Goal: Entertainment & Leisure: Browse casually

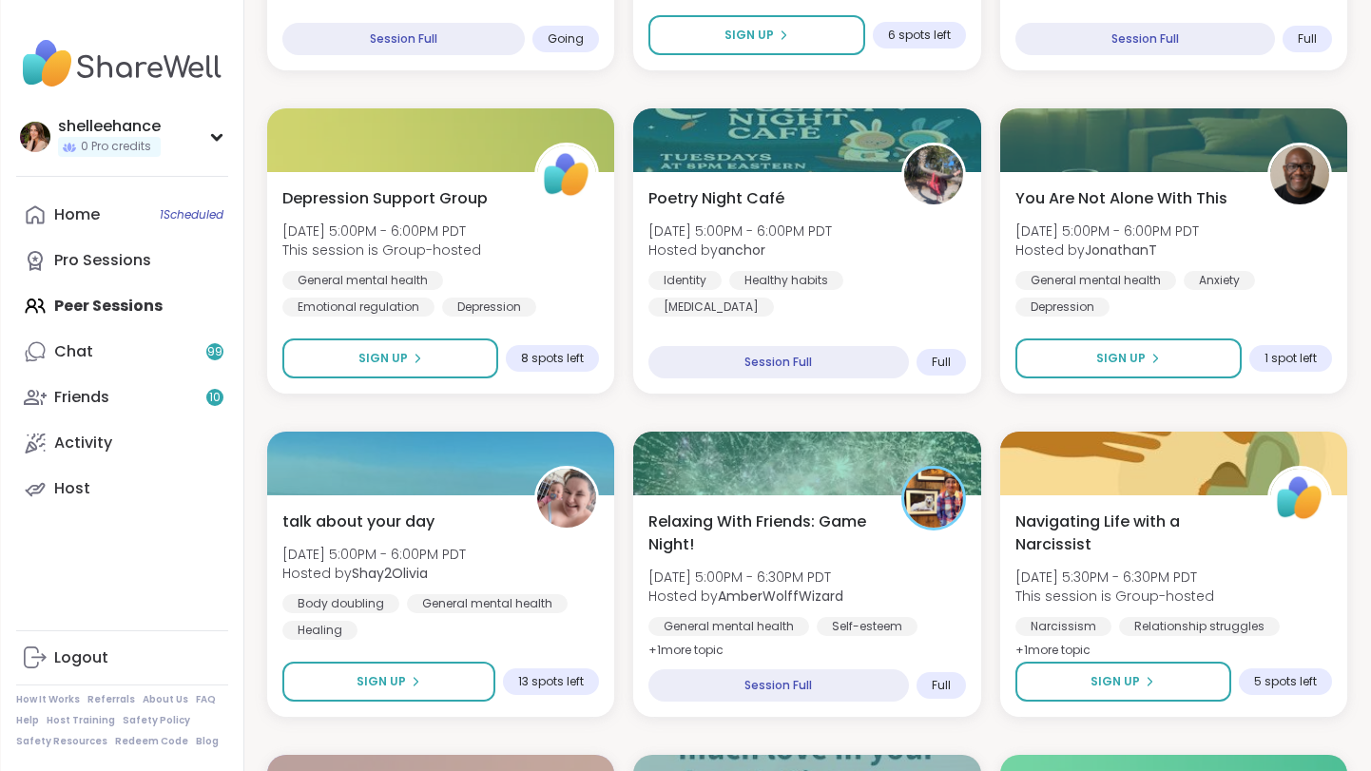
scroll to position [1480, 0]
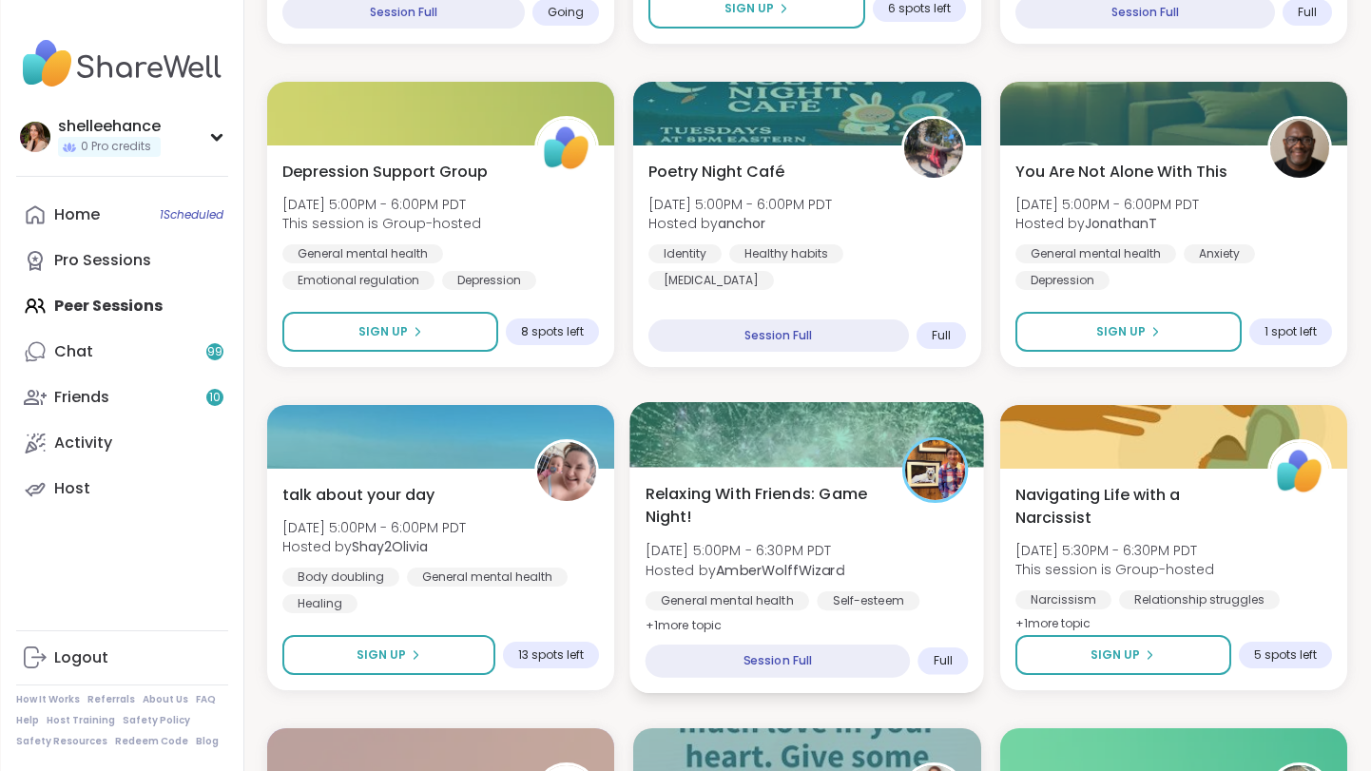
click at [927, 589] on div "Relaxing With Friends: Game Night! Tue, Sep 09 | 5:00PM - 6:30PM PDT Hosted by …" at bounding box center [807, 559] width 323 height 155
click at [820, 387] on div "Survivors of Narcissistic Family Members Tue, Sep 09 | 1:30PM - 3:00PM PDT Host…" at bounding box center [807, 709] width 1080 height 3841
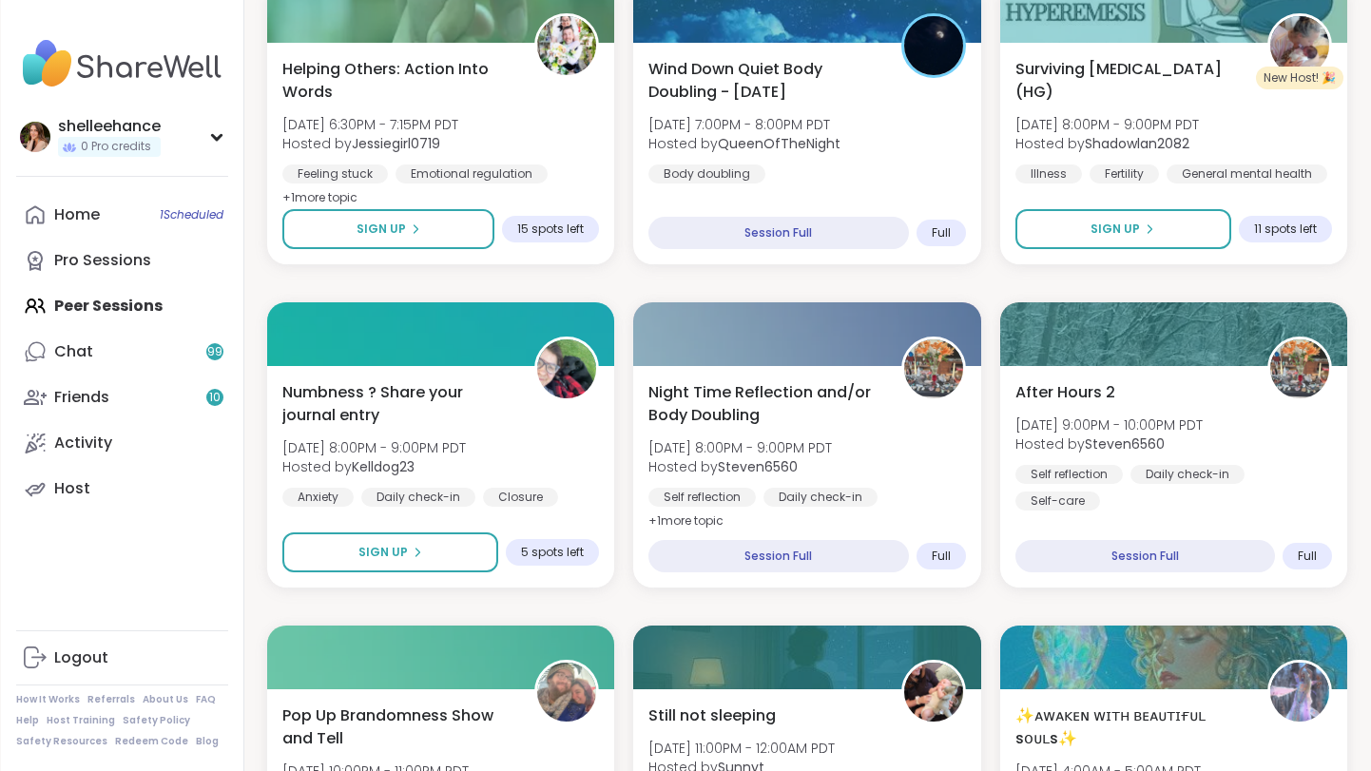
scroll to position [2528, 0]
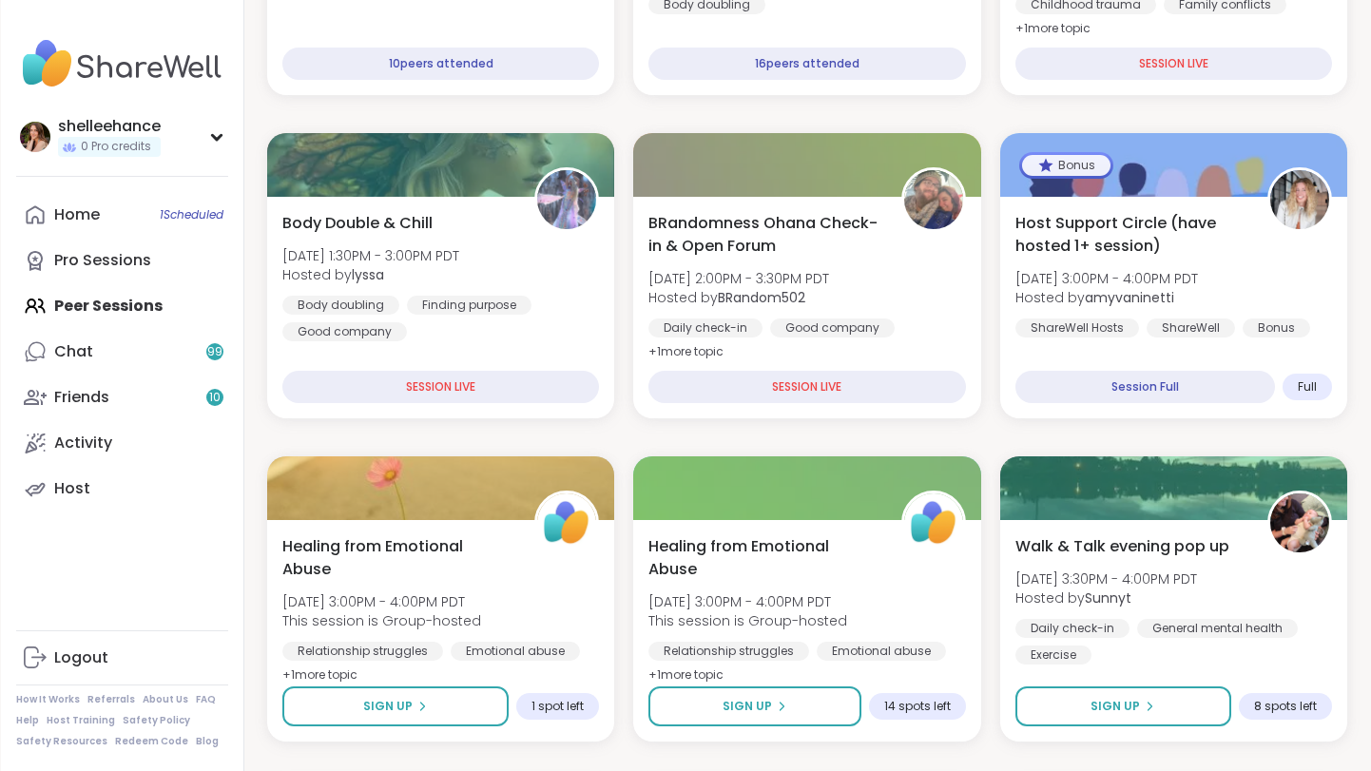
scroll to position [463, 0]
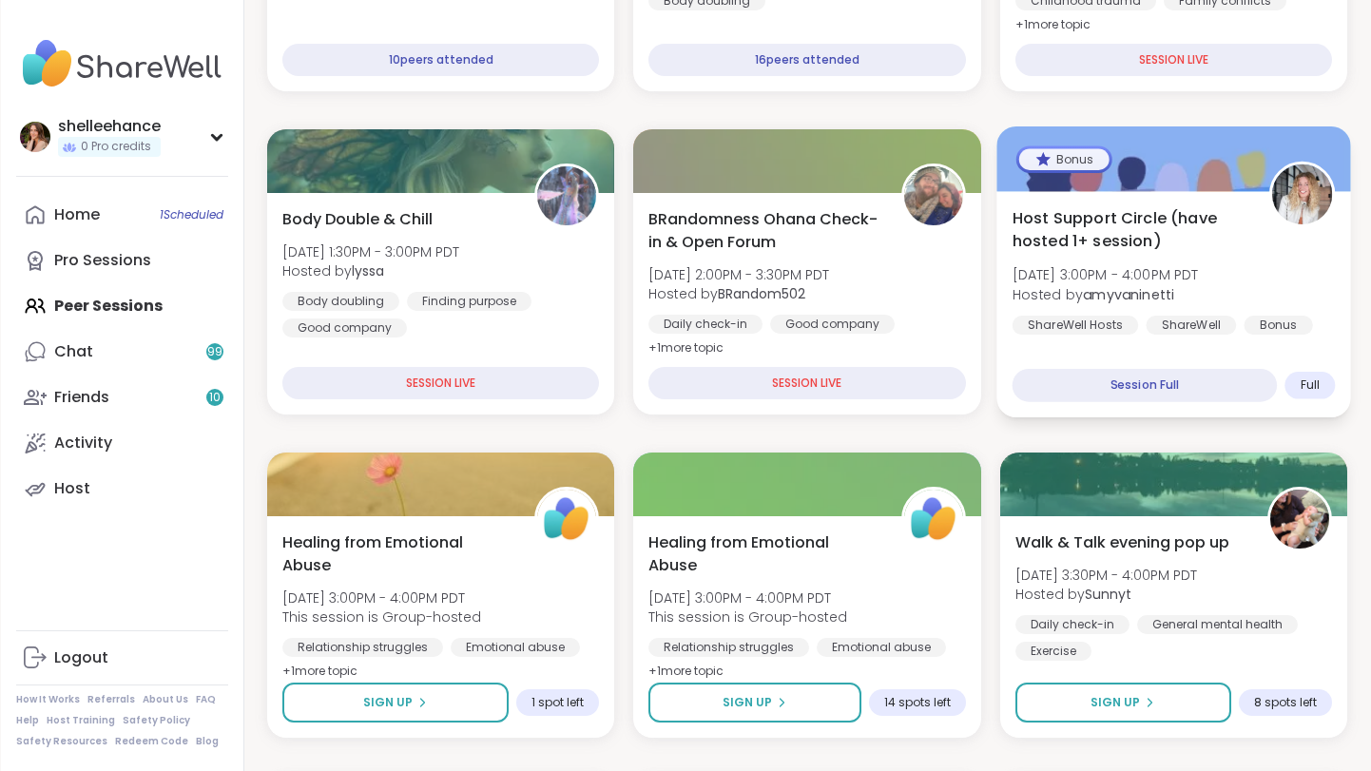
click at [1329, 341] on div "Host Support Circle (have hosted 1+ session) Tue, Sep 09 | 3:00PM - 4:00PM PDT …" at bounding box center [1173, 304] width 355 height 226
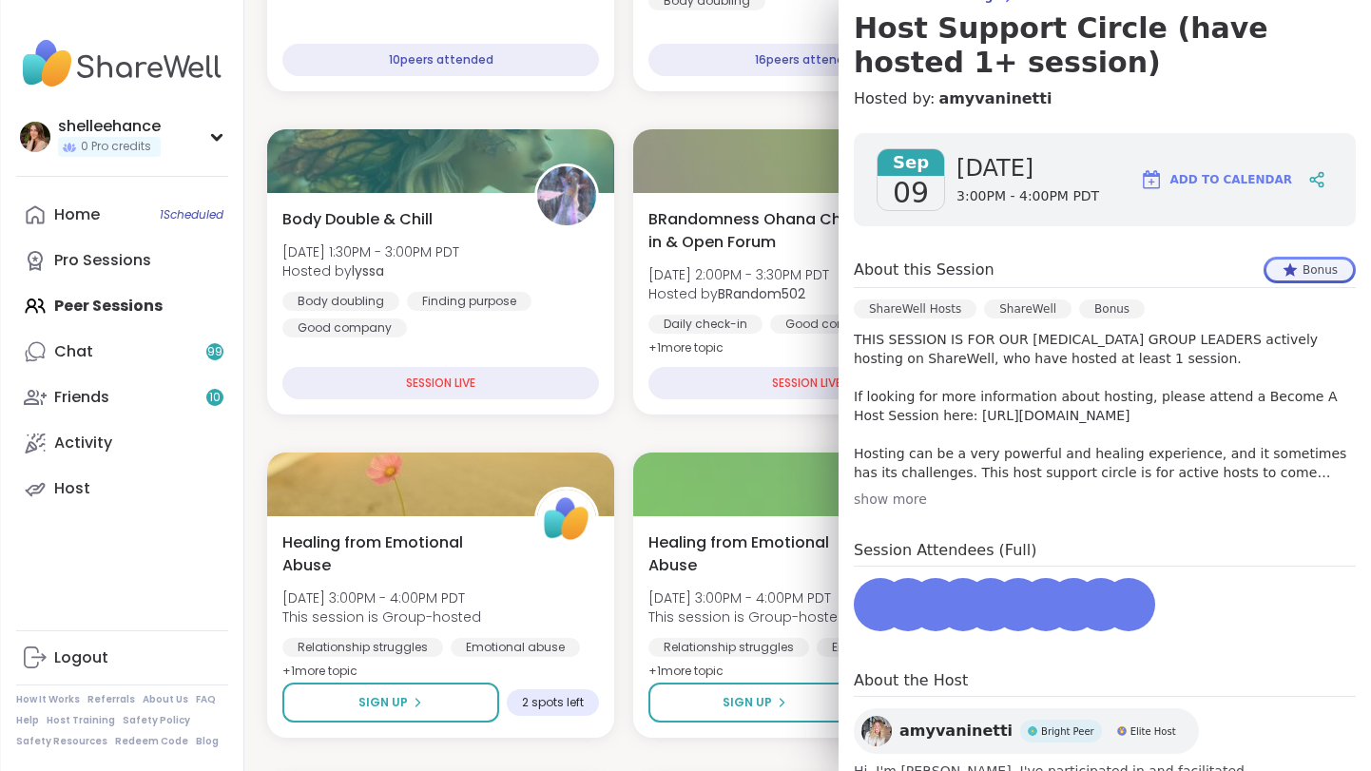
scroll to position [180, 0]
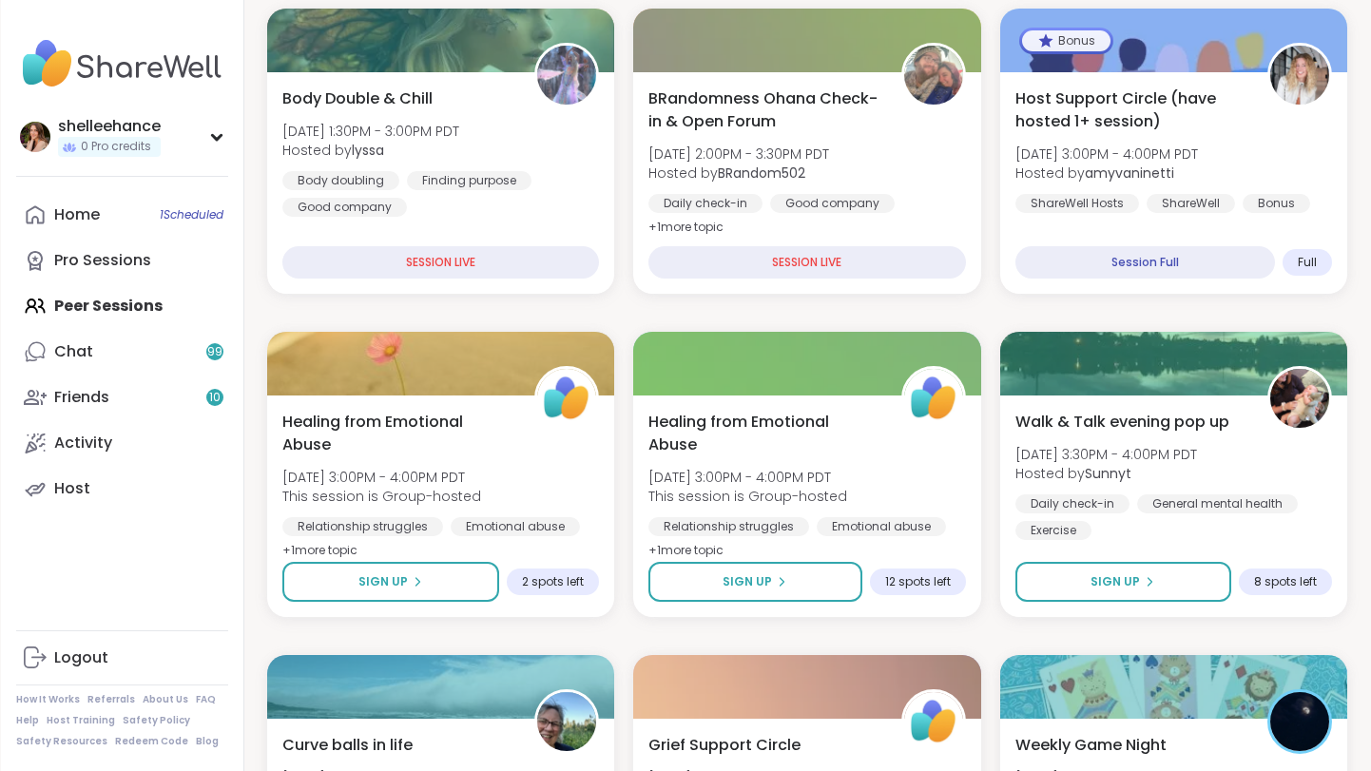
scroll to position [545, 0]
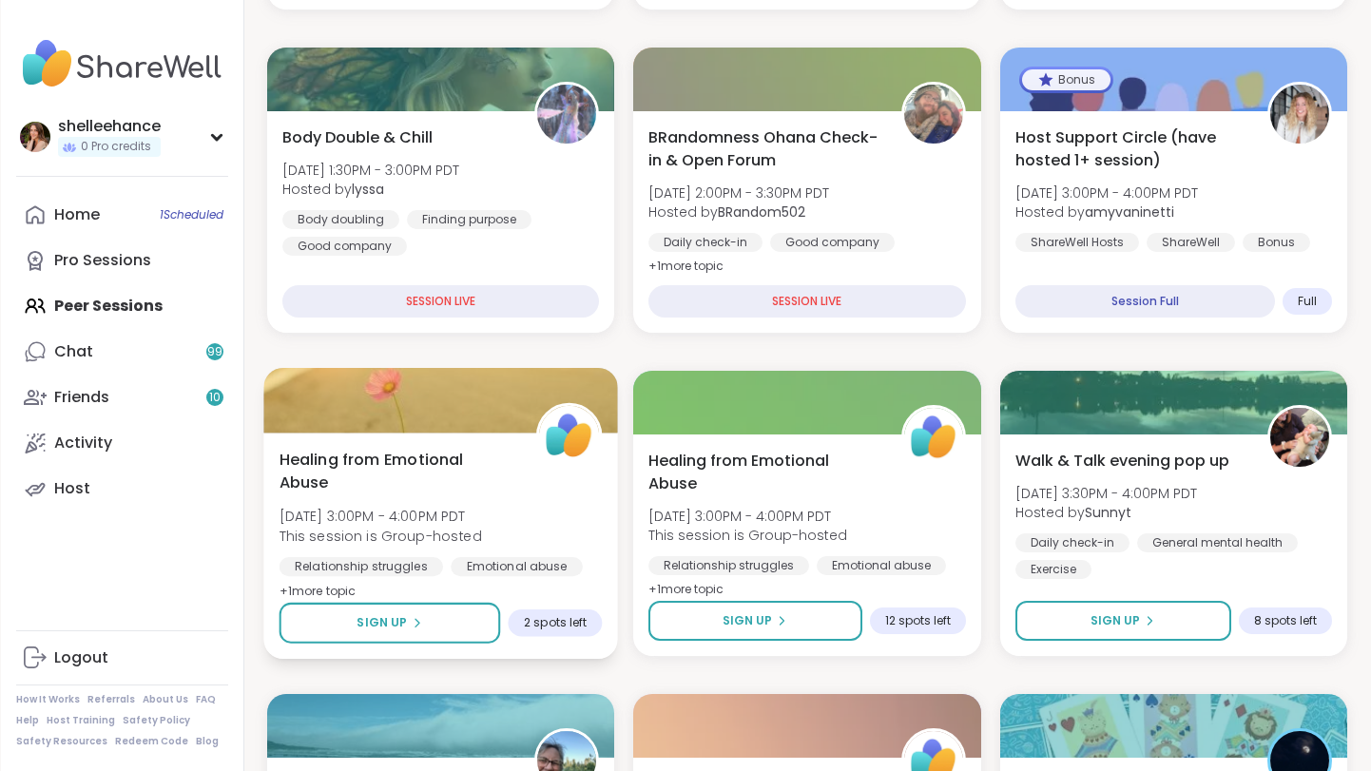
click at [549, 520] on div "Healing from Emotional Abuse Tue, Sep 09 | 3:00PM - 4:00PM PDT This session is …" at bounding box center [441, 525] width 323 height 155
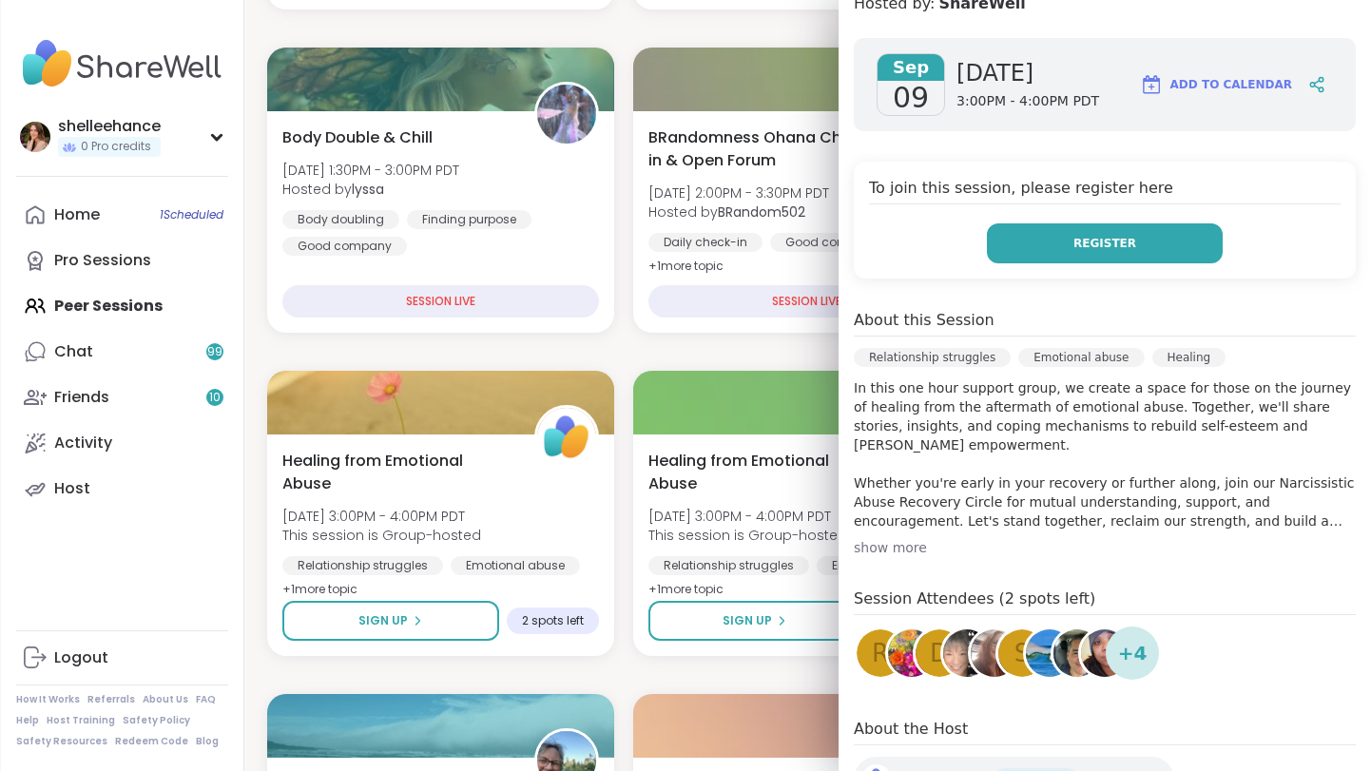
scroll to position [241, 0]
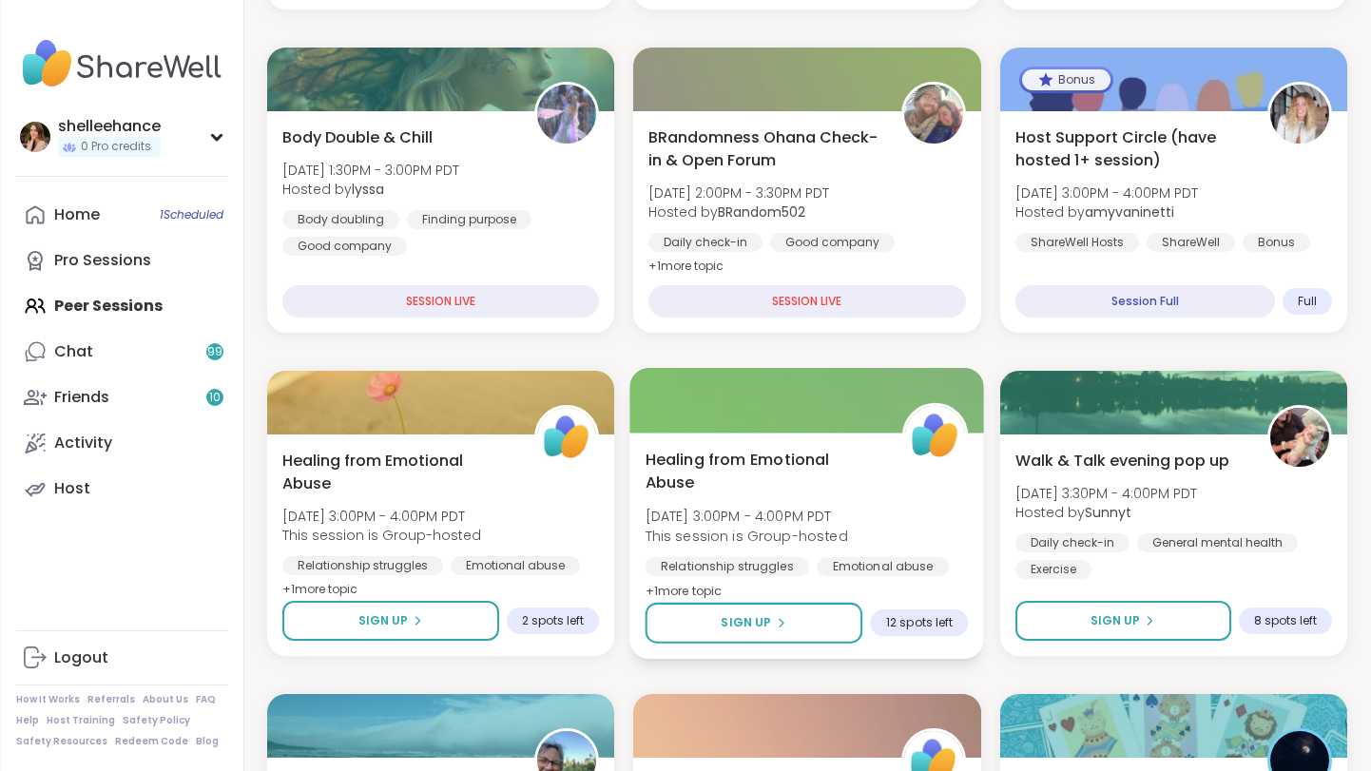
click at [718, 502] on div "Healing from Emotional Abuse Tue, Sep 09 | 3:00PM - 4:00PM PDT This session is …" at bounding box center [807, 525] width 323 height 155
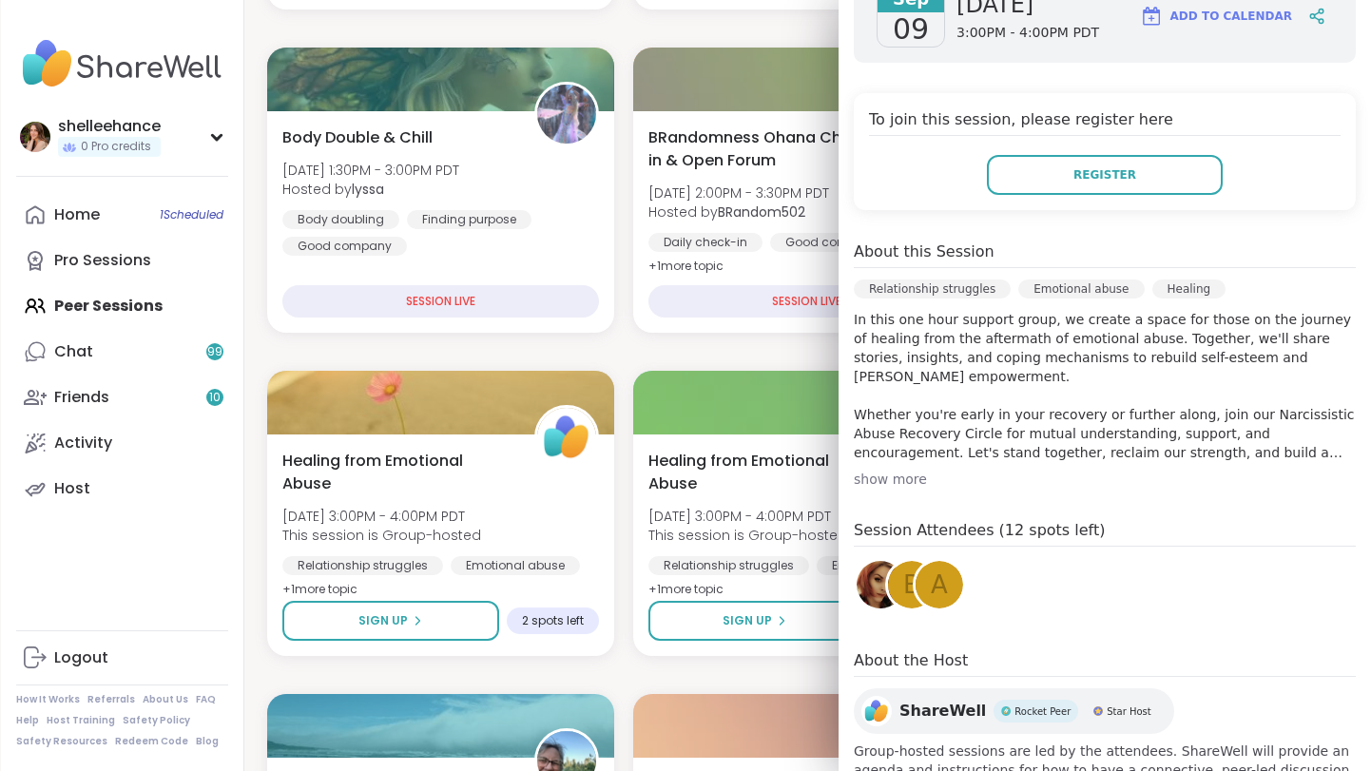
scroll to position [310, 0]
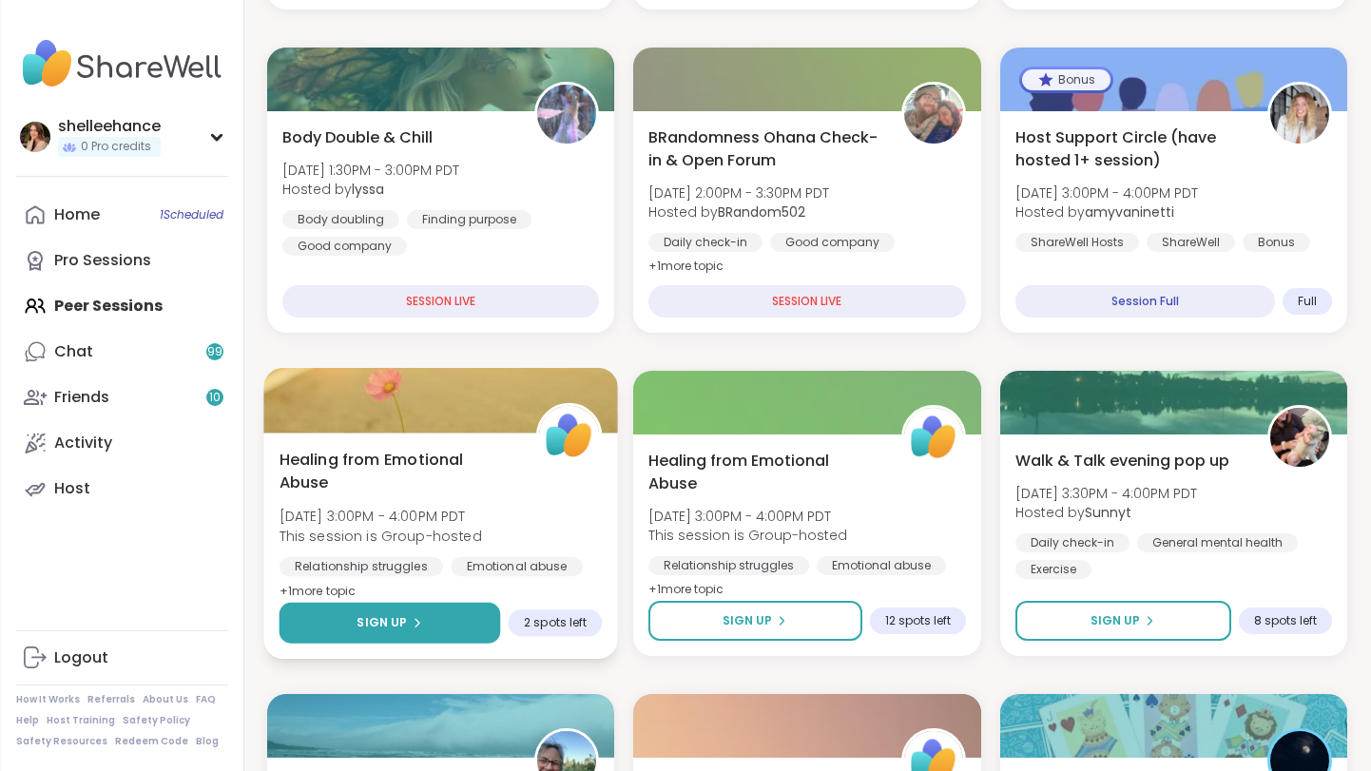
click at [348, 632] on button "Sign Up" at bounding box center [391, 623] width 222 height 41
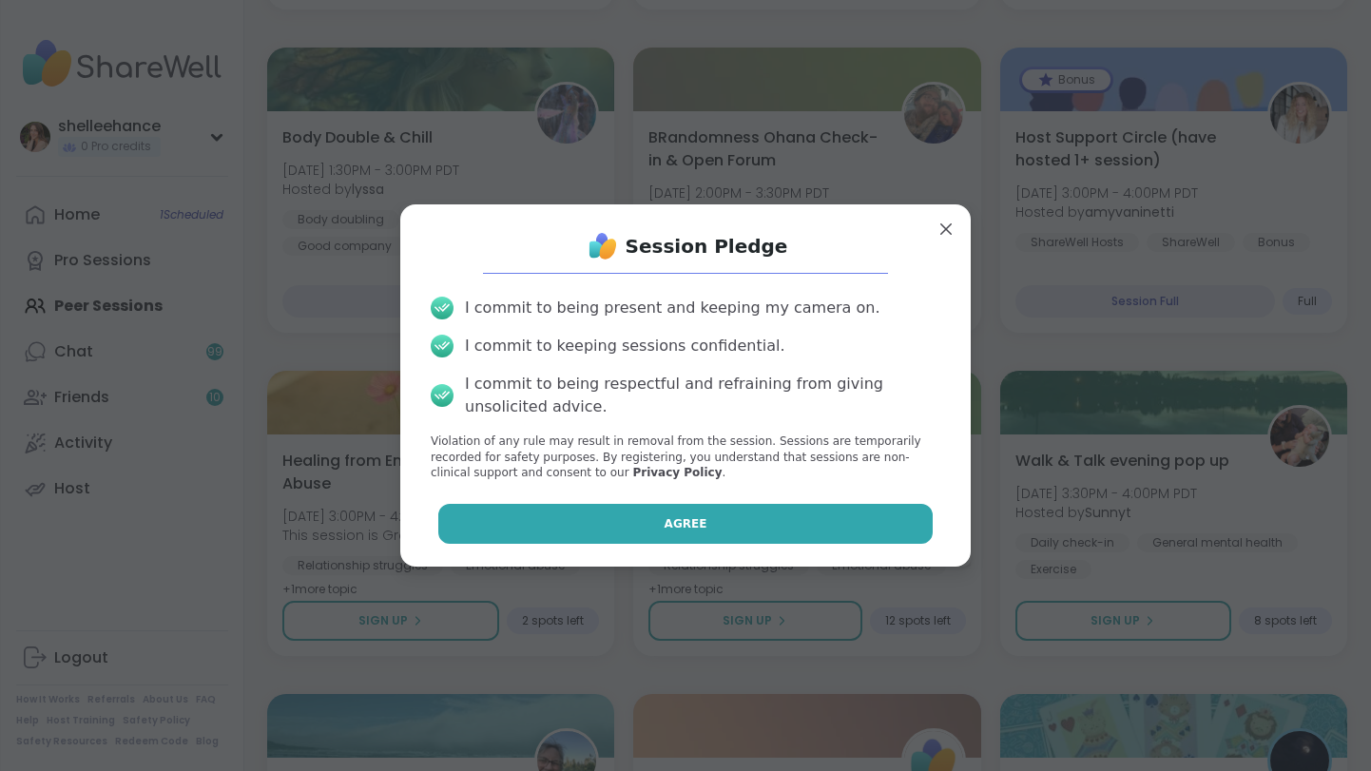
click at [654, 520] on button "Agree" at bounding box center [685, 524] width 495 height 40
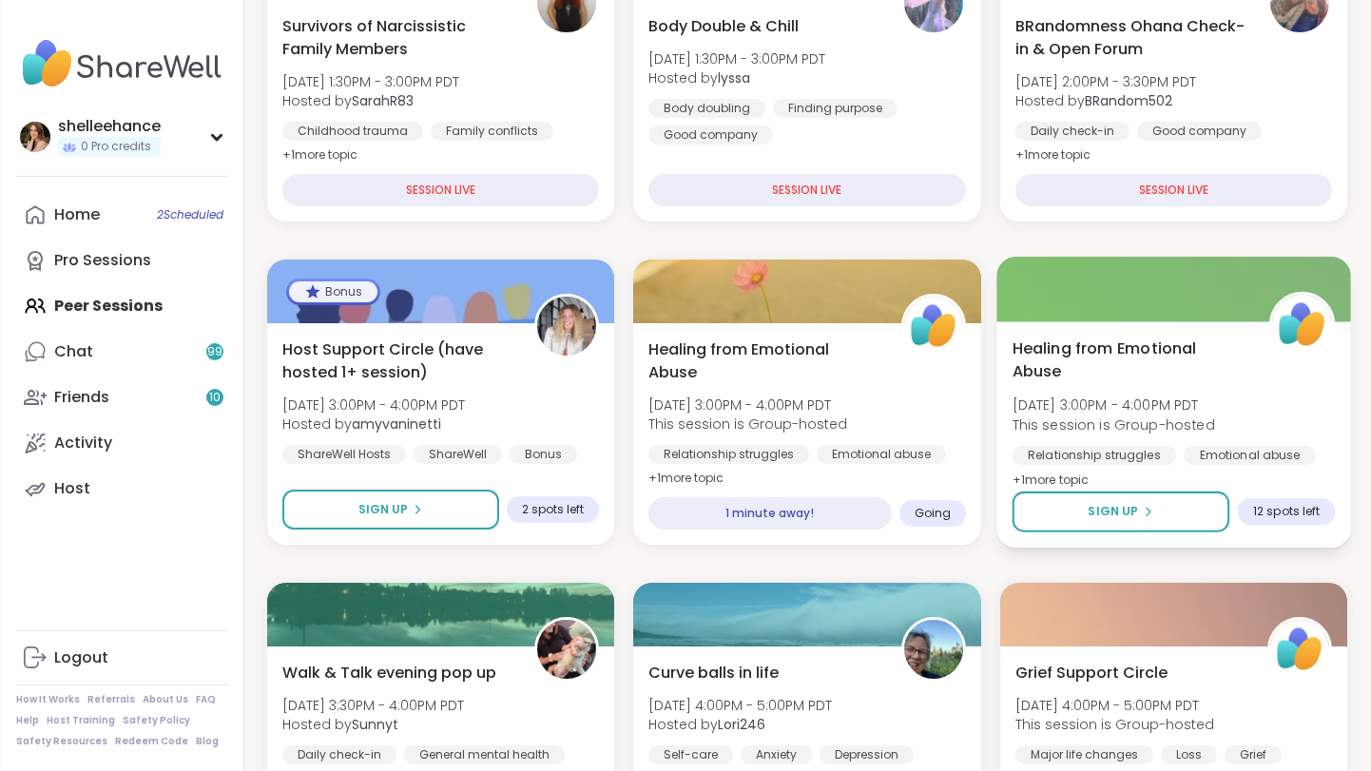
scroll to position [335, 0]
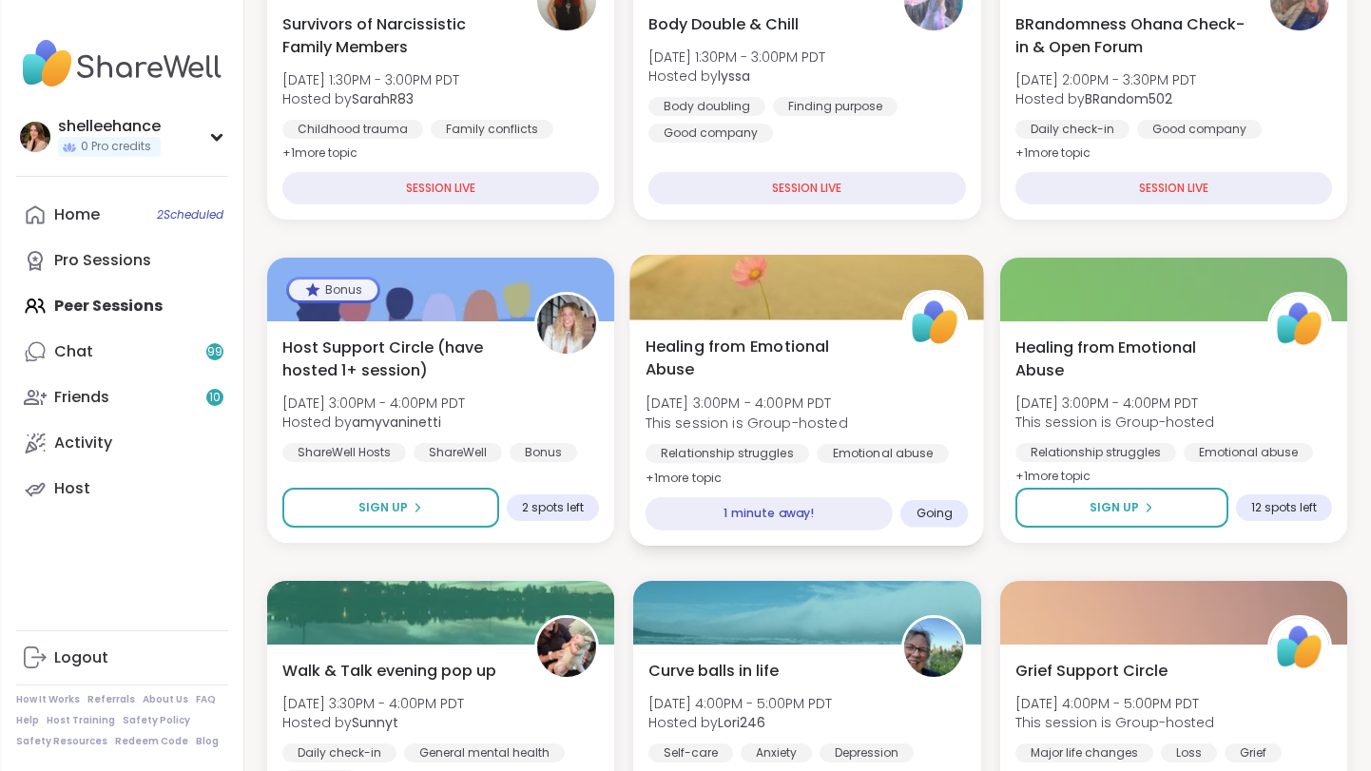
click at [938, 481] on div "Healing from Emotional Abuse Tue, Sep 09 | 3:00PM - 4:00PM PDT This session is …" at bounding box center [807, 432] width 355 height 226
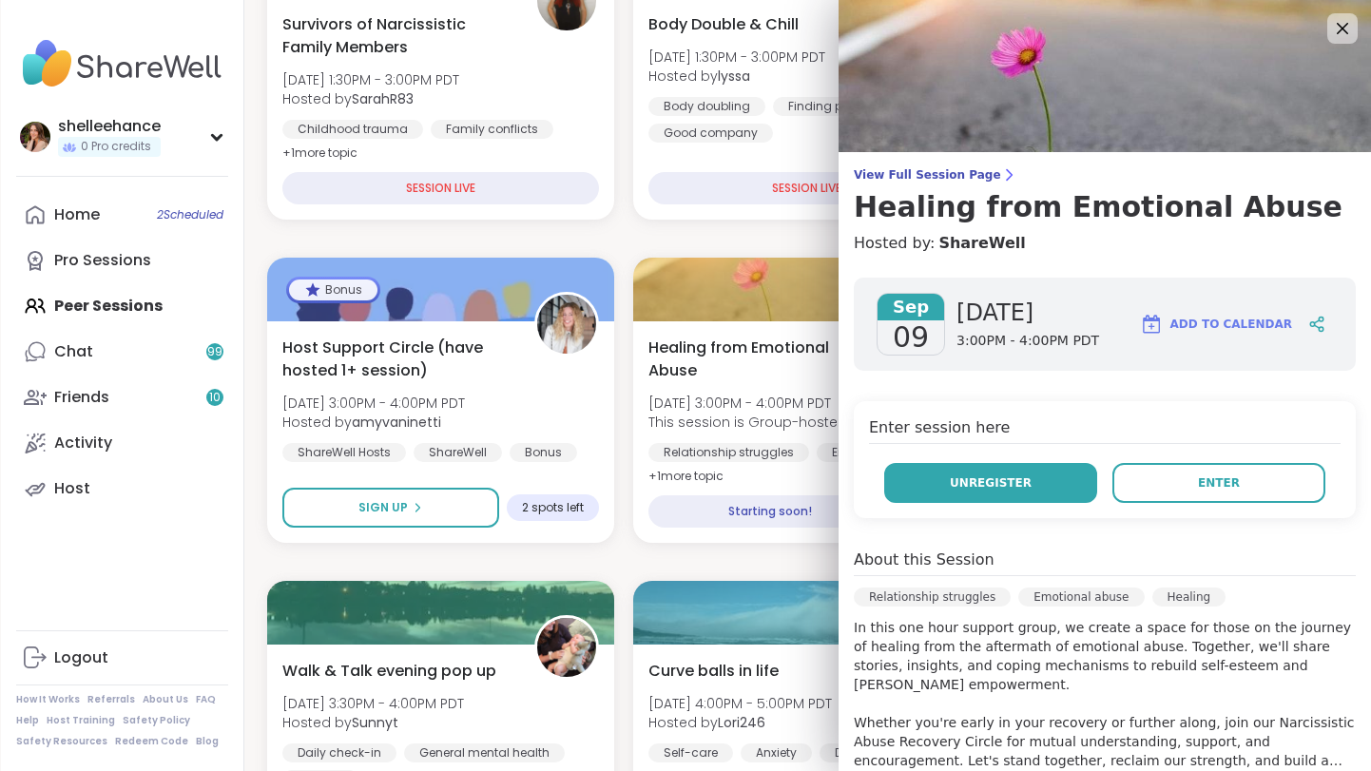
click at [978, 499] on button "Unregister" at bounding box center [990, 483] width 213 height 40
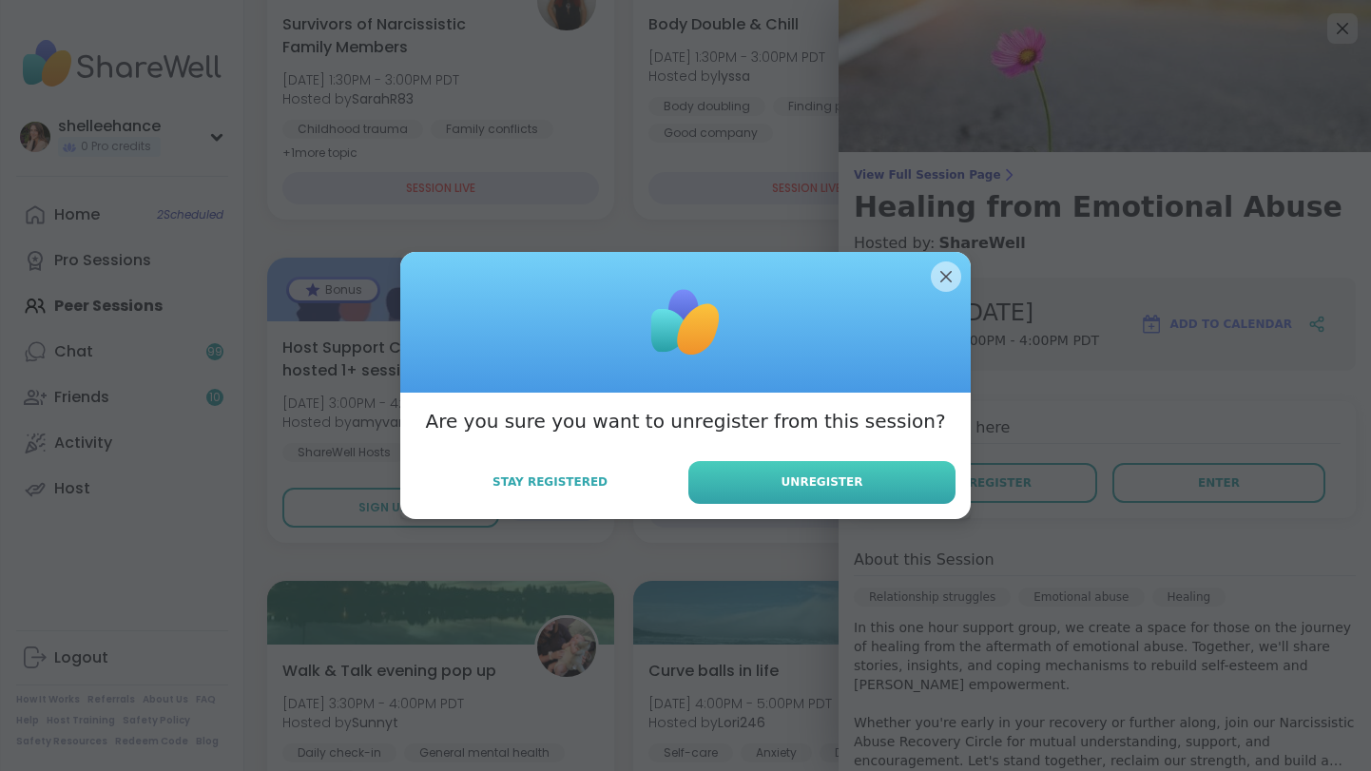
click at [814, 490] on span "Unregister" at bounding box center [823, 481] width 82 height 17
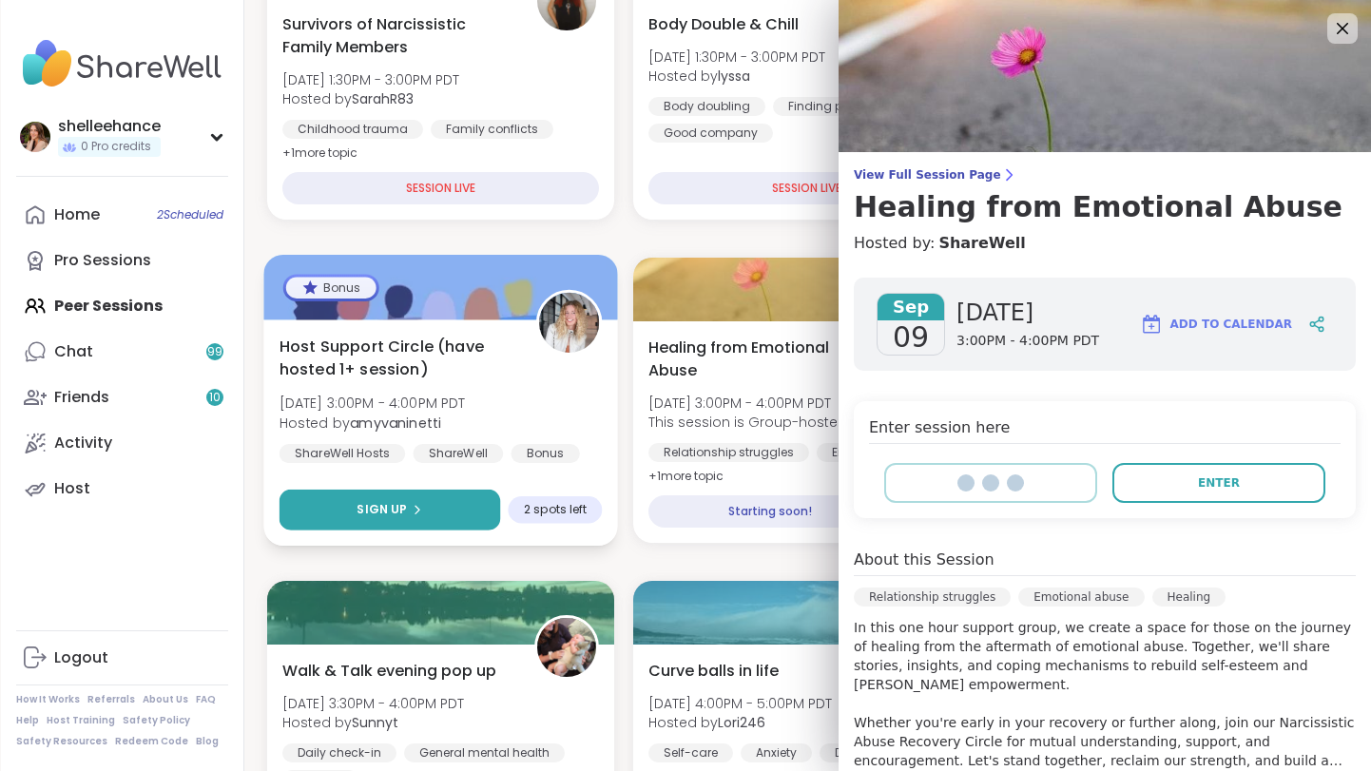
click at [341, 515] on button "Sign Up" at bounding box center [391, 510] width 222 height 41
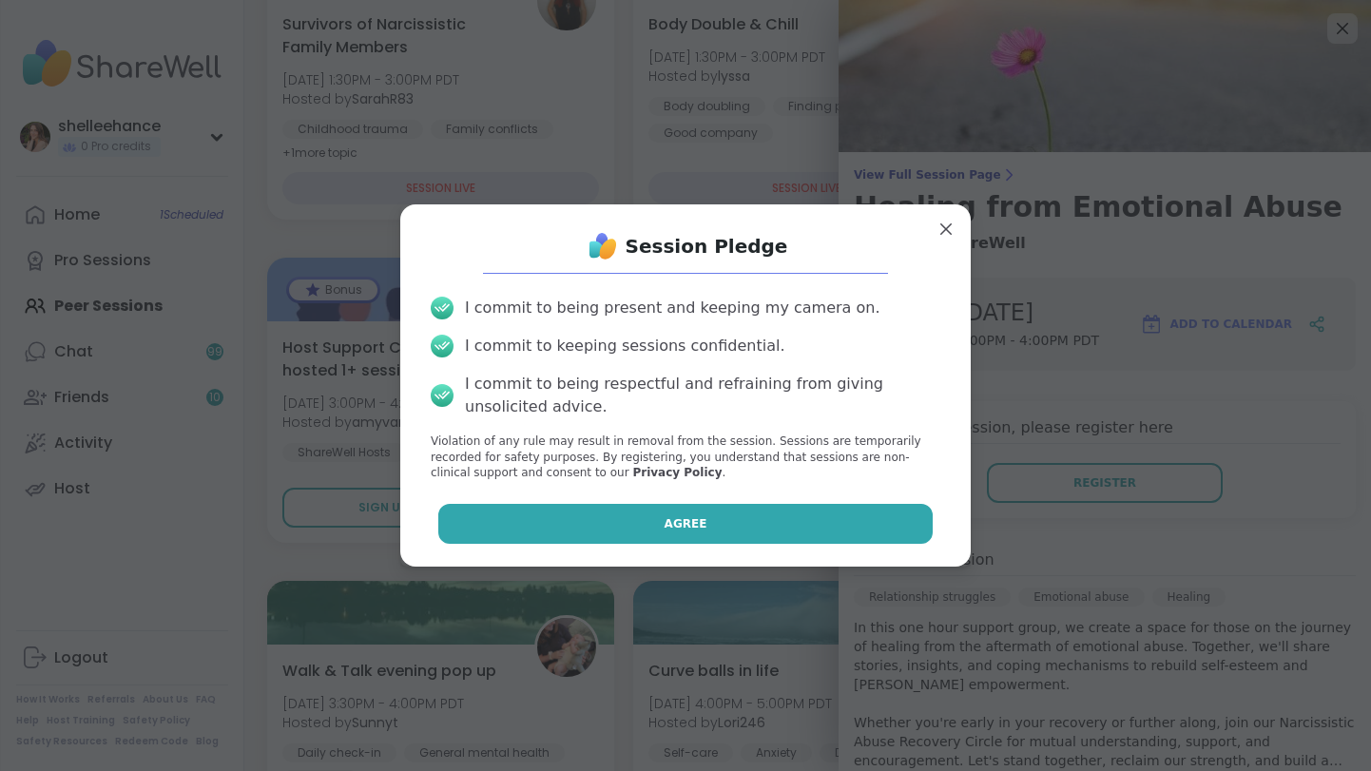
click at [601, 521] on button "Agree" at bounding box center [685, 524] width 495 height 40
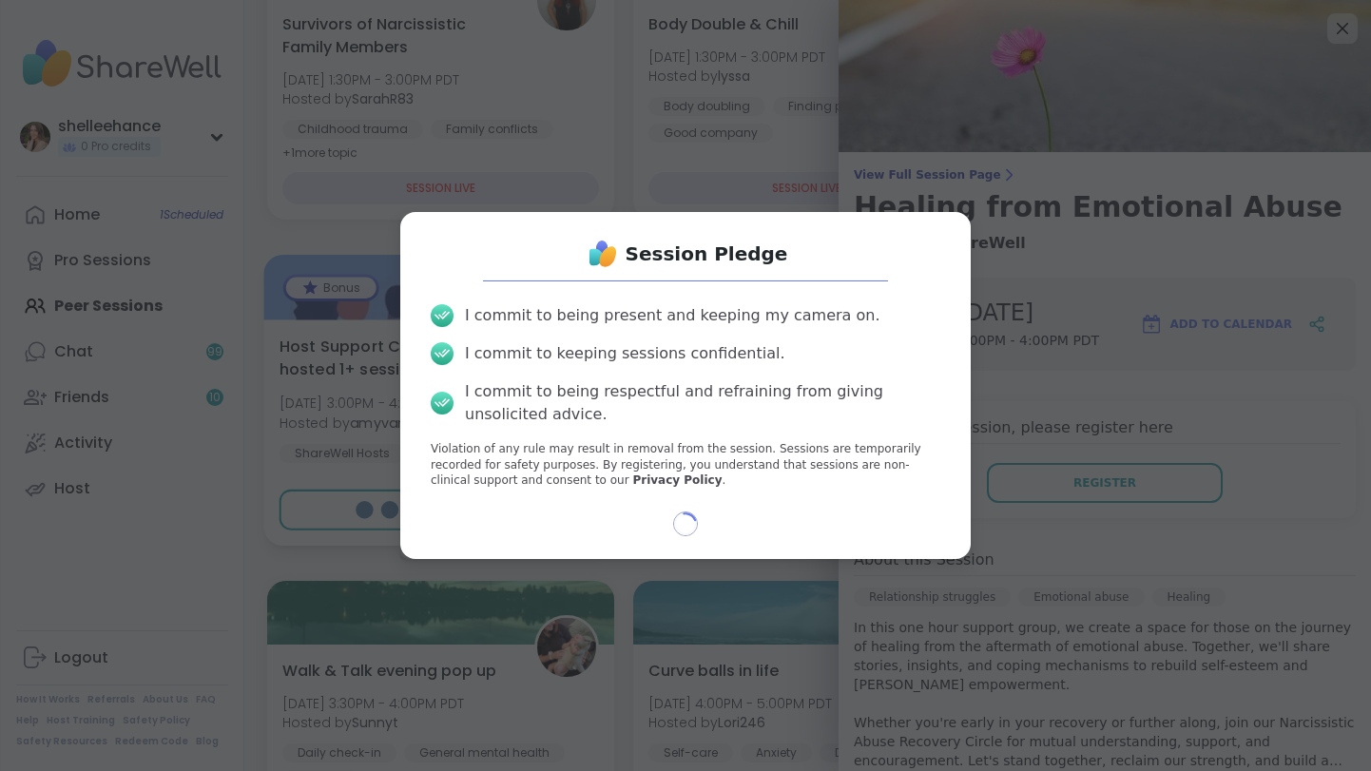
type textarea "*"
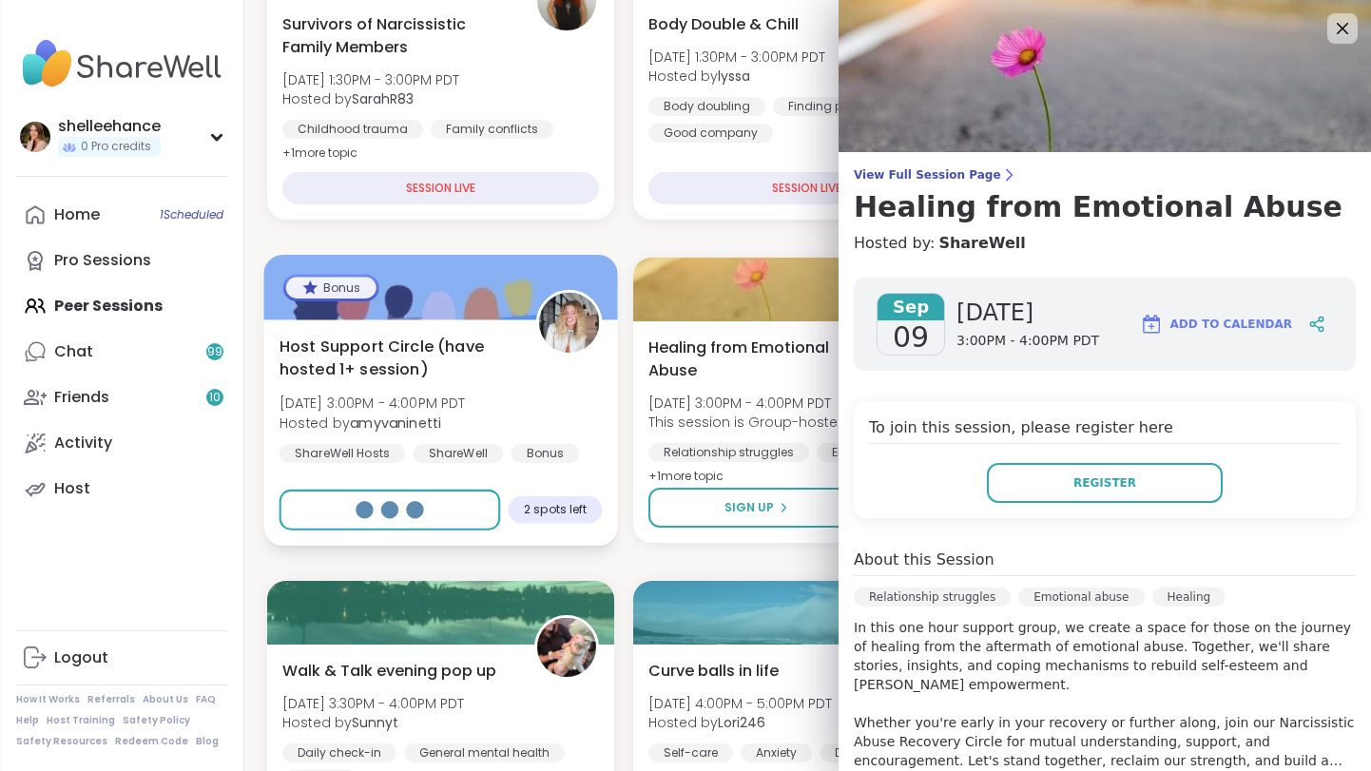
scroll to position [380, 0]
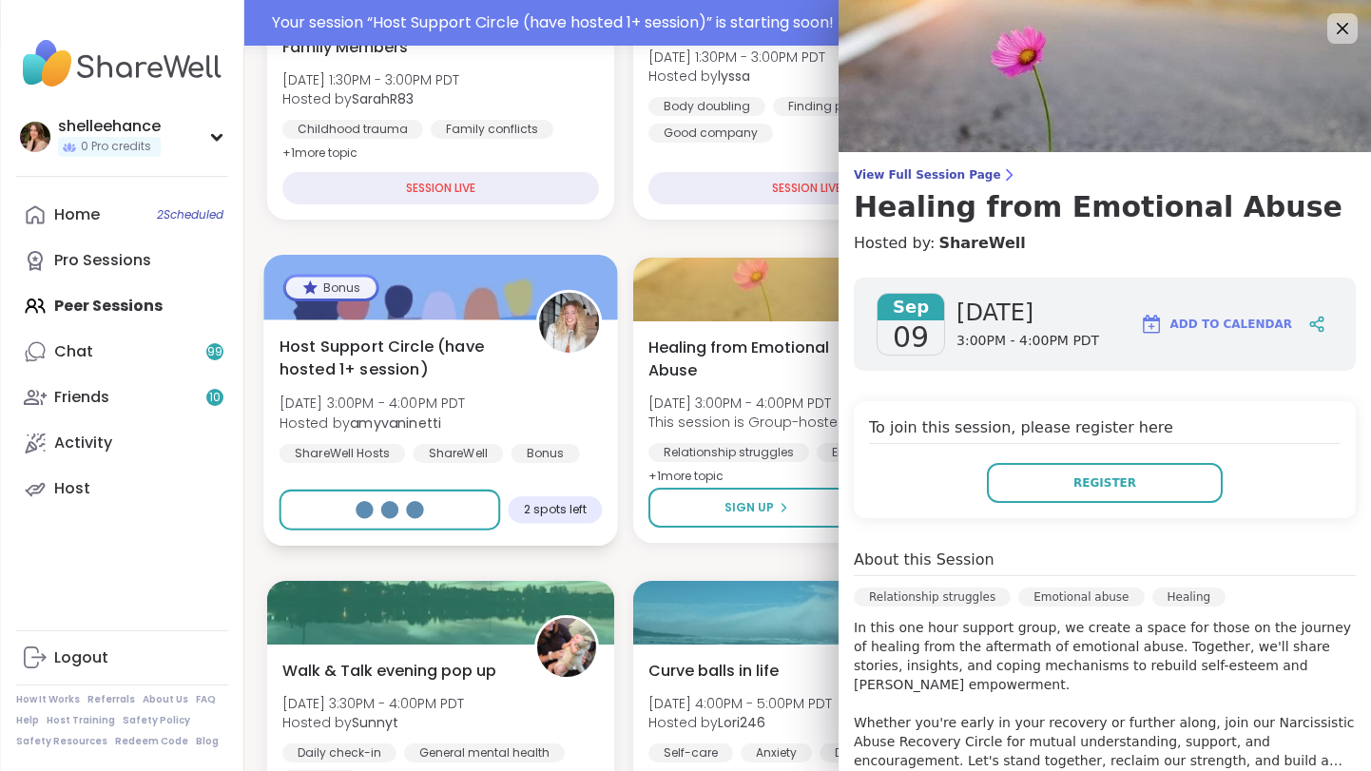
click at [408, 458] on div "ShareWell Hosts ShareWell Bonus" at bounding box center [430, 453] width 300 height 19
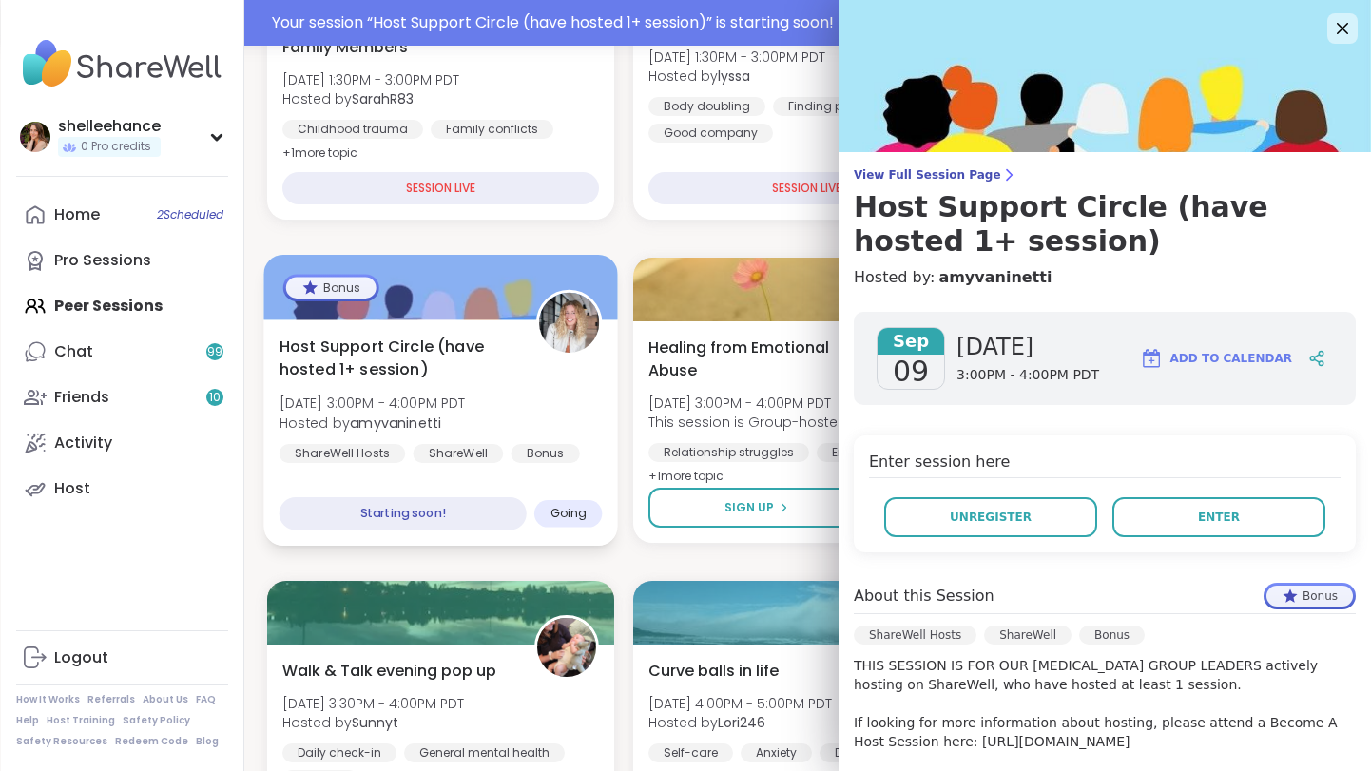
click at [480, 472] on div "Host Support Circle (have hosted 1+ session) Tue, Sep 09 | 3:00PM - 4:00PM PDT …" at bounding box center [440, 432] width 355 height 226
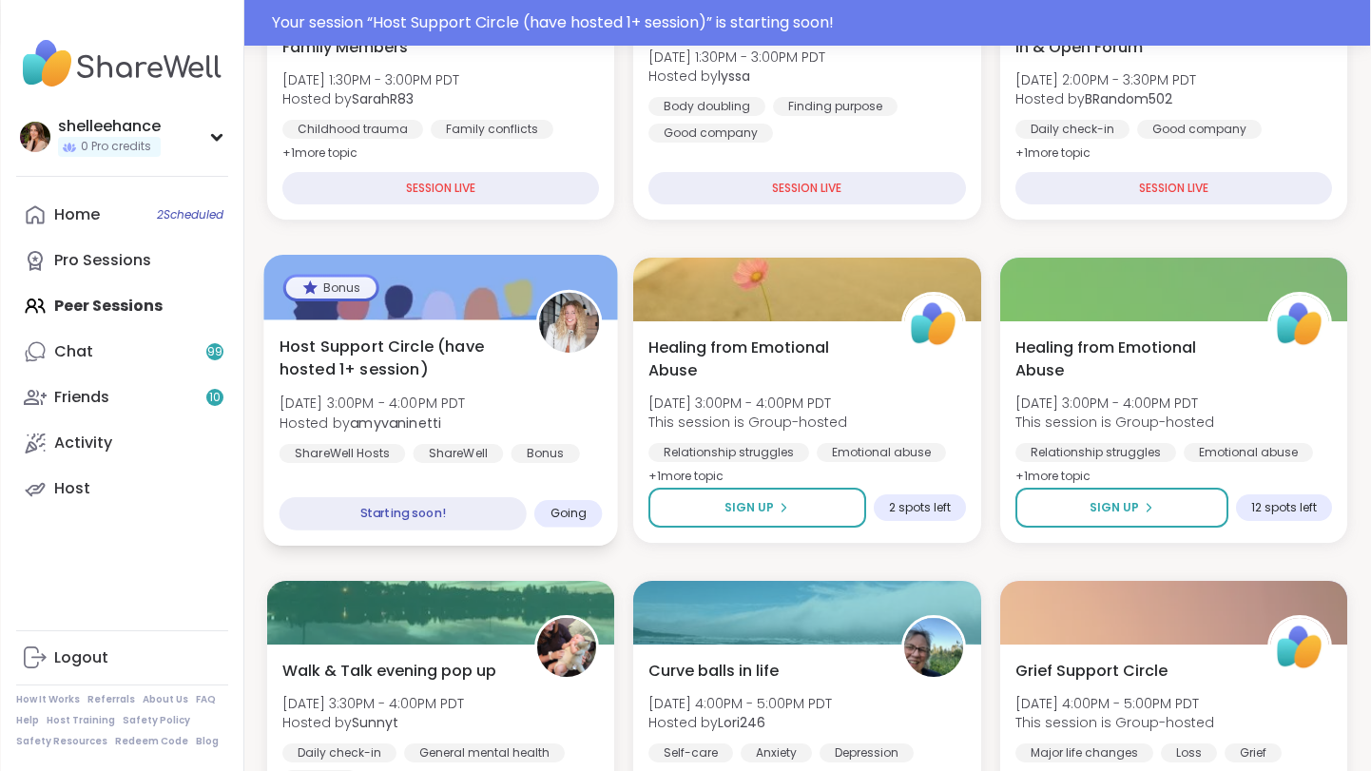
click at [480, 472] on div "Host Support Circle (have hosted 1+ session) Tue, Sep 09 | 3:00PM - 4:00PM PDT …" at bounding box center [440, 432] width 355 height 226
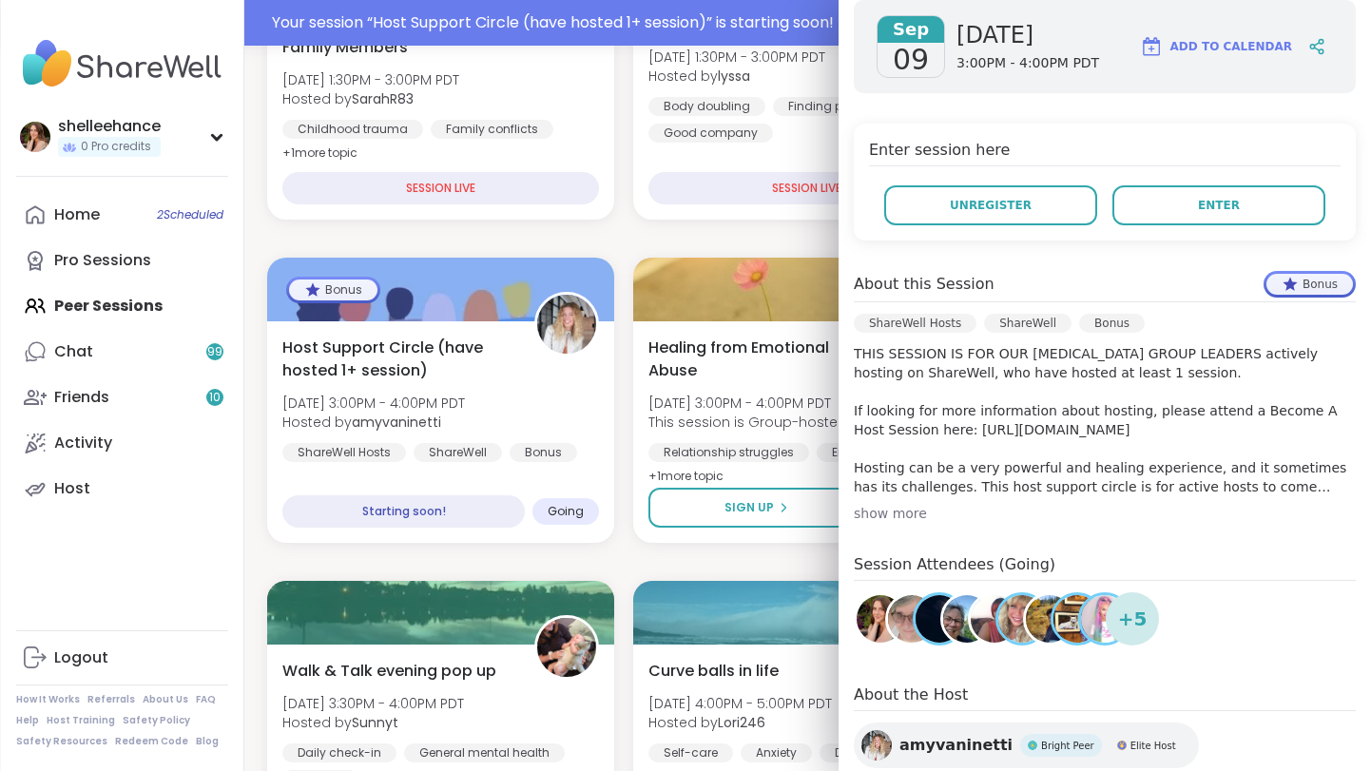
scroll to position [314, 0]
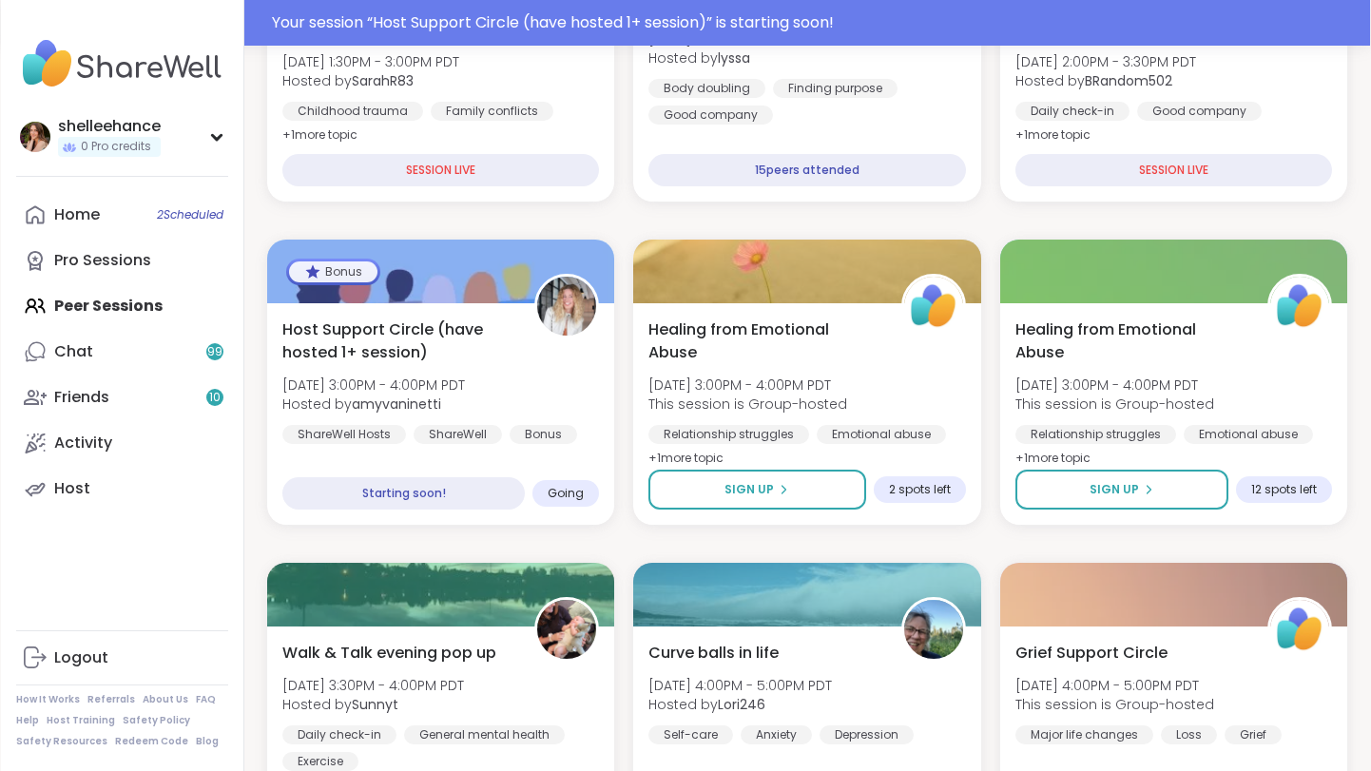
scroll to position [399, 0]
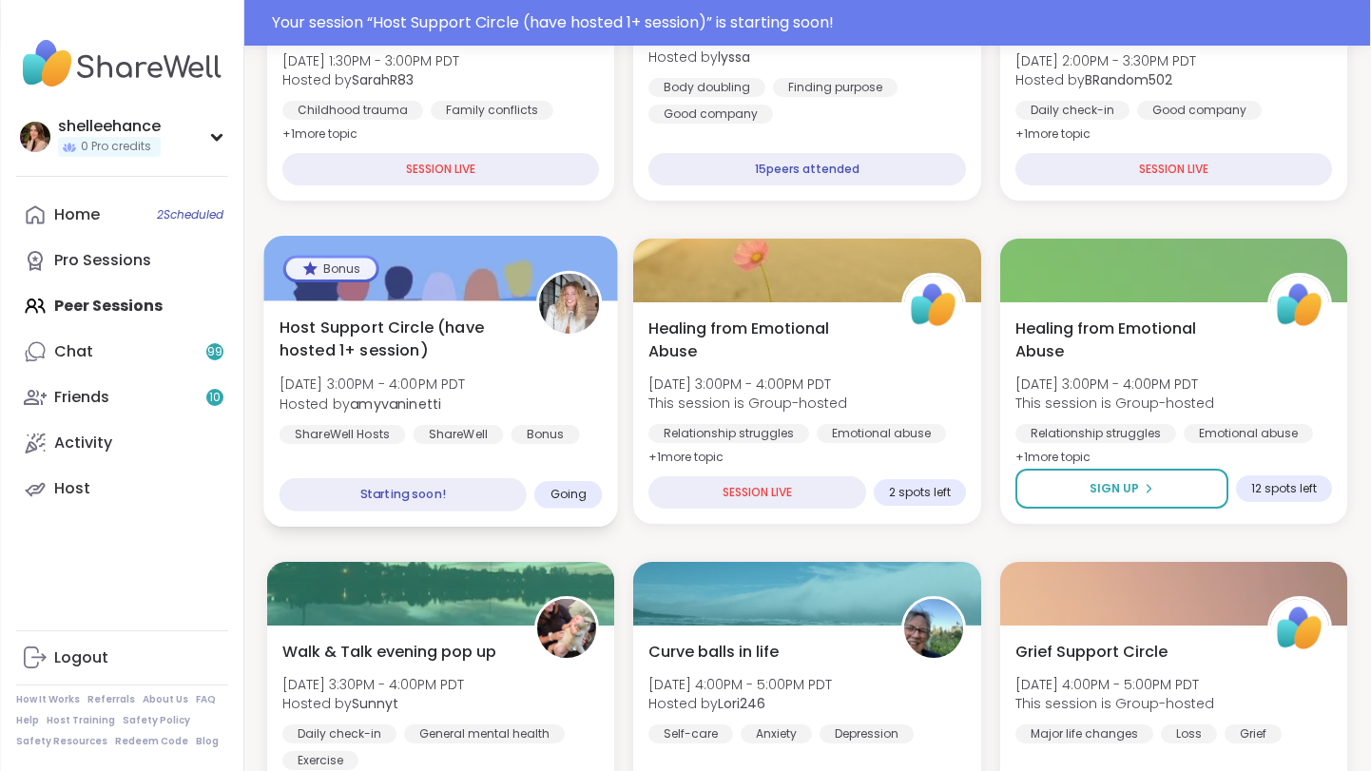
click at [592, 443] on div "Host Support Circle (have hosted 1+ session) Tue, Sep 09 | 3:00PM - 4:00PM PDT …" at bounding box center [441, 380] width 323 height 128
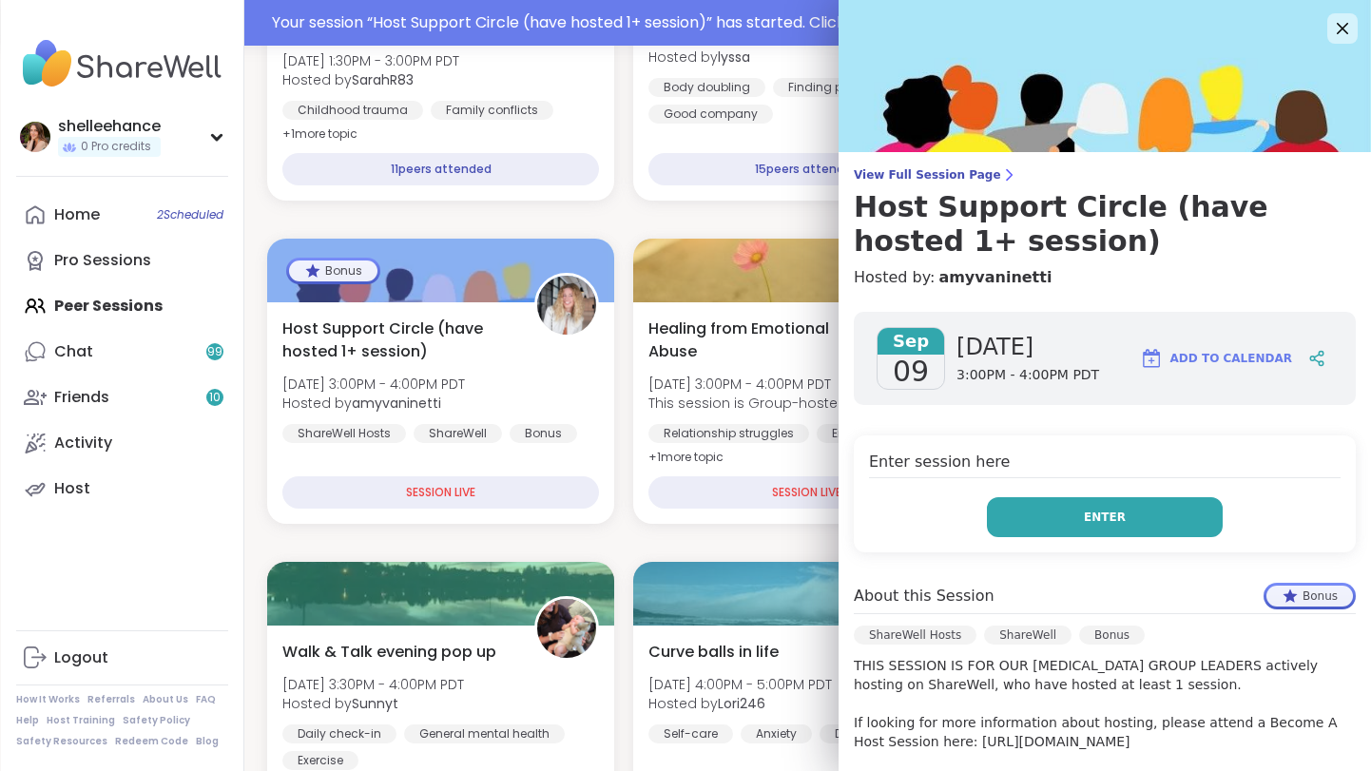
click at [1035, 521] on button "Enter" at bounding box center [1105, 517] width 236 height 40
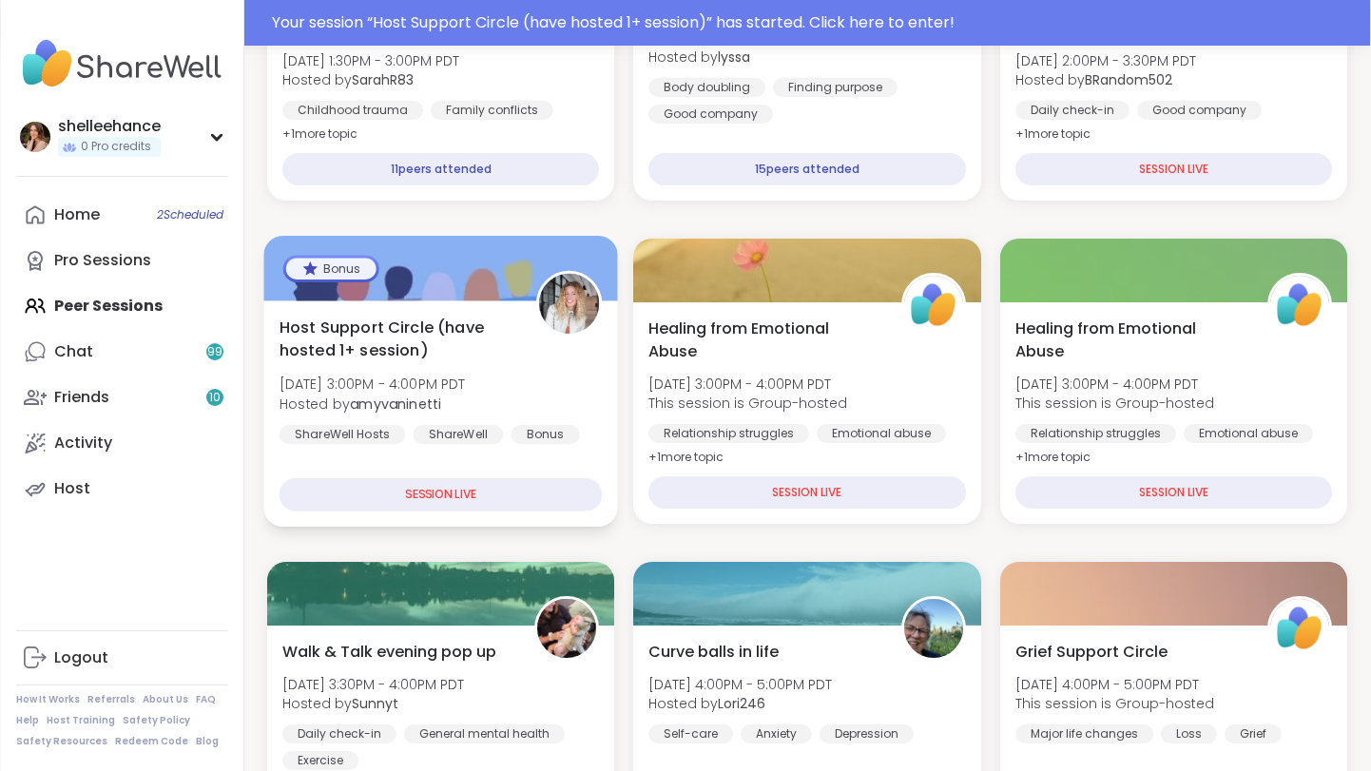
click at [596, 460] on div "Host Support Circle (have hosted 1+ session) Tue, Sep 09 | 3:00PM - 4:00PM PDT …" at bounding box center [440, 413] width 355 height 226
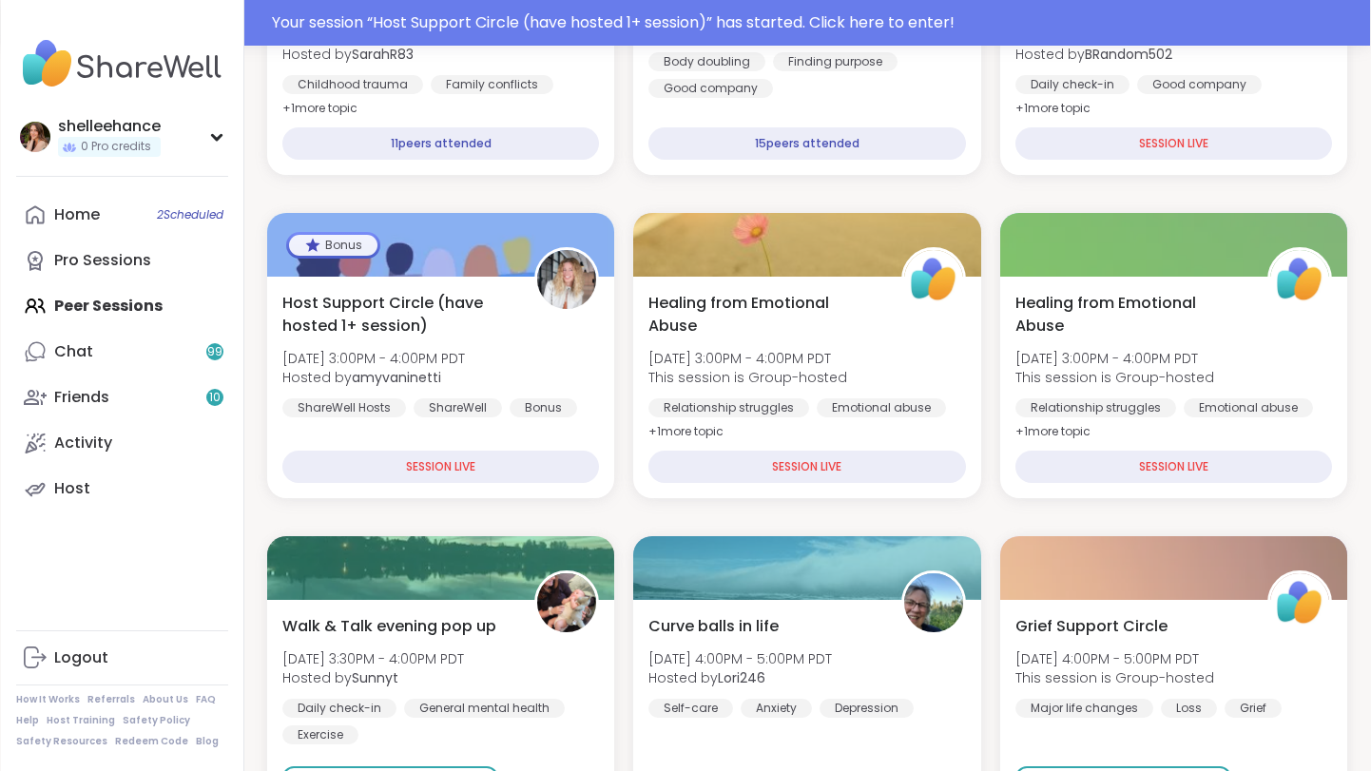
scroll to position [433, 0]
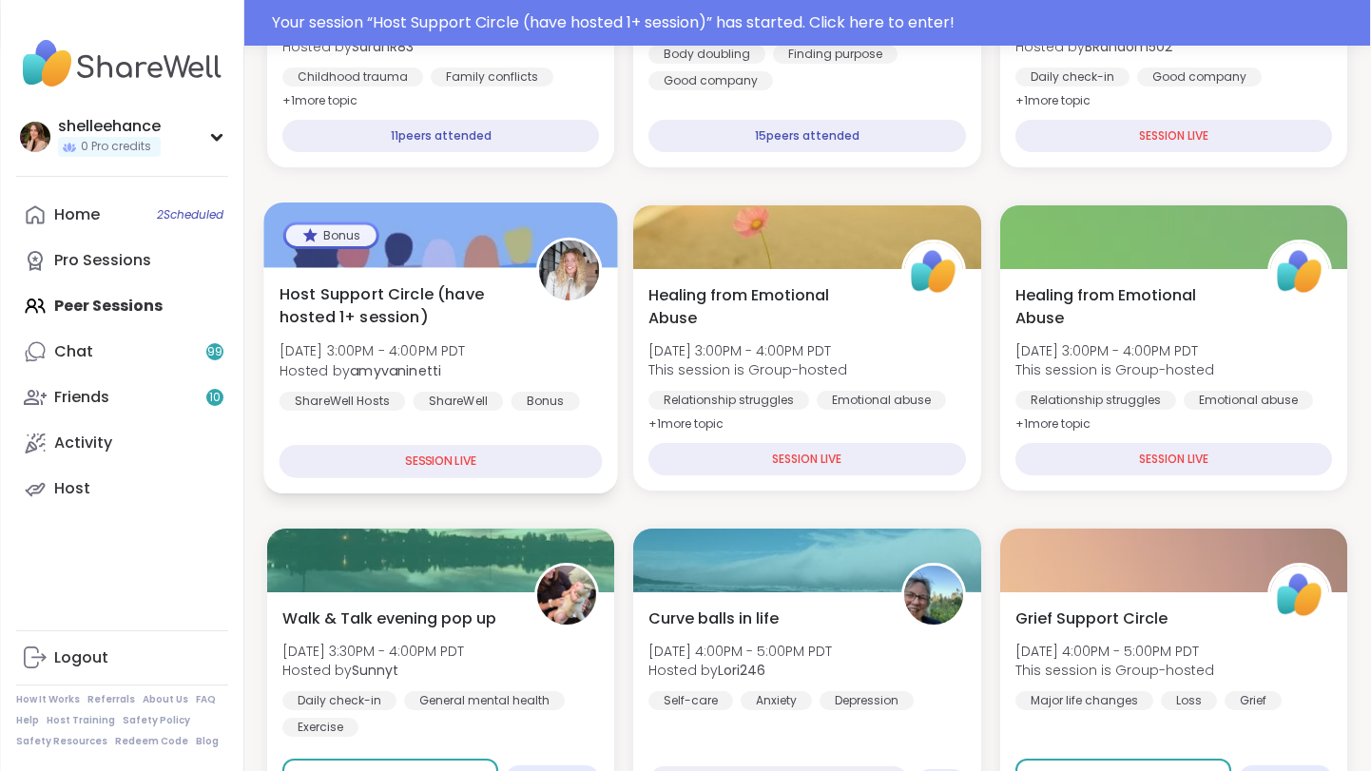
click at [586, 414] on div "Host Support Circle (have hosted 1+ session) Tue, Sep 09 | 3:00PM - 4:00PM PDT …" at bounding box center [440, 380] width 355 height 226
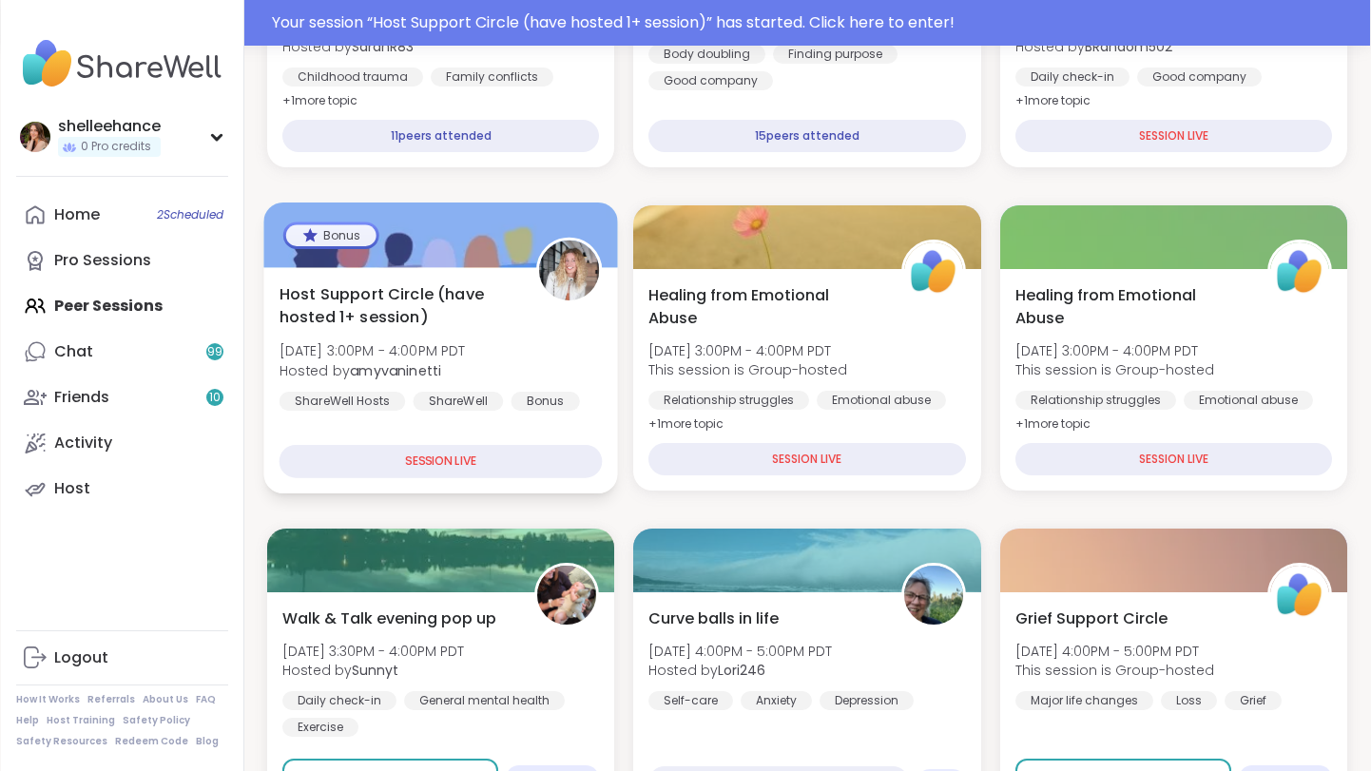
click at [588, 414] on div "Host Support Circle (have hosted 1+ session) Tue, Sep 09 | 3:00PM - 4:00PM PDT …" at bounding box center [440, 380] width 355 height 226
click at [587, 415] on div "Host Support Circle (have hosted 1+ session) Tue, Sep 09 | 3:00PM - 4:00PM PDT …" at bounding box center [440, 380] width 355 height 226
click at [591, 417] on div "Host Support Circle (have hosted 1+ session) Tue, Sep 09 | 3:00PM - 4:00PM PDT …" at bounding box center [440, 380] width 355 height 226
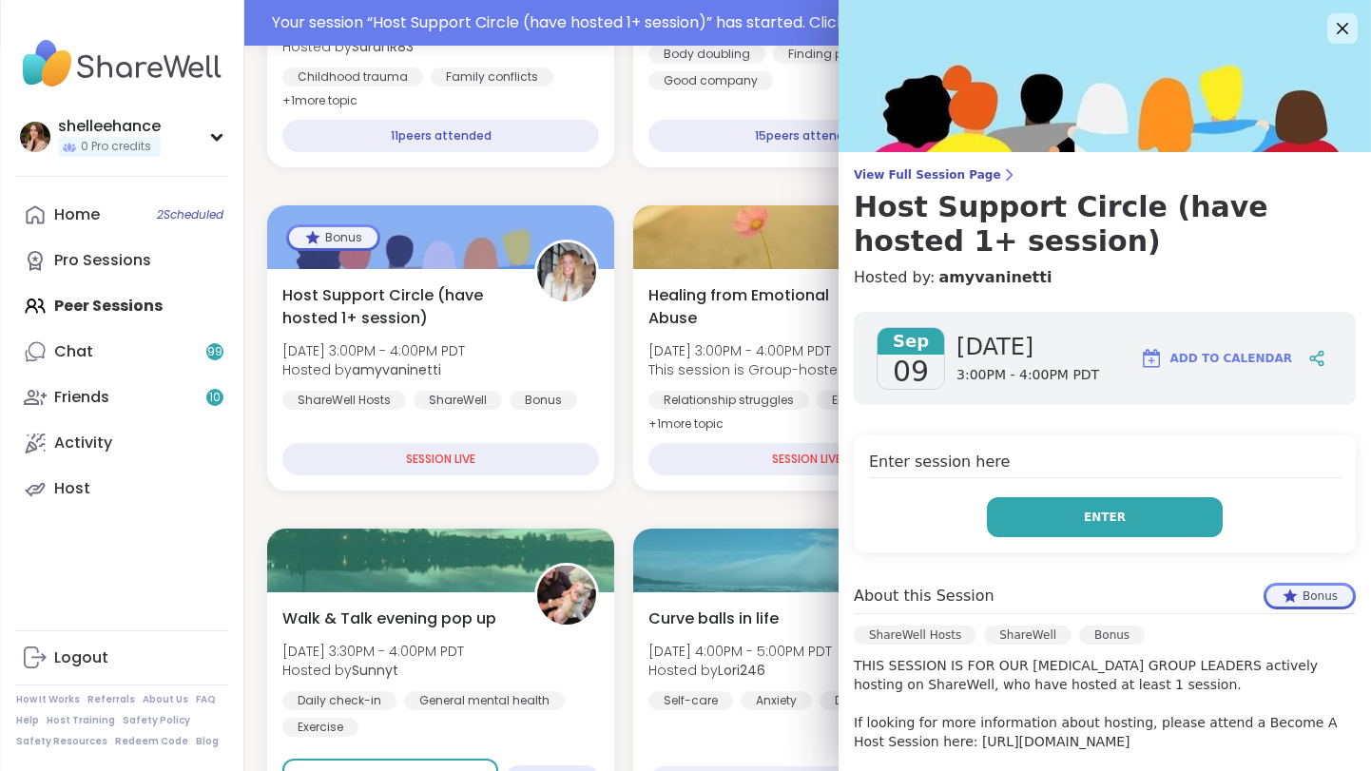
click at [1024, 525] on button "Enter" at bounding box center [1105, 517] width 236 height 40
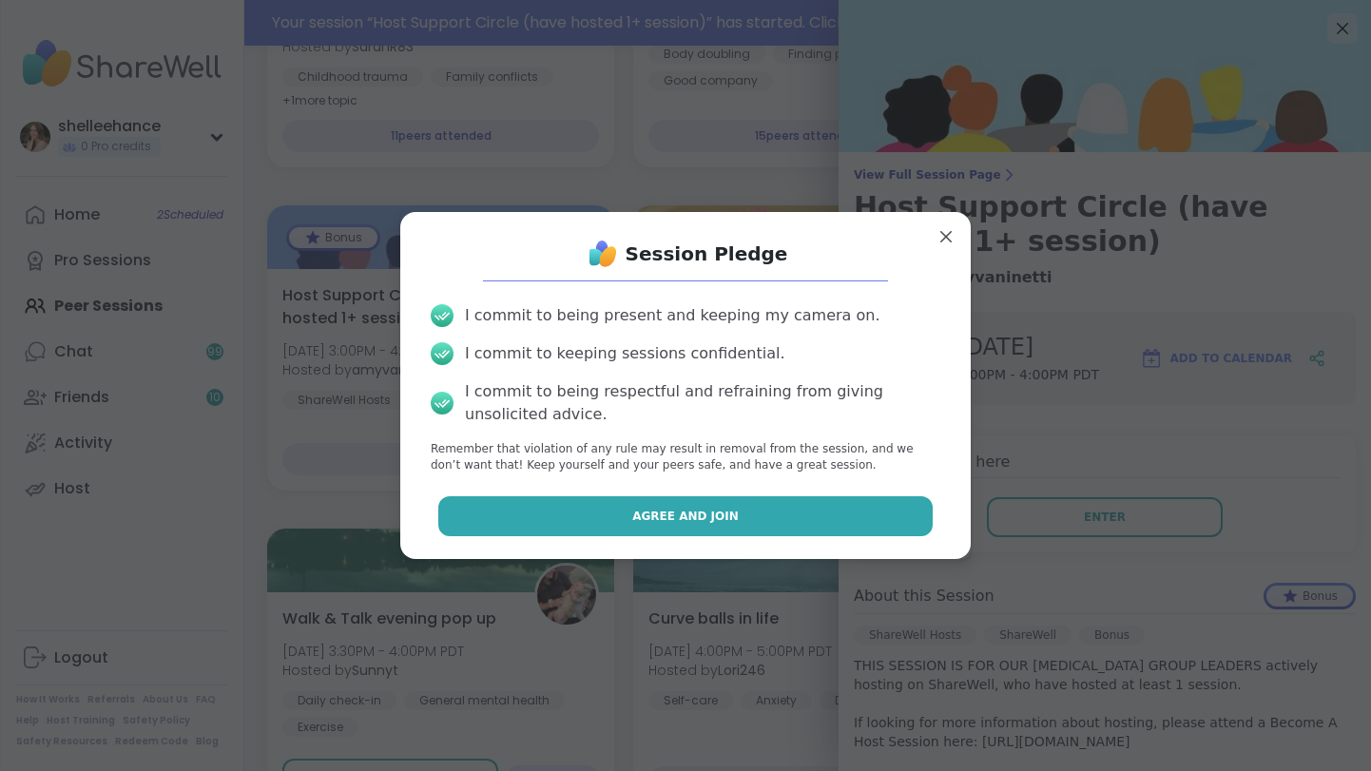
click at [625, 515] on button "Agree and Join" at bounding box center [685, 516] width 495 height 40
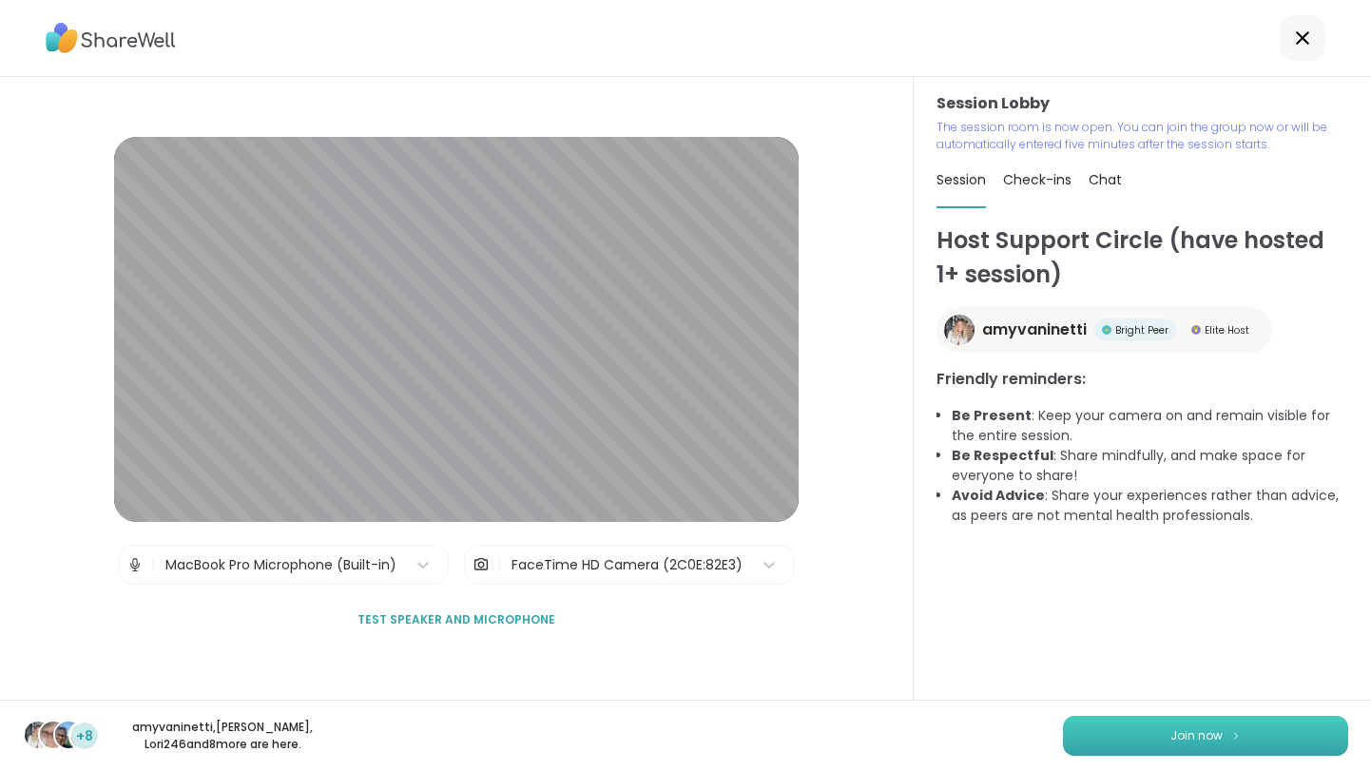
click at [1191, 745] on button "Join now" at bounding box center [1205, 736] width 285 height 40
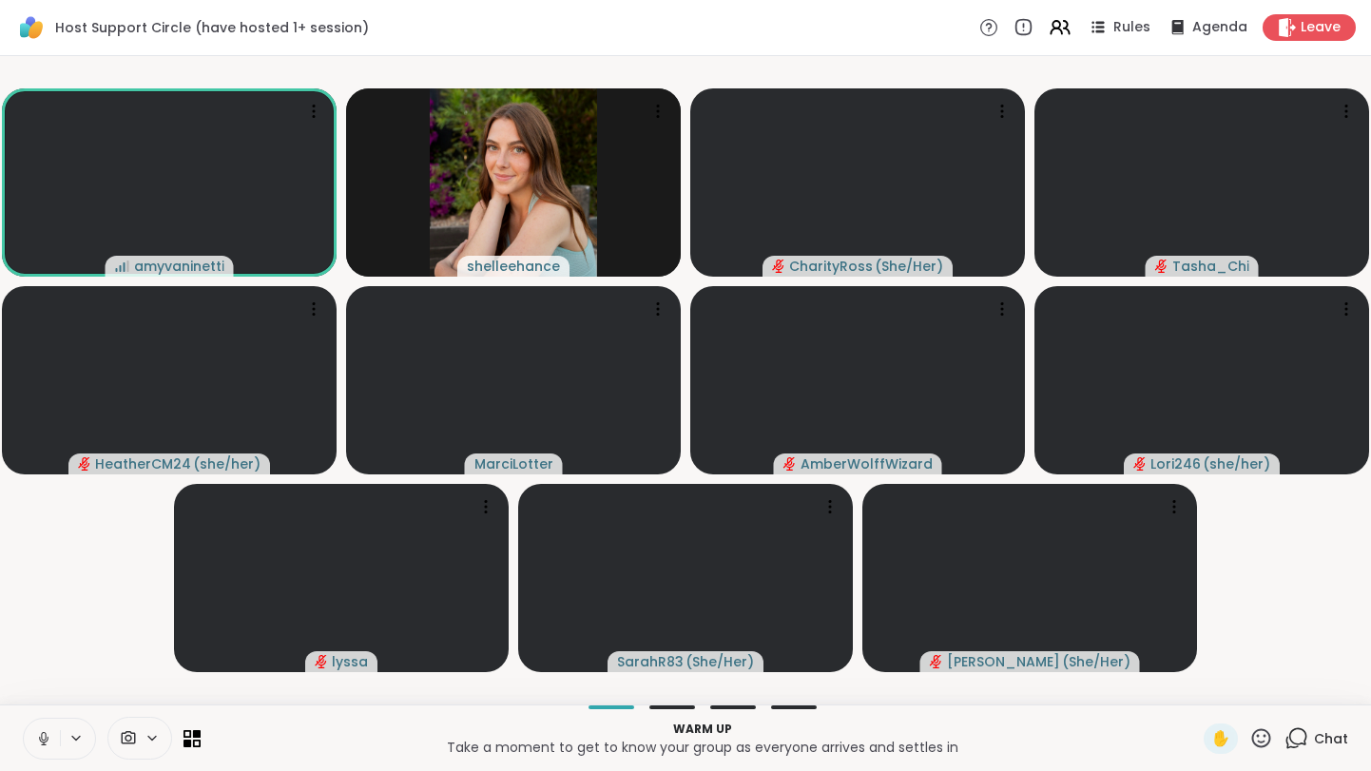
click at [39, 744] on icon at bounding box center [43, 738] width 17 height 17
click at [41, 737] on icon at bounding box center [43, 736] width 5 height 9
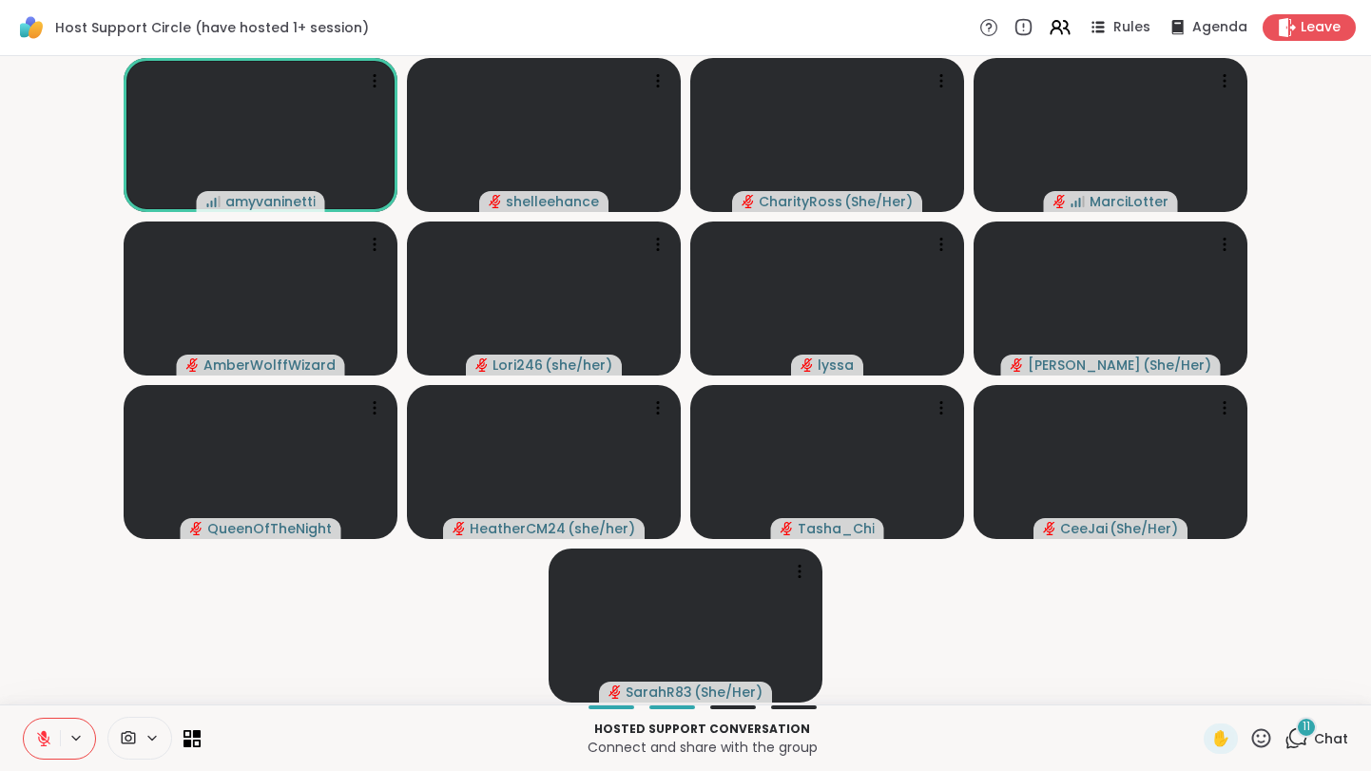
click at [40, 747] on button at bounding box center [42, 739] width 36 height 40
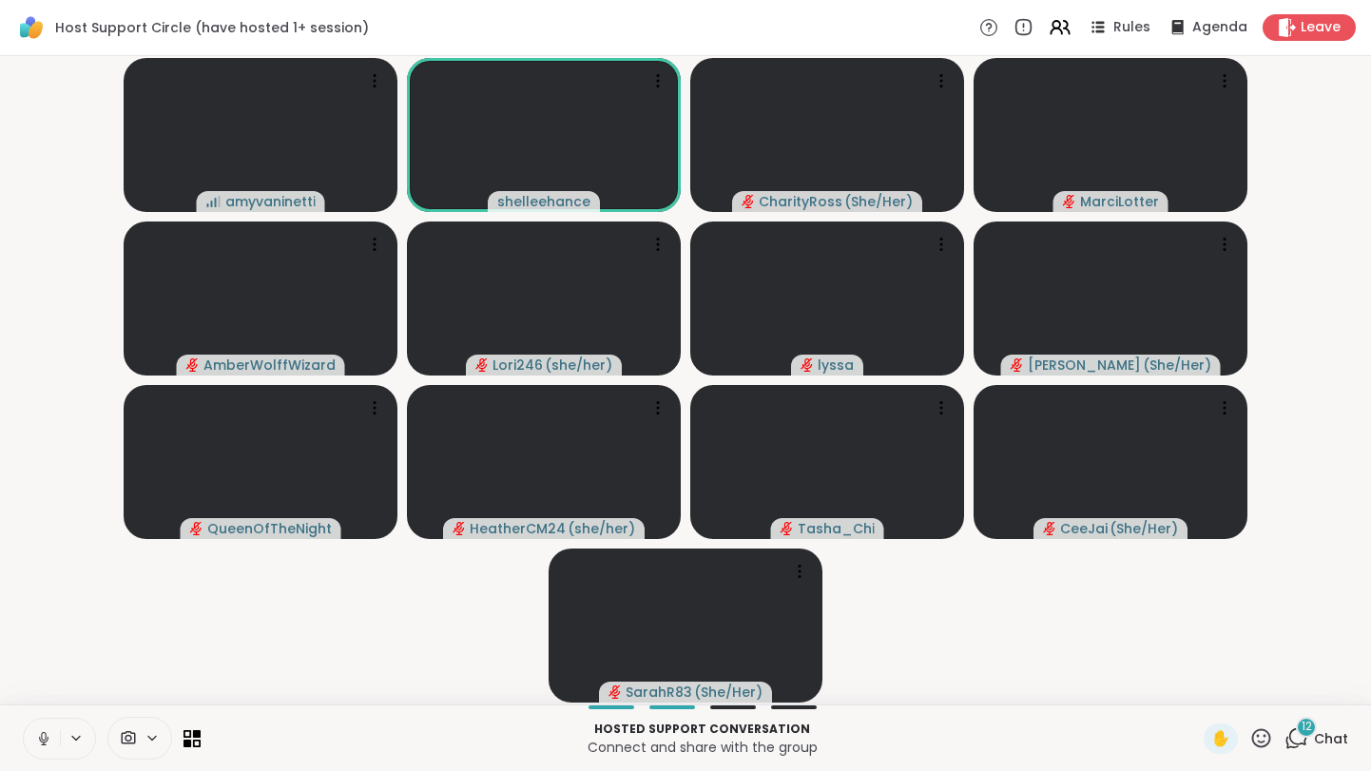
click at [30, 744] on button at bounding box center [42, 739] width 36 height 40
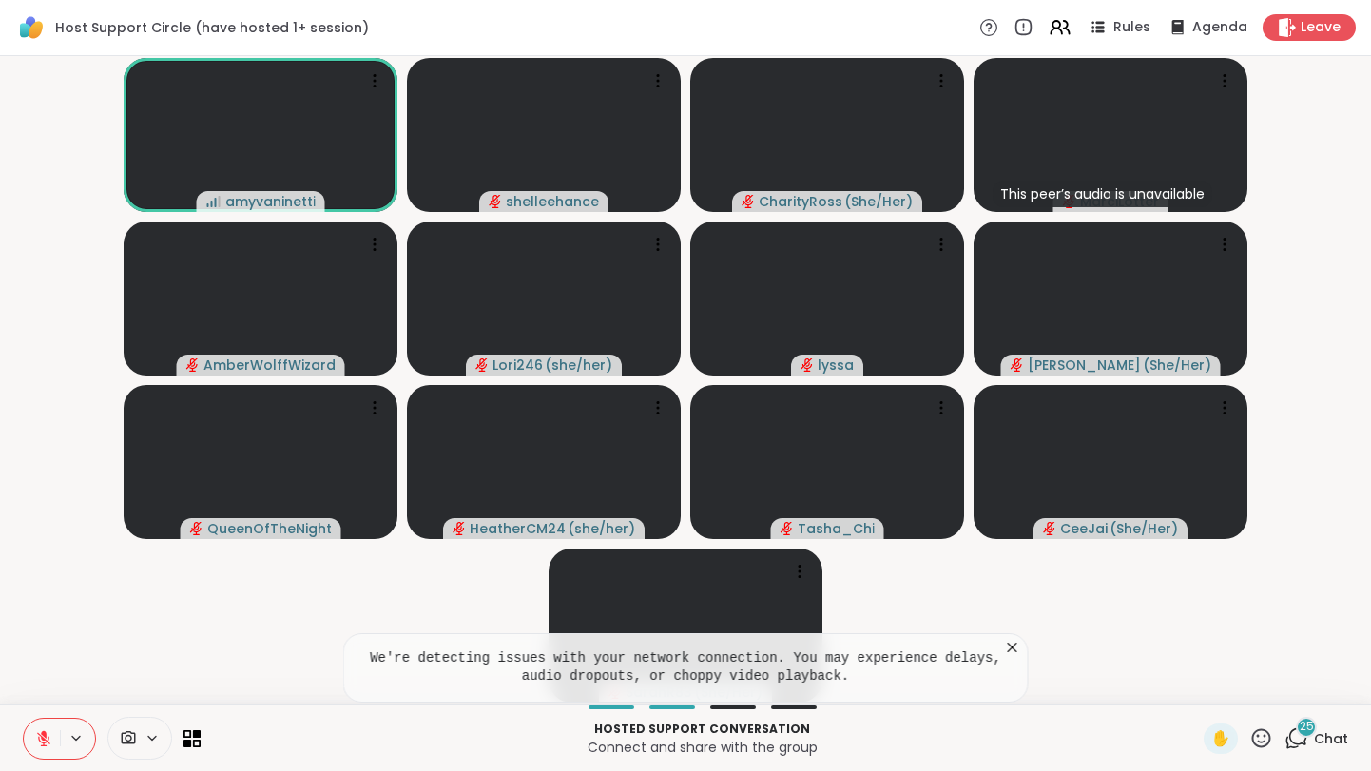
click at [1009, 651] on icon at bounding box center [1012, 647] width 19 height 19
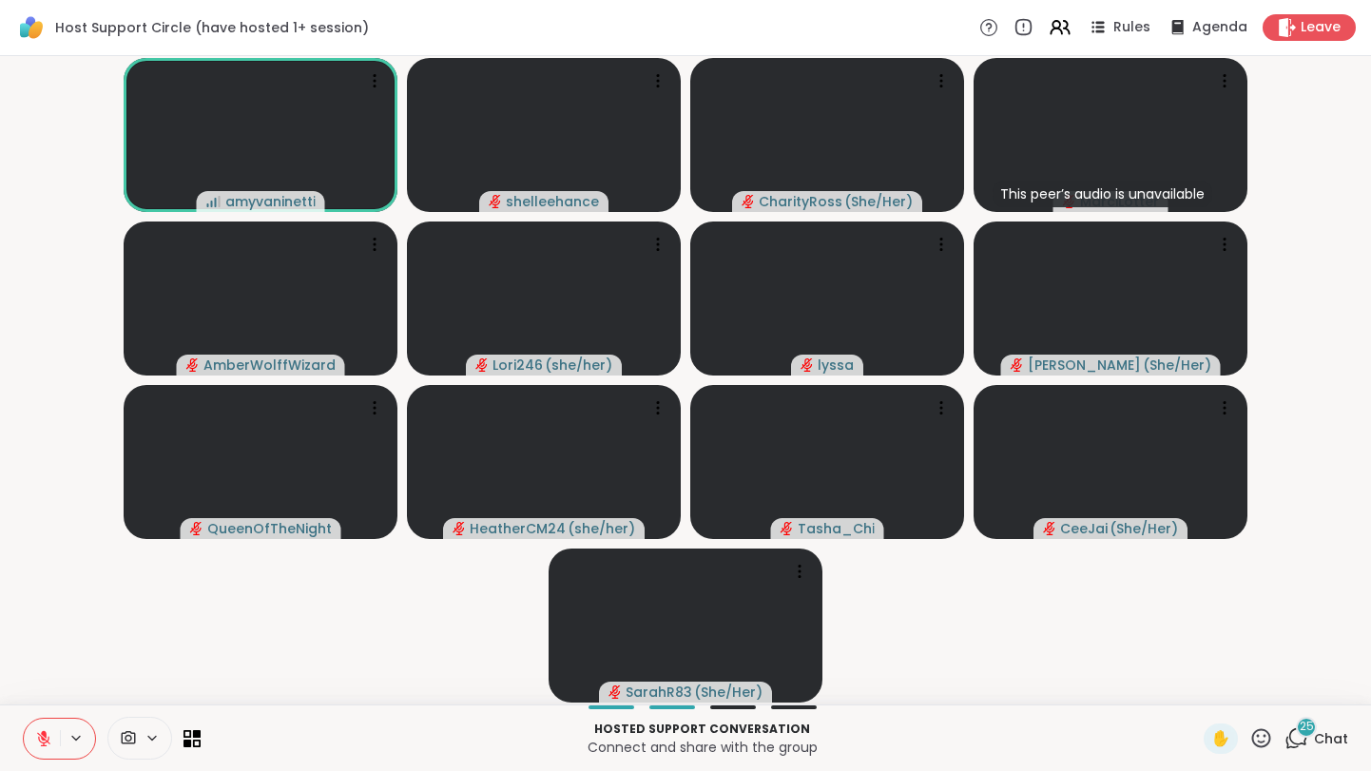
click at [1344, 738] on span "Chat" at bounding box center [1331, 738] width 34 height 19
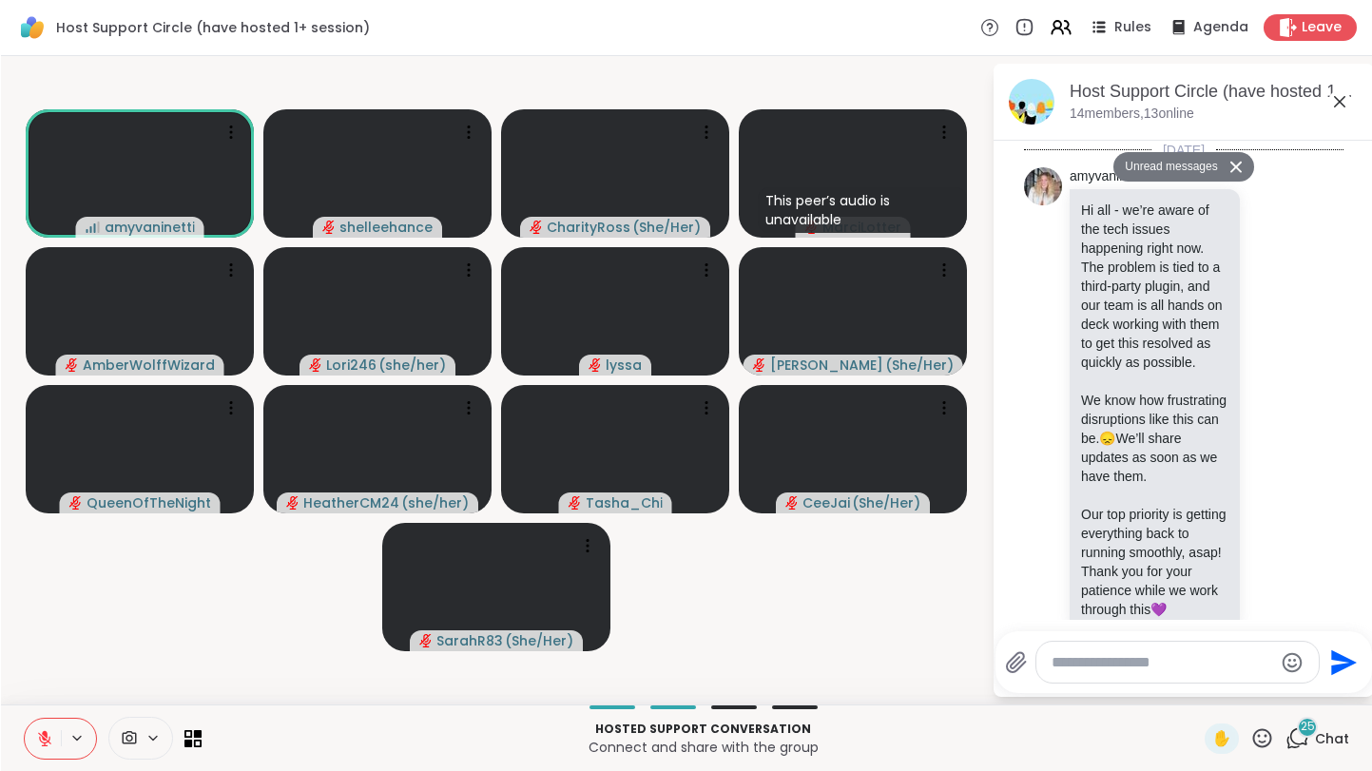
scroll to position [3642, 0]
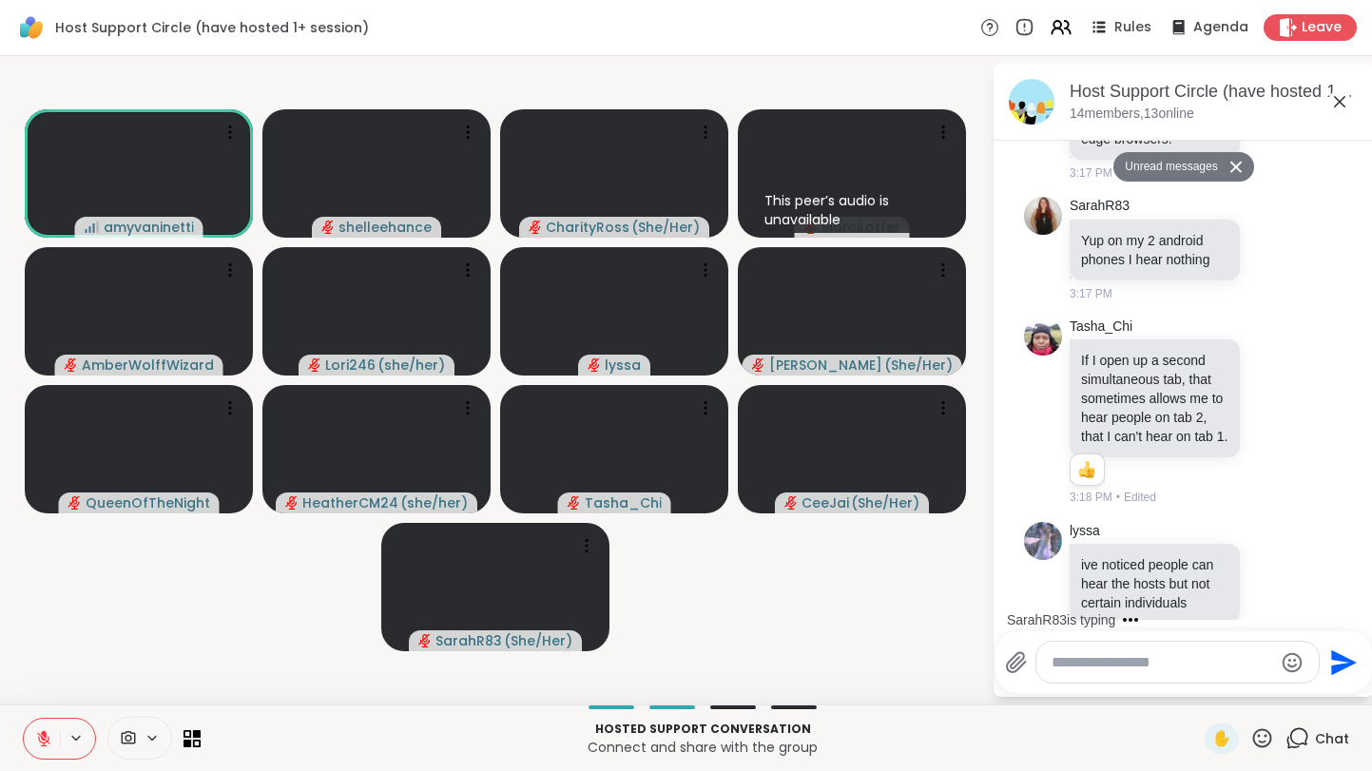
click at [1339, 102] on icon at bounding box center [1339, 101] width 11 height 11
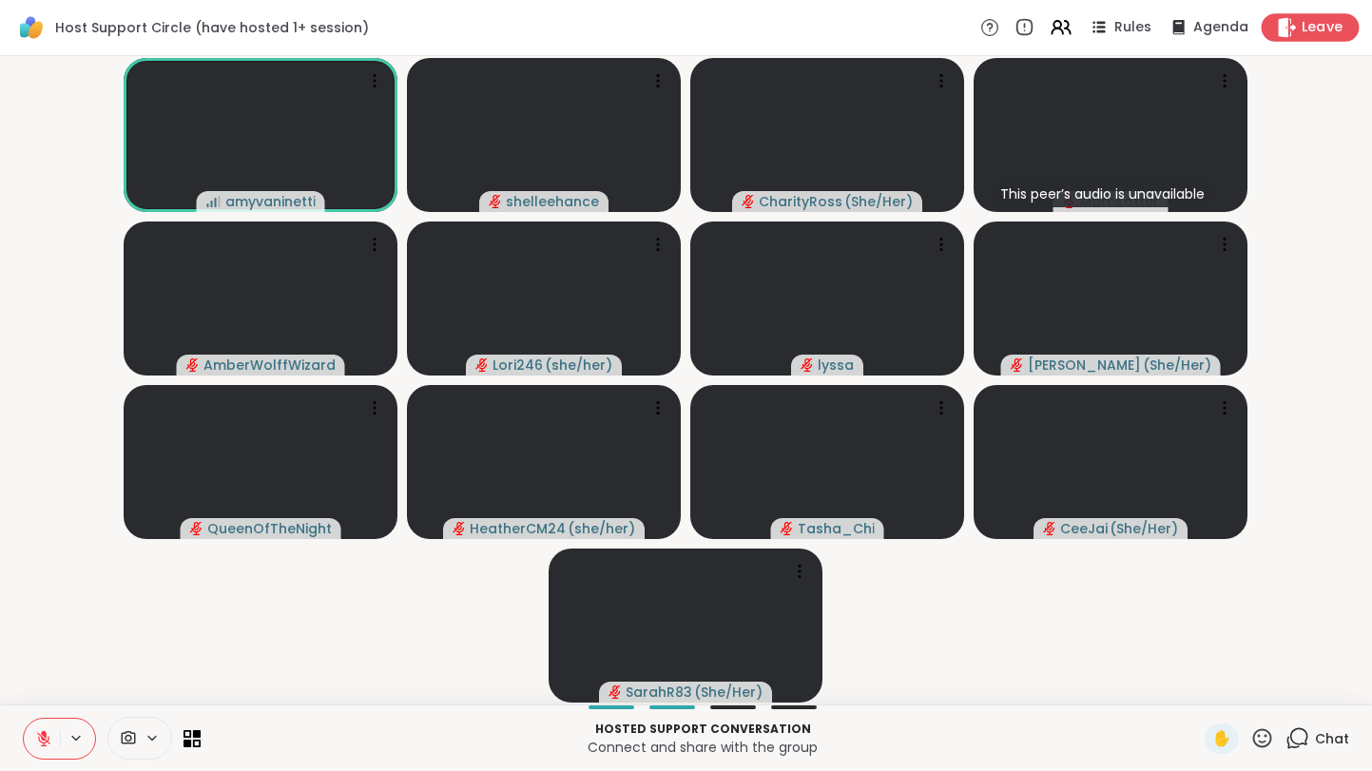
click at [1329, 31] on span "Leave" at bounding box center [1323, 28] width 42 height 20
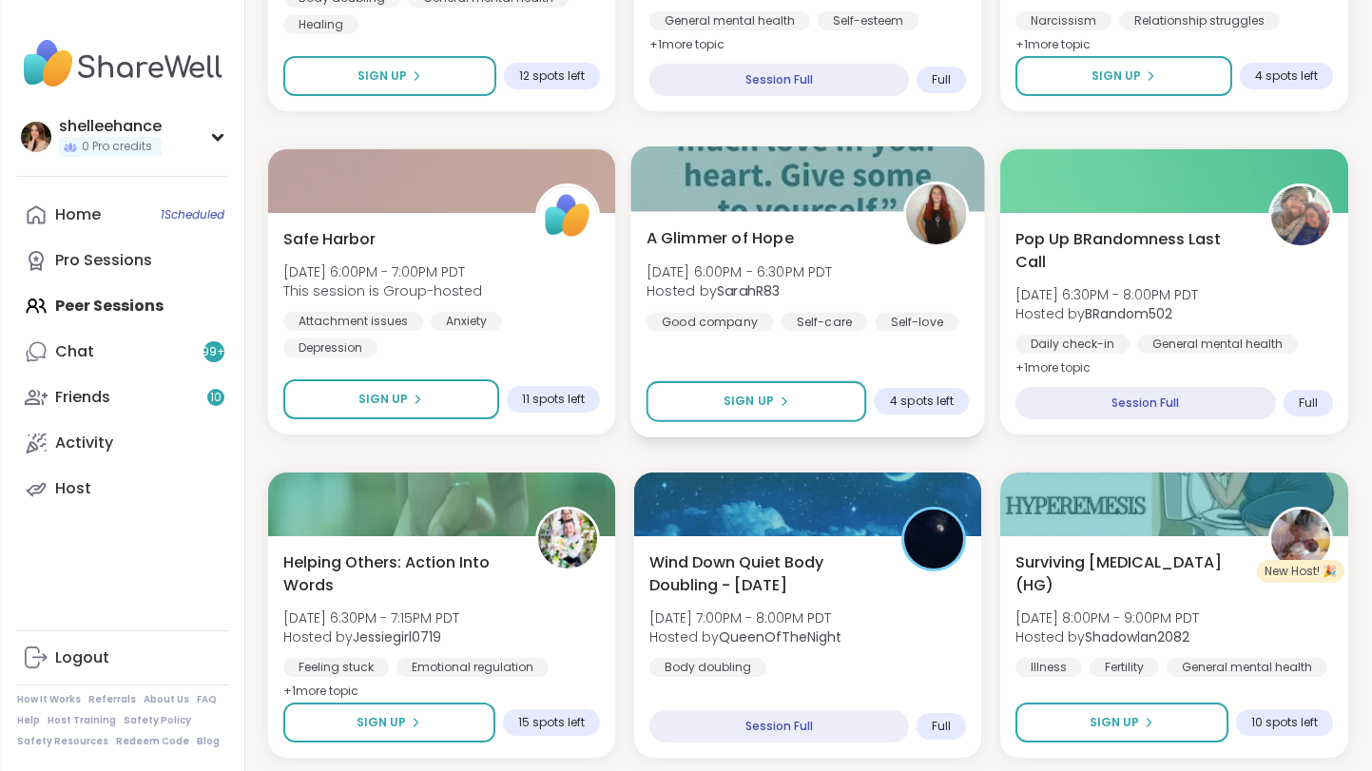
scroll to position [2069, 0]
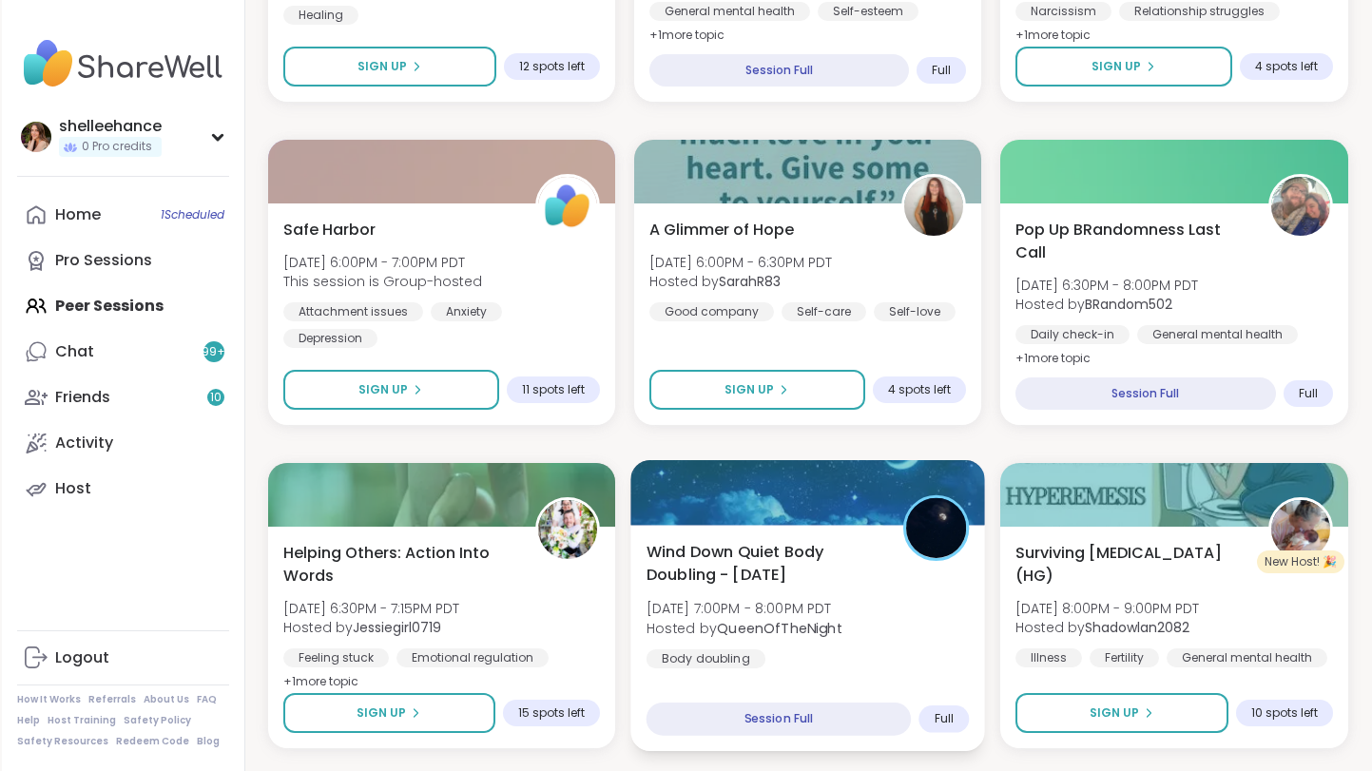
click at [906, 573] on div "Wind Down Quiet Body Doubling - [DATE] [DATE] 7:00PM - 8:00PM PDT Hosted by Que…" at bounding box center [807, 604] width 323 height 128
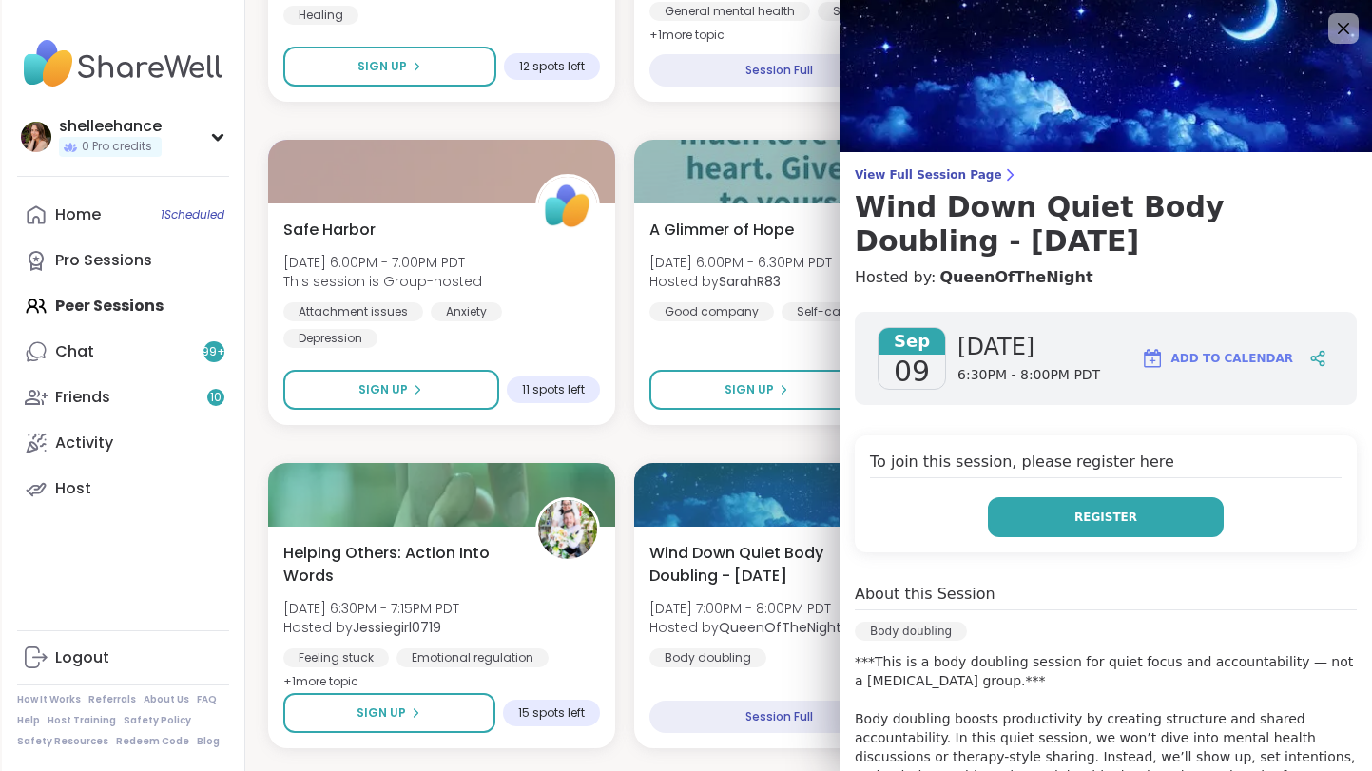
click at [1110, 518] on span "Register" at bounding box center [1105, 517] width 63 height 17
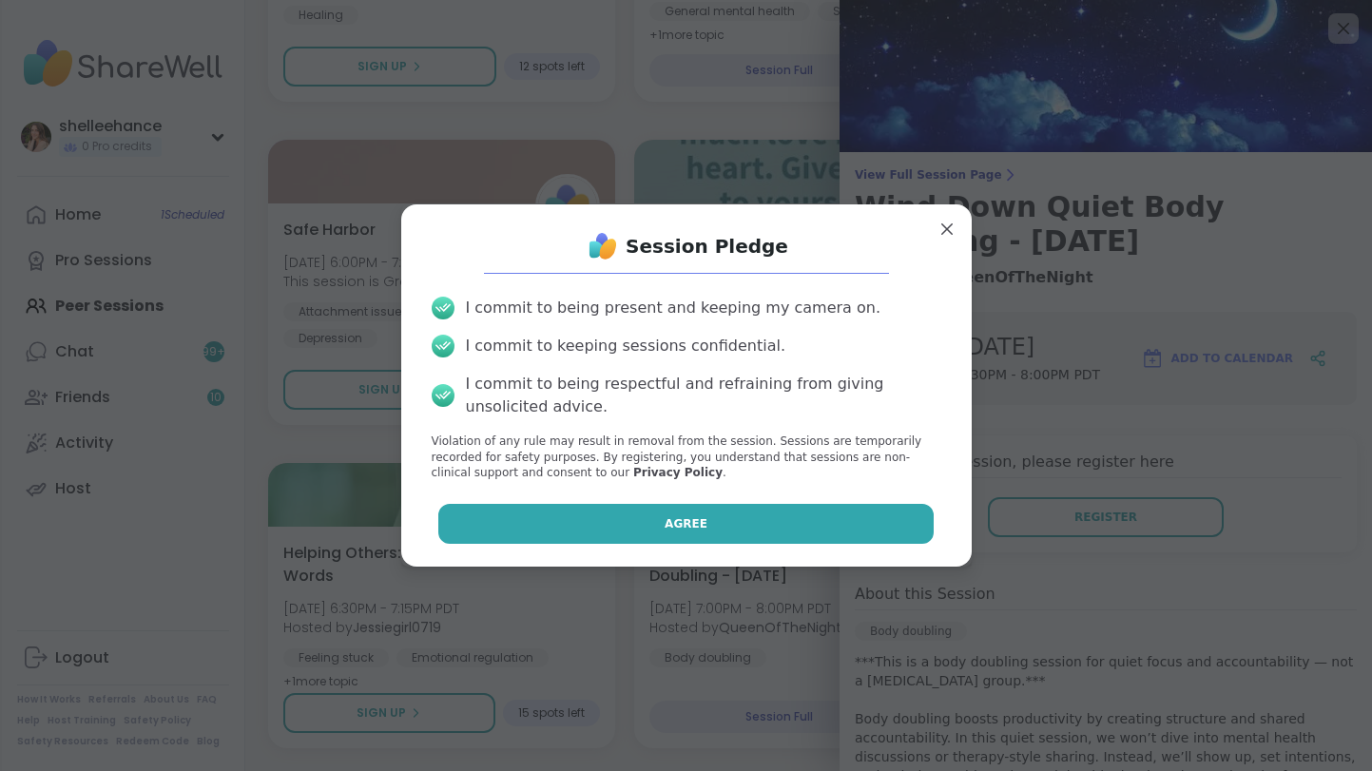
click at [661, 540] on button "Agree" at bounding box center [685, 524] width 495 height 40
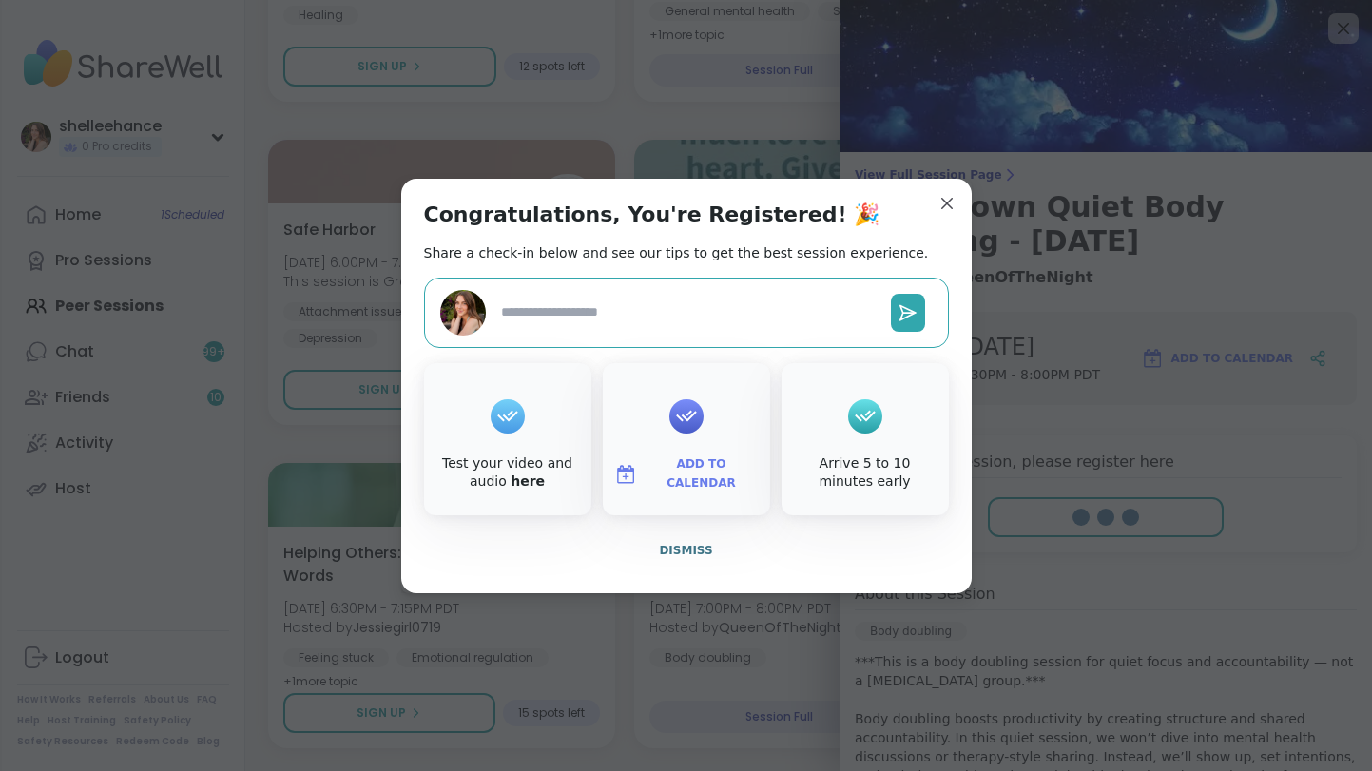
type textarea "*"
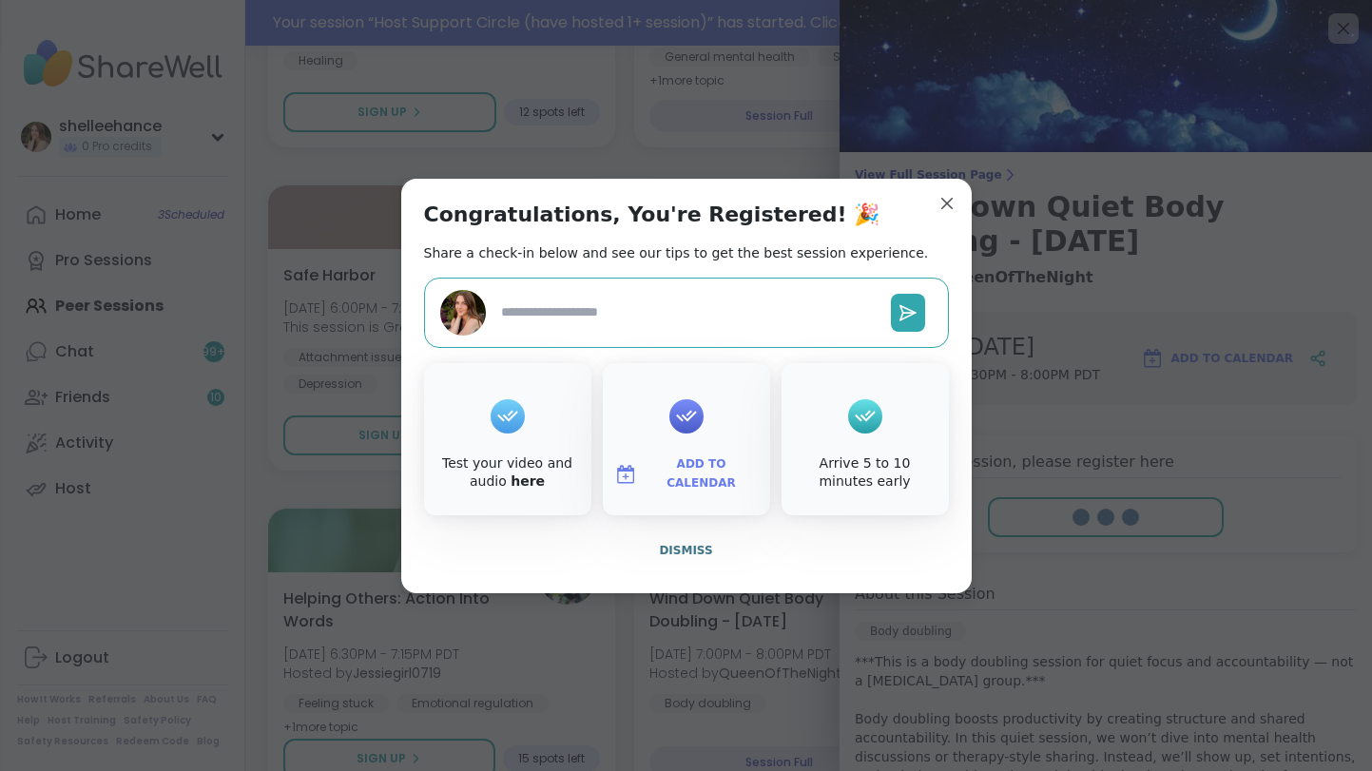
scroll to position [2114, 0]
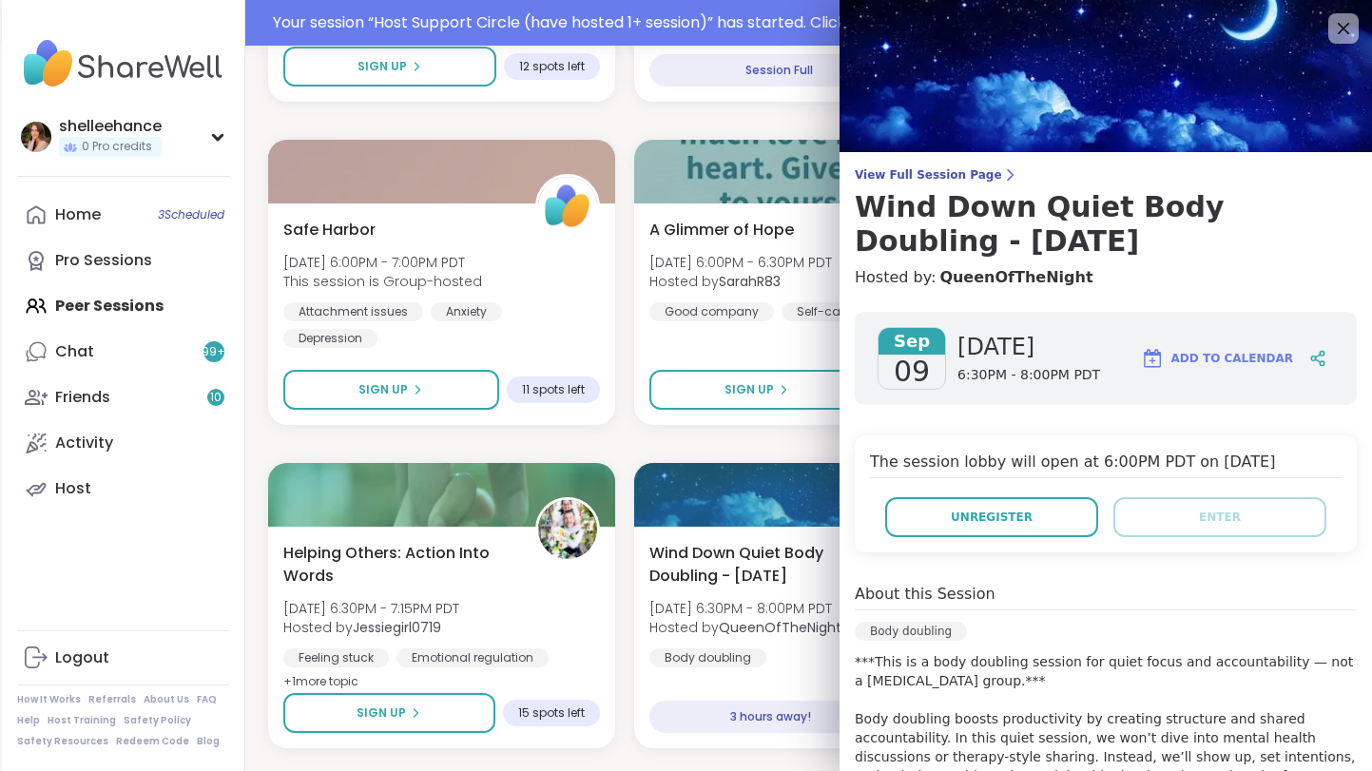
click at [647, 439] on div "Survivors of Narcissistic Family Members Tue, Sep 09 | 1:30PM - 3:00PM PDT Host…" at bounding box center [808, 120] width 1080 height 3841
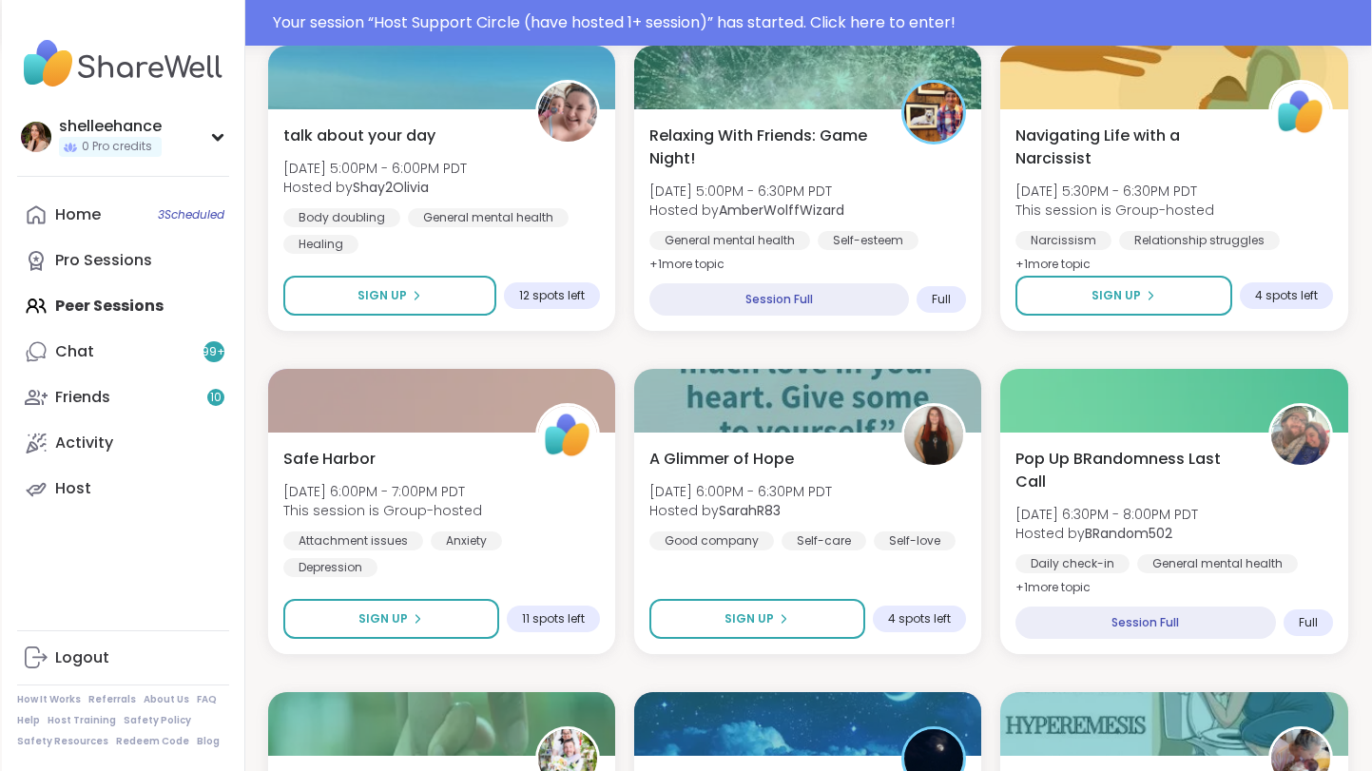
scroll to position [1735, 0]
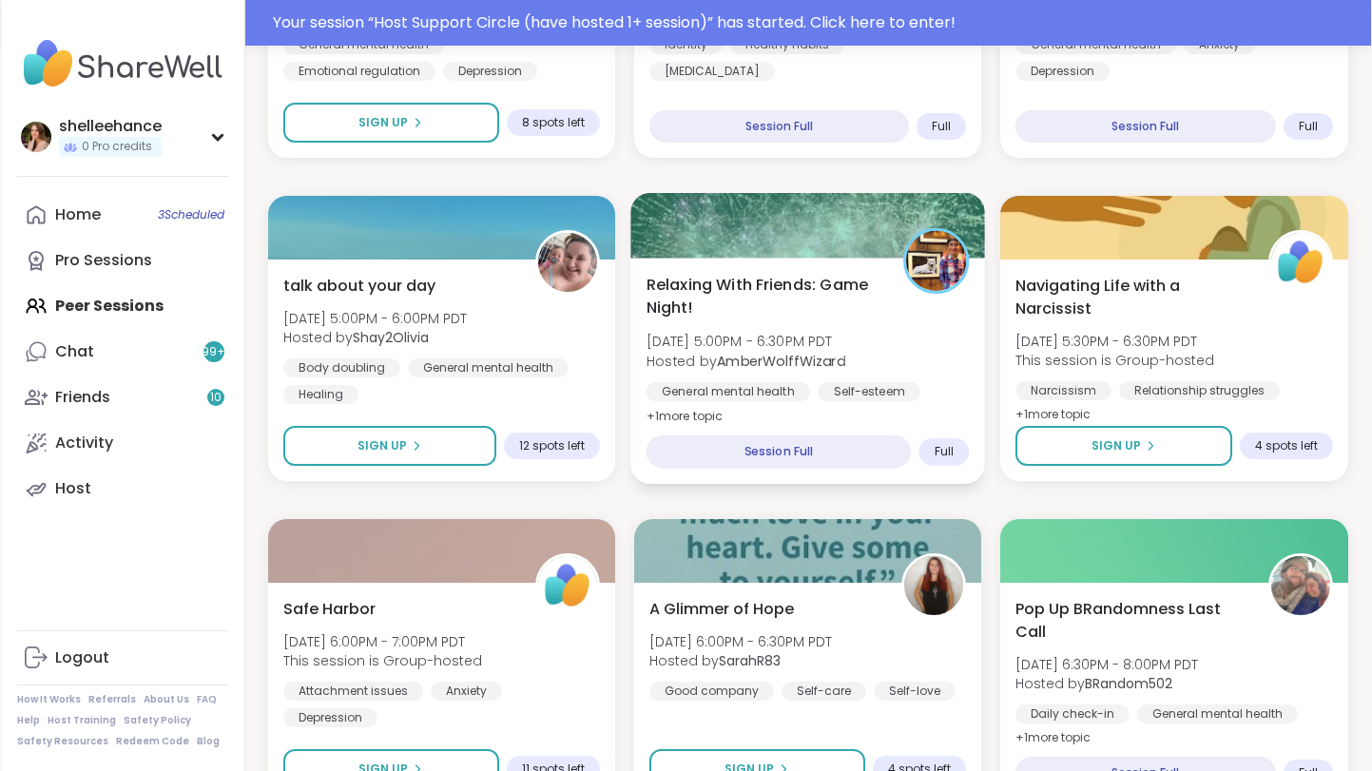
click at [765, 420] on div "Relaxing With Friends: Game Night! Tue, Sep 09 | 5:00PM - 6:30PM PDT Hosted by …" at bounding box center [807, 371] width 355 height 226
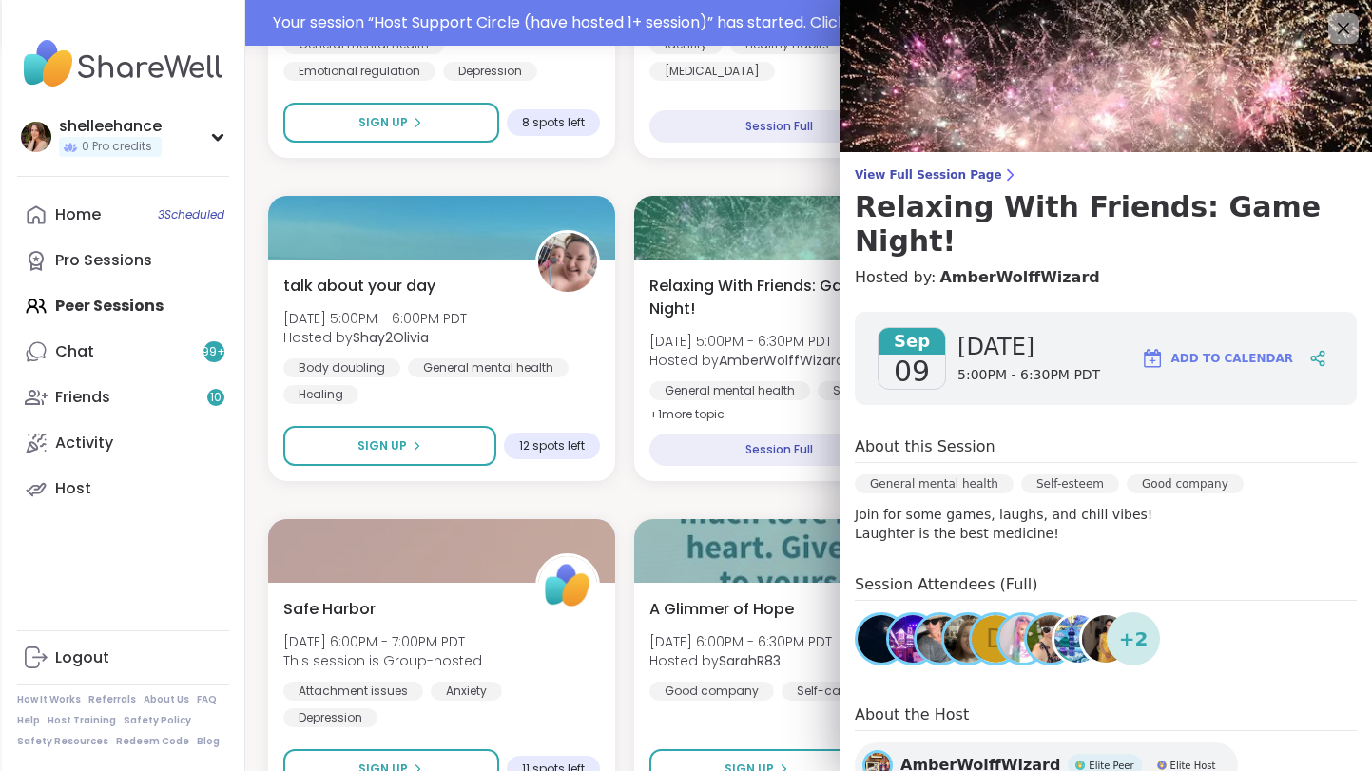
click at [821, 504] on div "Survivors of Narcissistic Family Members Tue, Sep 09 | 1:30PM - 3:00PM PDT Host…" at bounding box center [808, 500] width 1080 height 3841
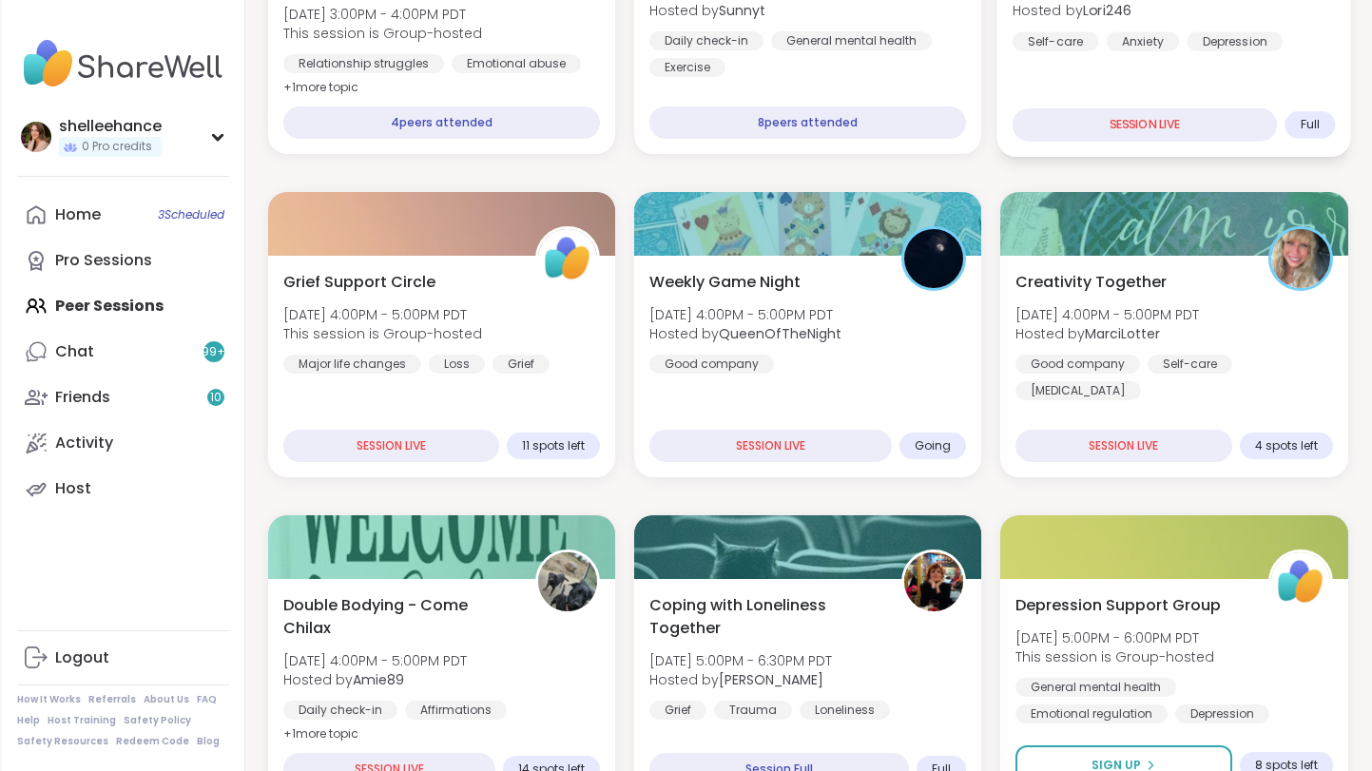
scroll to position [769, 0]
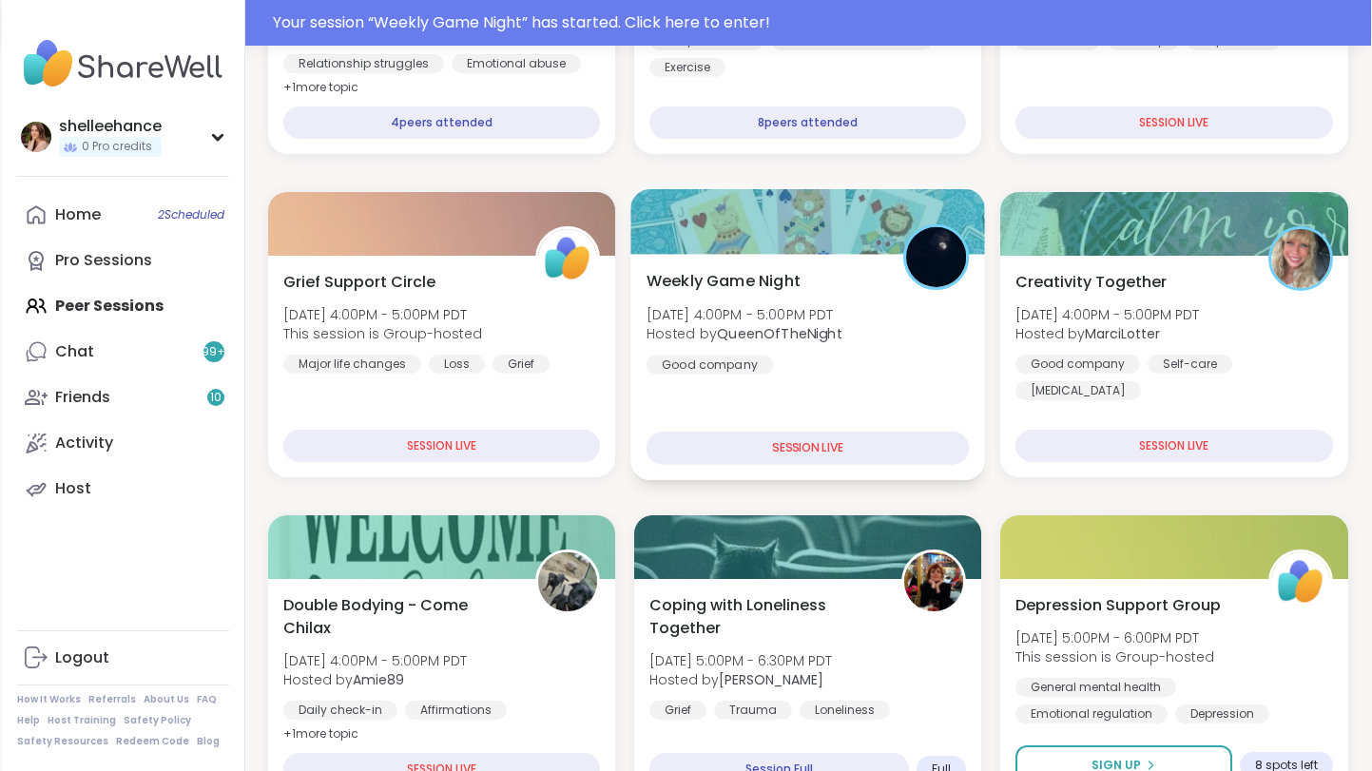
click at [917, 376] on div "Weekly Game Night Tue, Sep 09 | 4:00PM - 5:00PM PDT Hosted by QueenOfTheNight G…" at bounding box center [807, 367] width 355 height 226
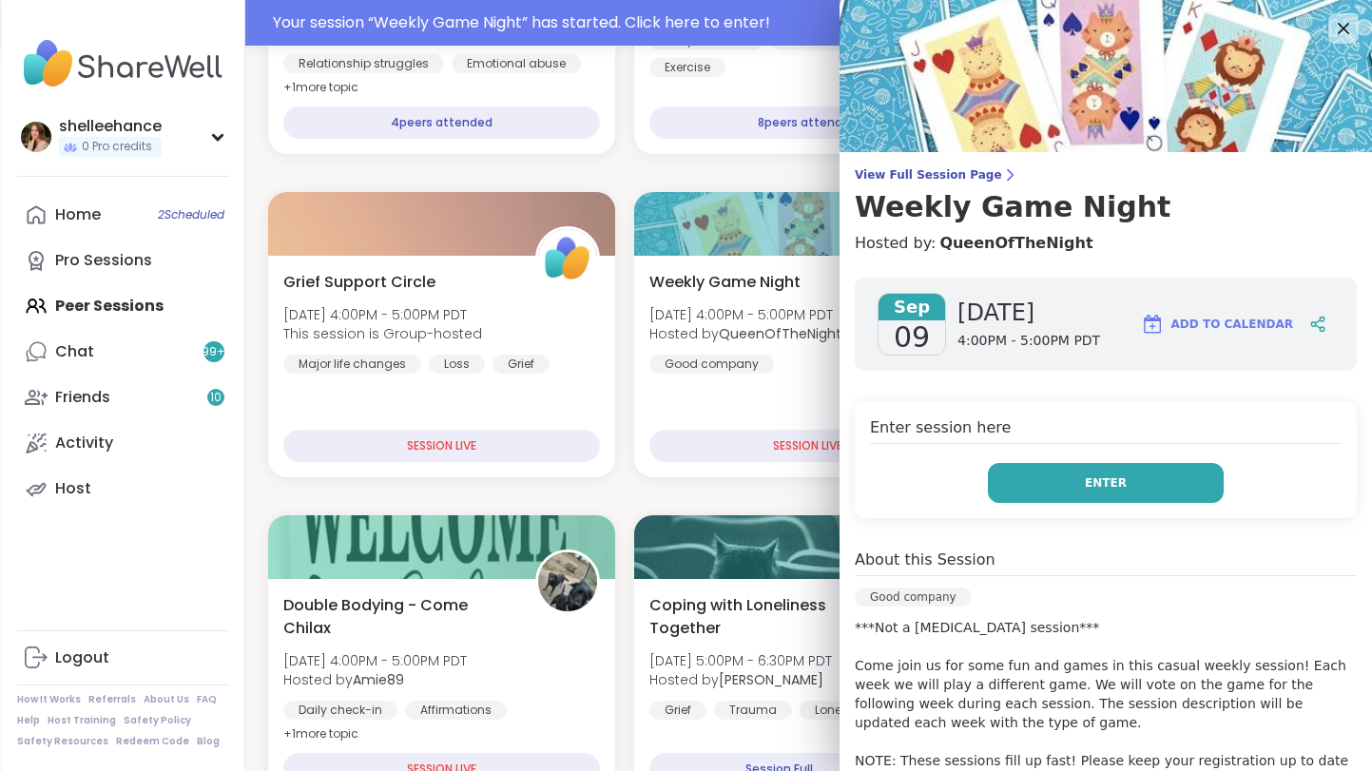
click at [1047, 491] on button "Enter" at bounding box center [1106, 483] width 236 height 40
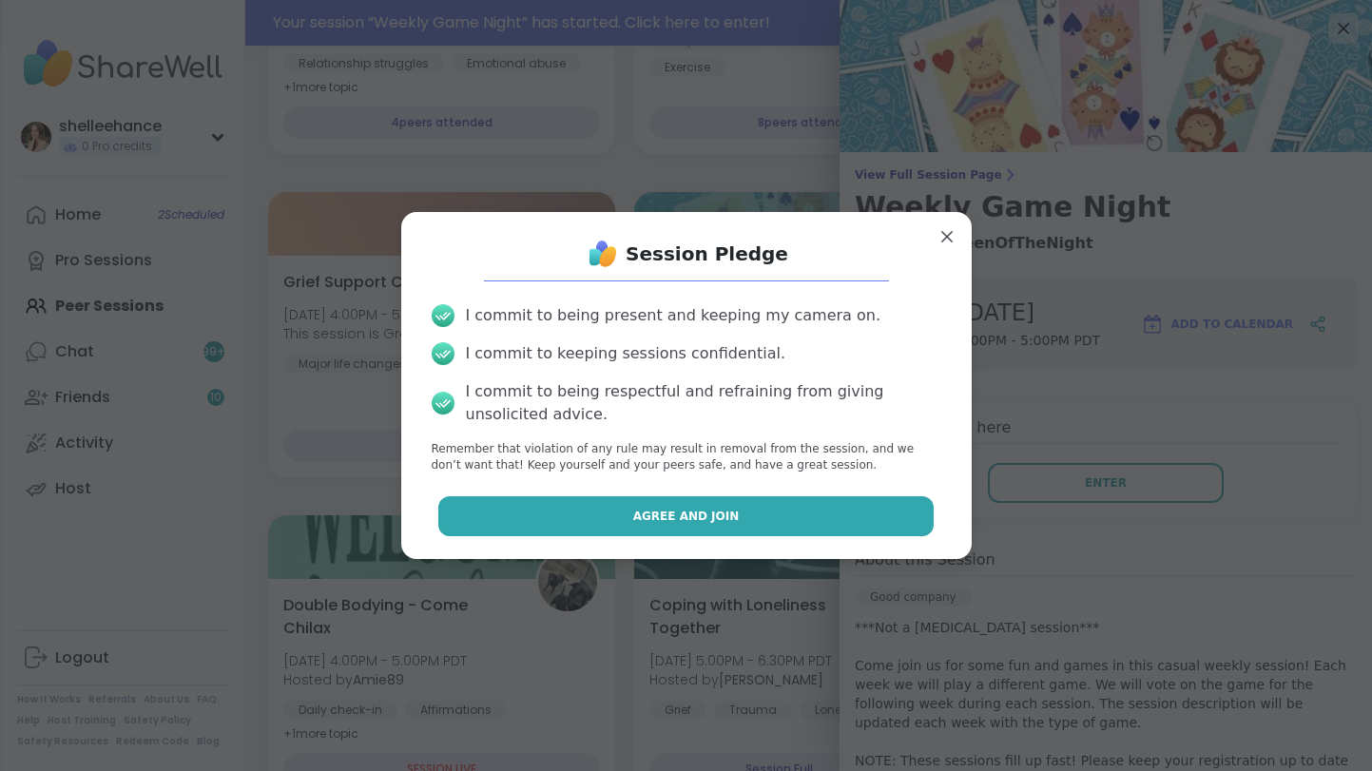
click at [604, 515] on button "Agree and Join" at bounding box center [685, 516] width 495 height 40
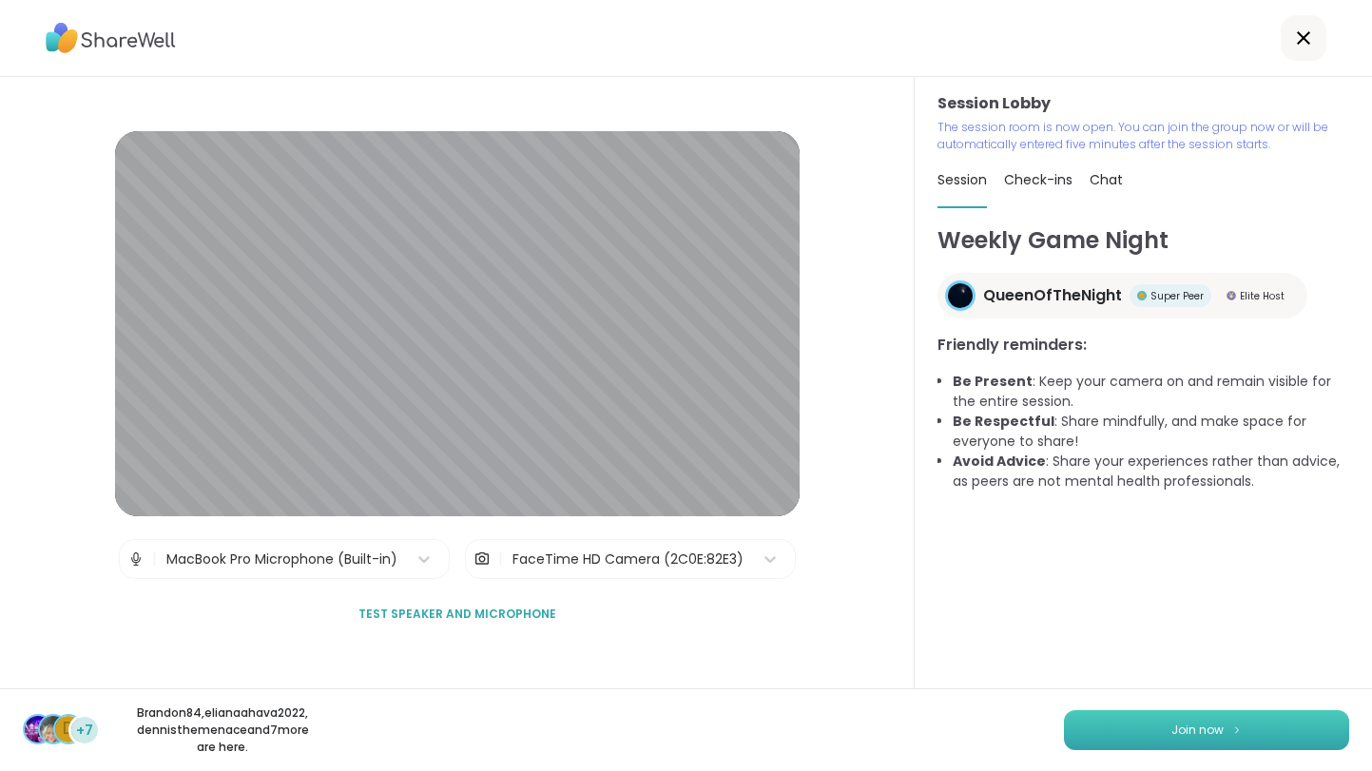
click at [1188, 739] on button "Join now" at bounding box center [1206, 730] width 285 height 40
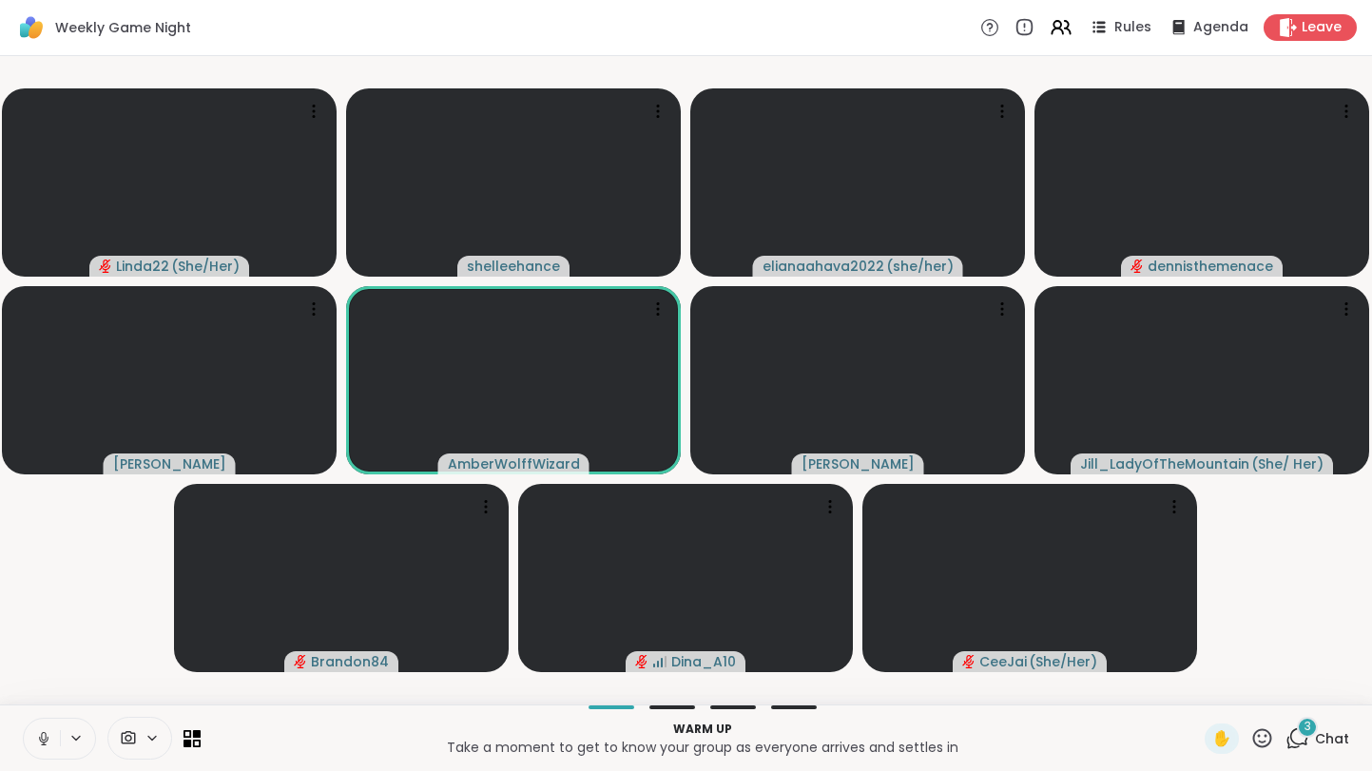
click at [38, 748] on button at bounding box center [42, 739] width 36 height 40
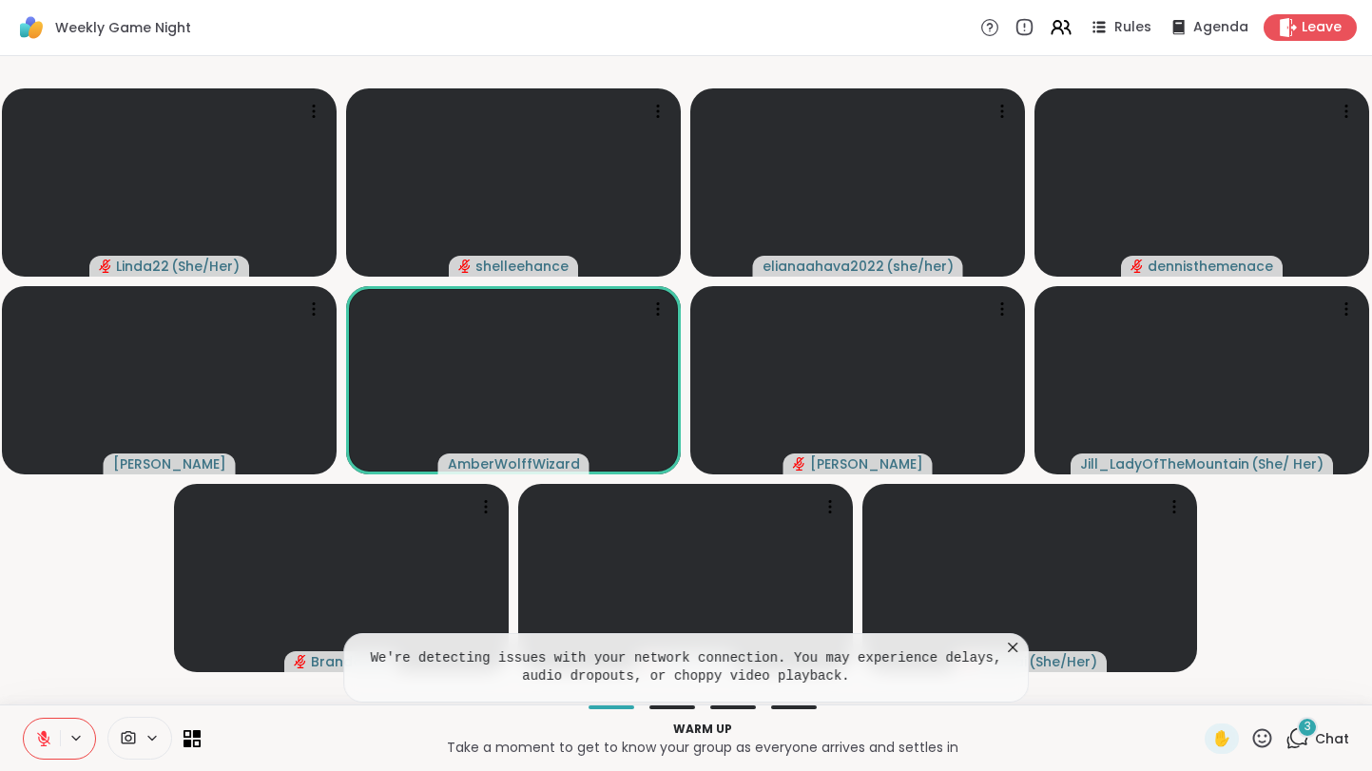
click at [1346, 739] on span "Chat" at bounding box center [1332, 738] width 34 height 19
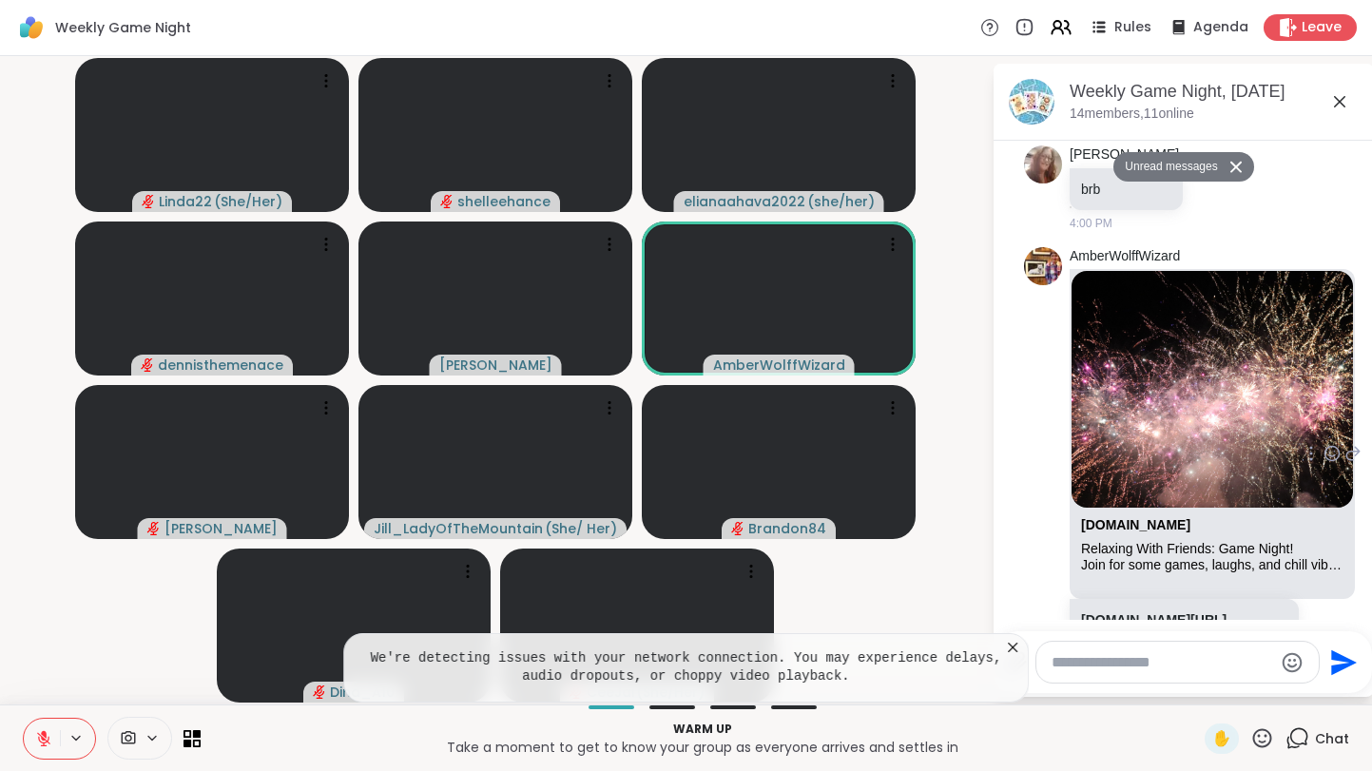
scroll to position [2022, 0]
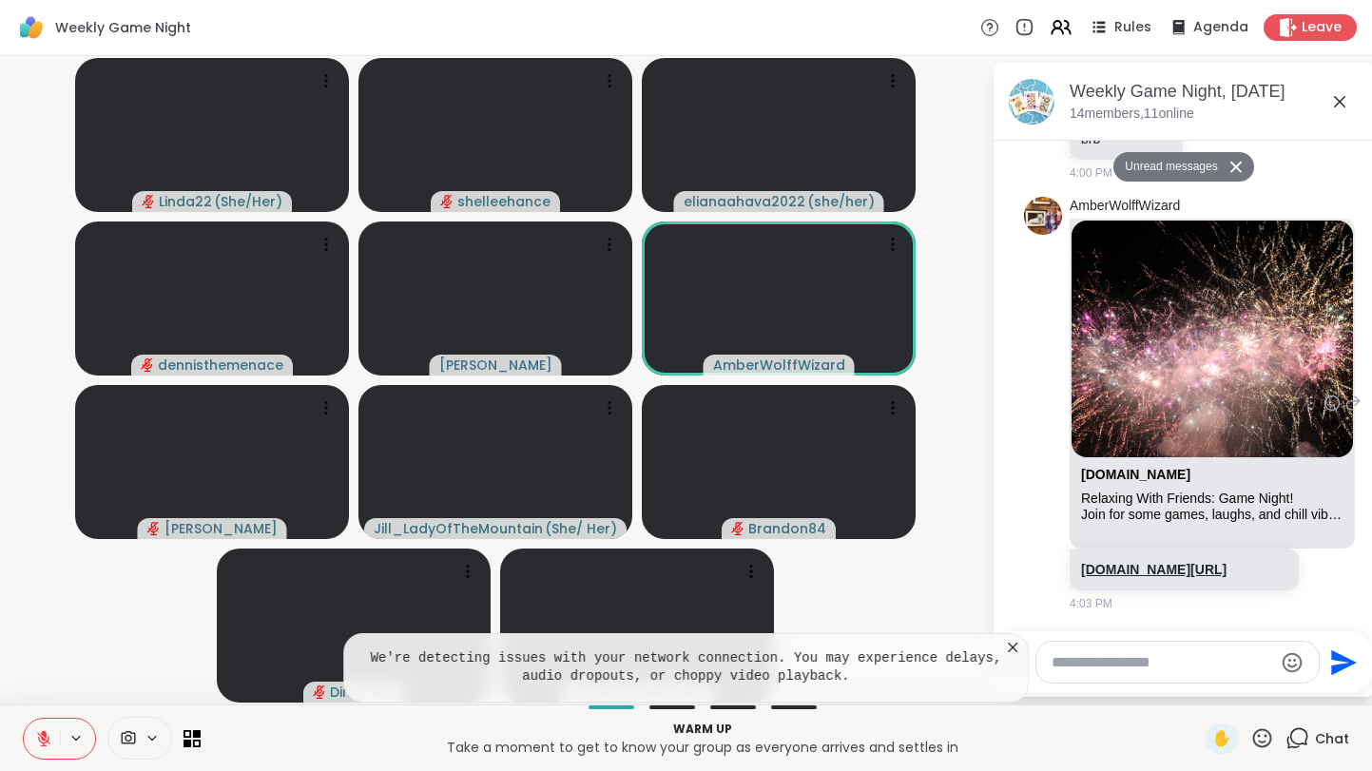
click at [1165, 562] on link "sharewellnow.com/session/7a956f80-013e-4d80-a7eb-11633797e5fa" at bounding box center [1153, 569] width 145 height 15
click at [1014, 650] on icon at bounding box center [1012, 647] width 19 height 19
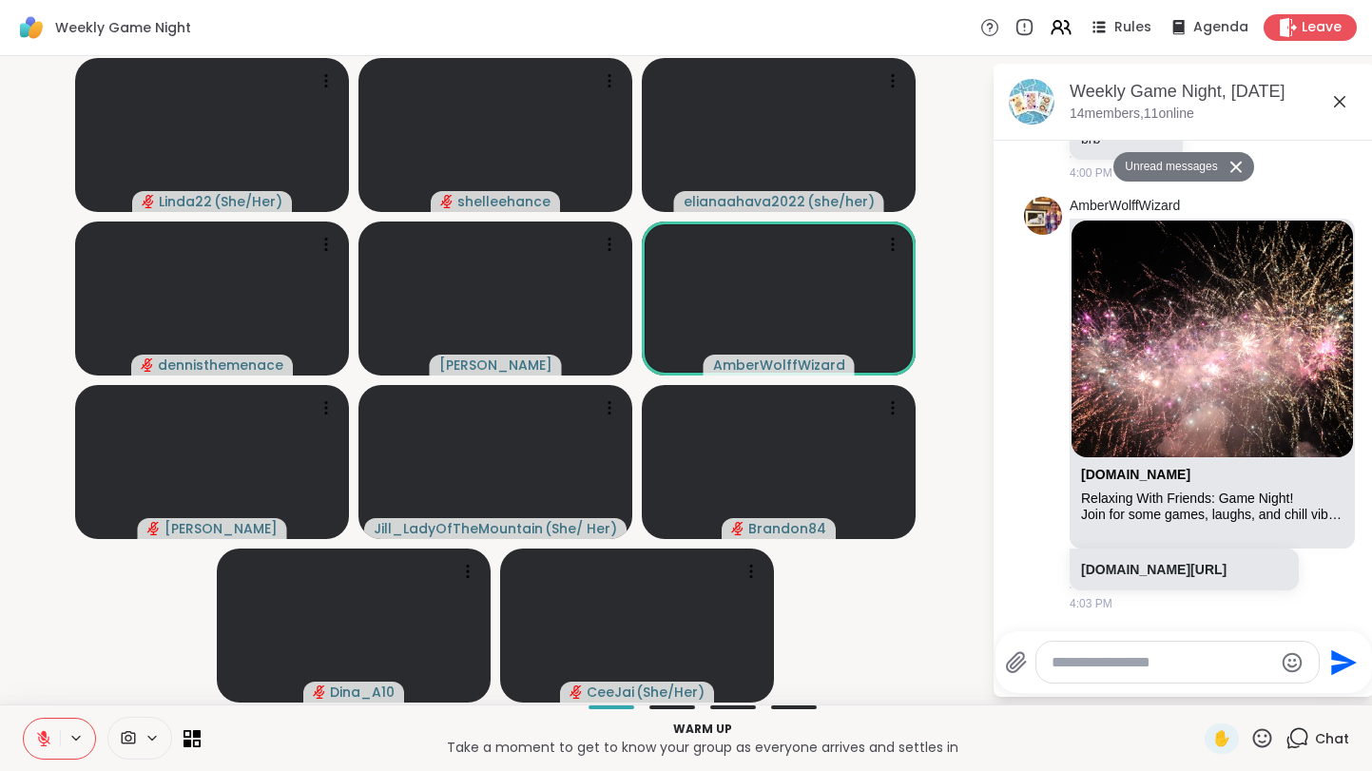
click at [48, 734] on icon at bounding box center [43, 738] width 17 height 17
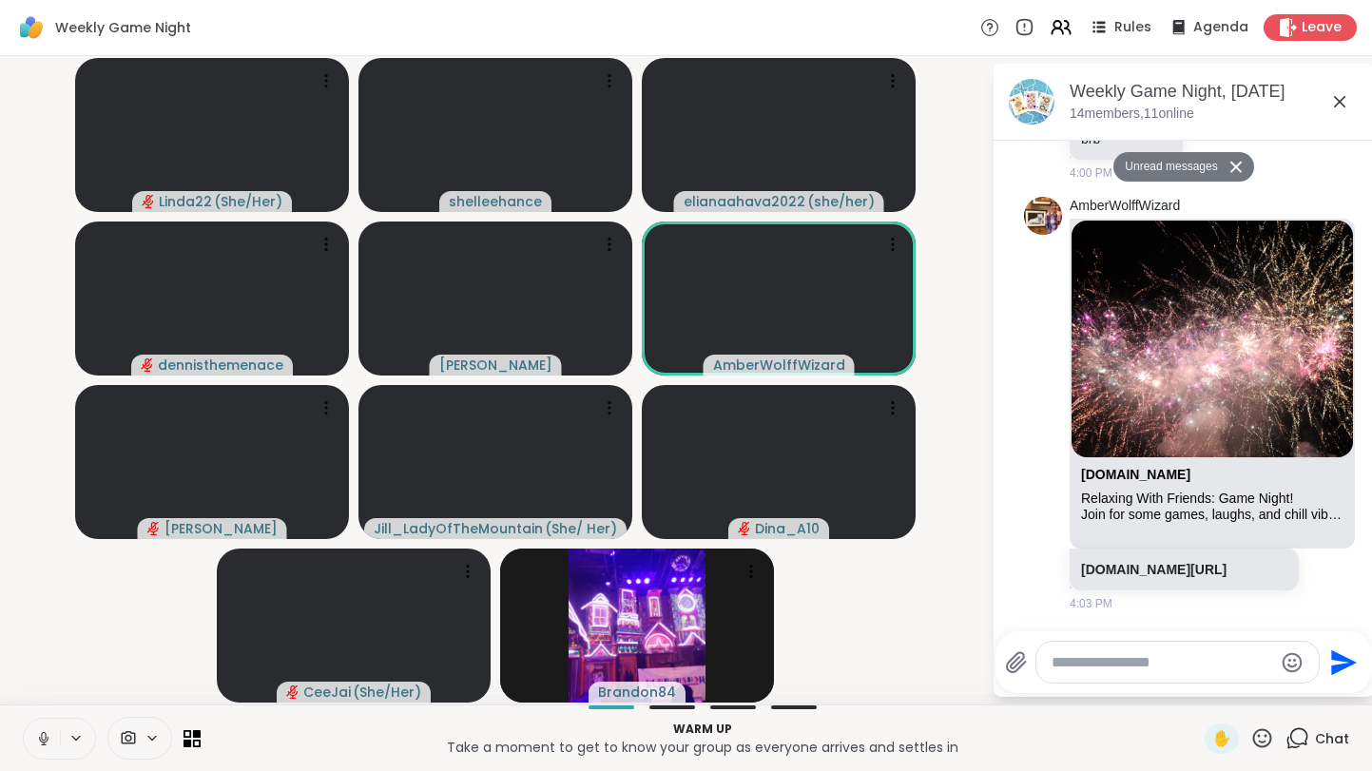
click at [37, 747] on button at bounding box center [42, 739] width 36 height 40
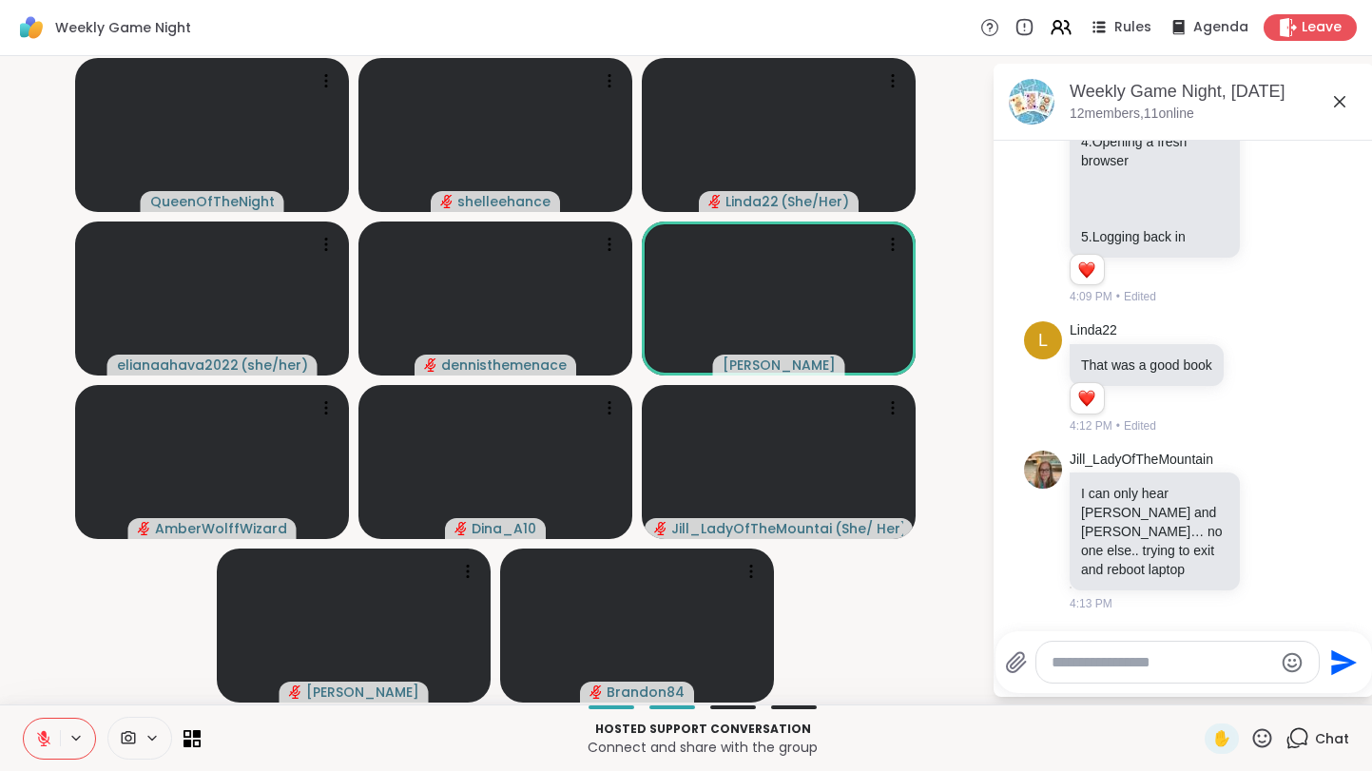
scroll to position [3009, 0]
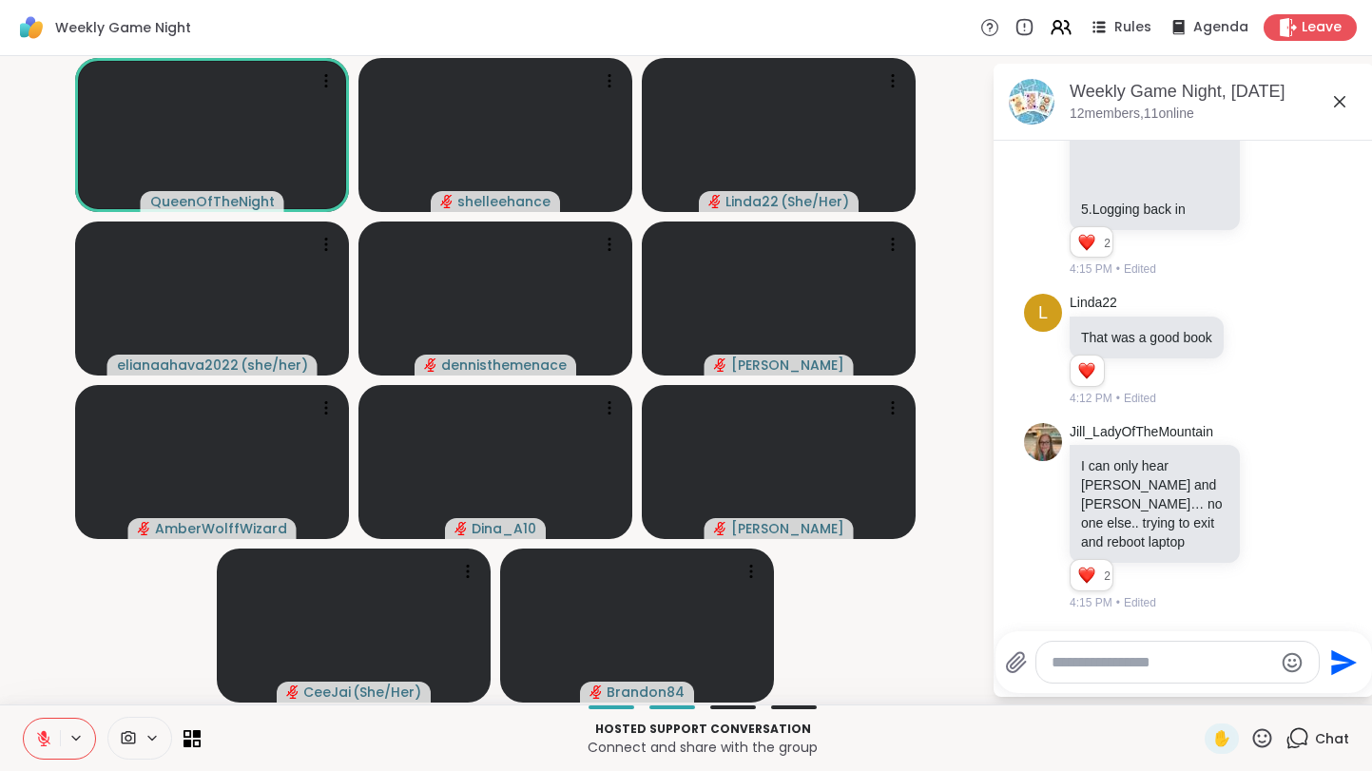
click at [37, 747] on button at bounding box center [42, 739] width 36 height 40
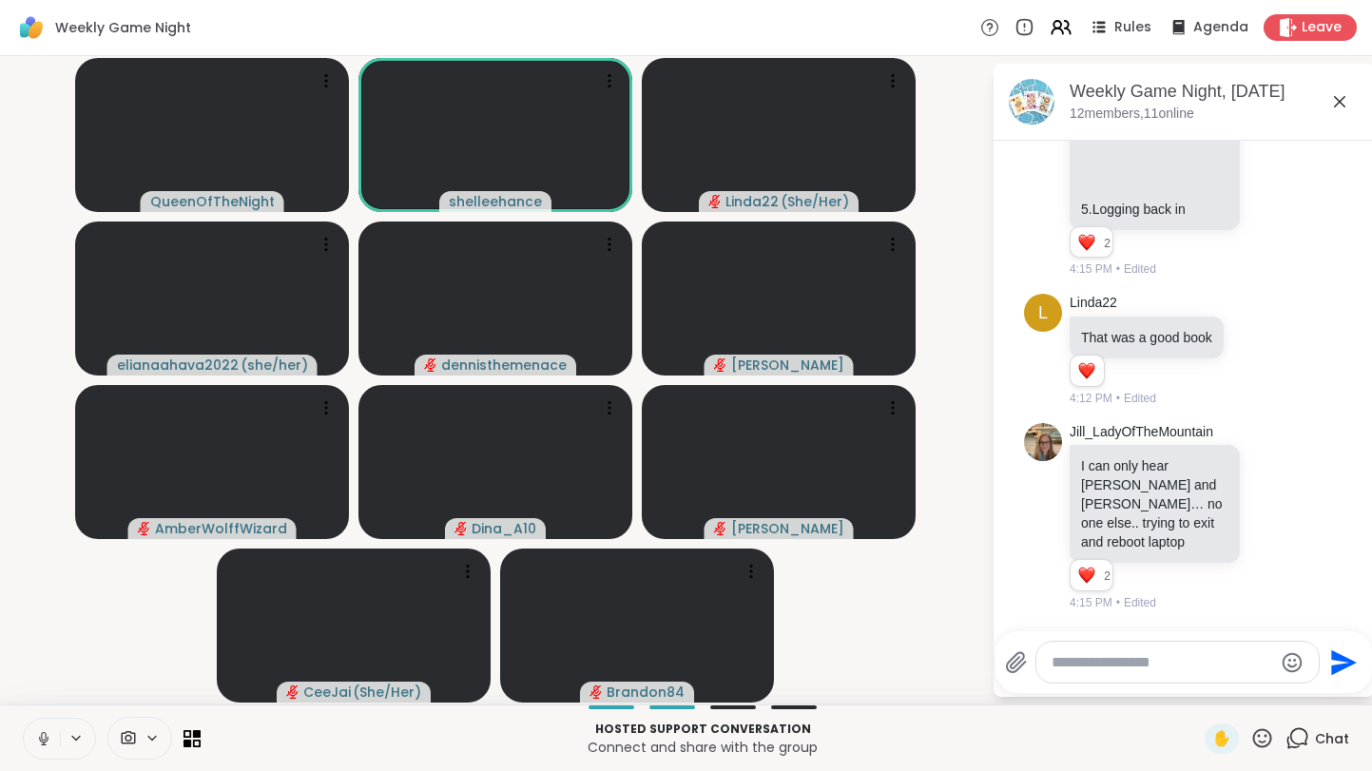
click at [36, 746] on button at bounding box center [42, 739] width 36 height 40
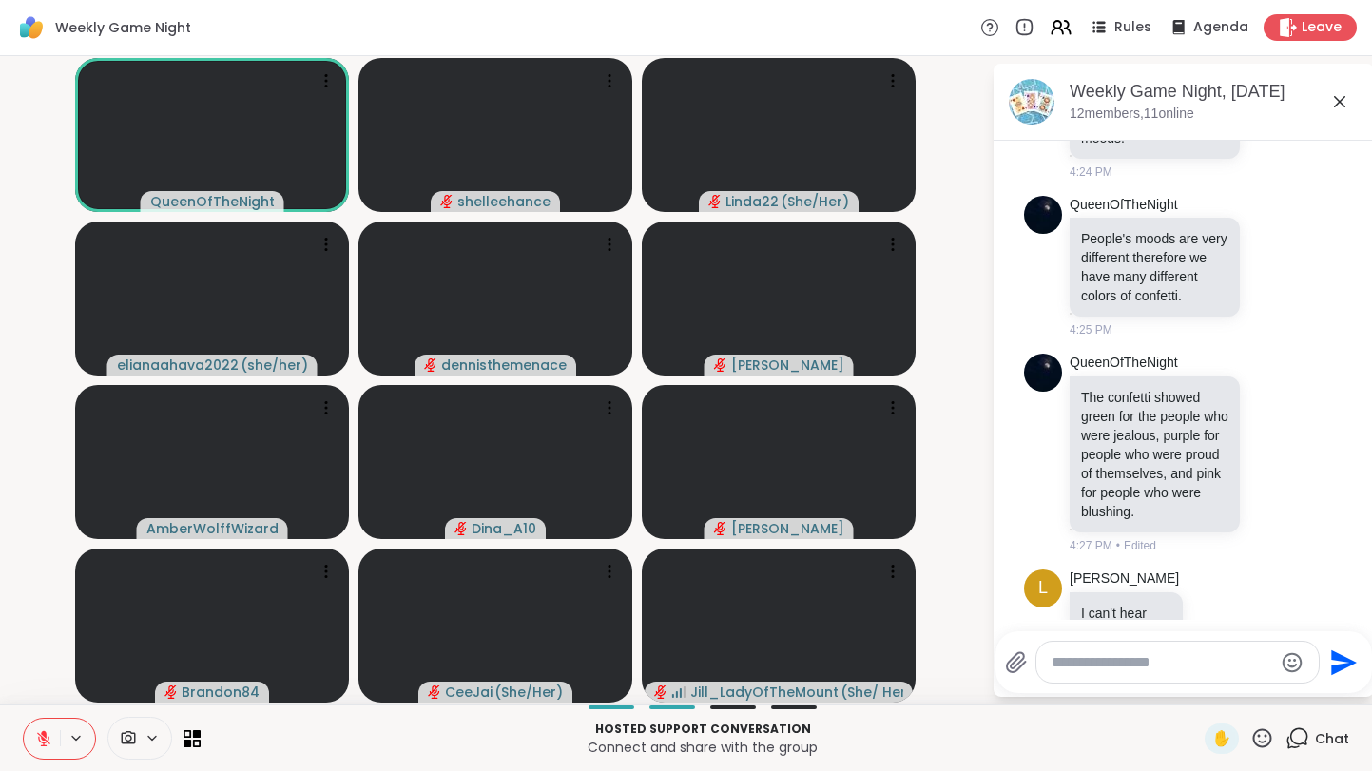
scroll to position [4125, 0]
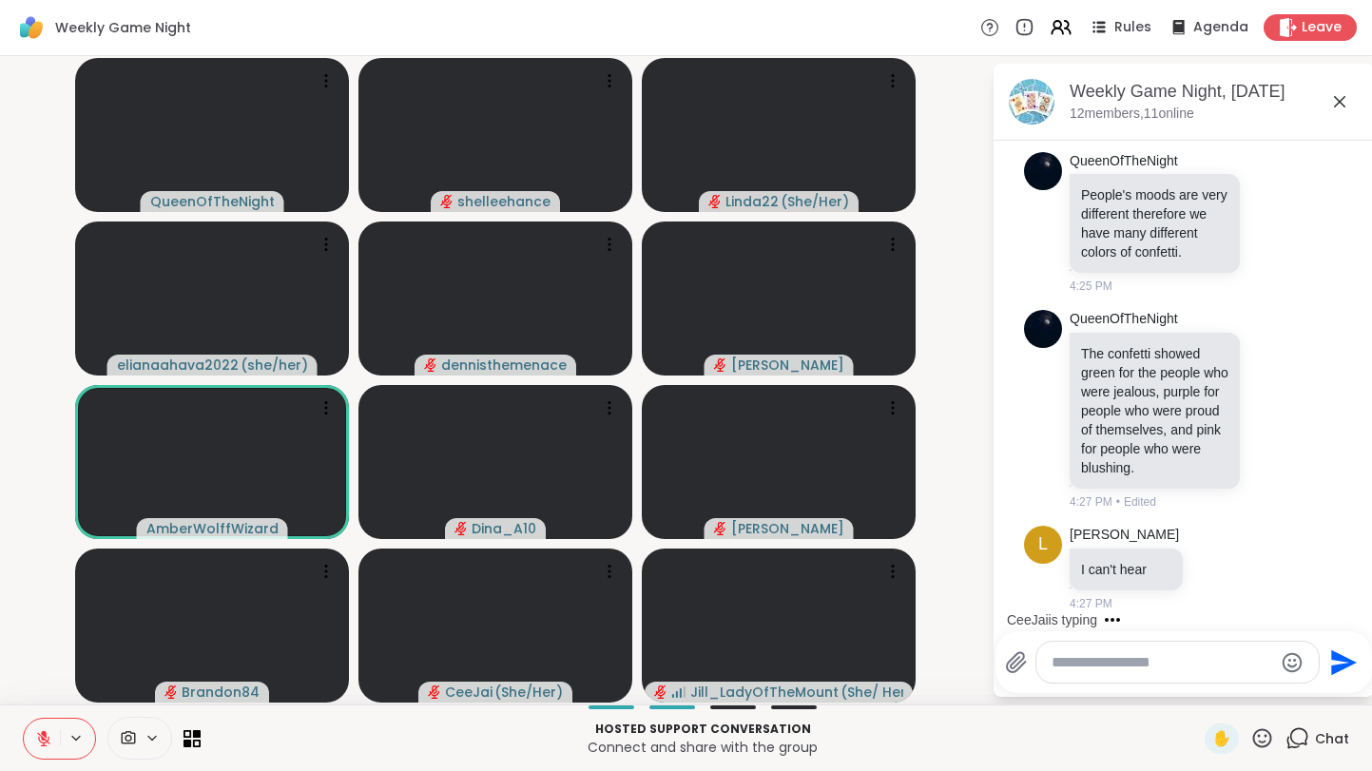
click at [45, 751] on button at bounding box center [42, 739] width 36 height 40
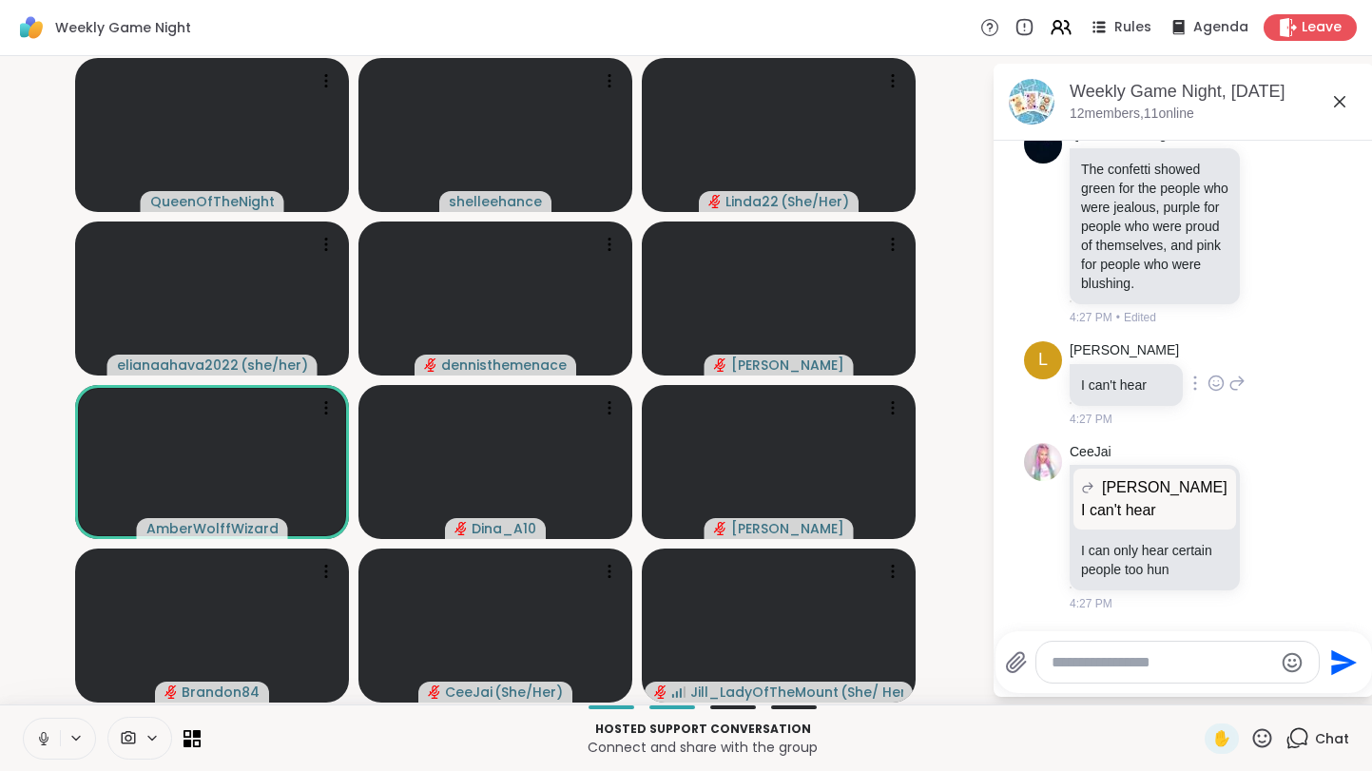
scroll to position [4311, 0]
click at [32, 743] on button at bounding box center [42, 739] width 36 height 40
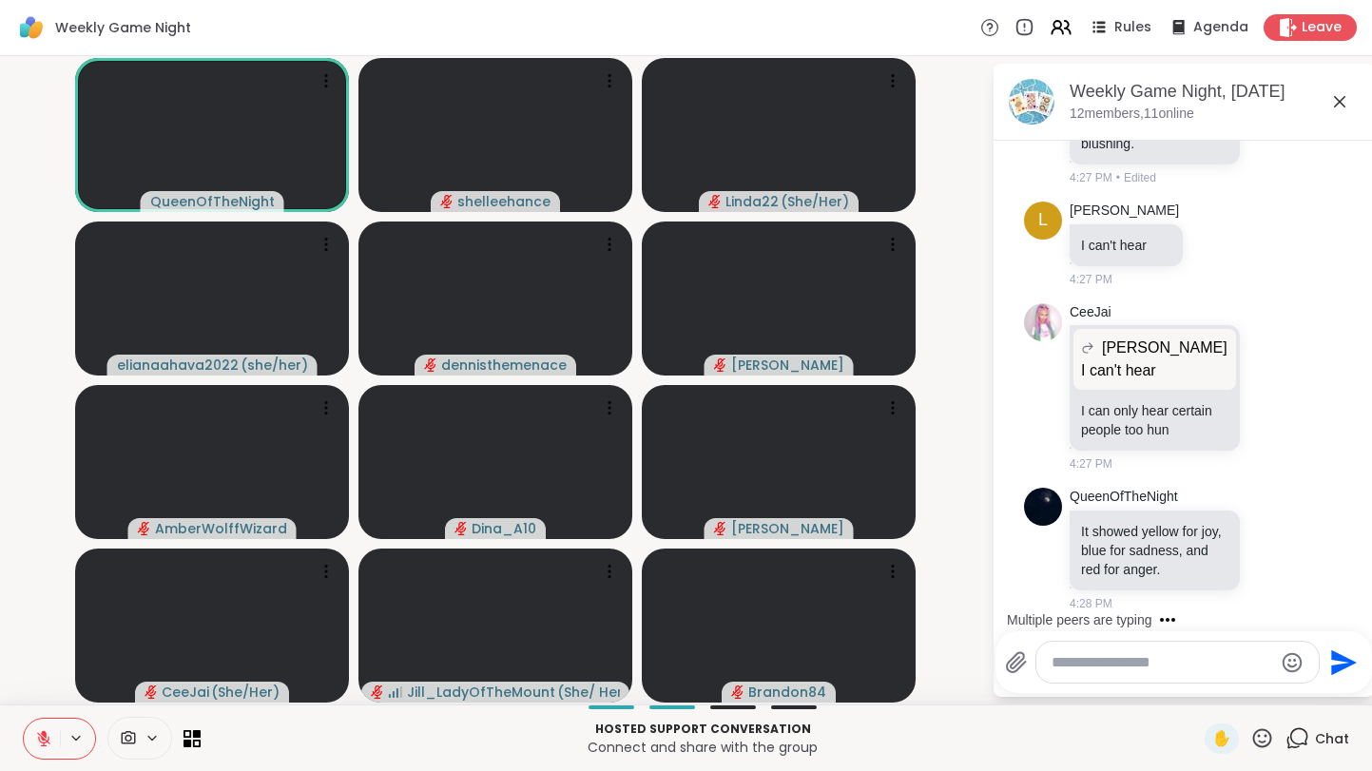
scroll to position [4589, 0]
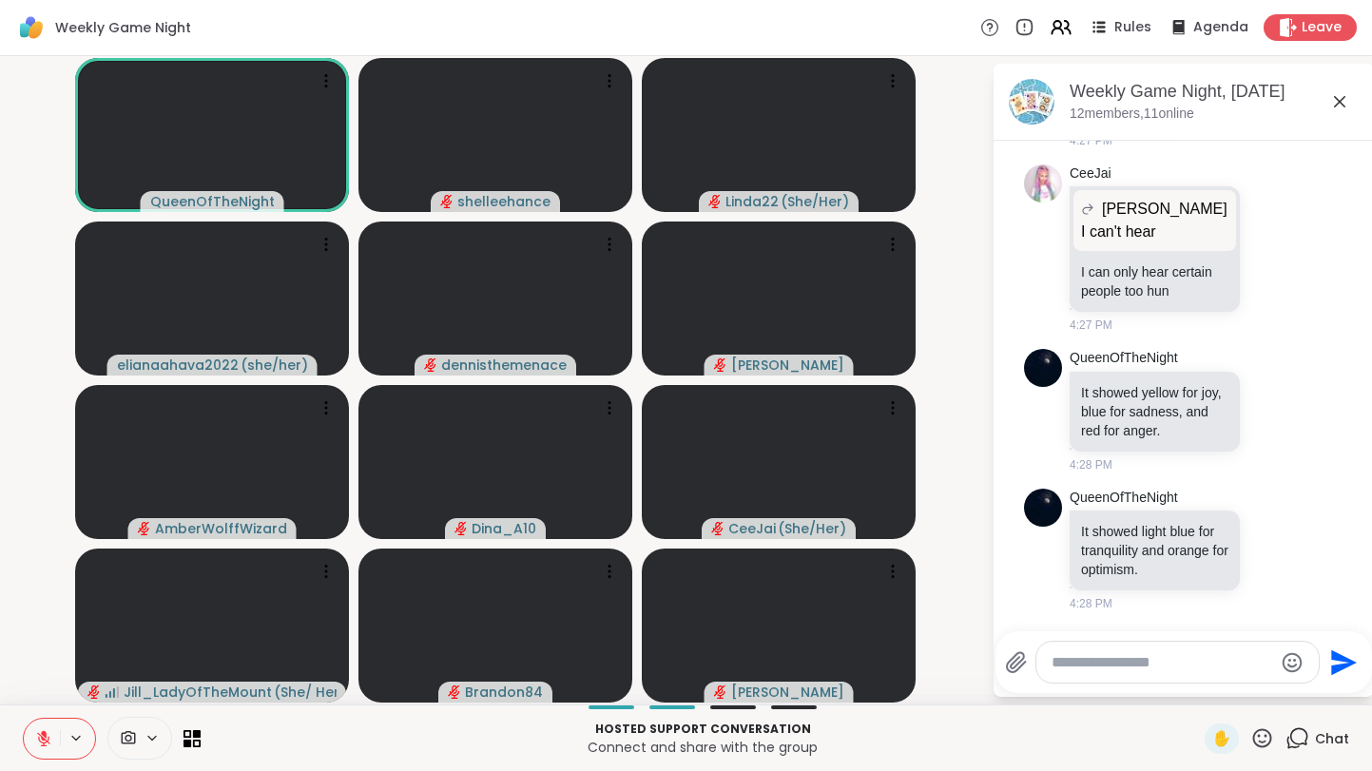
click at [32, 743] on button at bounding box center [42, 739] width 36 height 40
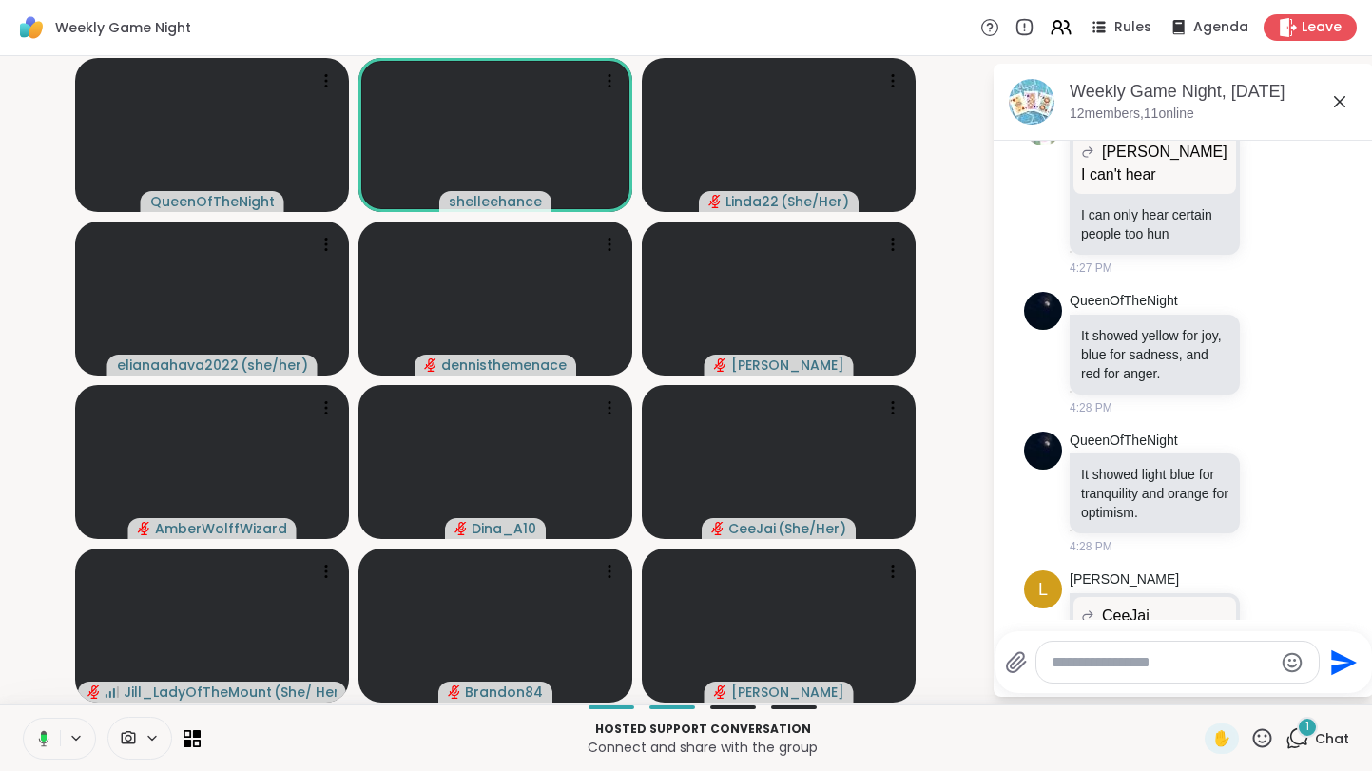
scroll to position [4820, 0]
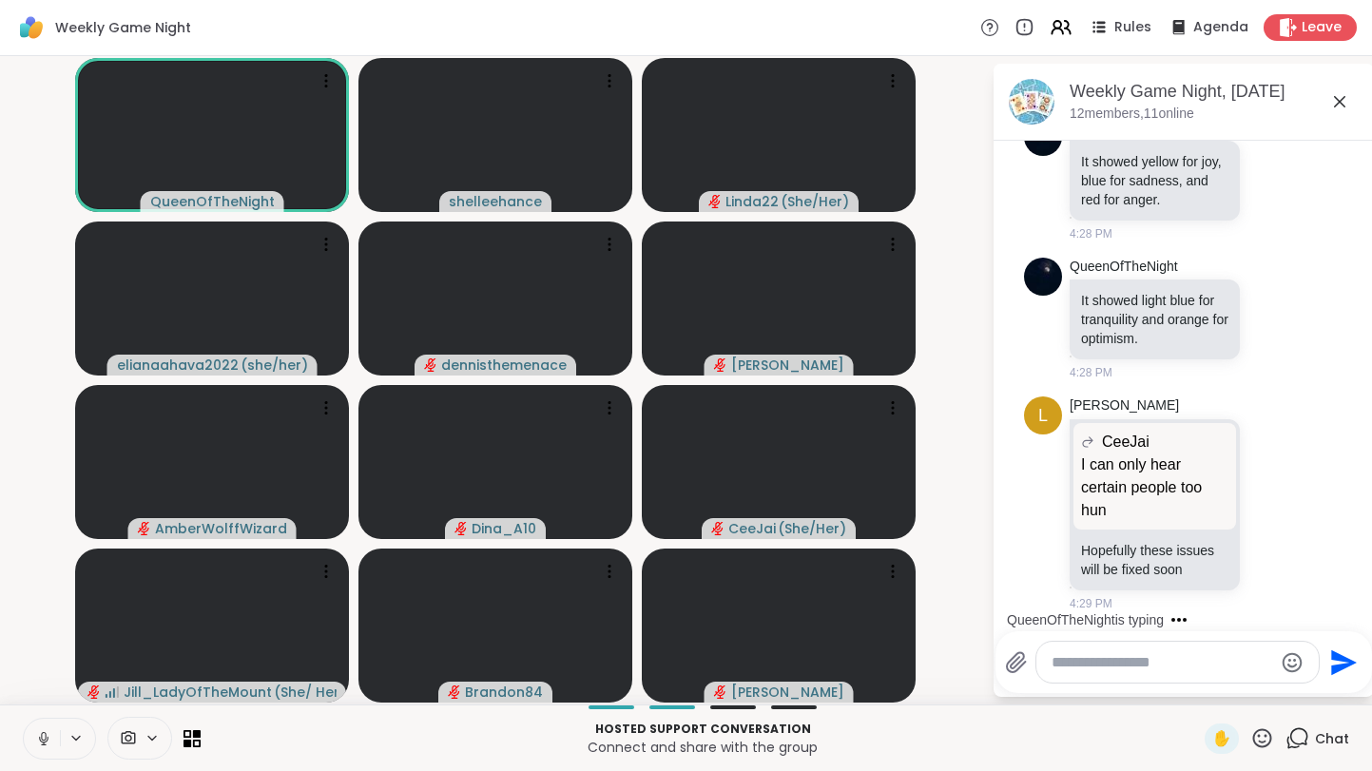
click at [37, 753] on button at bounding box center [42, 739] width 36 height 40
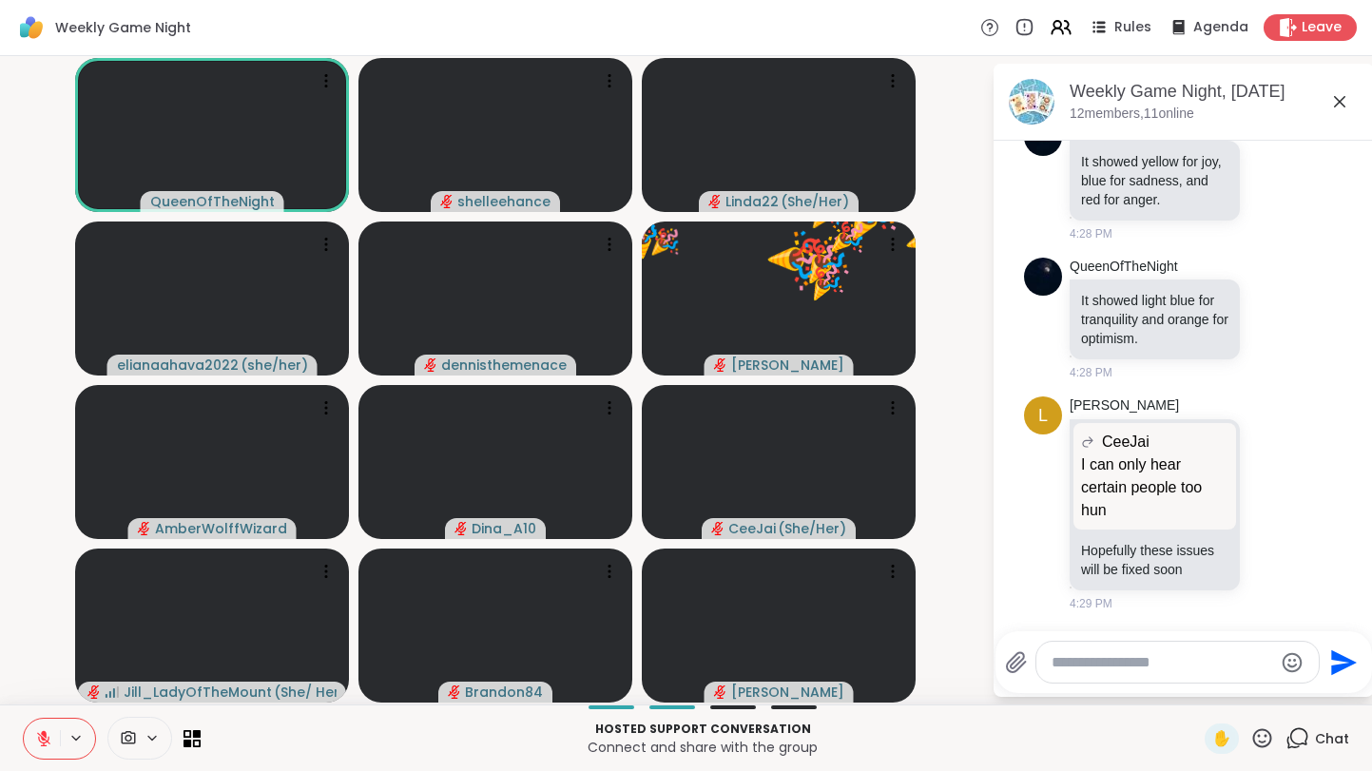
click at [37, 753] on button at bounding box center [42, 739] width 36 height 40
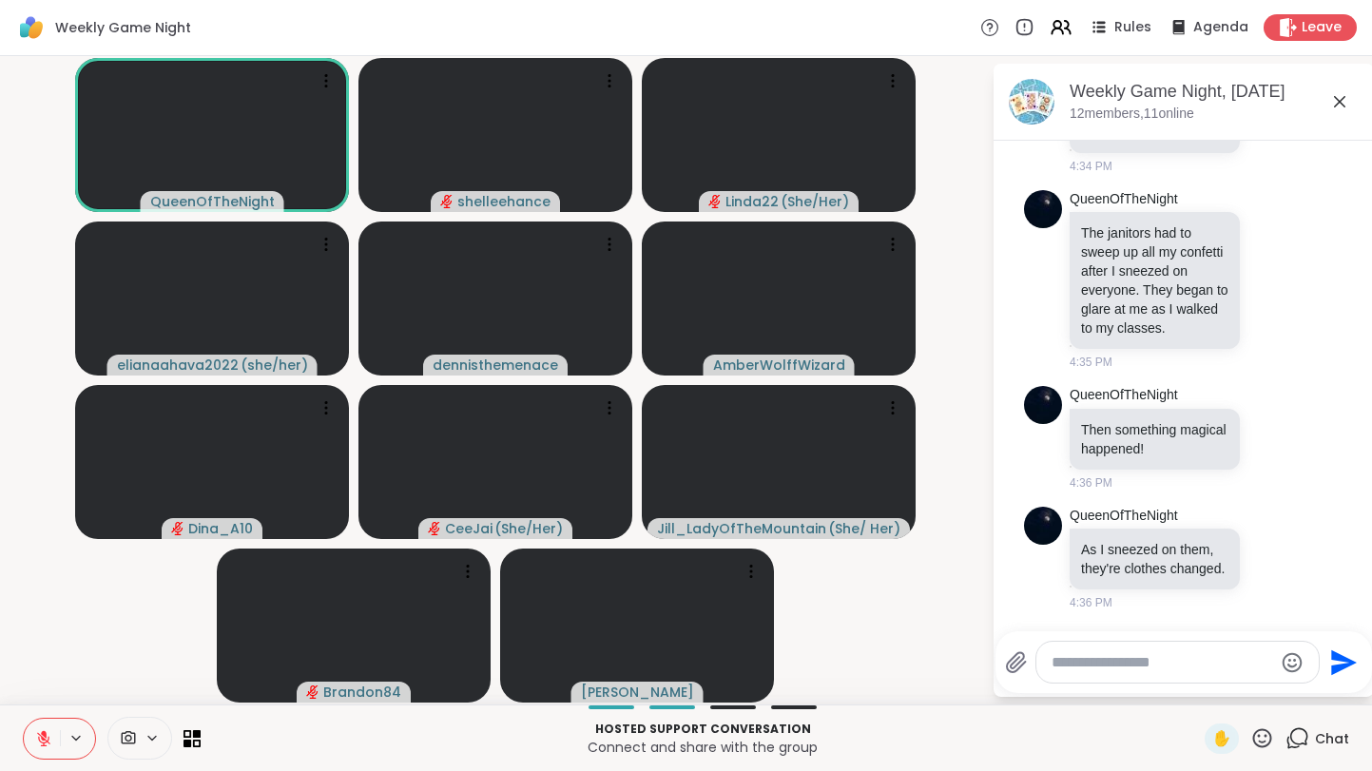
scroll to position [6215, 0]
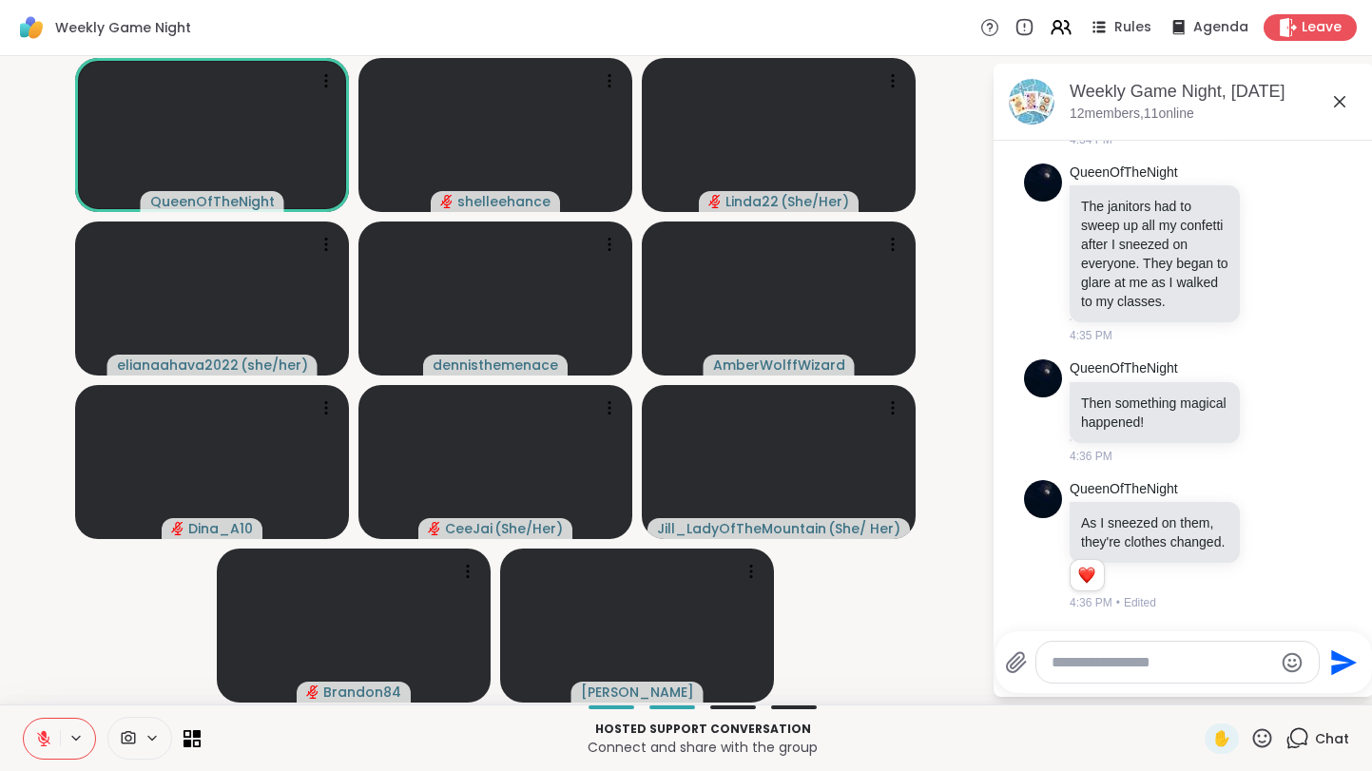
click at [37, 753] on button at bounding box center [42, 739] width 36 height 40
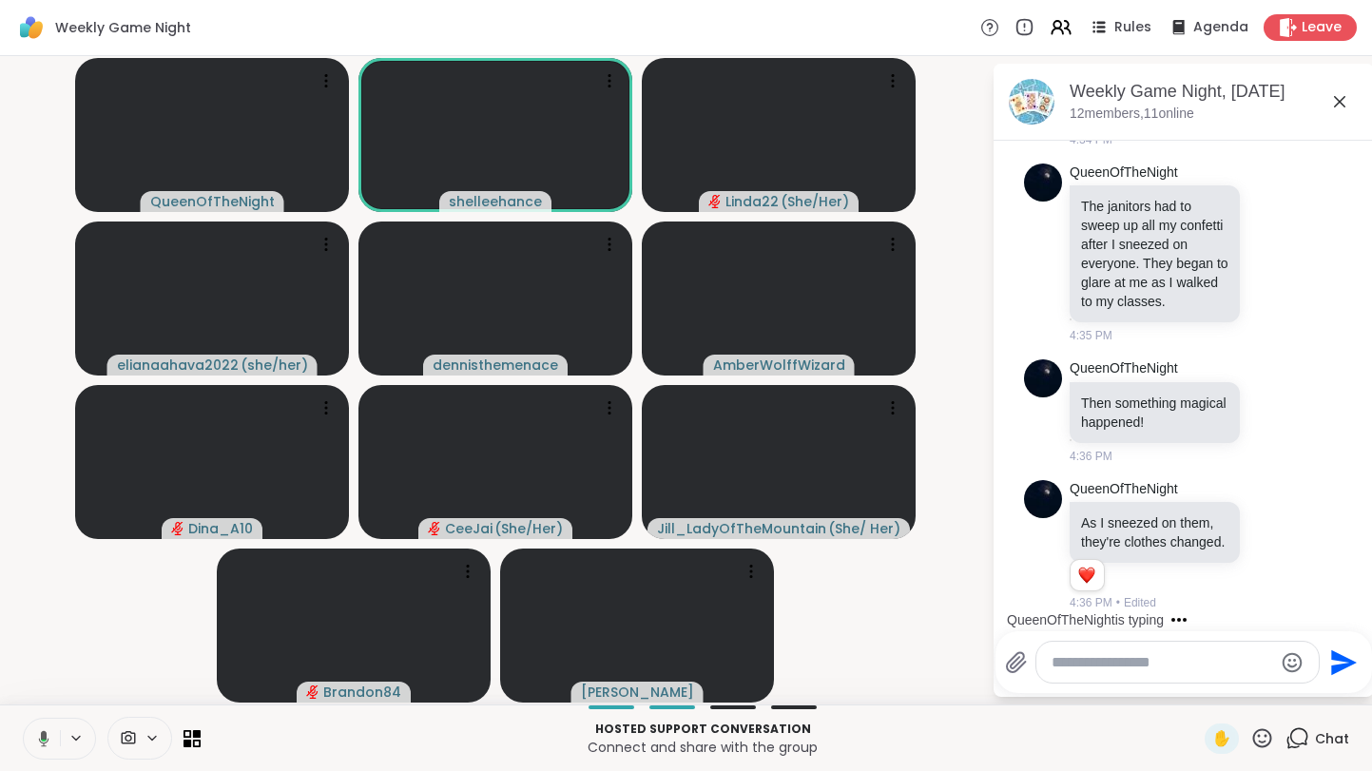
click at [35, 743] on icon at bounding box center [40, 738] width 17 height 17
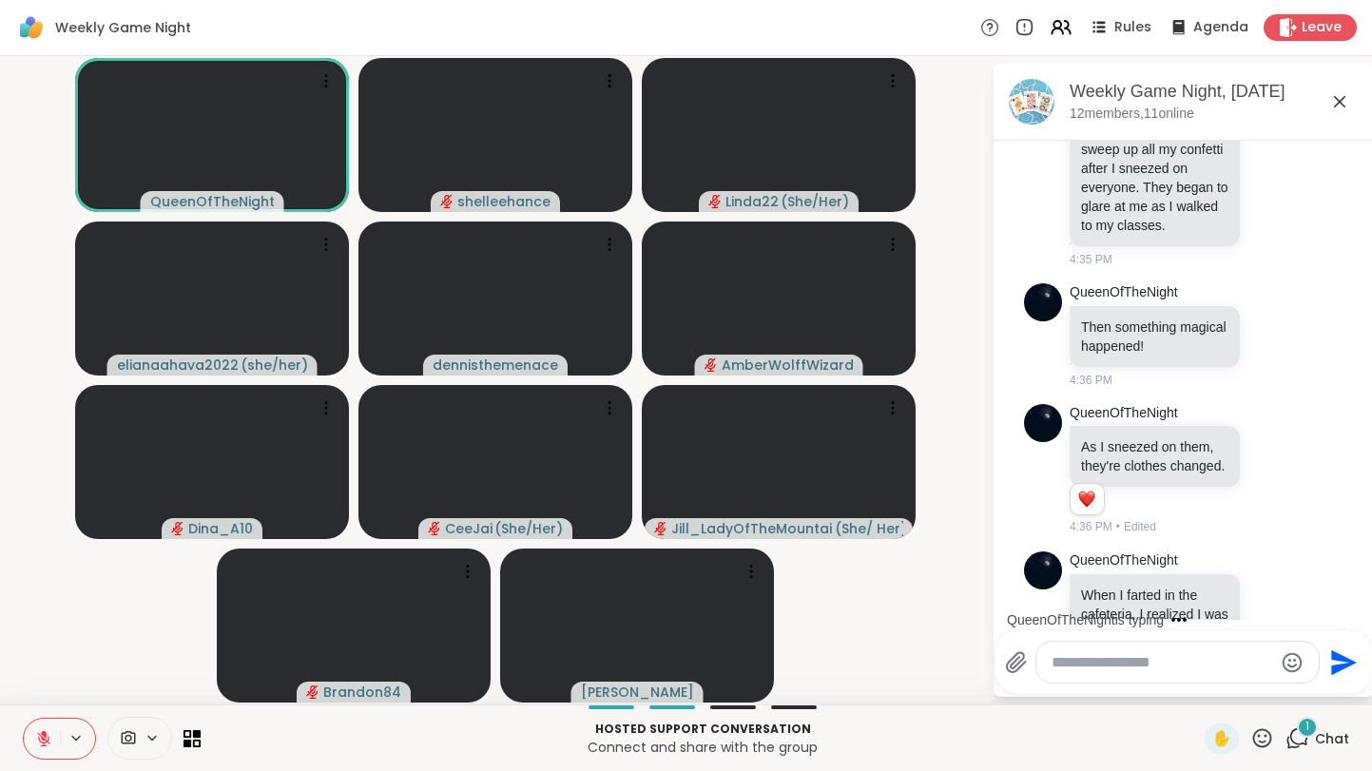
scroll to position [6431, 0]
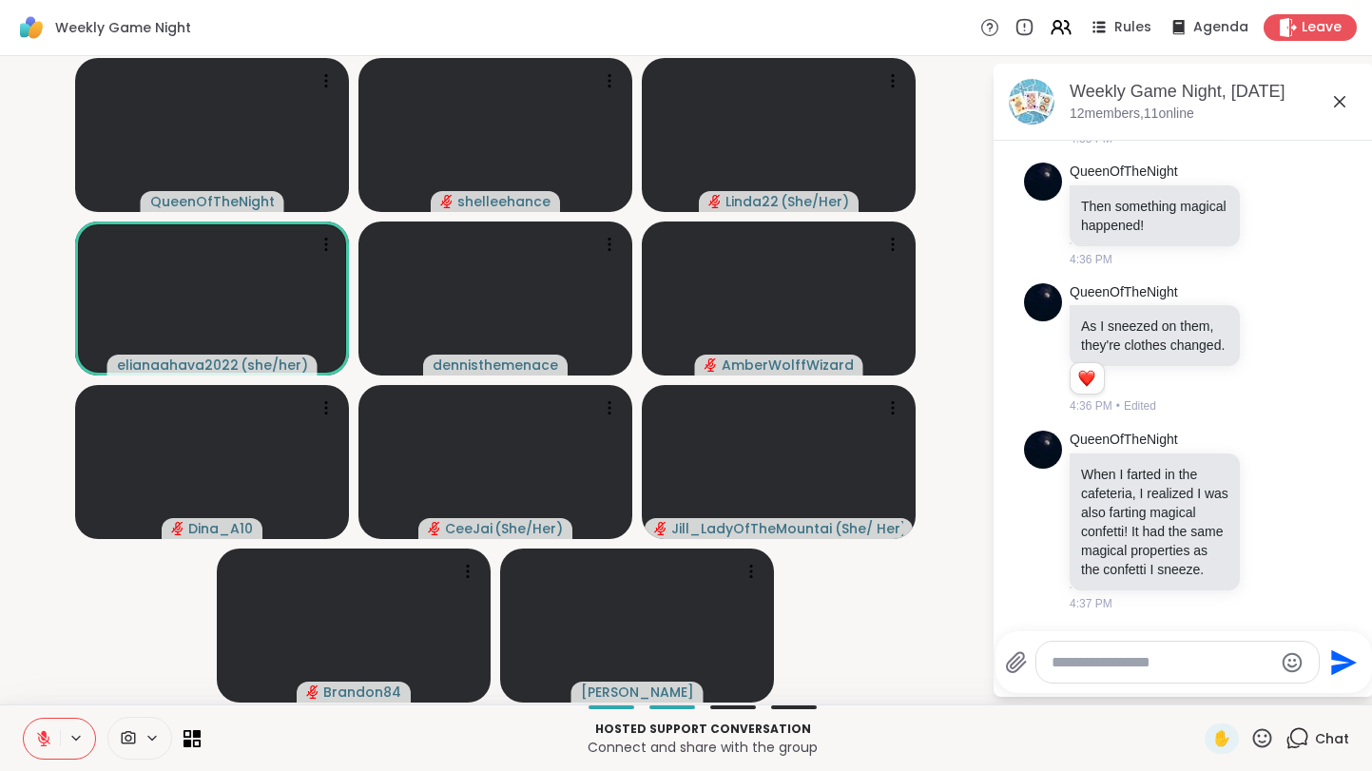
click at [35, 743] on icon at bounding box center [43, 738] width 17 height 17
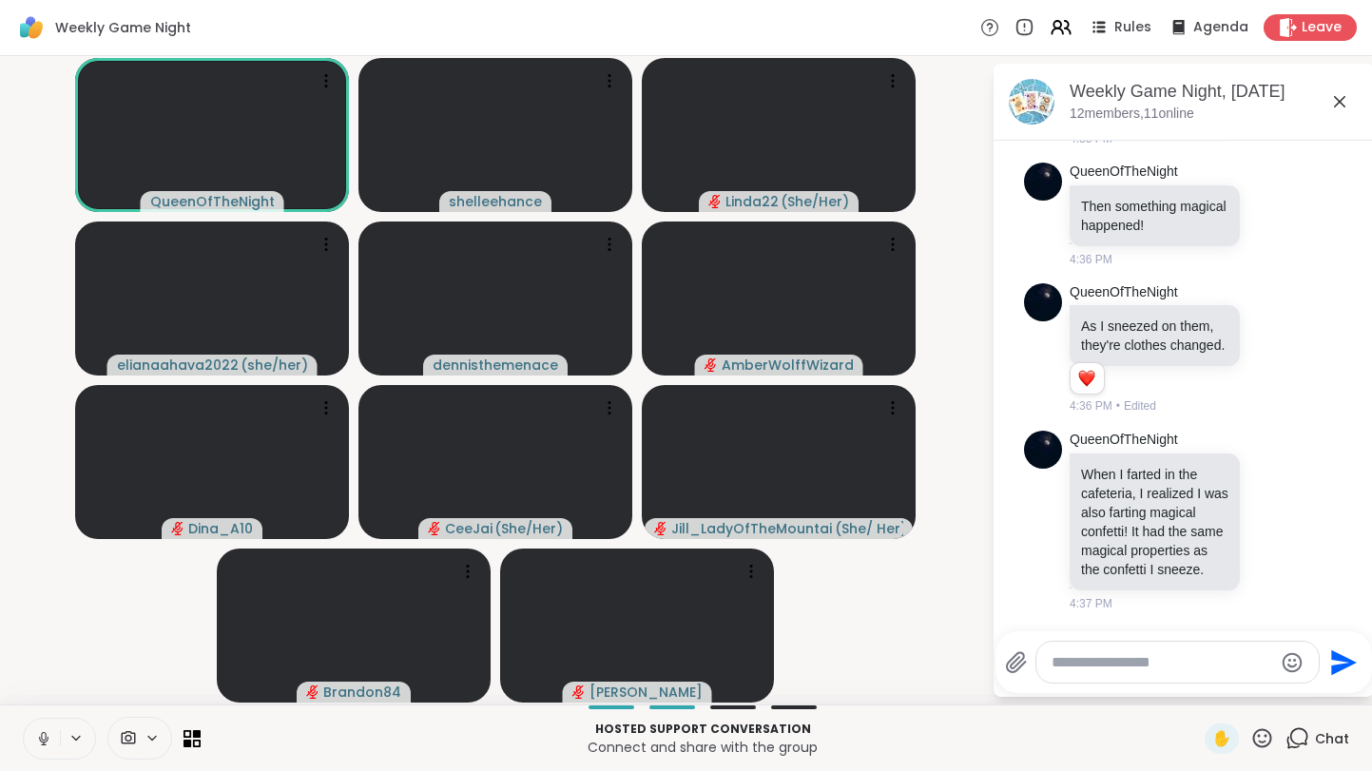
click at [37, 749] on button at bounding box center [42, 739] width 36 height 40
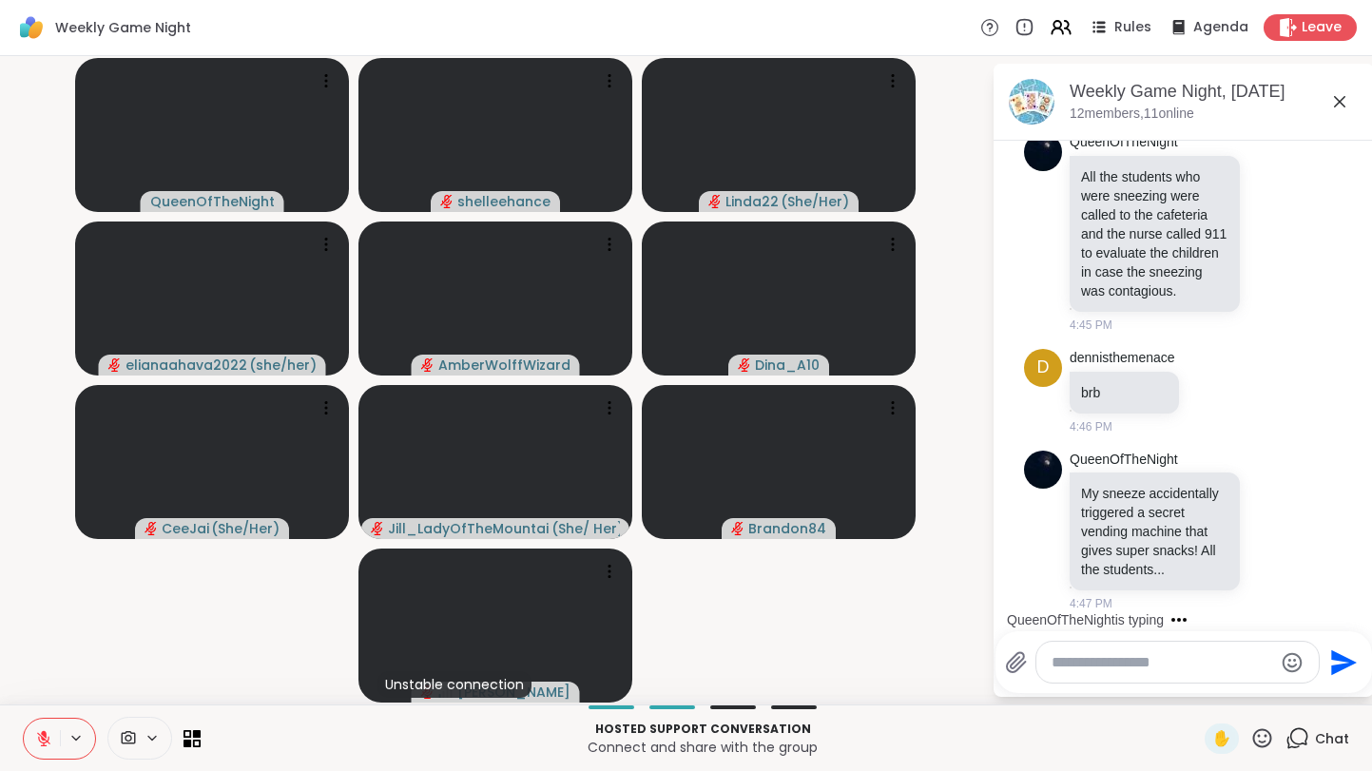
scroll to position [8054, 0]
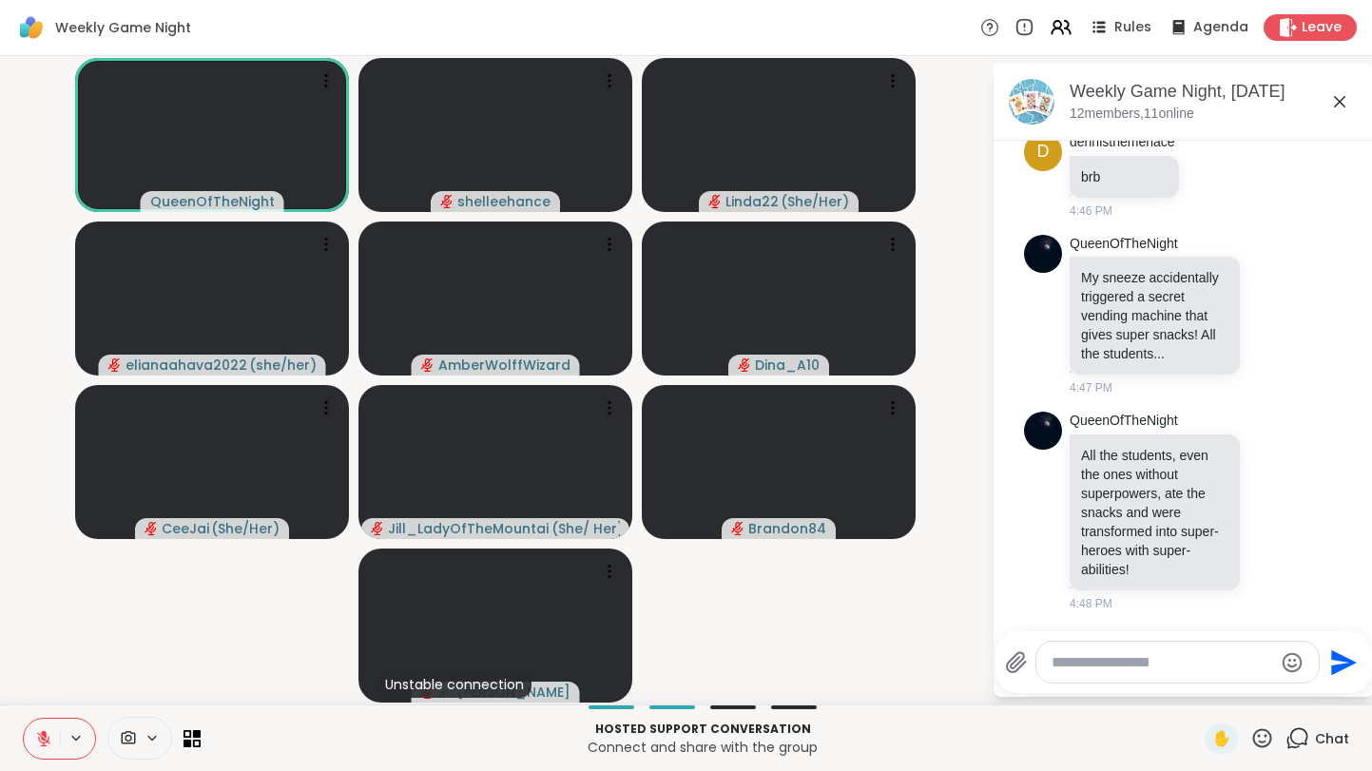
click at [49, 723] on button at bounding box center [42, 739] width 36 height 40
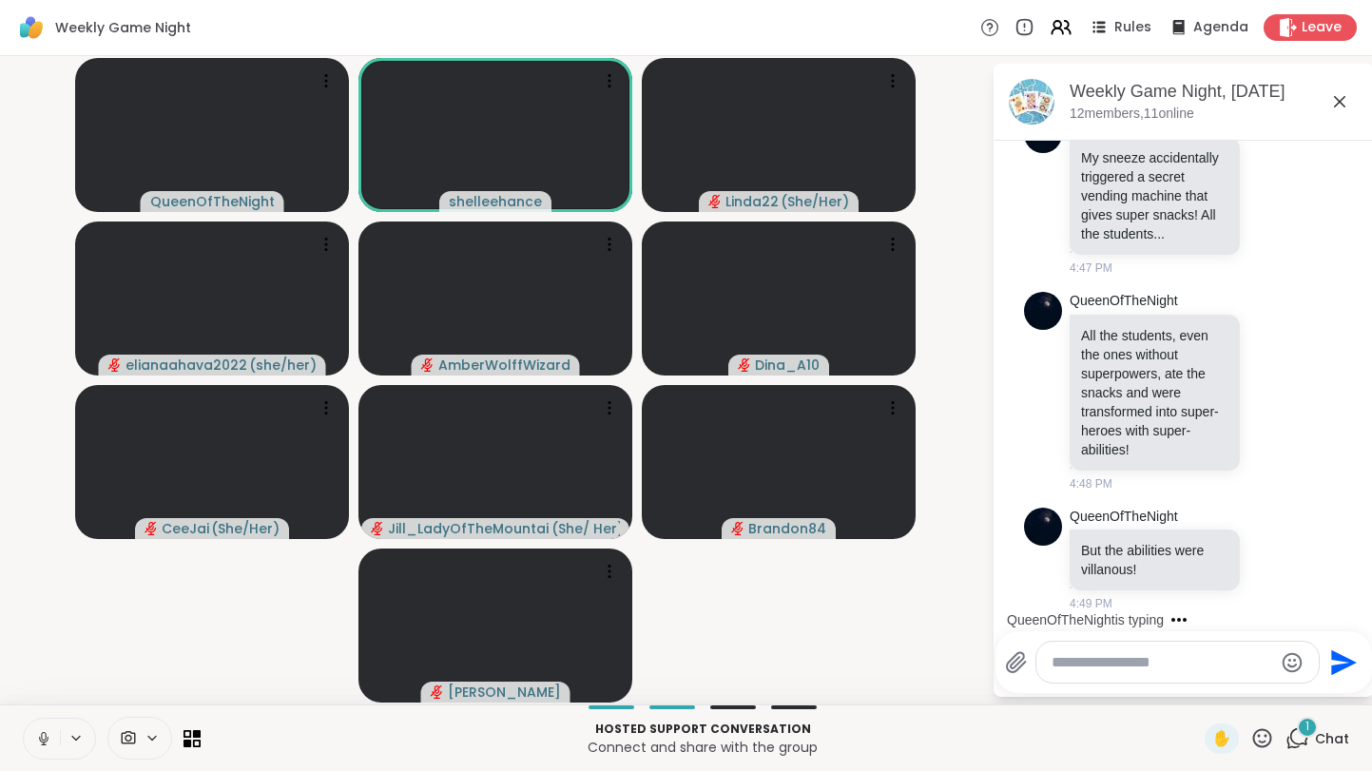
scroll to position [8175, 0]
click at [46, 730] on icon at bounding box center [43, 738] width 17 height 17
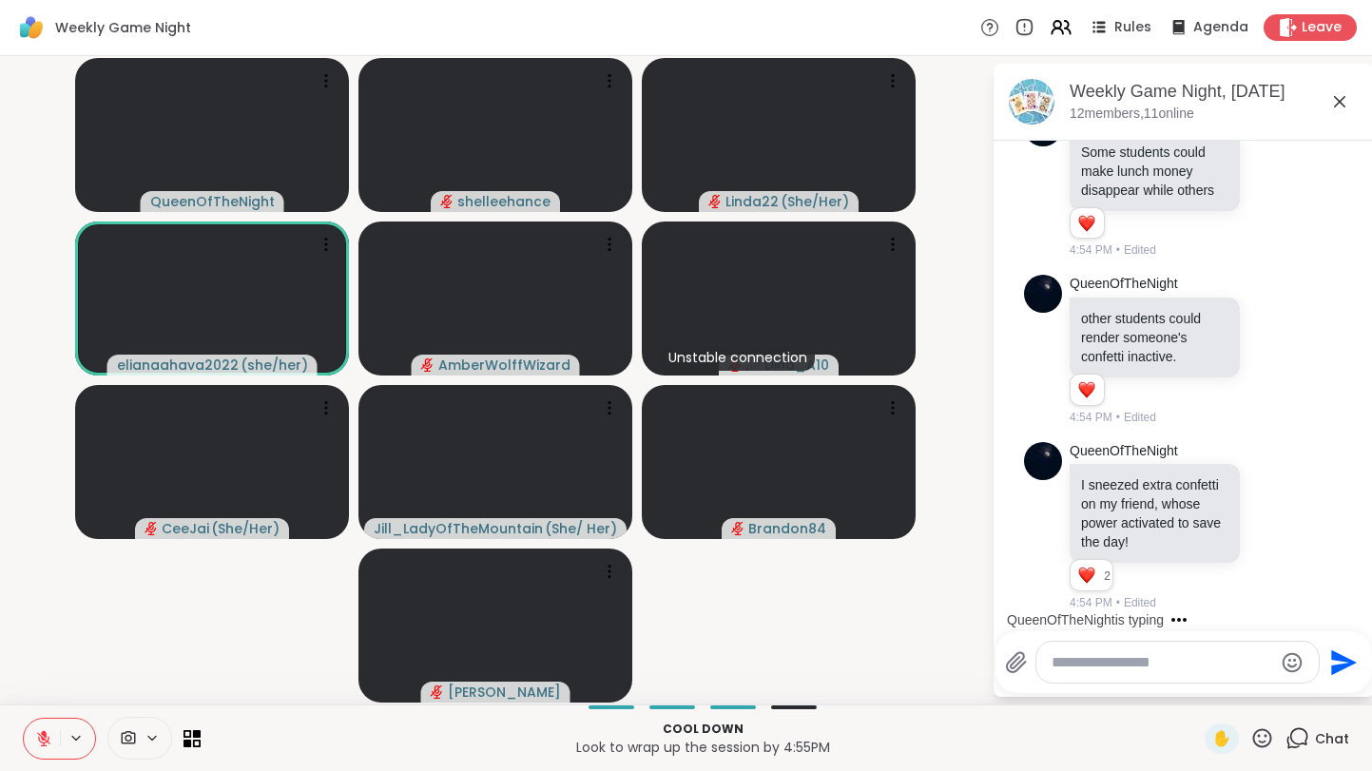
scroll to position [8801, 0]
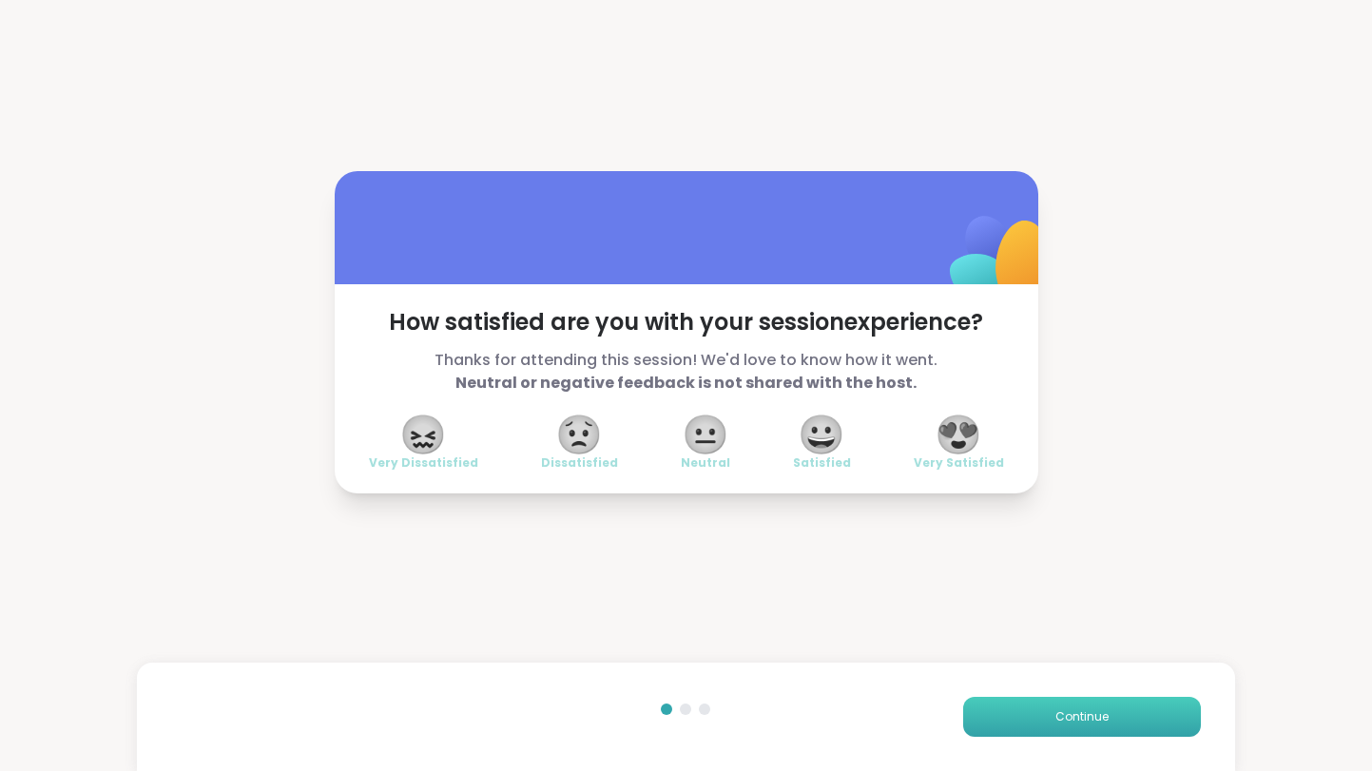
click at [1091, 725] on button "Continue" at bounding box center [1082, 717] width 238 height 40
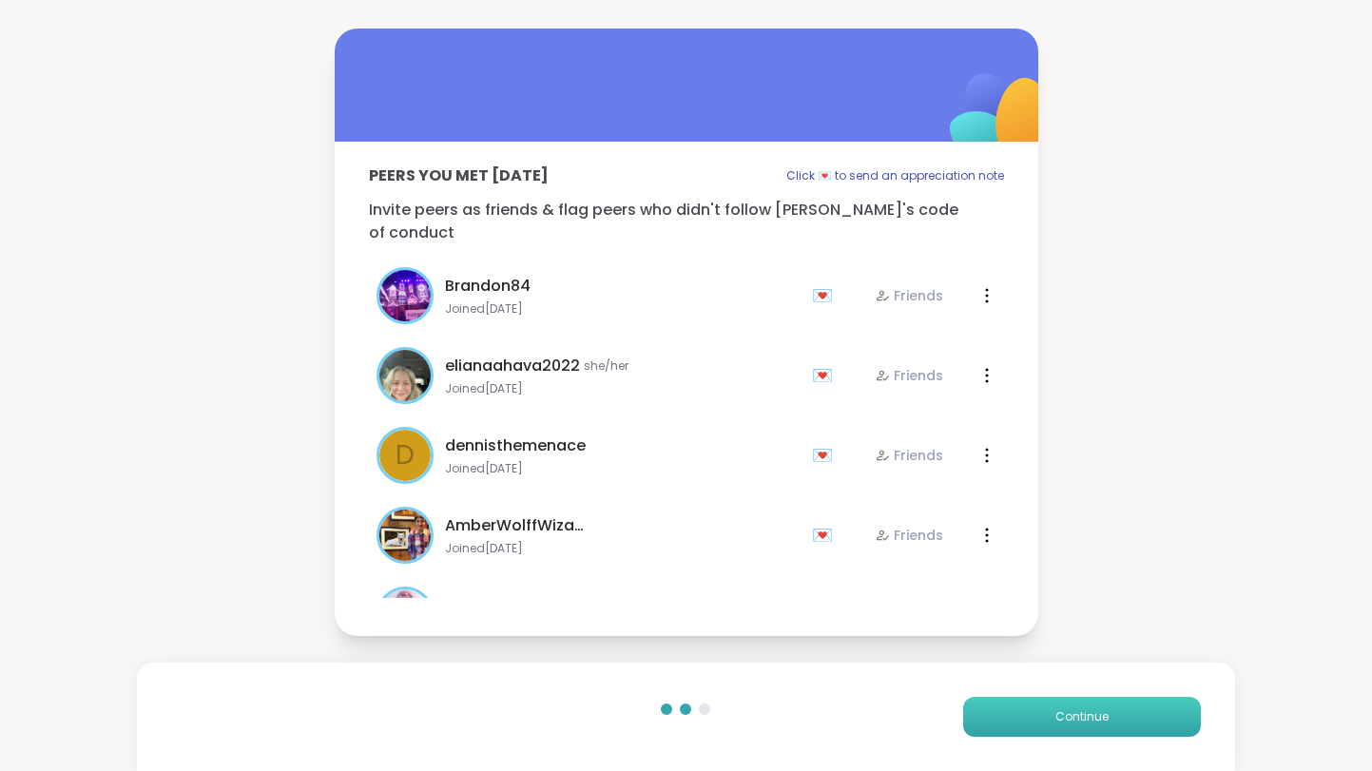
click at [1091, 725] on button "Continue" at bounding box center [1082, 717] width 238 height 40
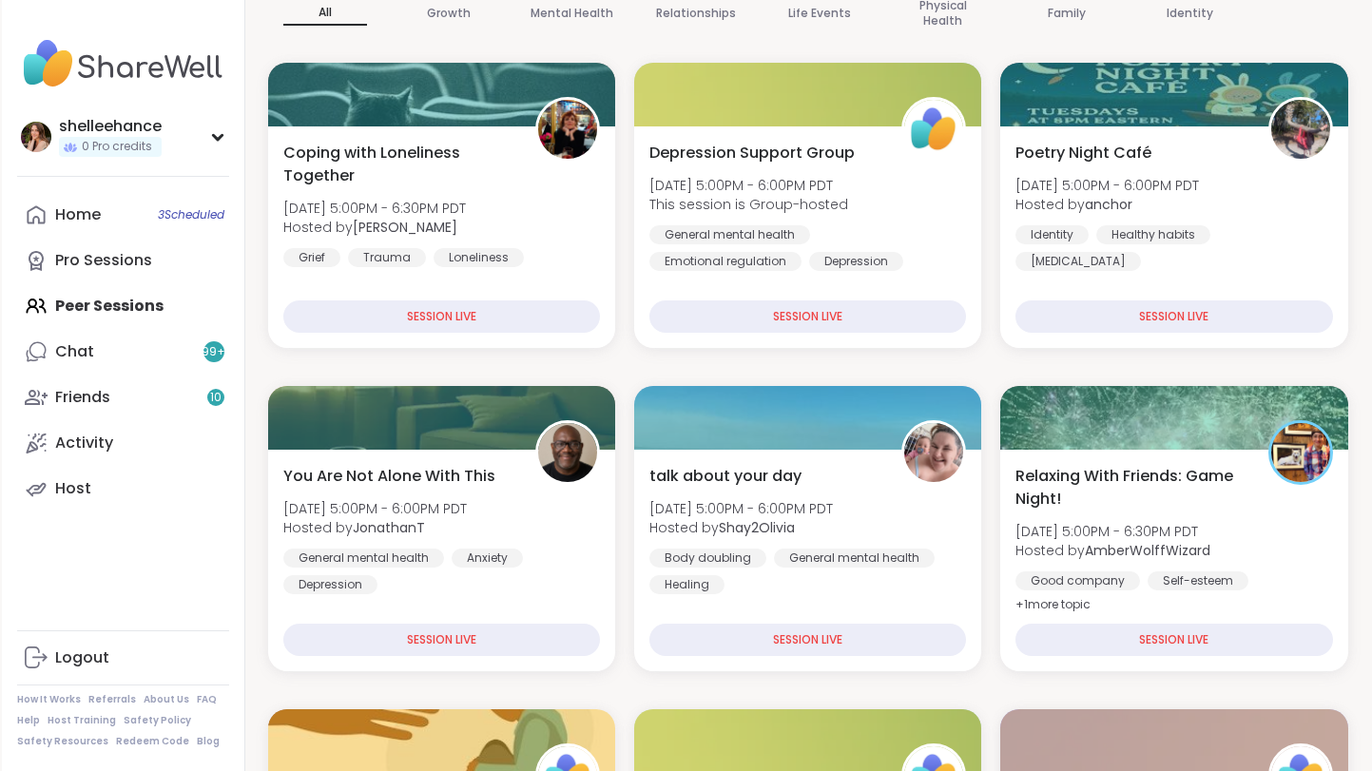
scroll to position [209, 0]
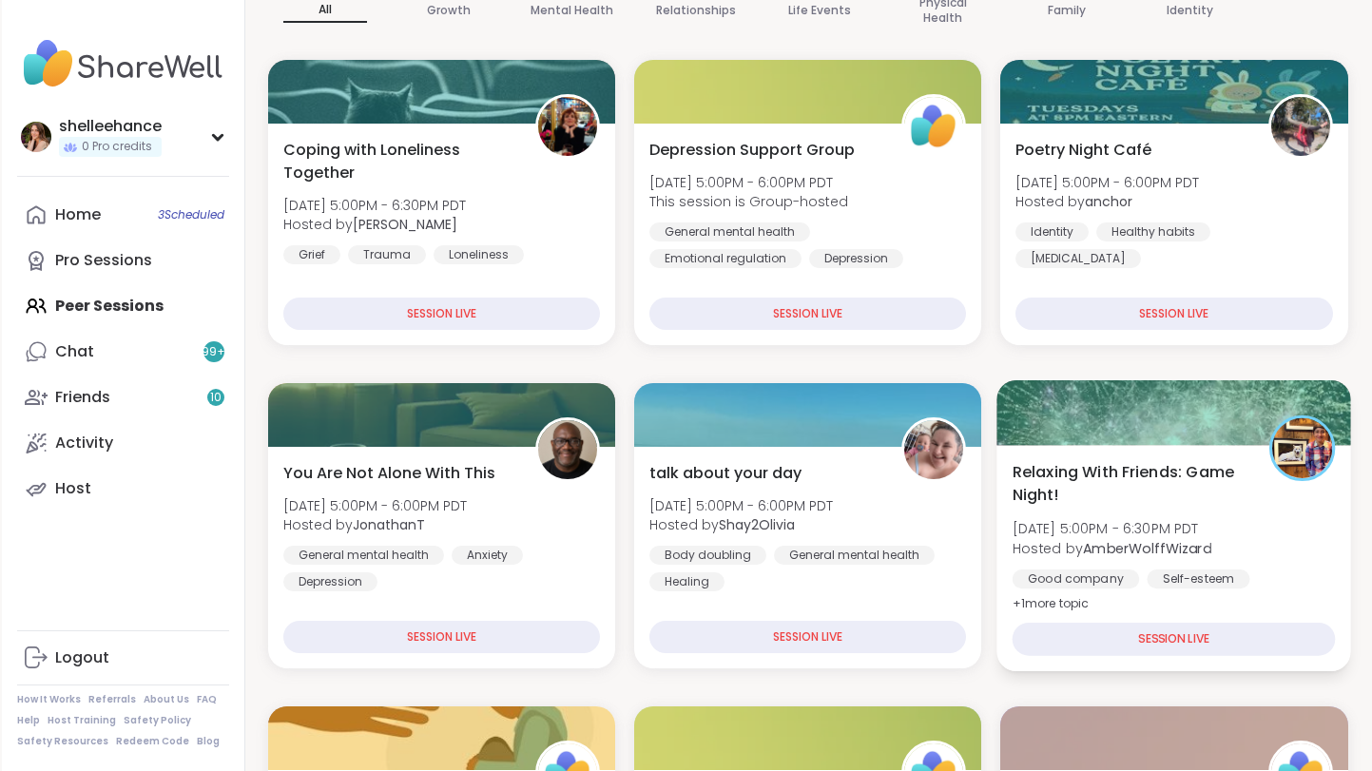
click at [1318, 588] on div "Good company Self-esteem General mental health" at bounding box center [1174, 592] width 323 height 47
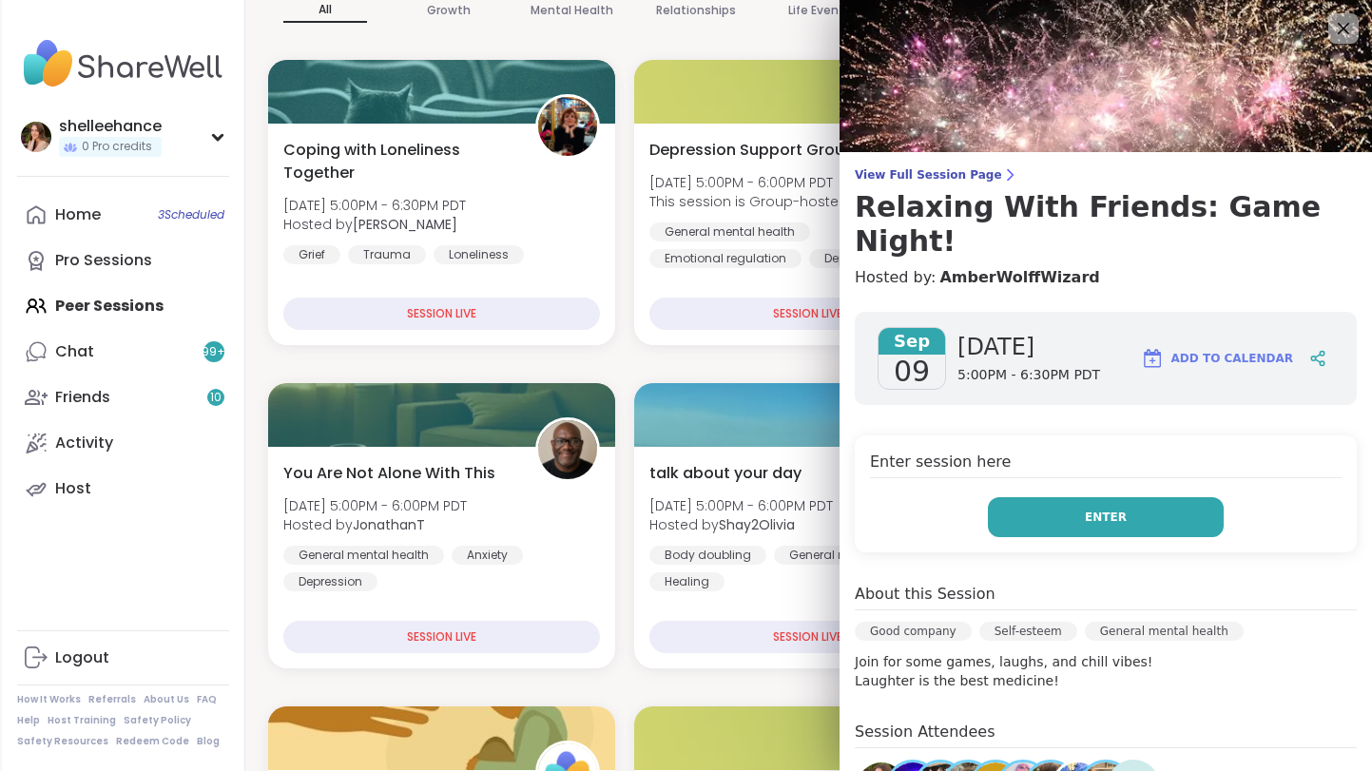
click at [1016, 497] on button "Enter" at bounding box center [1106, 517] width 236 height 40
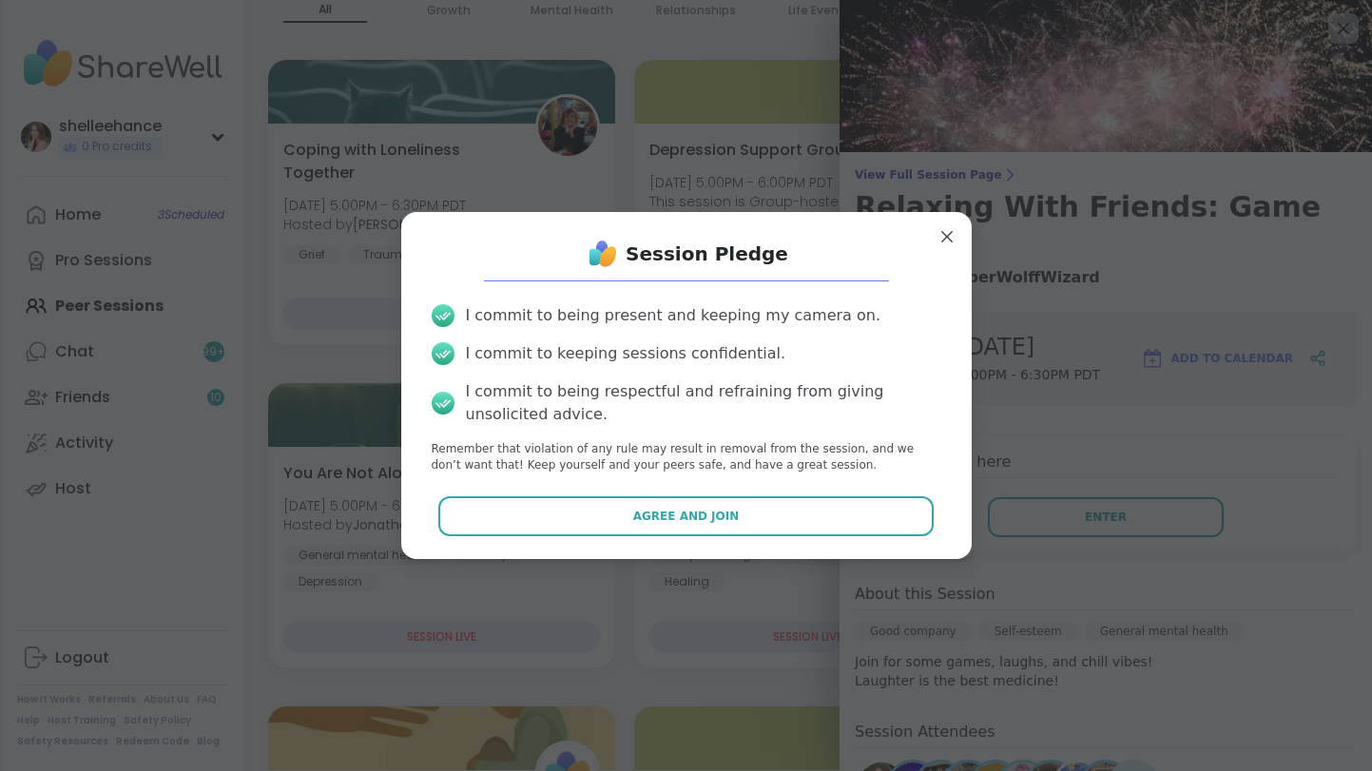
click at [604, 552] on div "Session Pledge I commit to being present and keeping my camera on. I commit to …" at bounding box center [686, 385] width 570 height 346
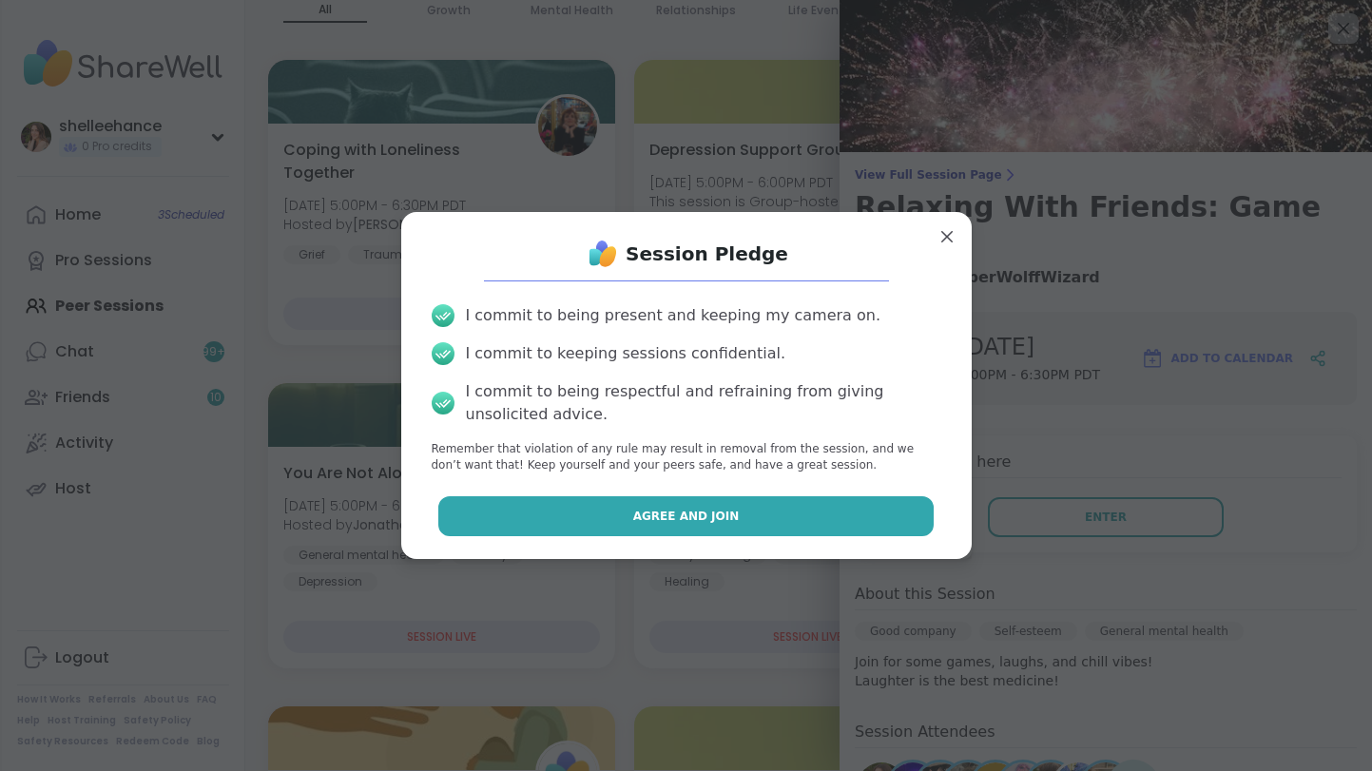
click at [582, 504] on button "Agree and Join" at bounding box center [685, 516] width 495 height 40
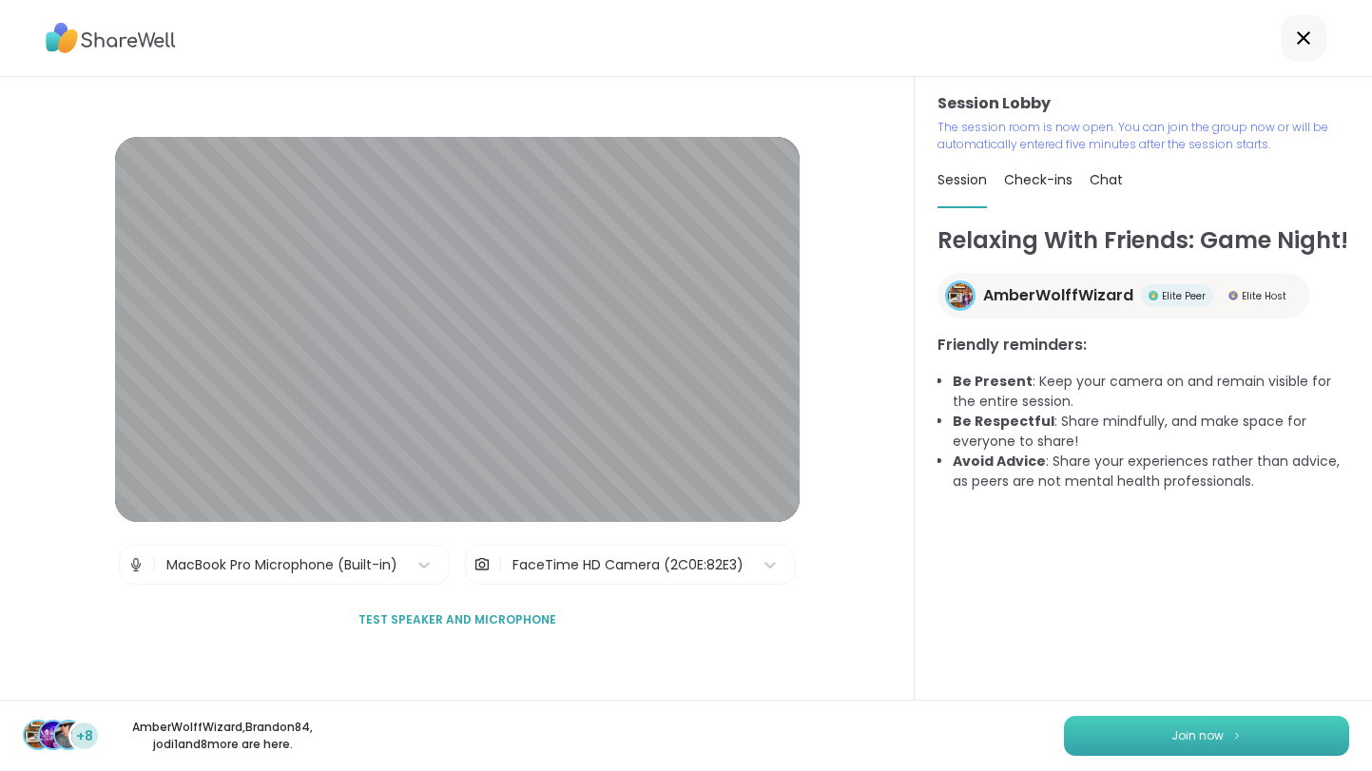
click at [1190, 741] on span "Join now" at bounding box center [1197, 735] width 52 height 17
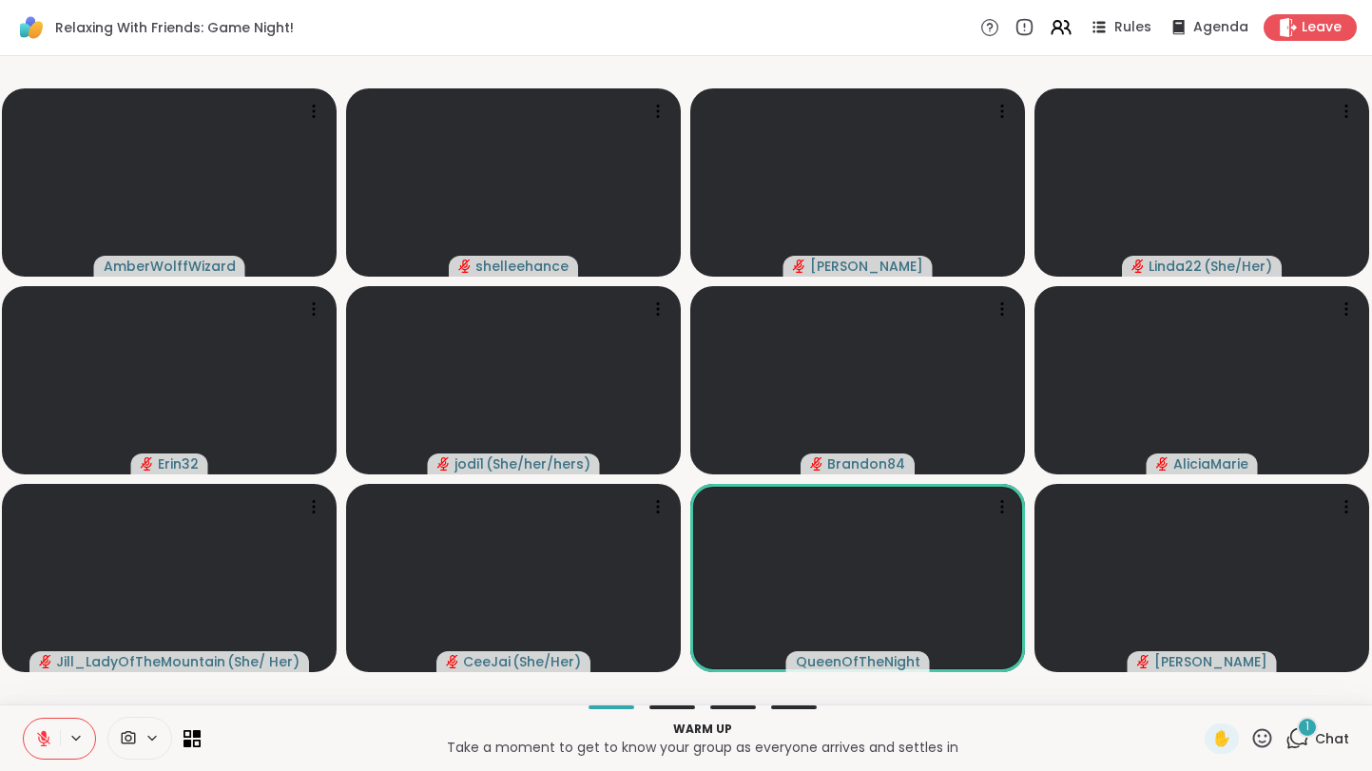
click at [38, 743] on icon at bounding box center [43, 738] width 17 height 17
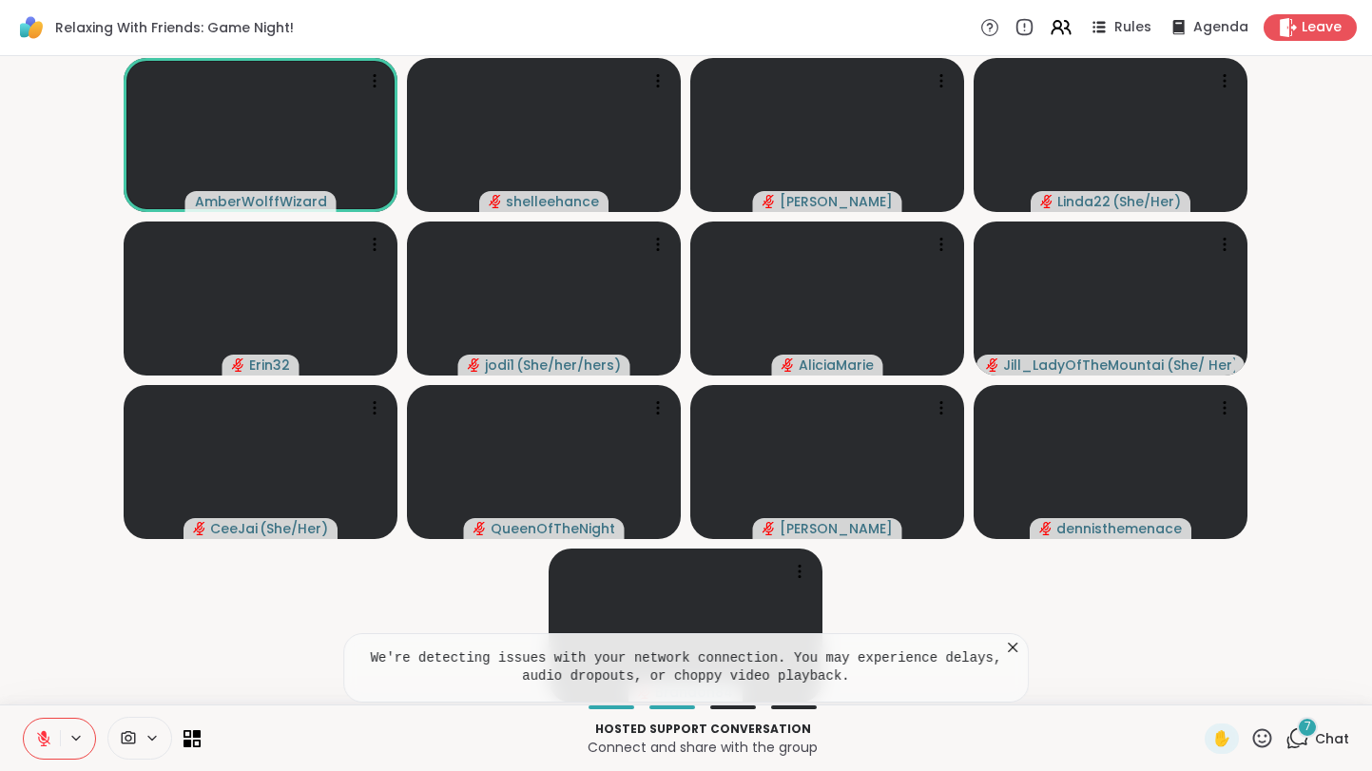
click at [38, 743] on icon at bounding box center [43, 738] width 17 height 17
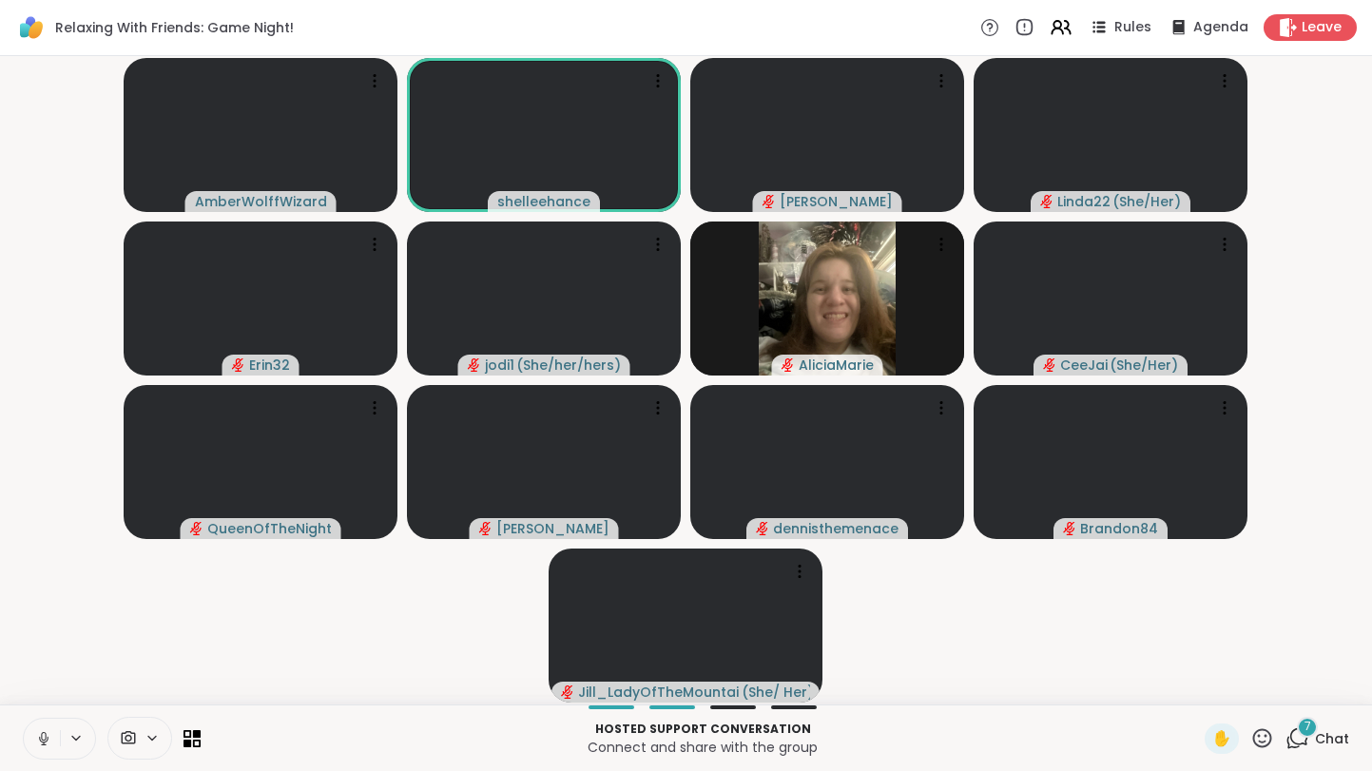
click at [38, 746] on button at bounding box center [42, 739] width 36 height 40
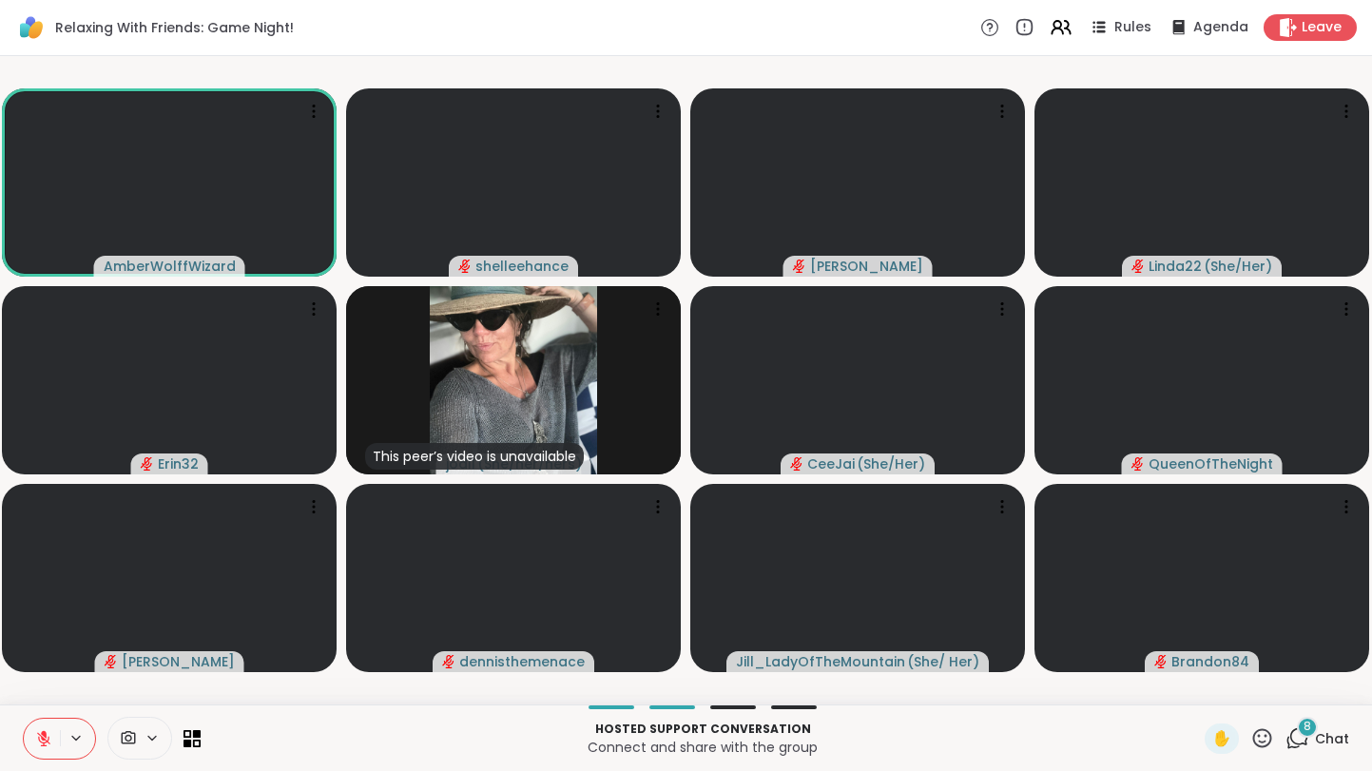
click at [38, 738] on icon at bounding box center [43, 738] width 17 height 17
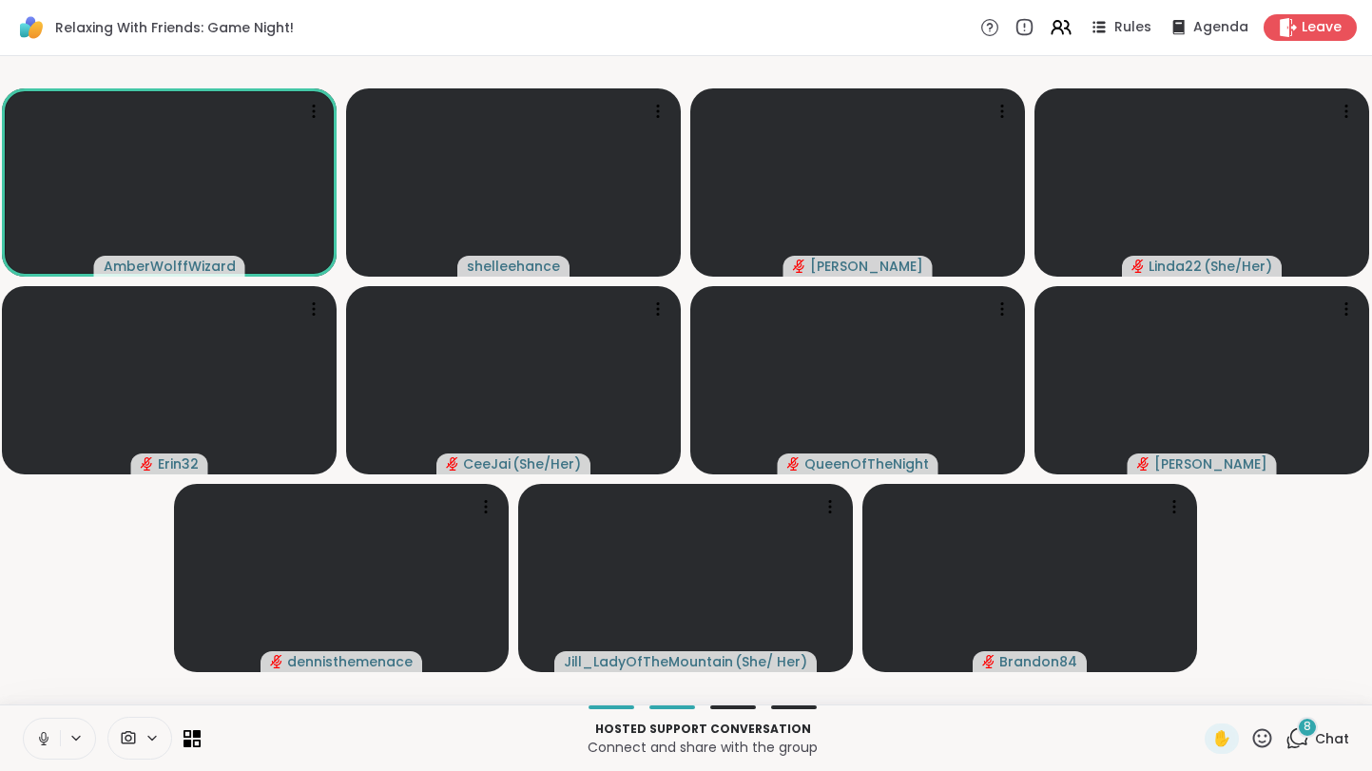
click at [34, 744] on button at bounding box center [42, 739] width 36 height 40
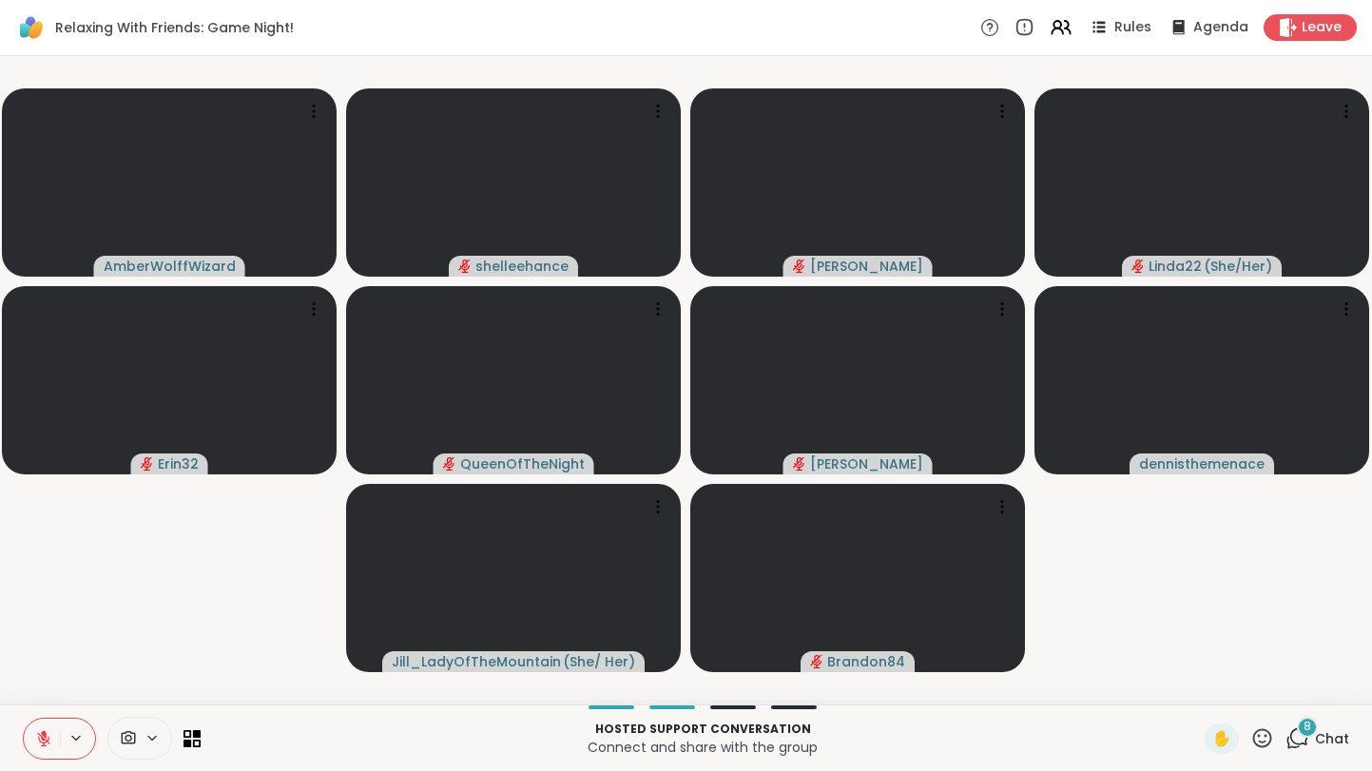
click at [34, 744] on button at bounding box center [42, 739] width 36 height 40
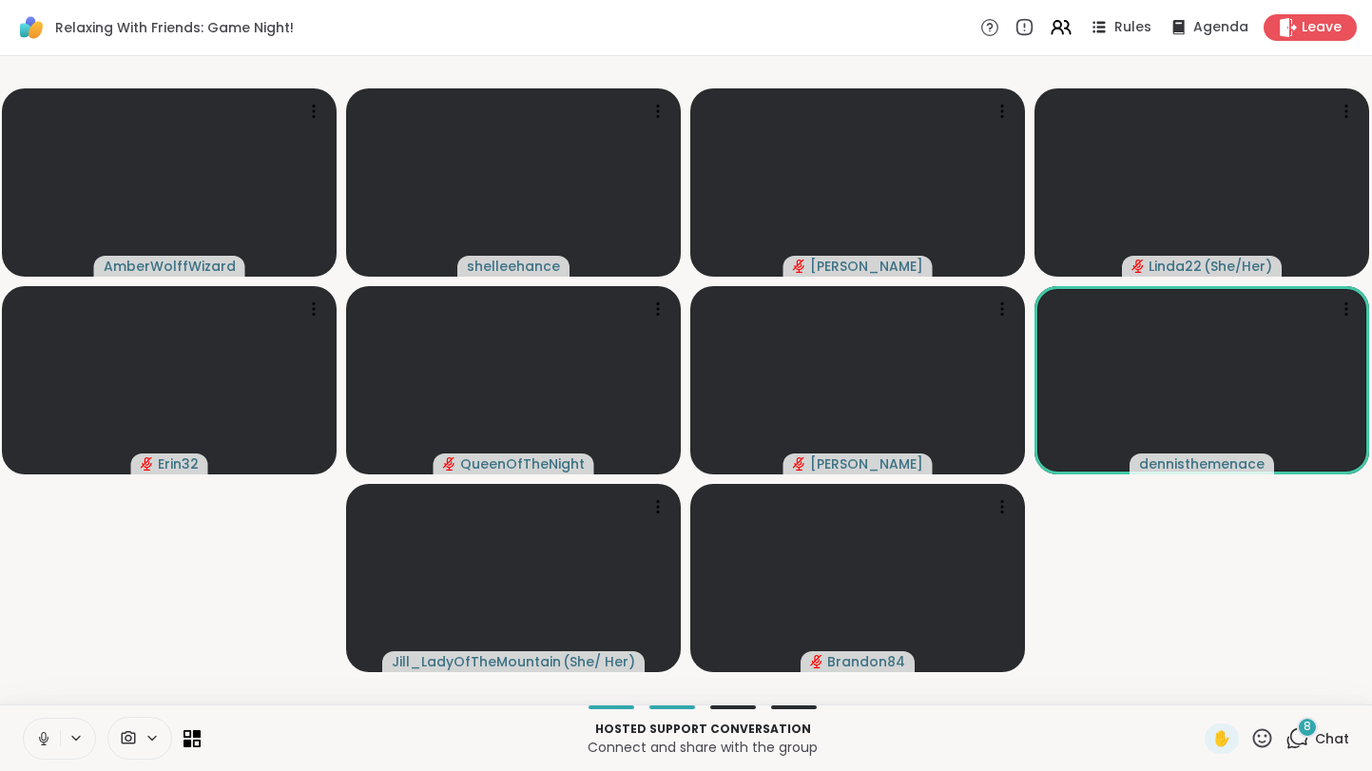
click at [34, 744] on button at bounding box center [42, 739] width 36 height 40
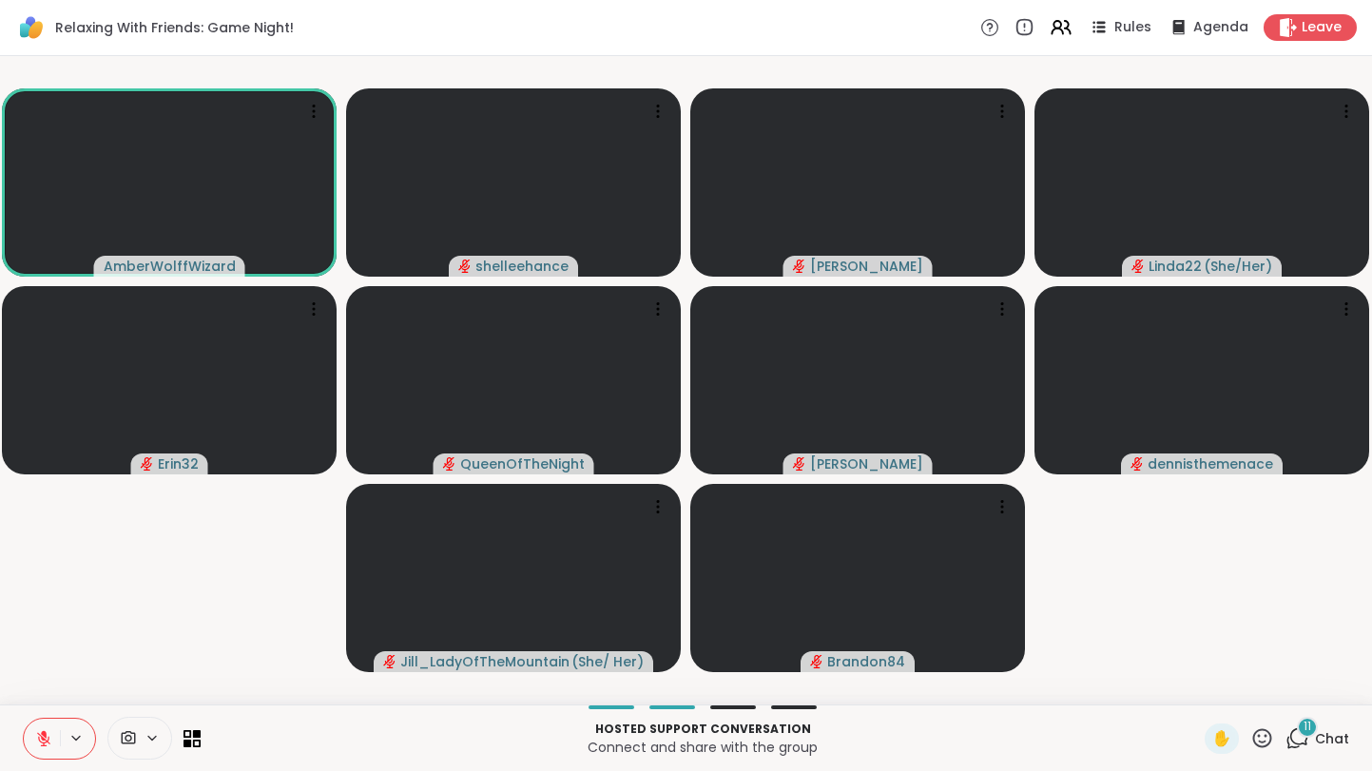
click at [34, 746] on button at bounding box center [42, 739] width 36 height 40
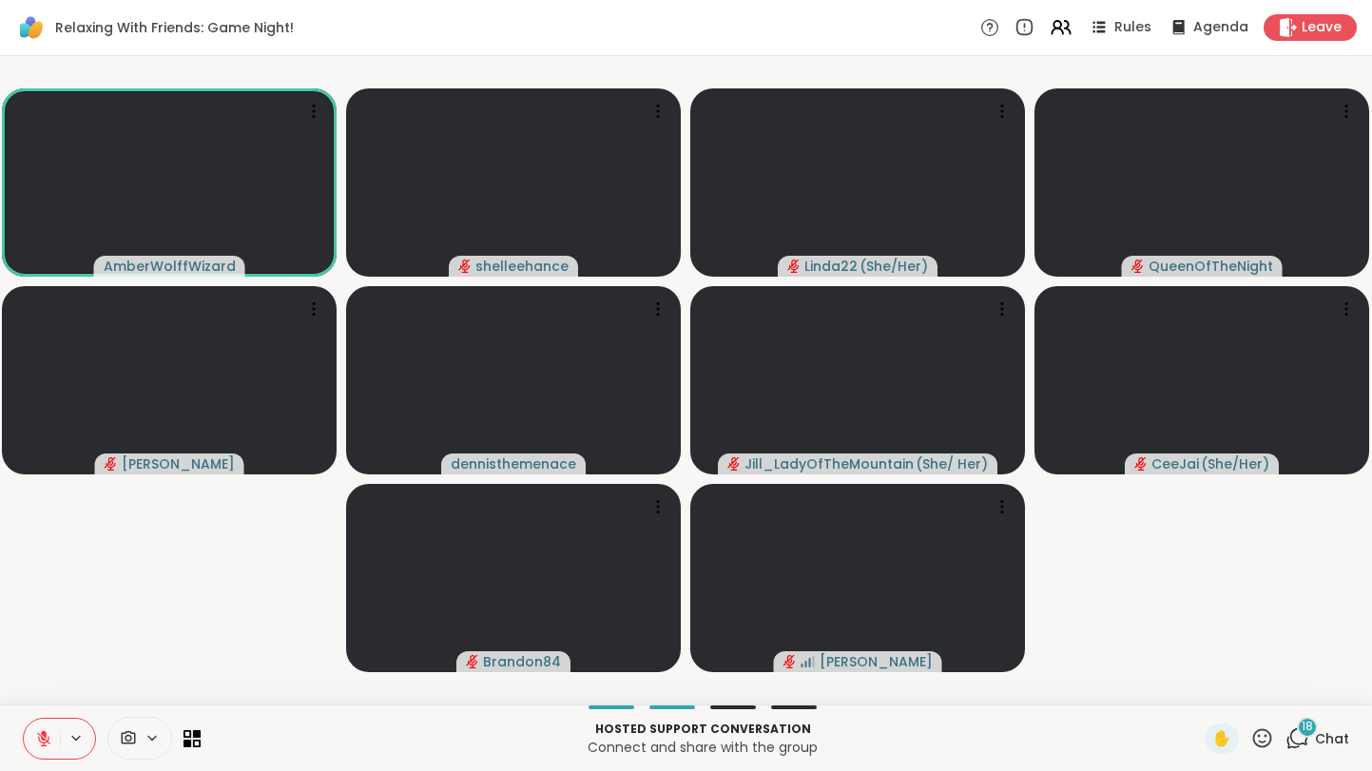
click at [34, 746] on button at bounding box center [42, 739] width 36 height 40
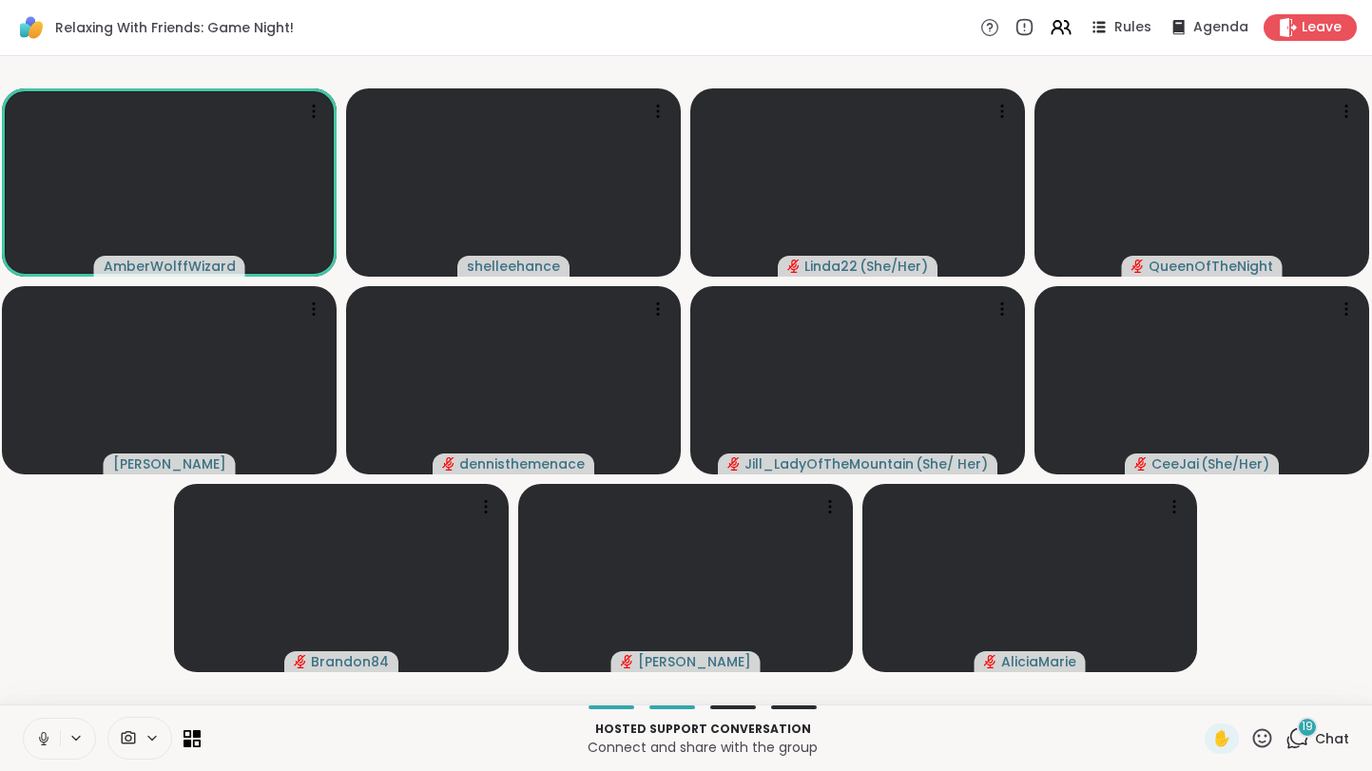
click at [30, 744] on button at bounding box center [42, 739] width 36 height 40
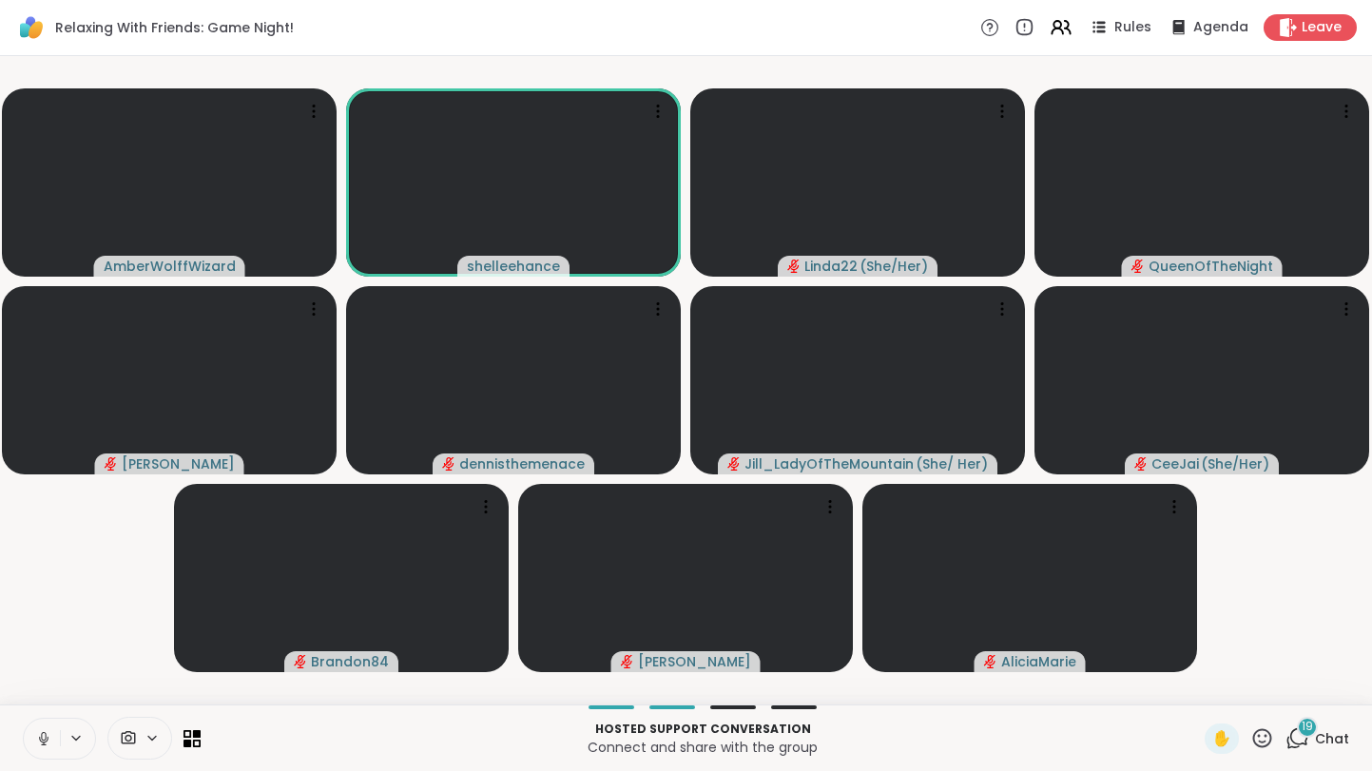
click at [38, 735] on icon at bounding box center [43, 738] width 17 height 17
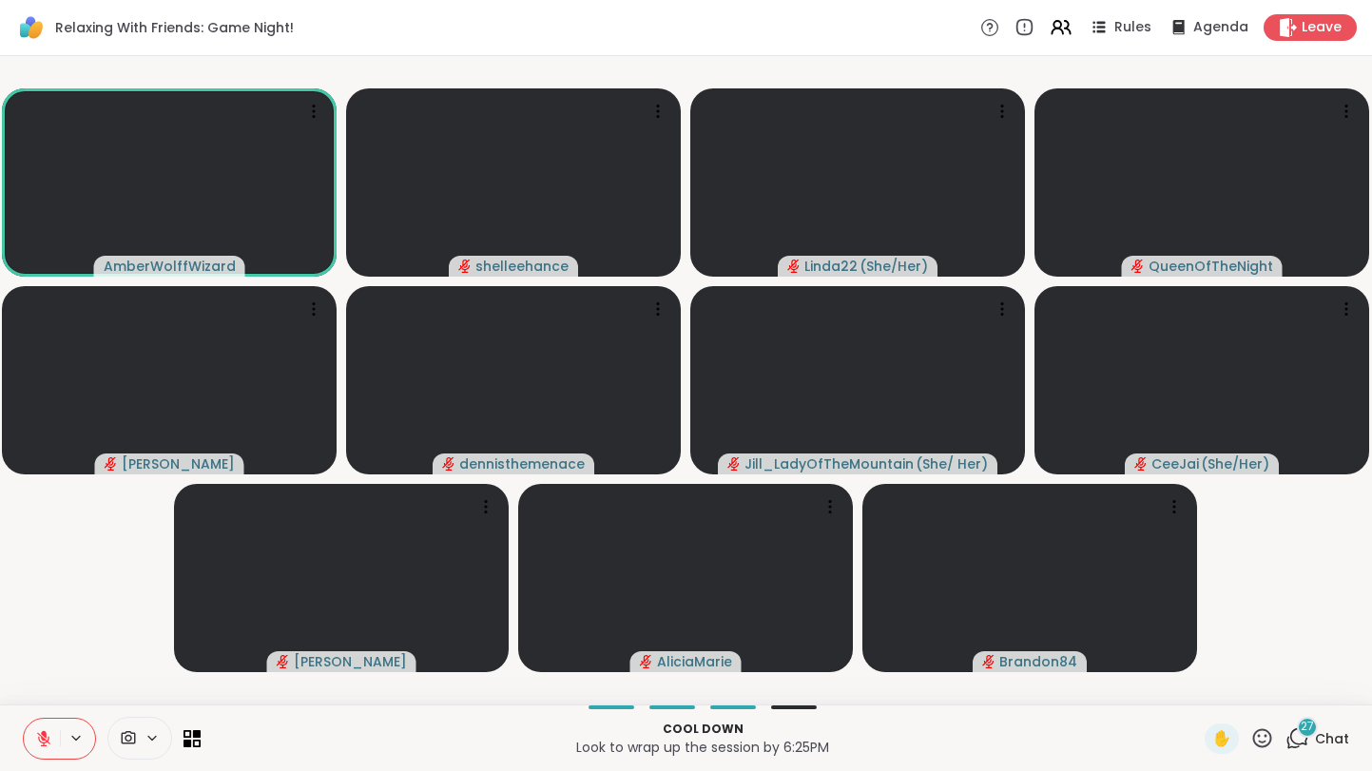
click at [38, 735] on icon at bounding box center [43, 738] width 17 height 17
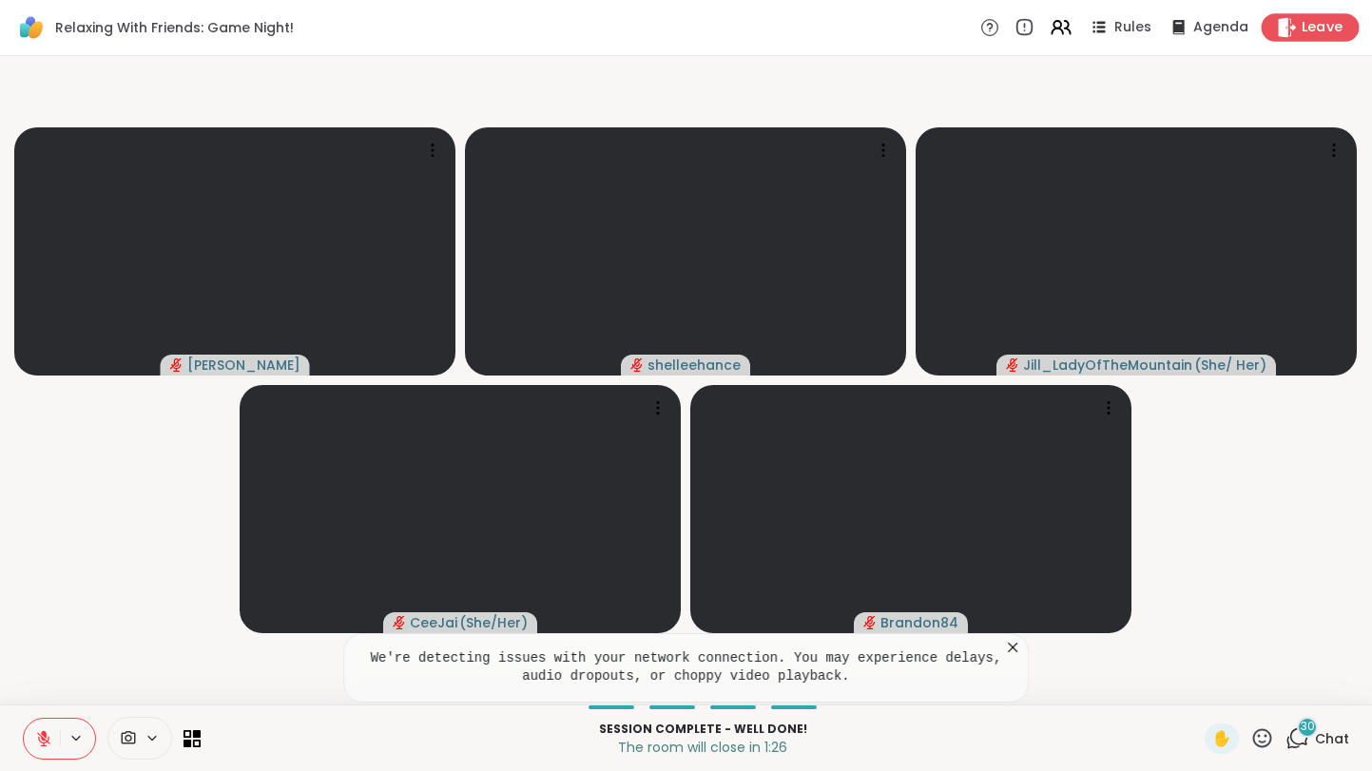
click at [1334, 38] on div "Leave" at bounding box center [1311, 27] width 98 height 28
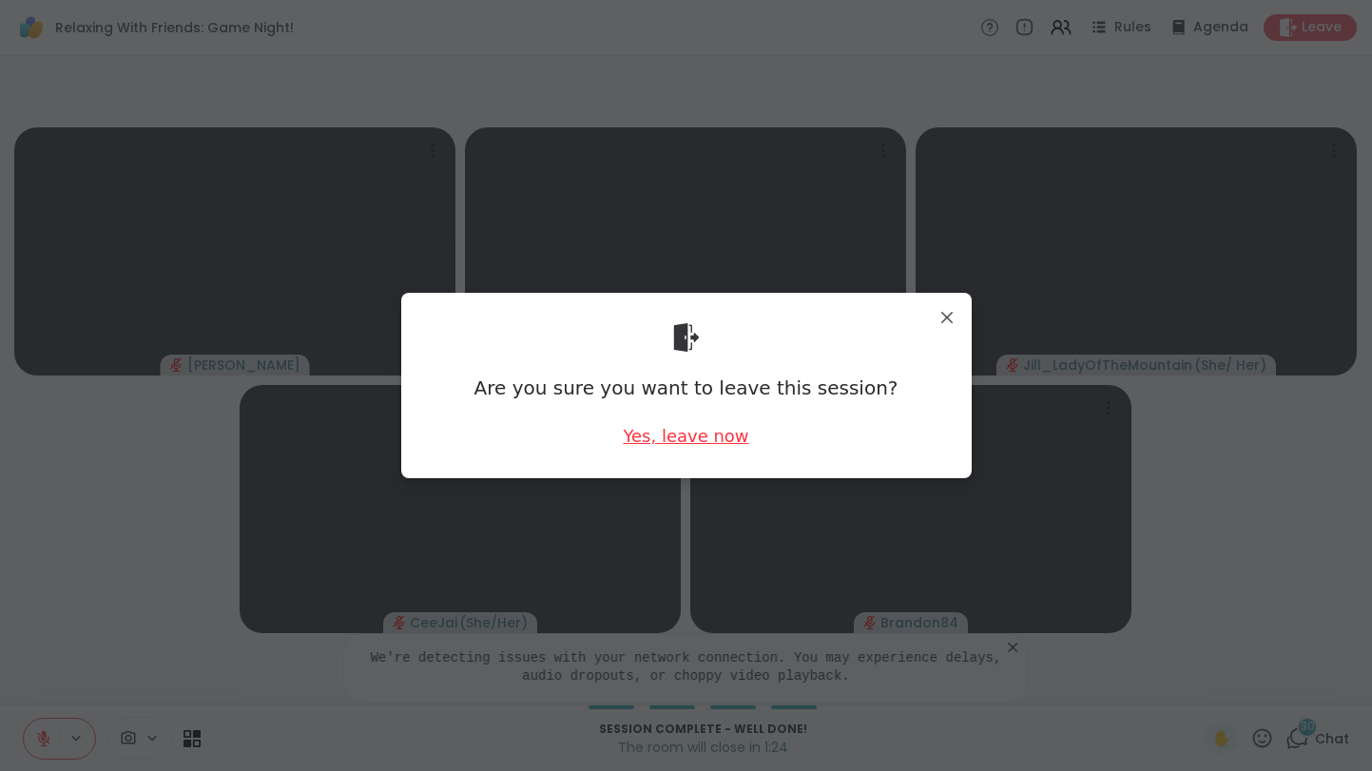
click at [690, 439] on div "Yes, leave now" at bounding box center [685, 436] width 125 height 24
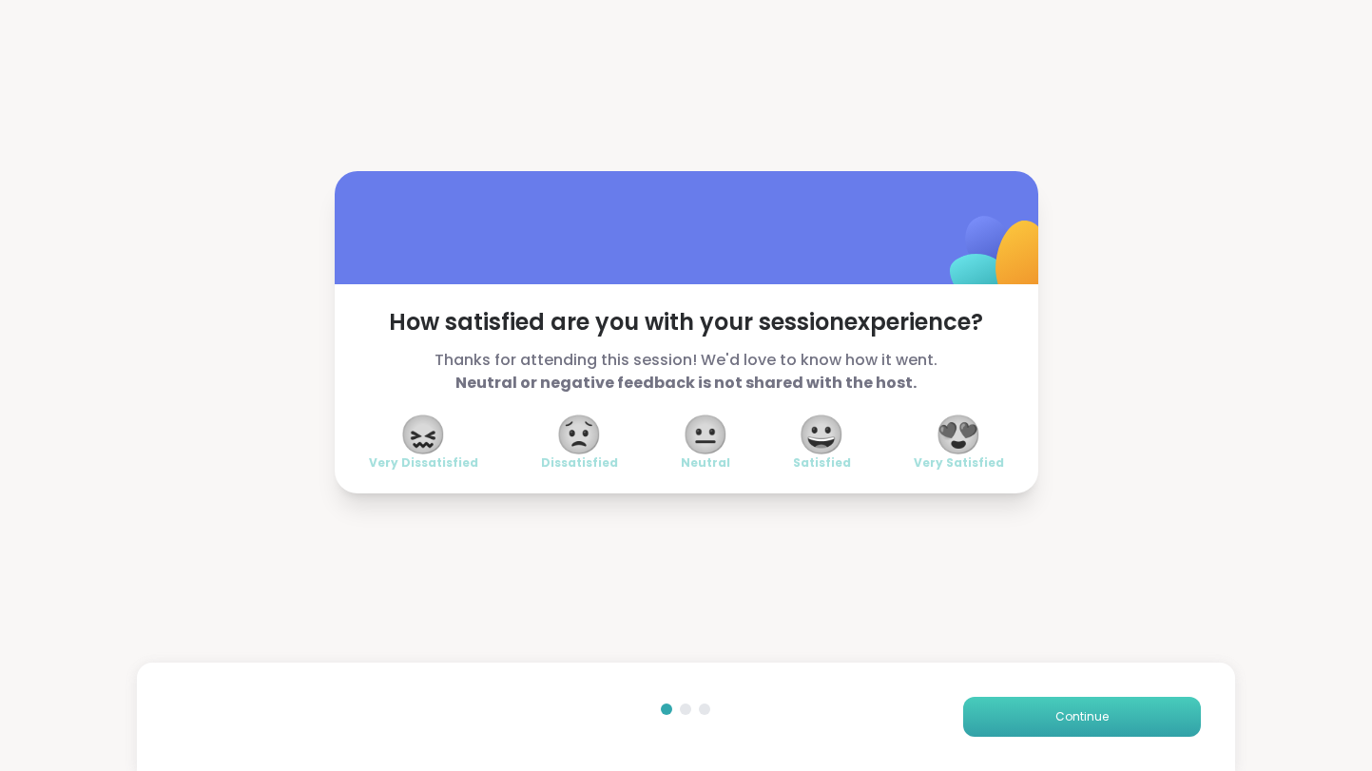
click at [1086, 718] on span "Continue" at bounding box center [1081, 716] width 53 height 17
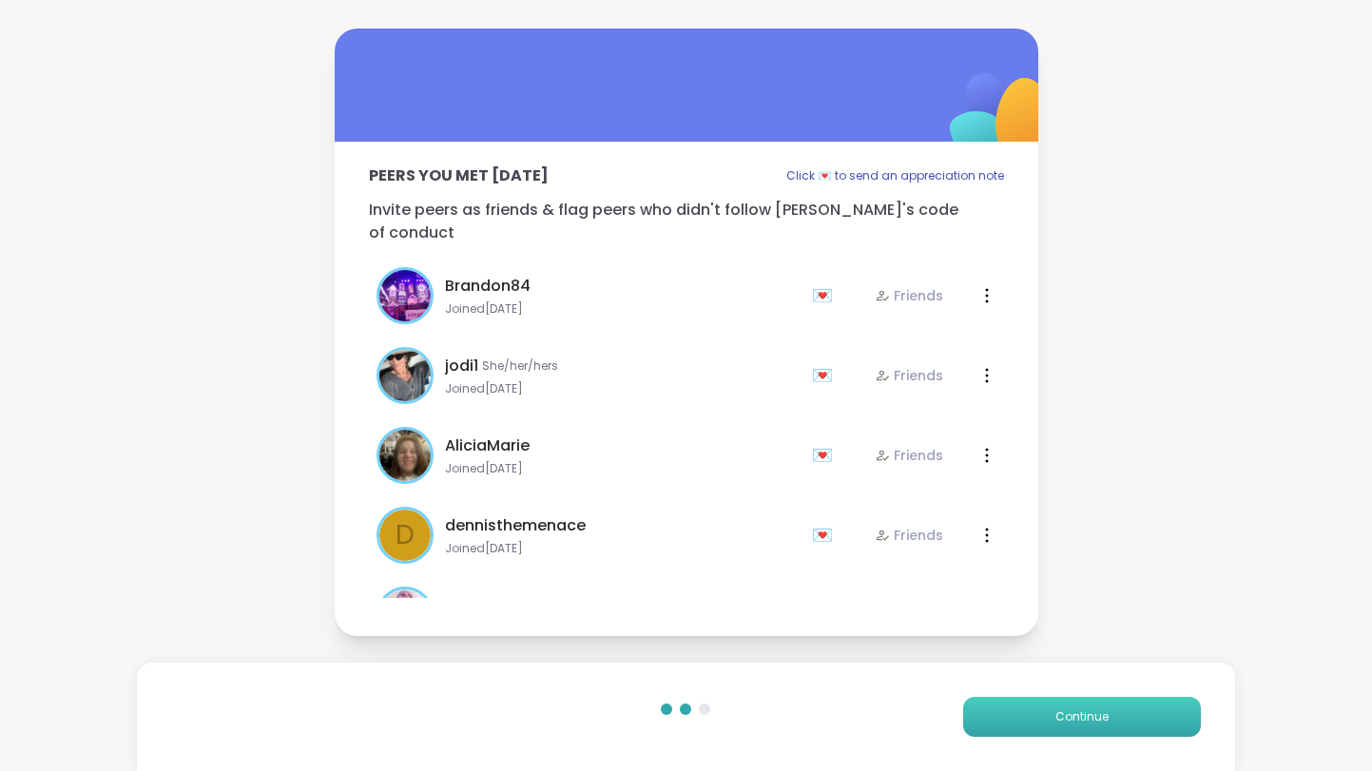
click at [1086, 718] on span "Continue" at bounding box center [1081, 716] width 53 height 17
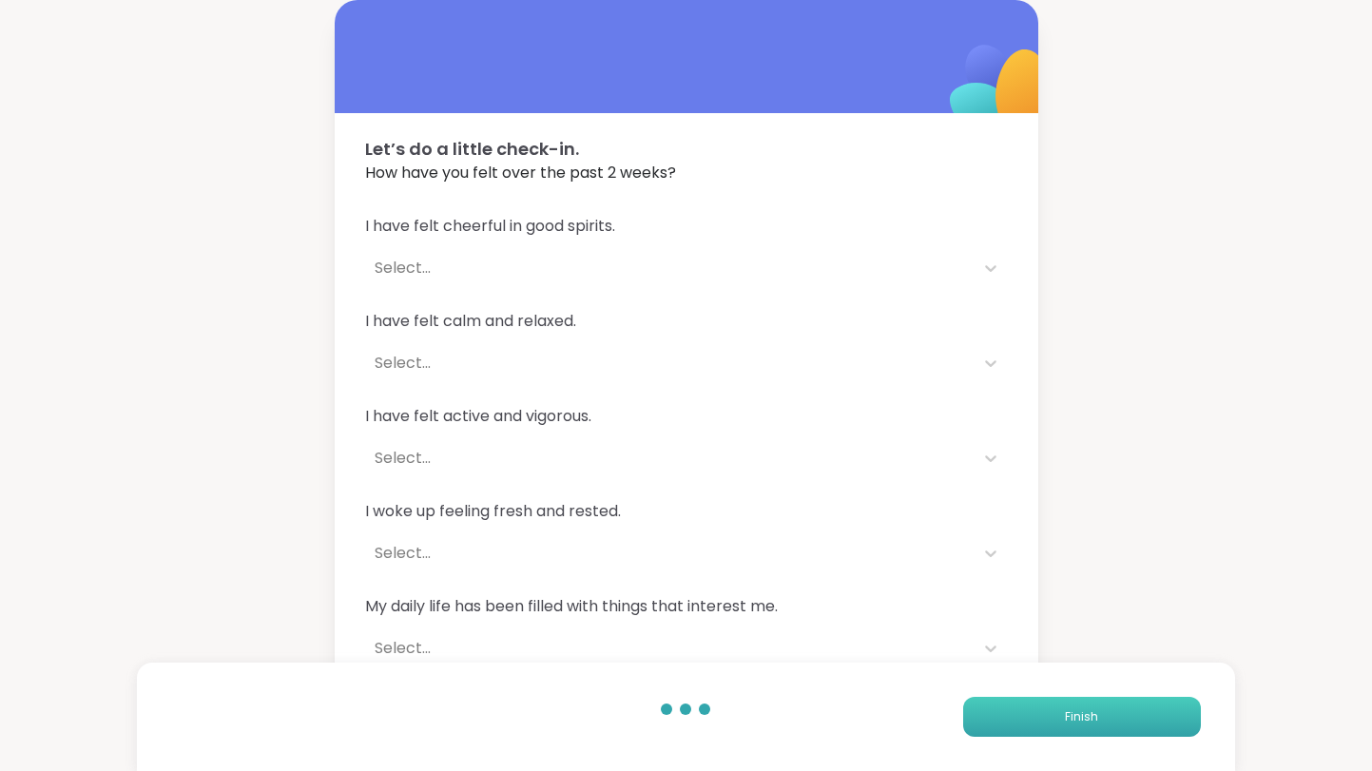
click at [1086, 718] on span "Finish" at bounding box center [1081, 716] width 33 height 17
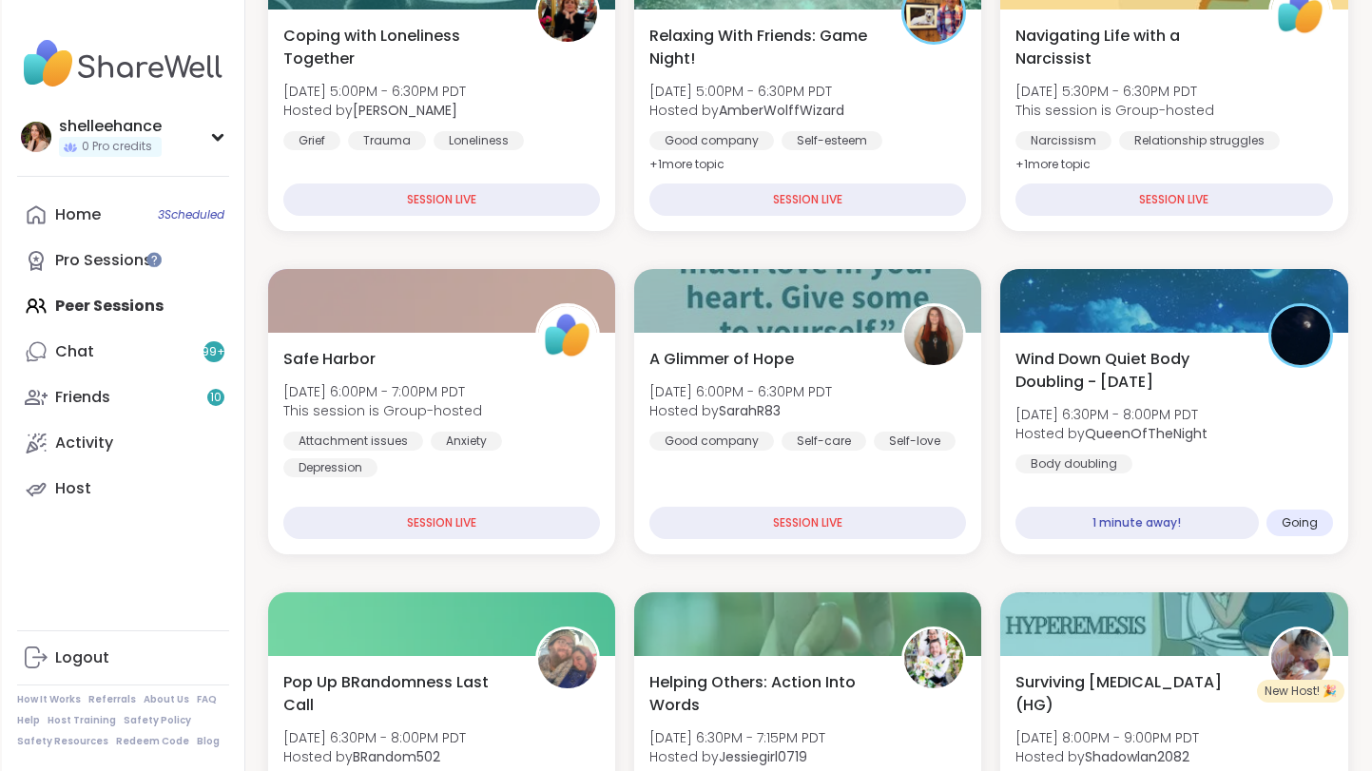
scroll to position [327, 0]
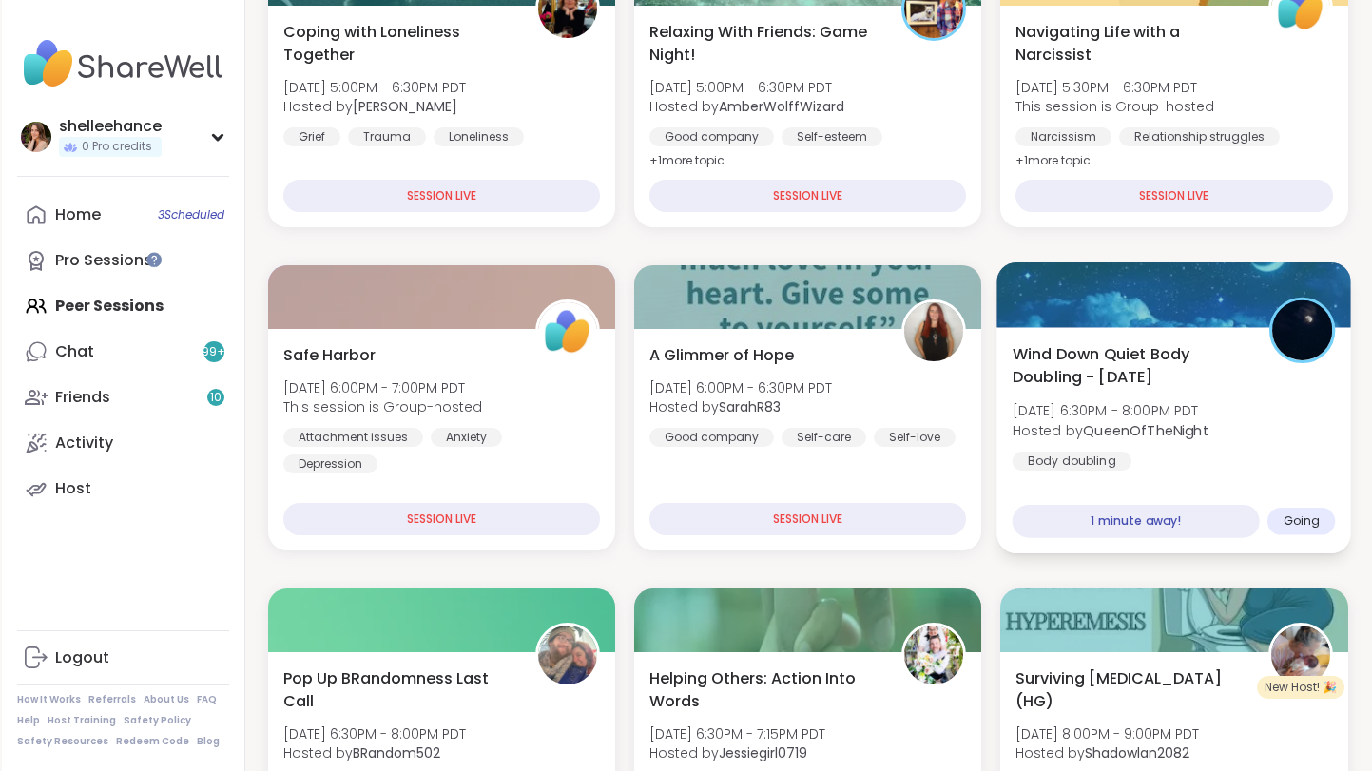
click at [1252, 462] on div "Wind Down Quiet Body Doubling - Tuesday Tue, Sep 09 | 6:30PM - 8:00PM PDT Hoste…" at bounding box center [1174, 406] width 323 height 128
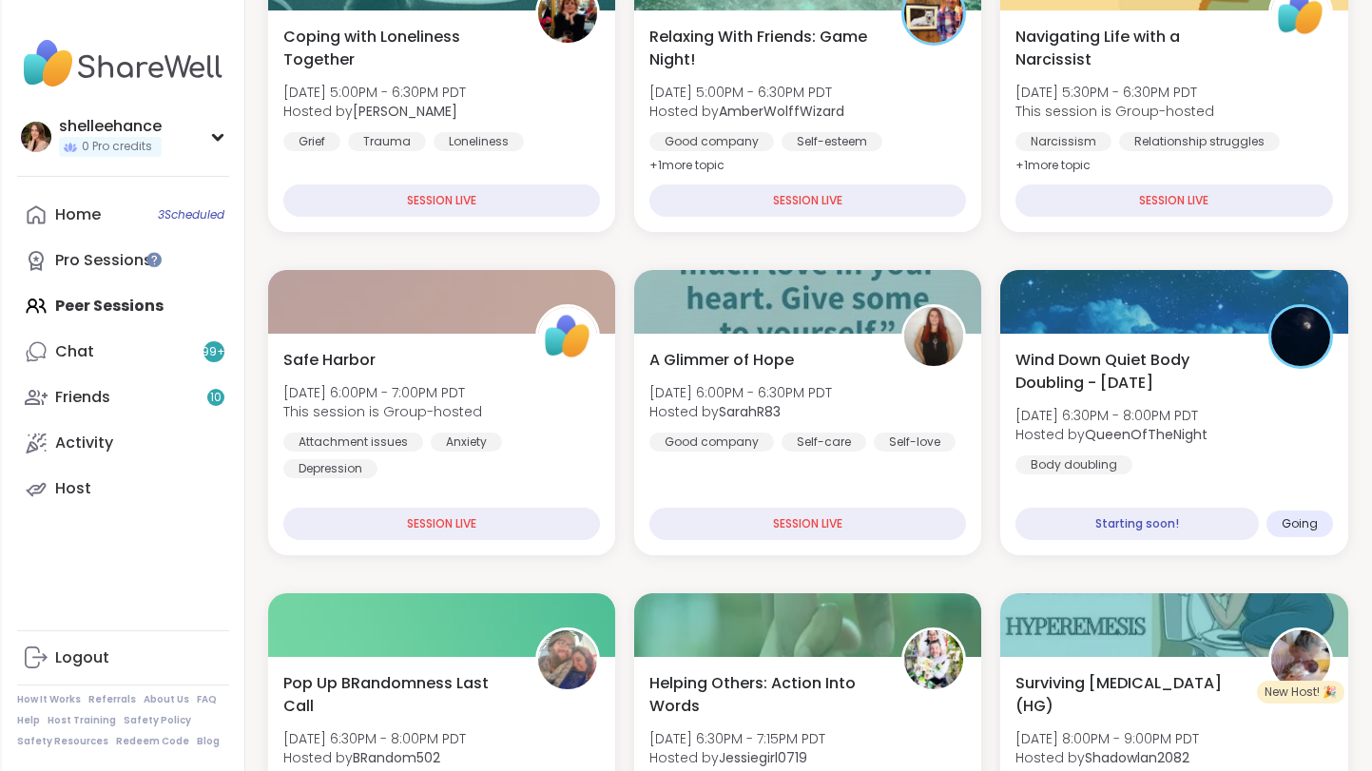
scroll to position [337, 0]
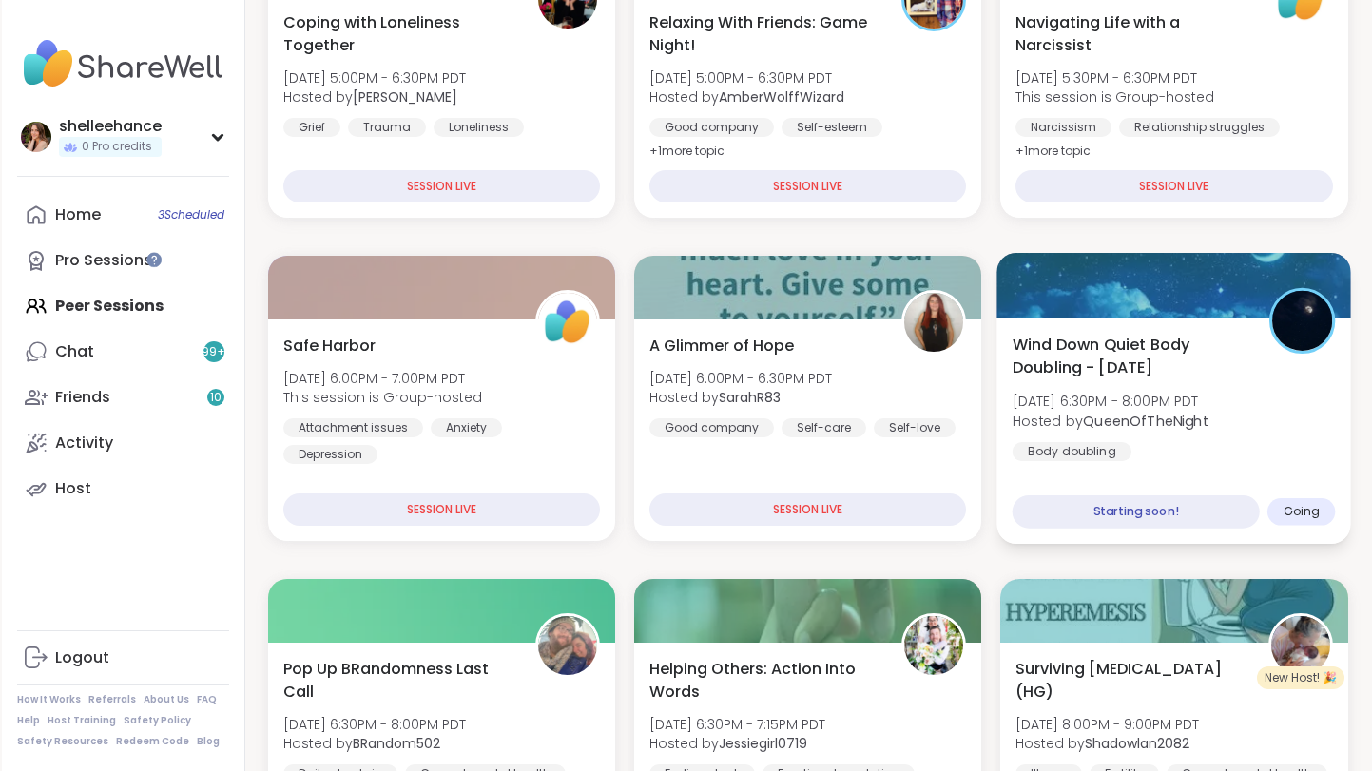
click at [1324, 446] on div "Wind Down Quiet Body Doubling - Tuesday Tue, Sep 09 | 6:30PM - 8:00PM PDT Hoste…" at bounding box center [1174, 397] width 323 height 128
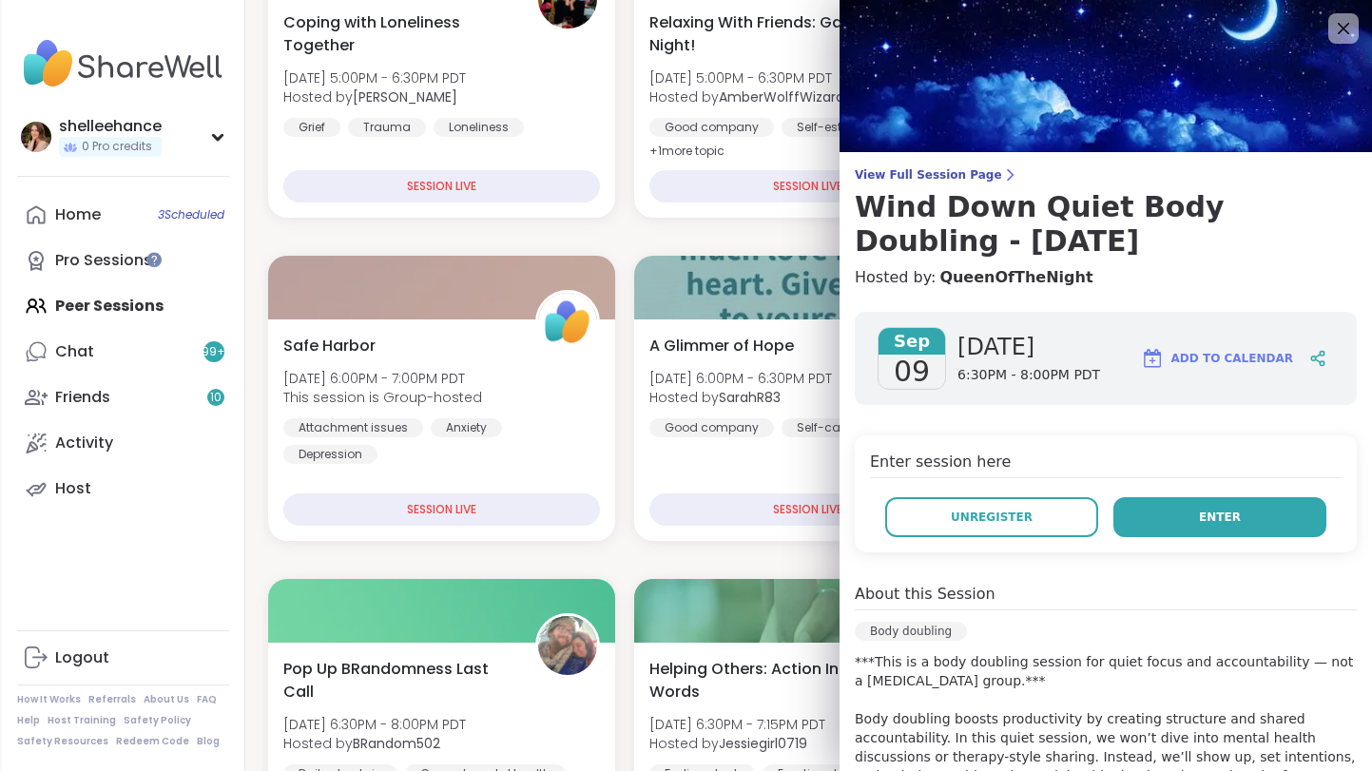
click at [1192, 517] on button "Enter" at bounding box center [1219, 517] width 213 height 40
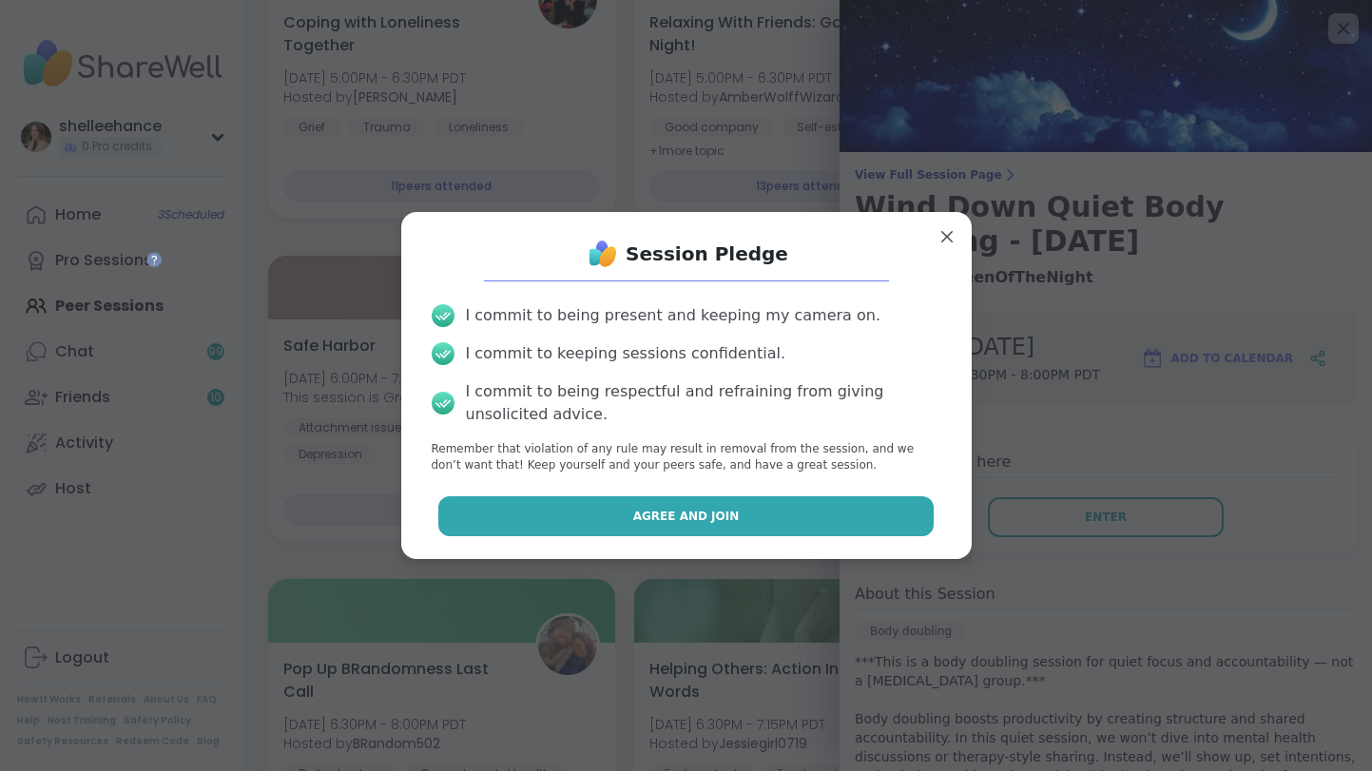
click at [602, 513] on button "Agree and Join" at bounding box center [685, 516] width 495 height 40
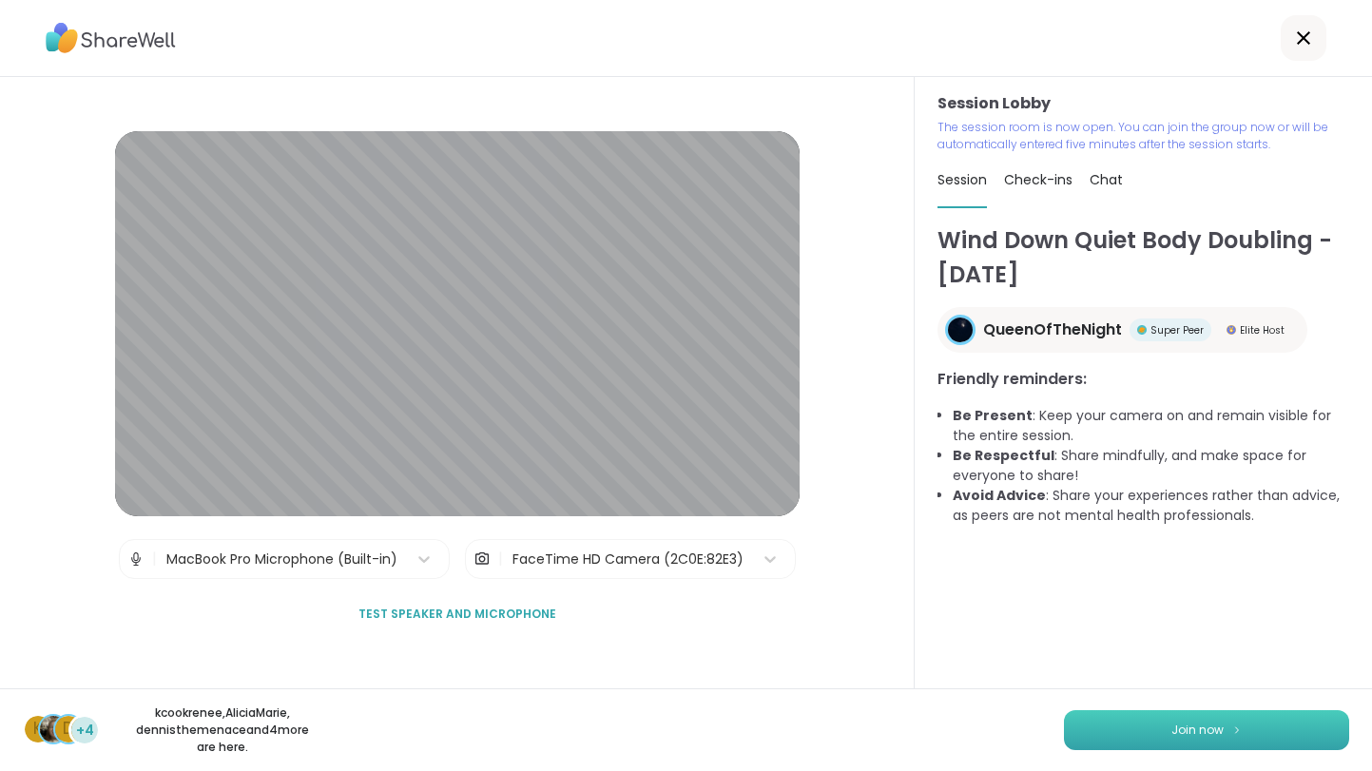
click at [1187, 742] on button "Join now" at bounding box center [1206, 730] width 285 height 40
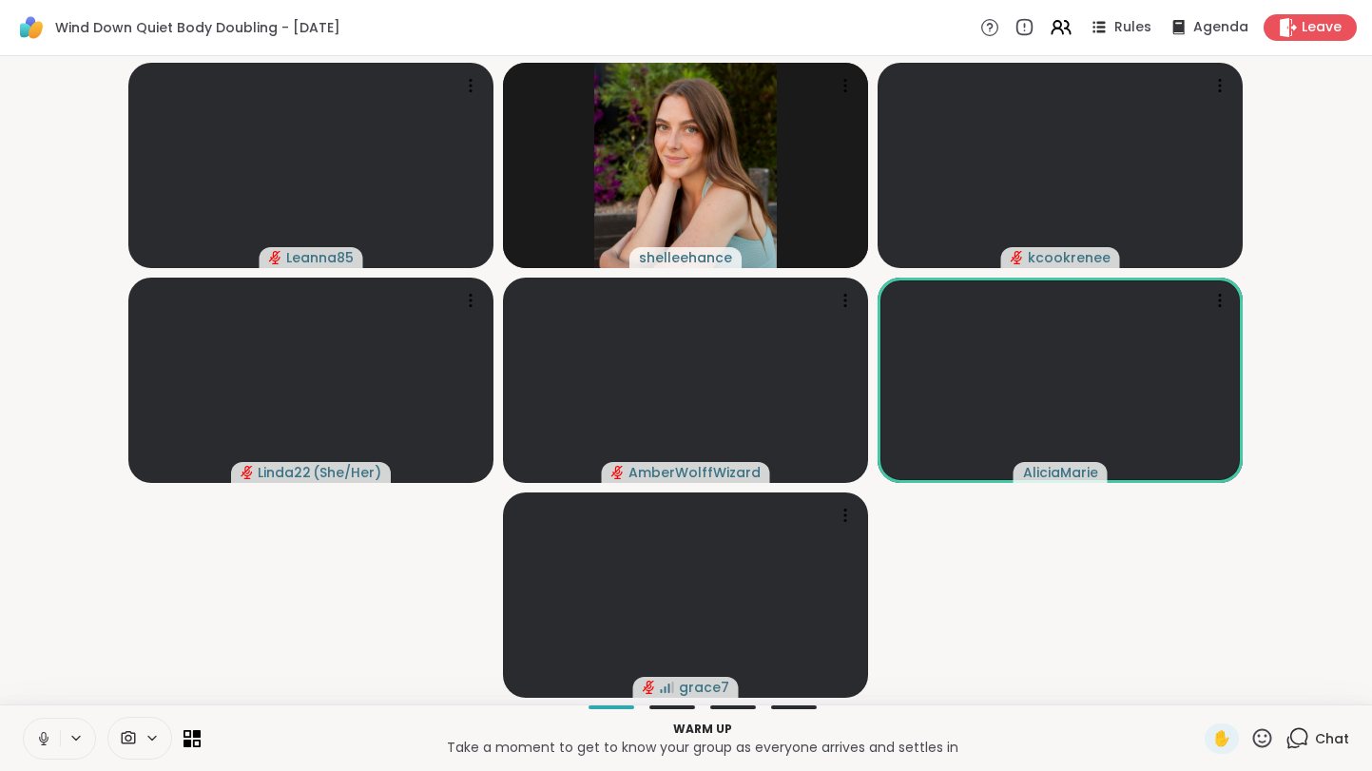
click at [33, 740] on button at bounding box center [42, 739] width 36 height 40
click at [34, 744] on button at bounding box center [42, 739] width 36 height 40
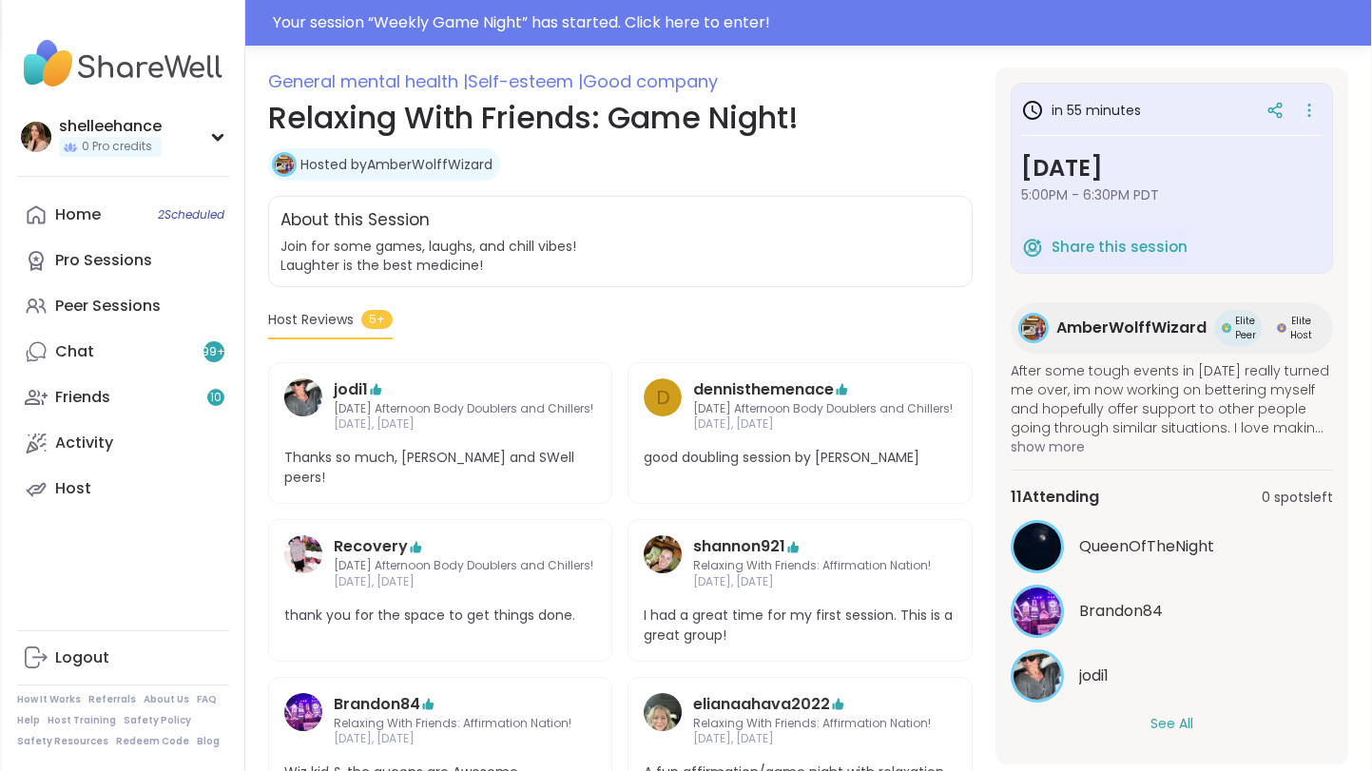
scroll to position [331, 0]
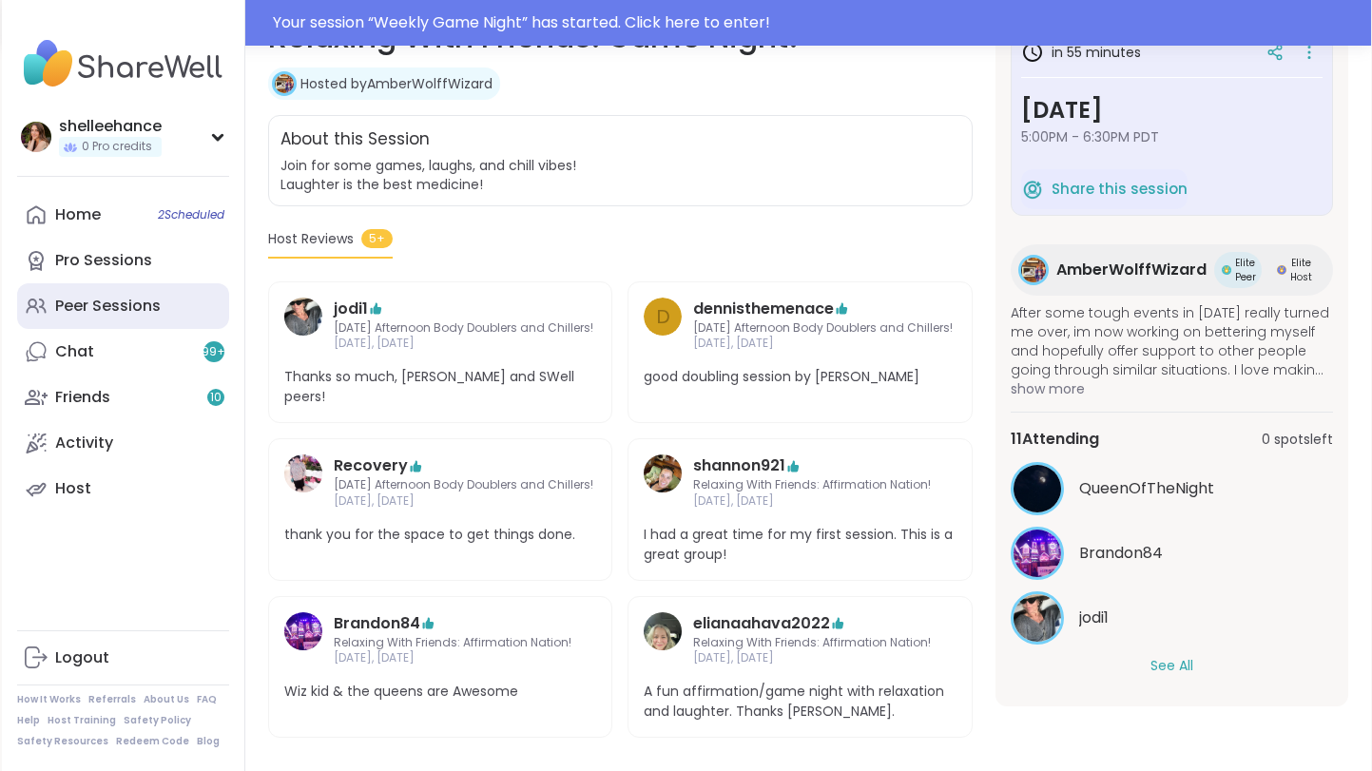
click at [184, 311] on link "Peer Sessions" at bounding box center [123, 306] width 212 height 46
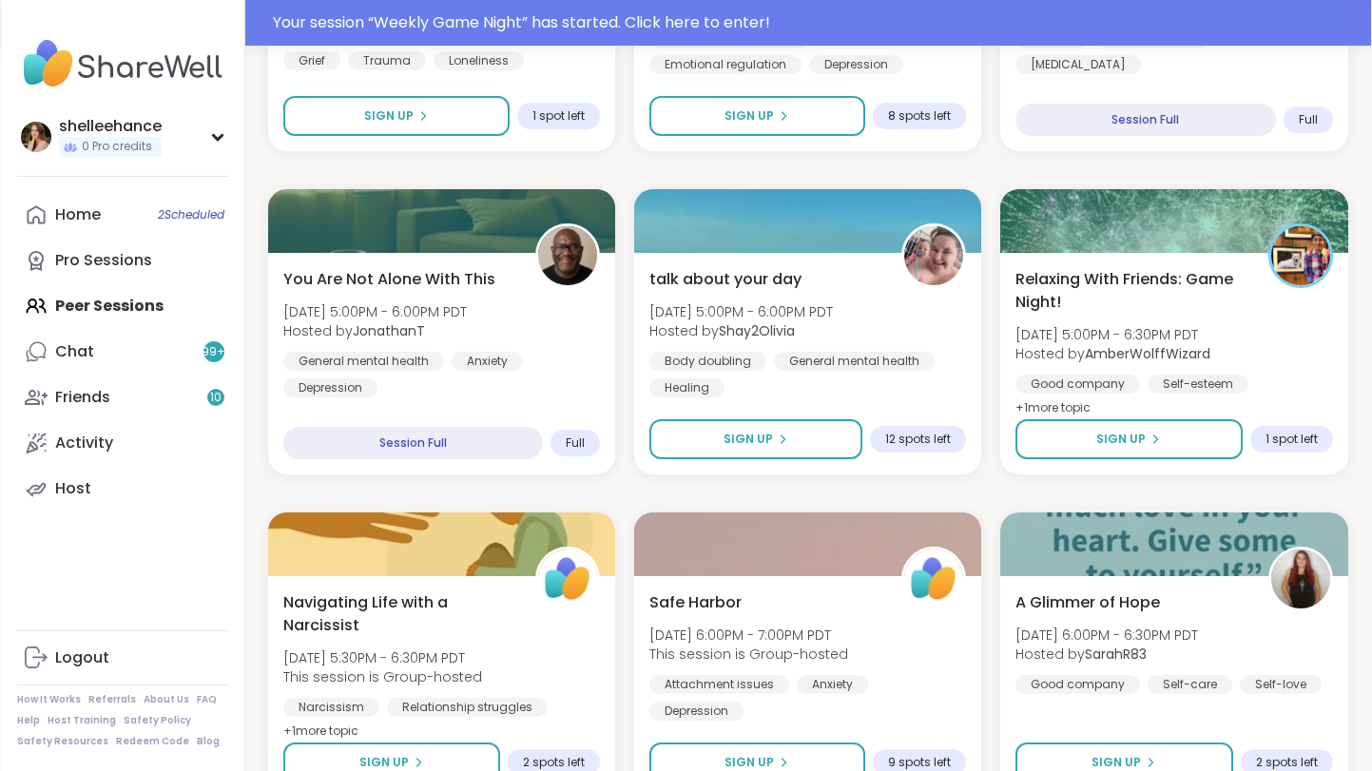
scroll to position [1098, 0]
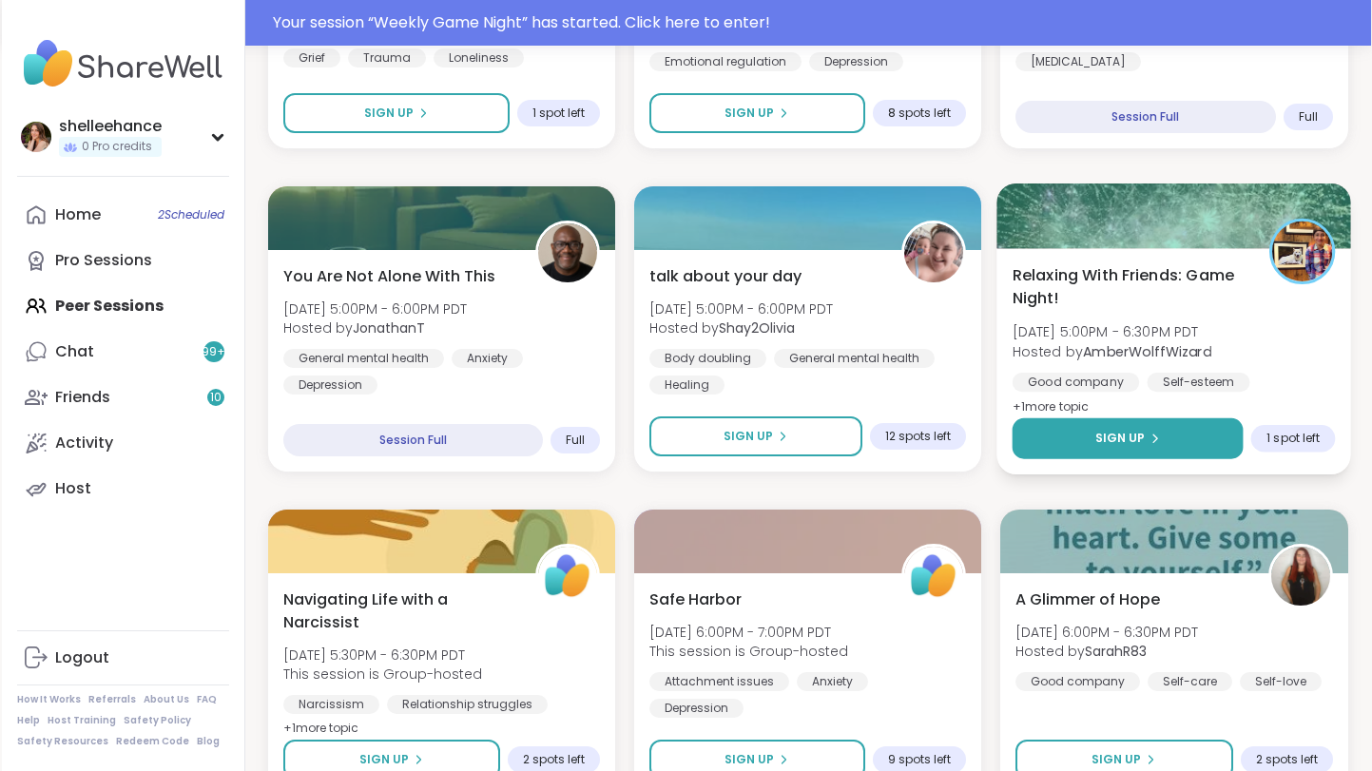
click at [1060, 434] on button "Sign Up" at bounding box center [1128, 438] width 231 height 41
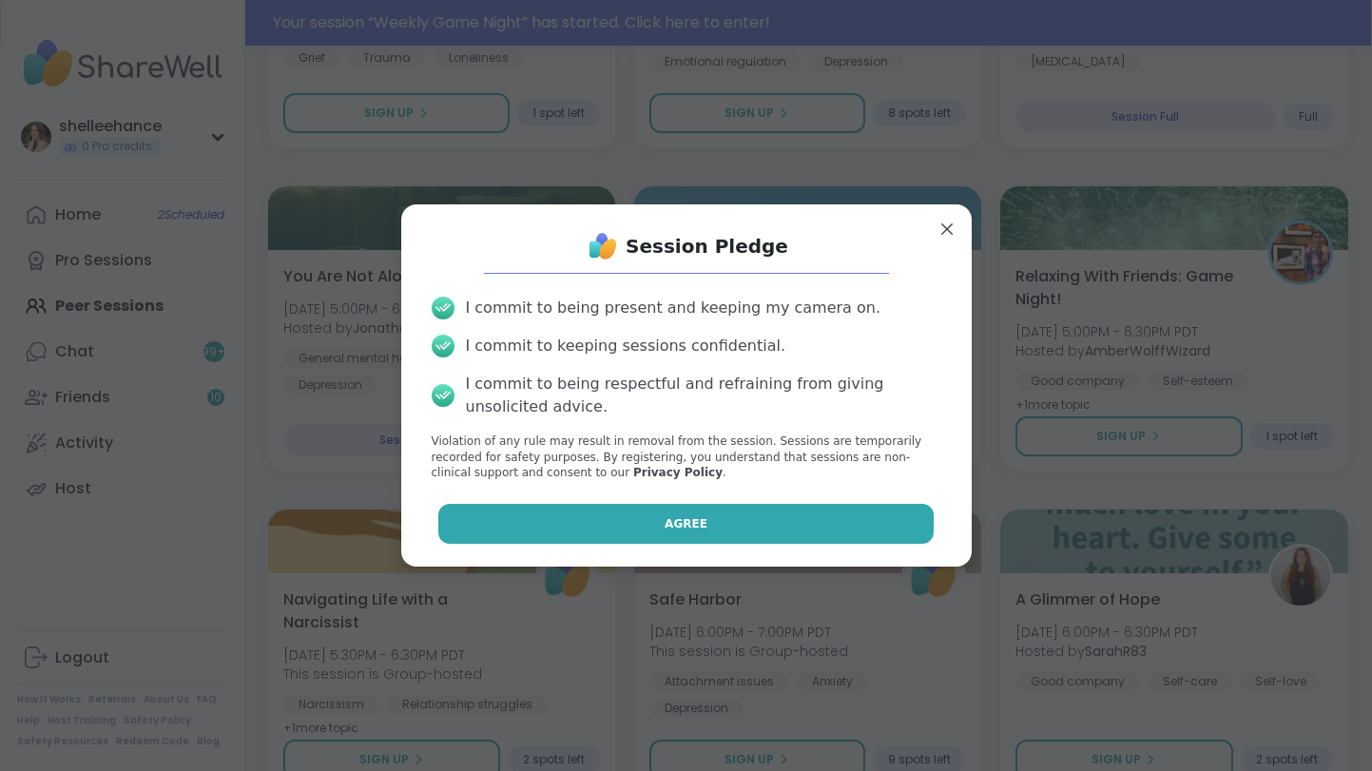
click at [639, 532] on button "Agree" at bounding box center [685, 524] width 495 height 40
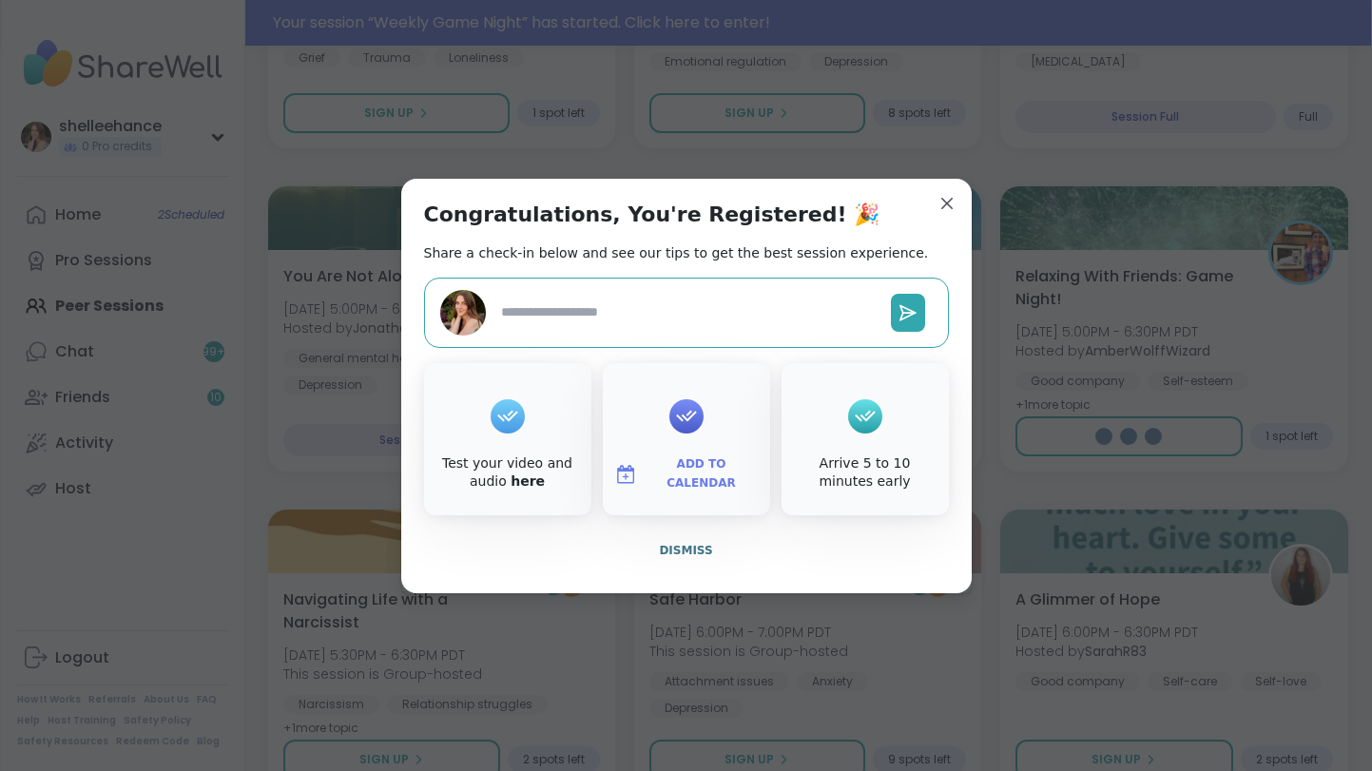
type textarea "*"
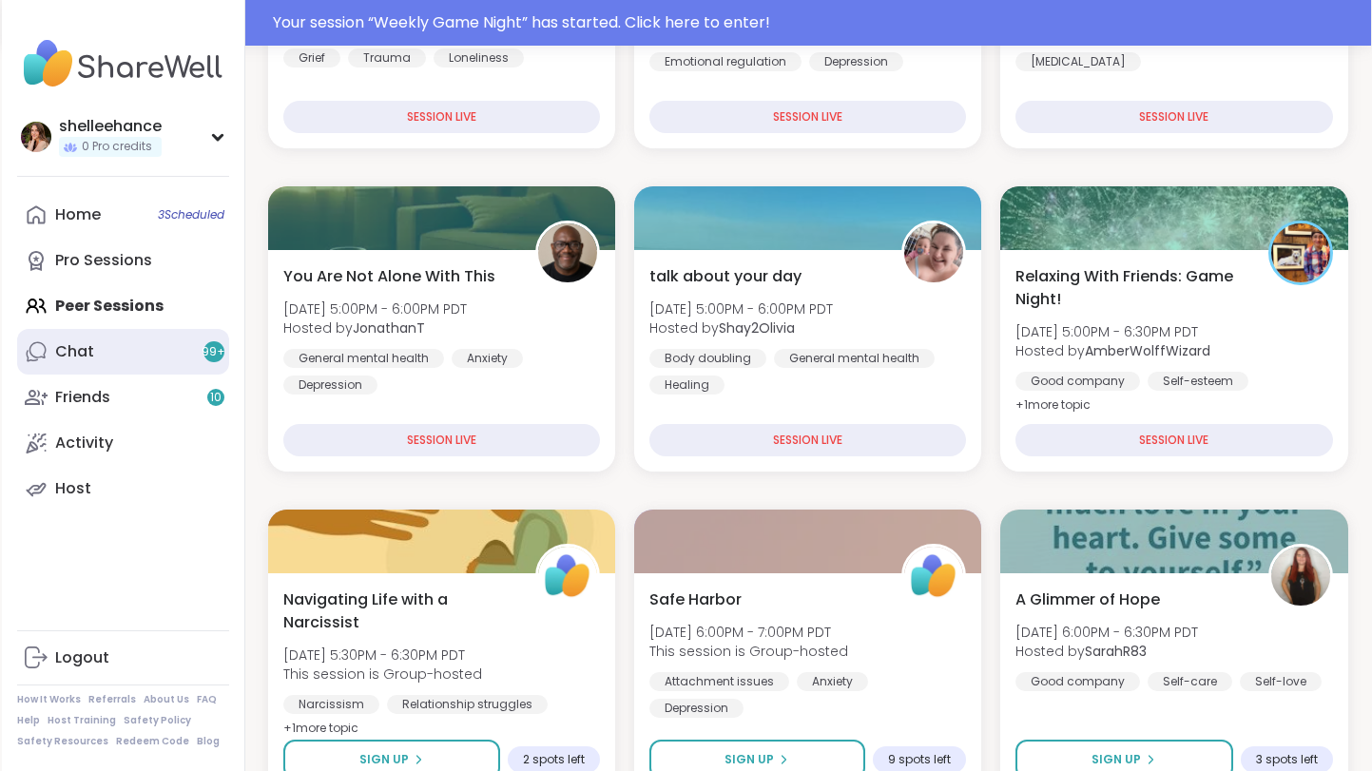
click at [203, 347] on span "99 +" at bounding box center [214, 352] width 24 height 16
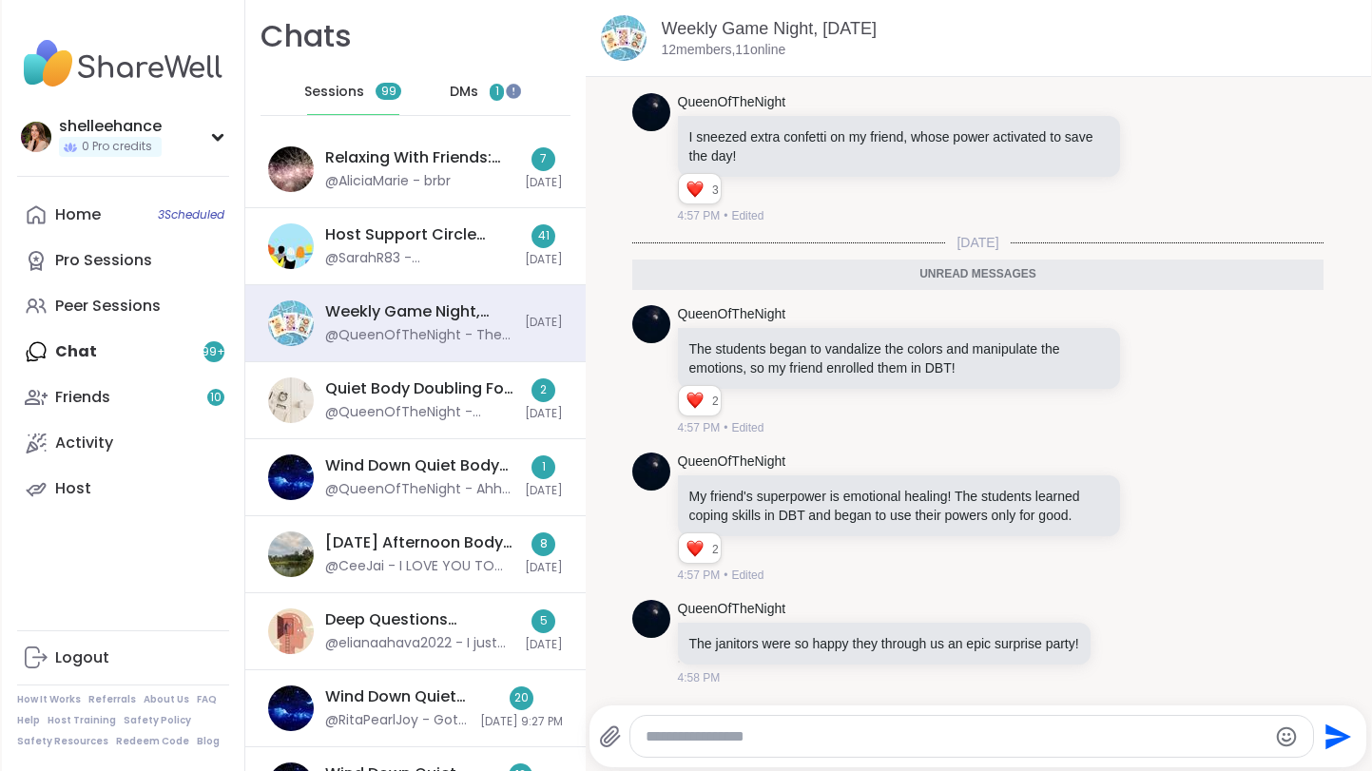
click at [415, 107] on div "Sessions 99 DMs 1" at bounding box center [416, 92] width 310 height 47
click at [450, 97] on span "DMs" at bounding box center [464, 92] width 29 height 19
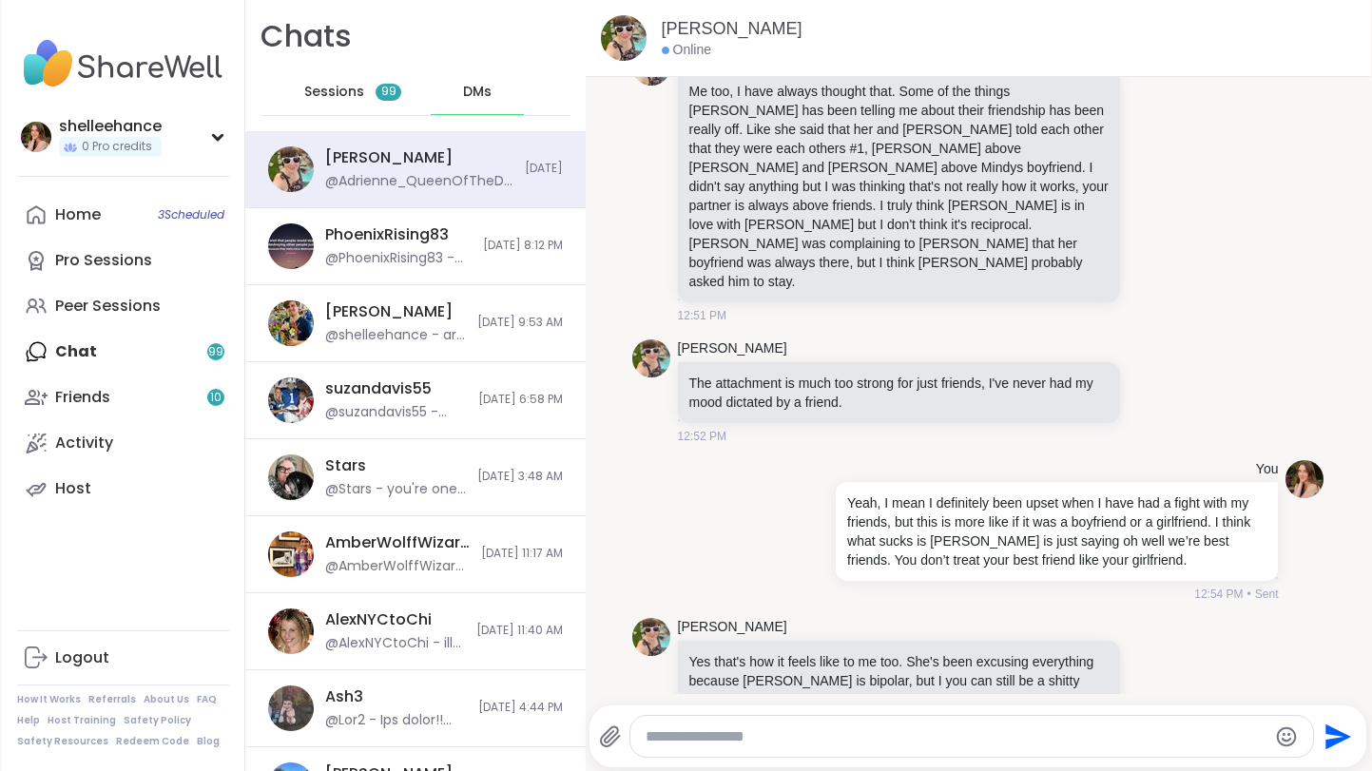
scroll to position [3307, 0]
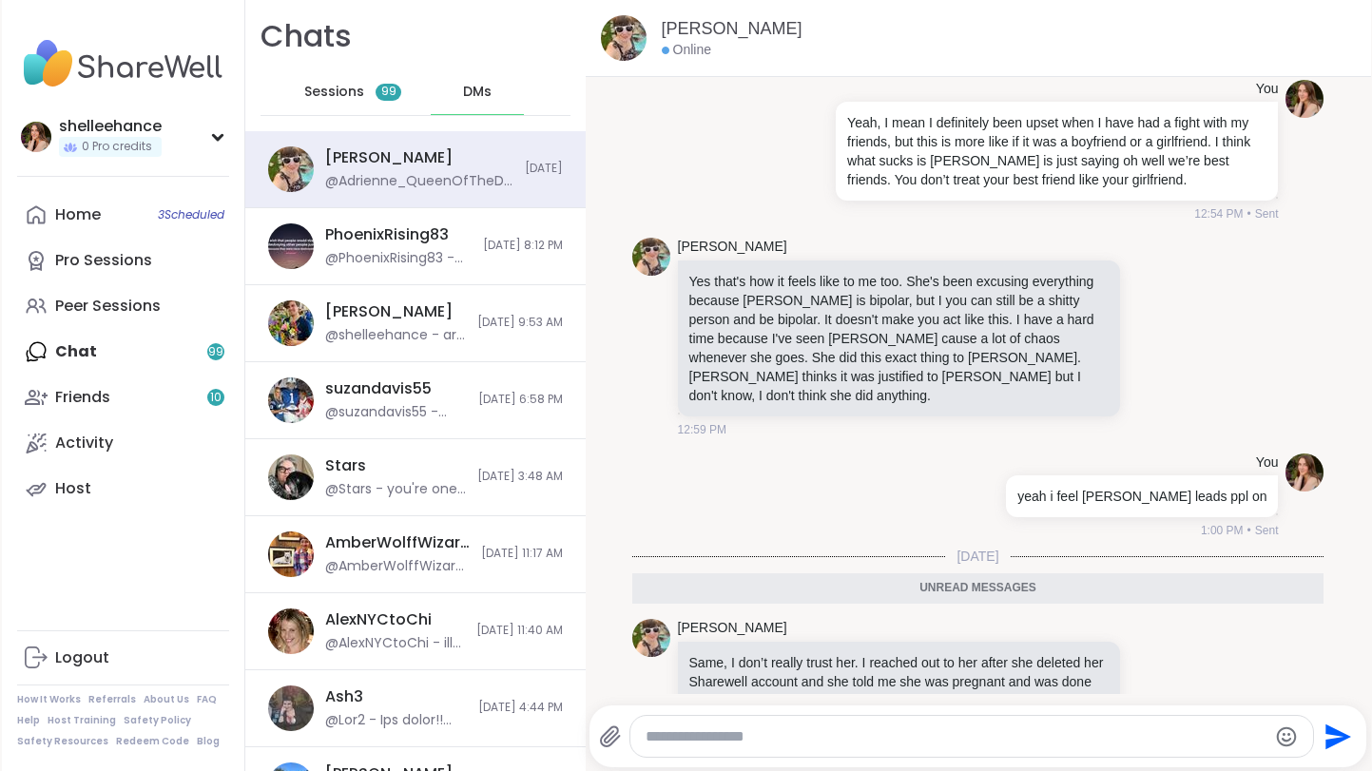
click at [1036, 724] on div at bounding box center [972, 736] width 684 height 41
click at [919, 740] on textarea "Type your message" at bounding box center [956, 736] width 621 height 19
type textarea "*"
type textarea "**********"
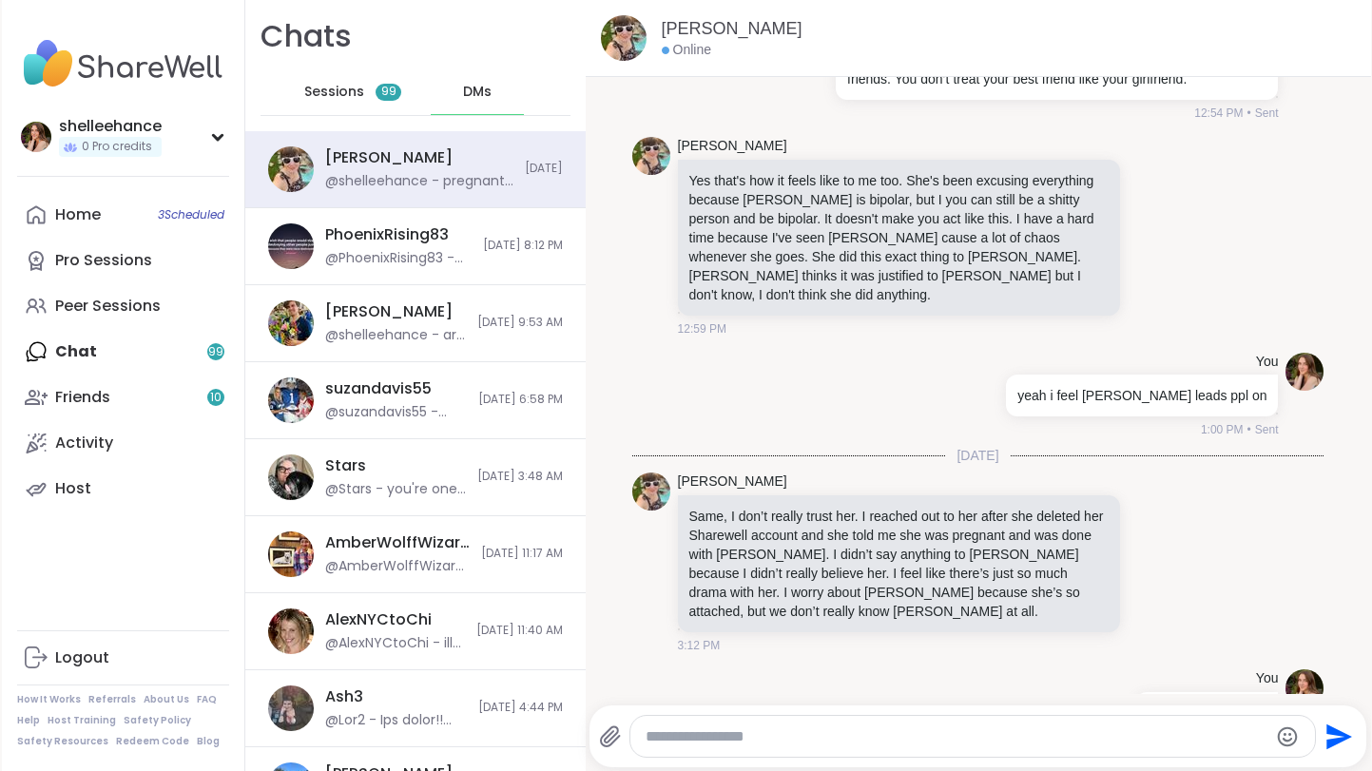
scroll to position [3363, 0]
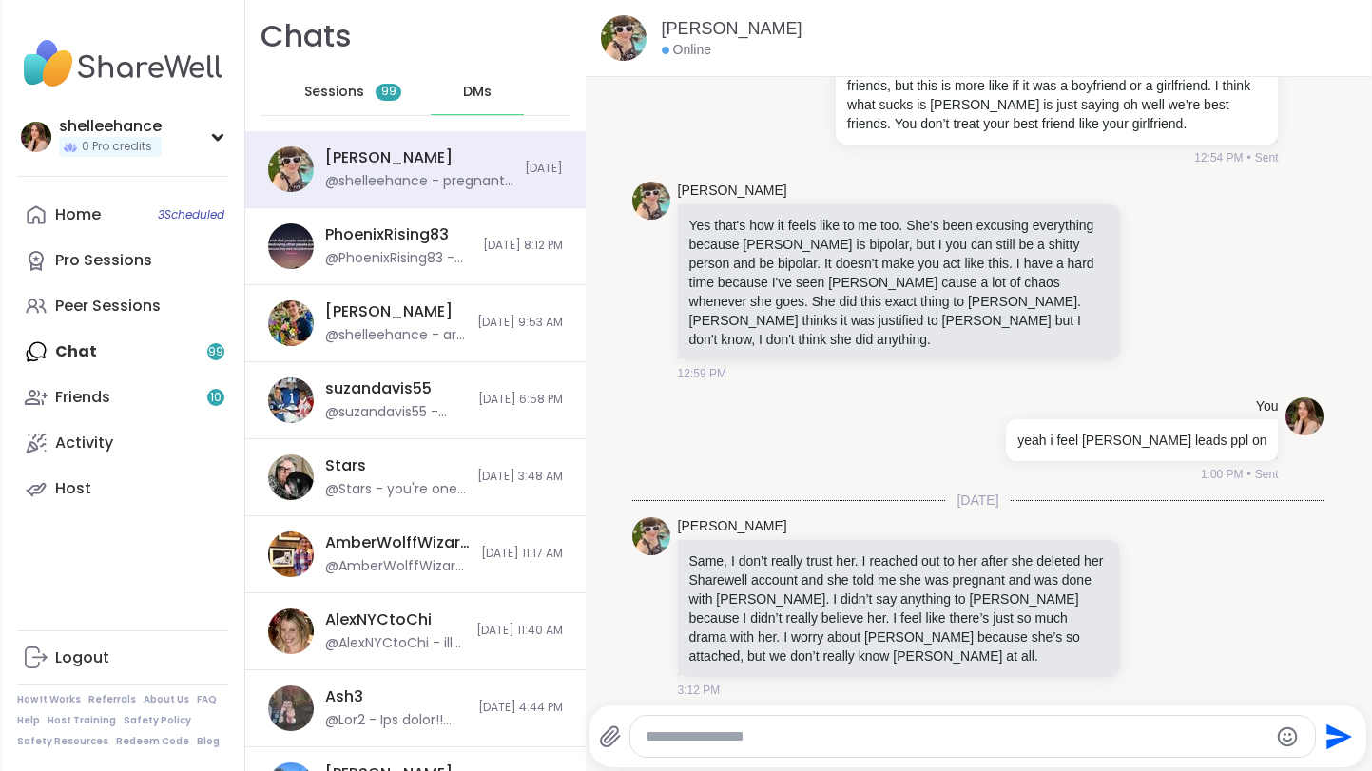
click at [1121, 748] on icon at bounding box center [1123, 755] width 4 height 15
click at [1138, 770] on icon at bounding box center [1145, 783] width 19 height 19
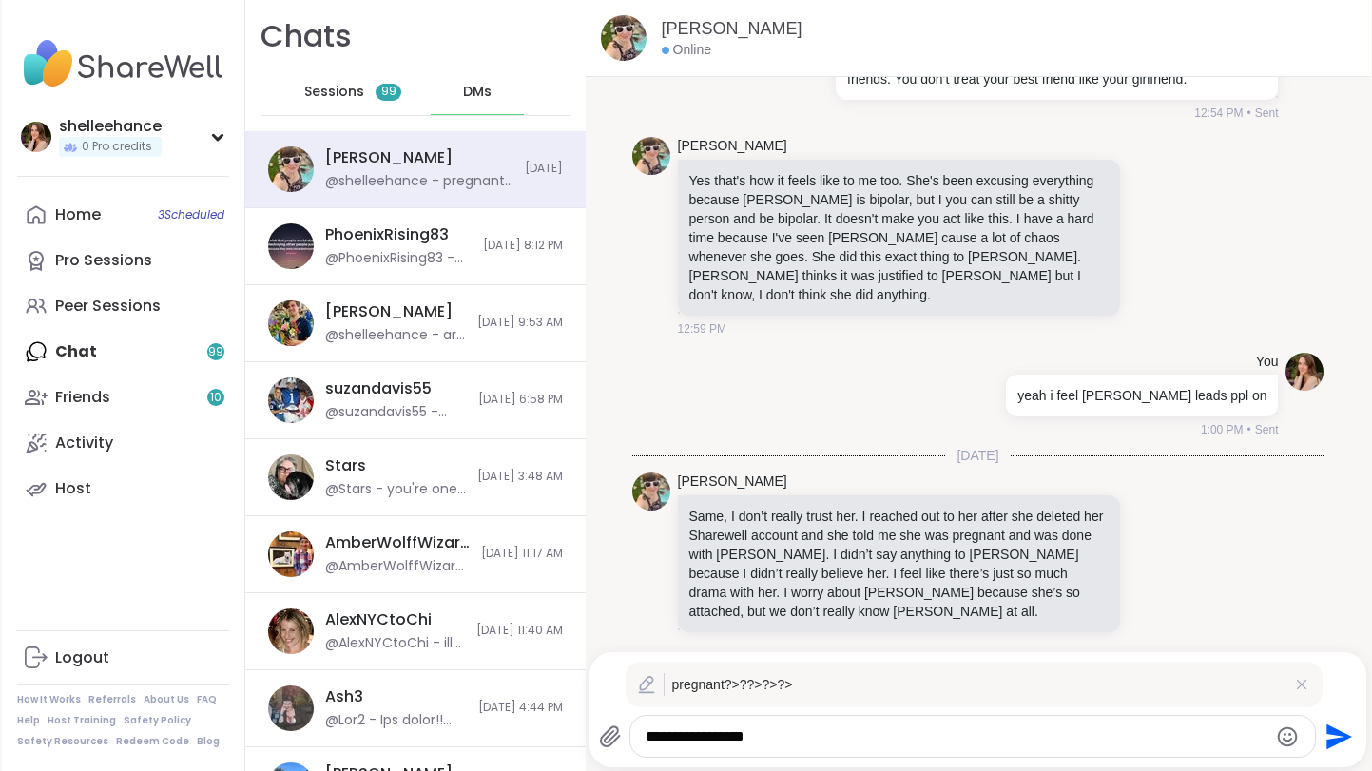
click at [787, 738] on textarea "**********" at bounding box center [956, 736] width 621 height 19
click at [763, 736] on textarea "**********" at bounding box center [956, 736] width 621 height 19
click at [747, 738] on textarea "**********" at bounding box center [956, 736] width 621 height 19
click at [725, 743] on textarea "**********" at bounding box center [956, 736] width 621 height 19
click at [758, 743] on textarea "**********" at bounding box center [956, 736] width 621 height 19
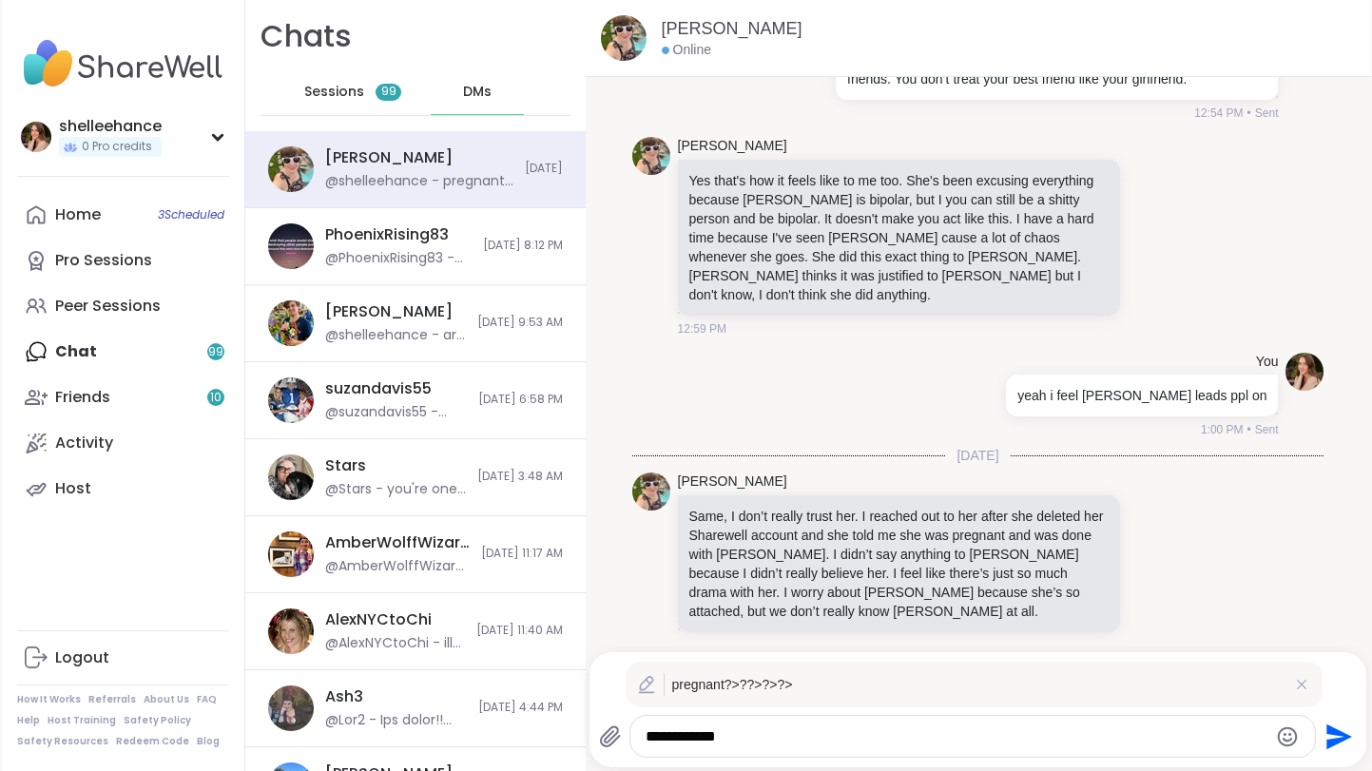
type textarea "**********"
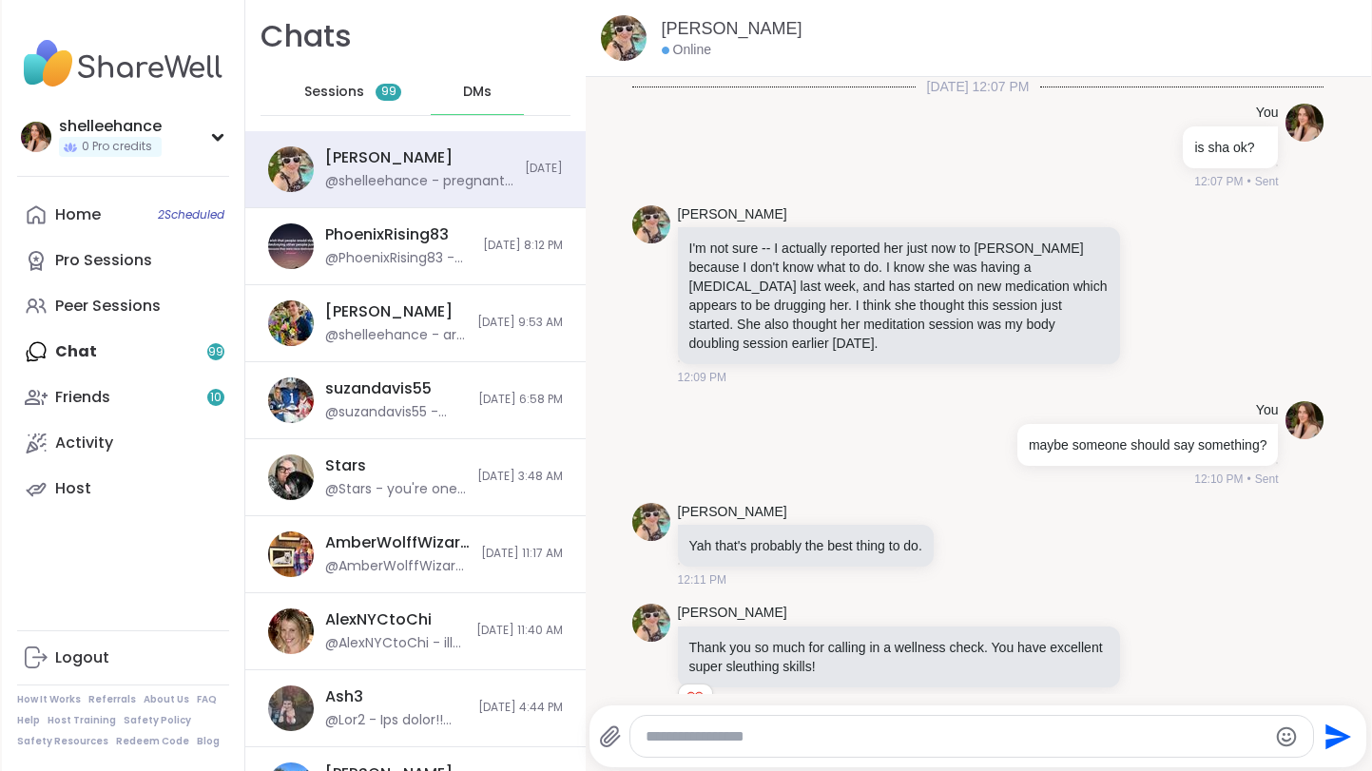
scroll to position [3363, 0]
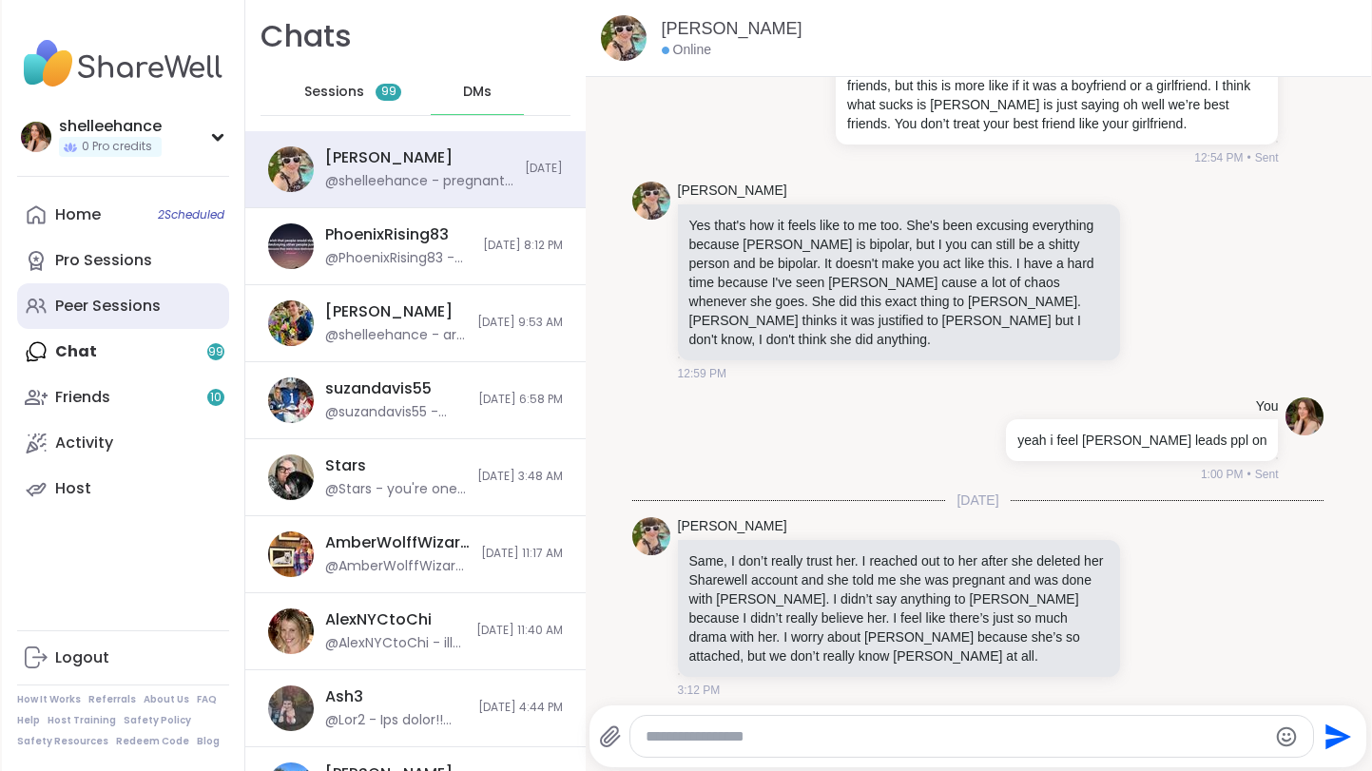
click at [181, 294] on link "Peer Sessions" at bounding box center [123, 306] width 212 height 46
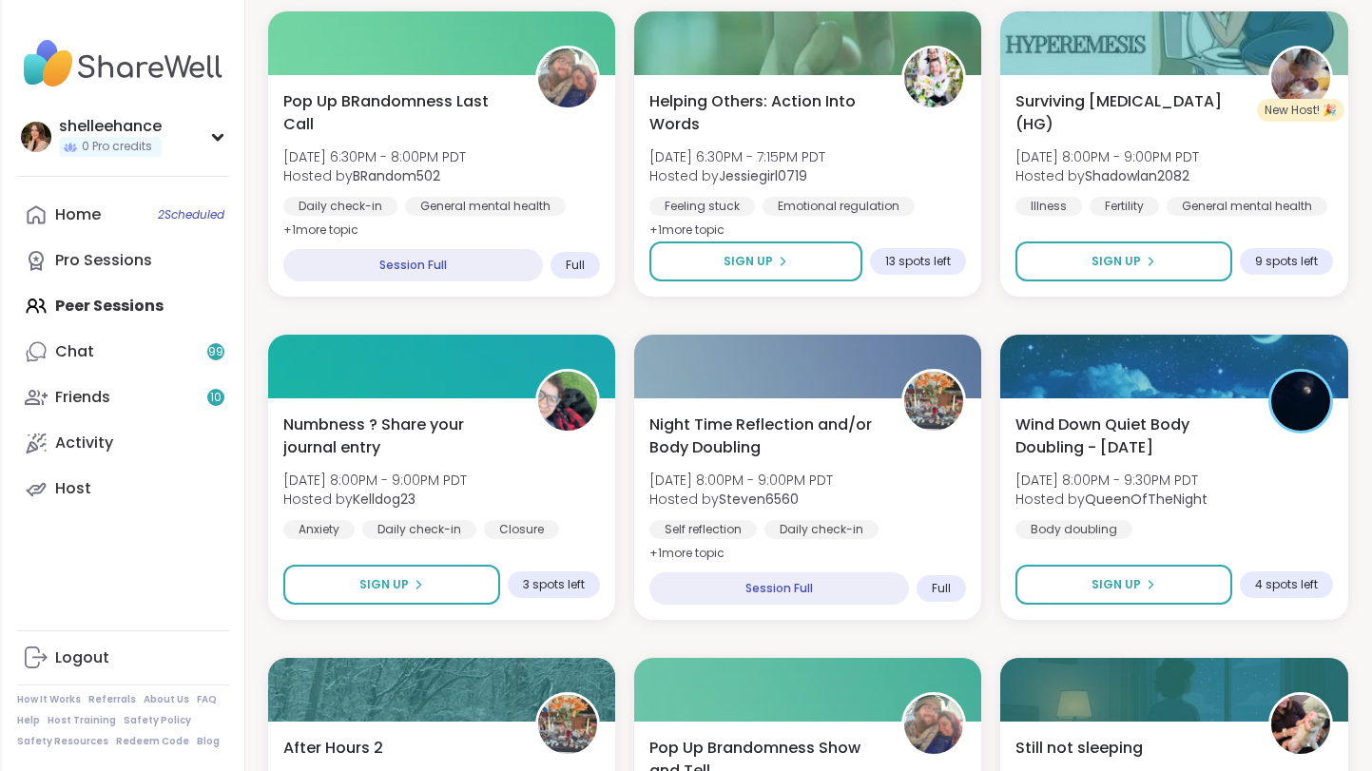
scroll to position [906, 0]
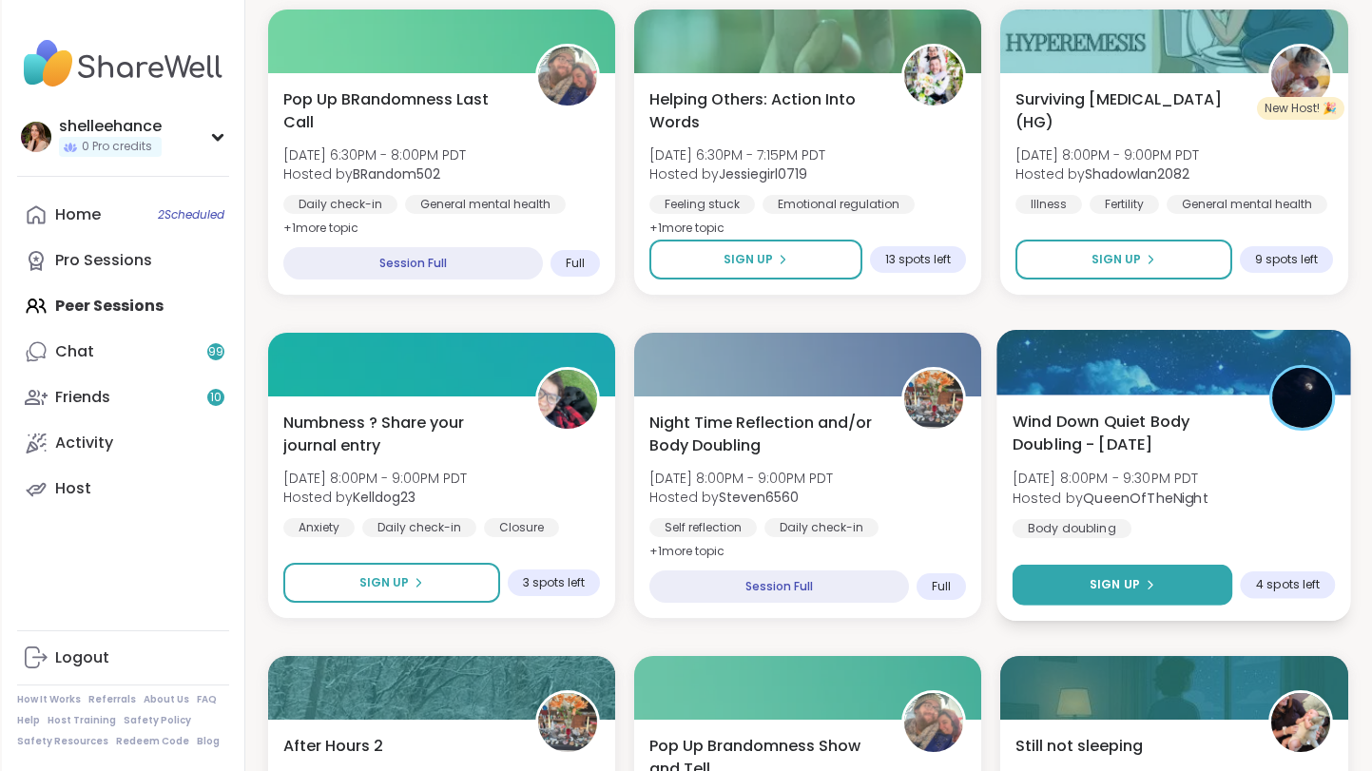
click at [1048, 586] on button "Sign Up" at bounding box center [1123, 585] width 221 height 41
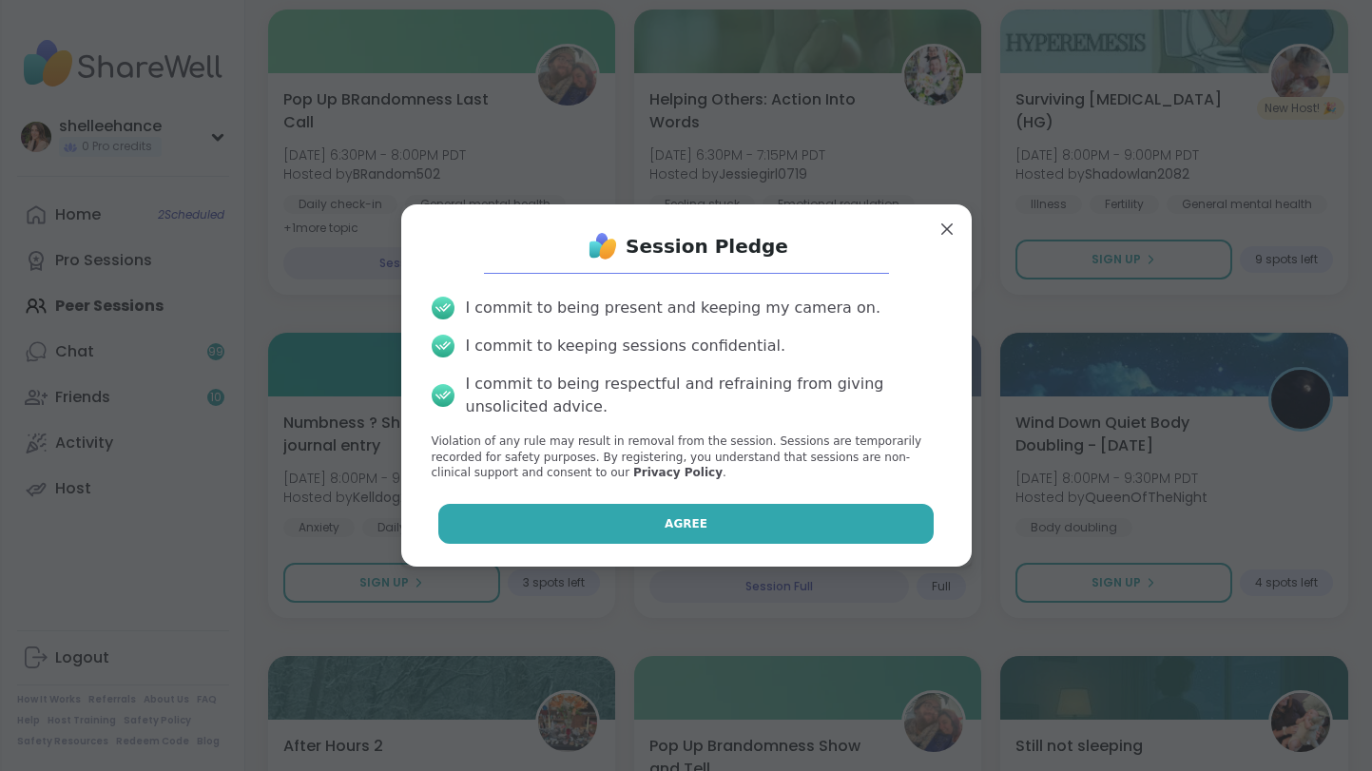
click at [602, 521] on button "Agree" at bounding box center [685, 524] width 495 height 40
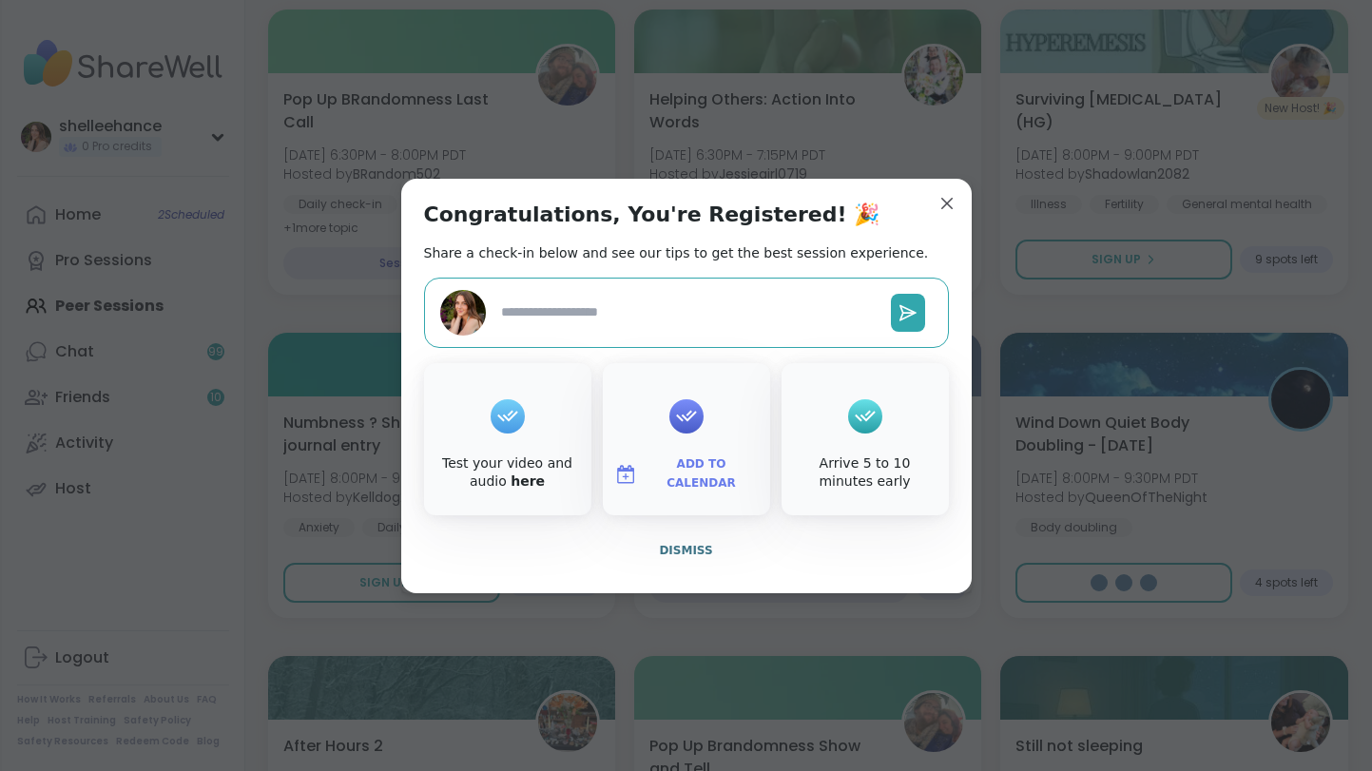
type textarea "*"
